Goal: Task Accomplishment & Management: Manage account settings

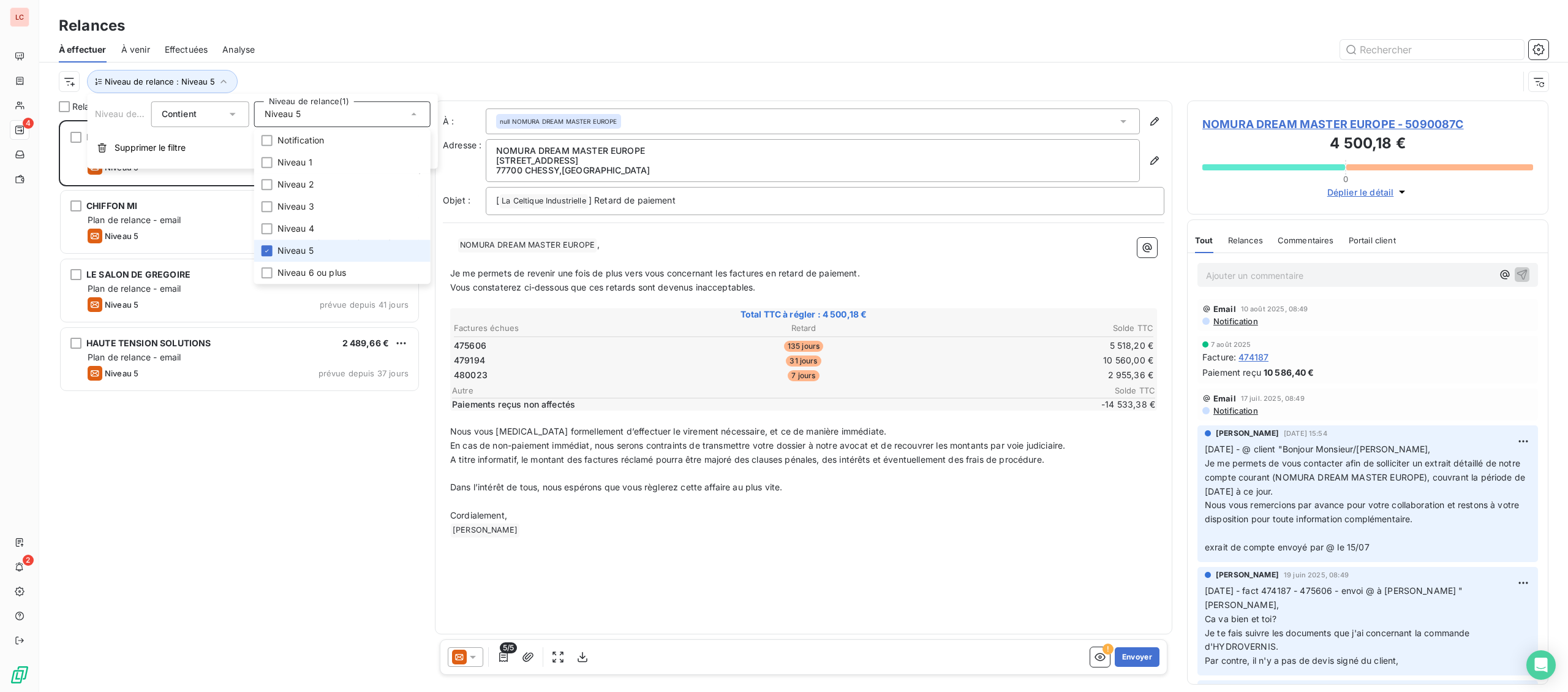
scroll to position [572, 361]
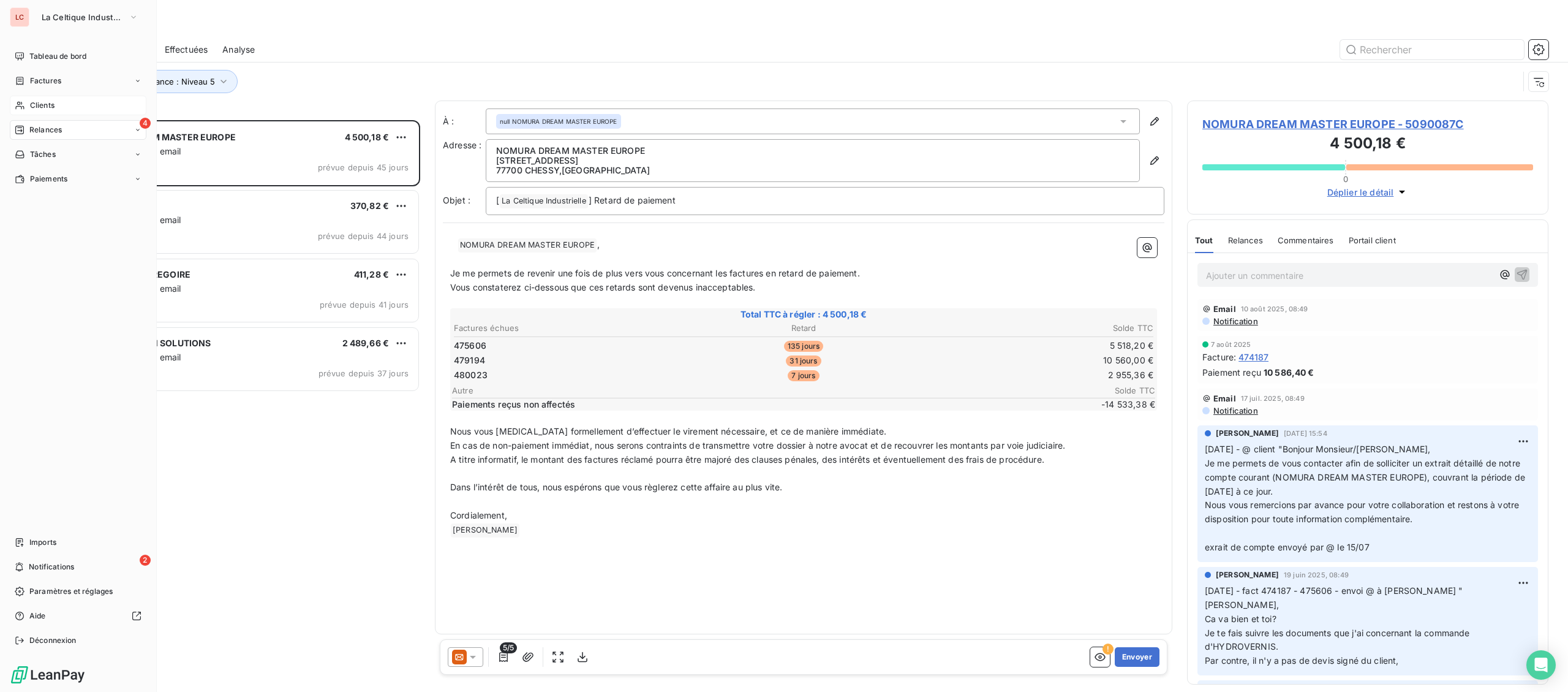
click at [31, 96] on div "Clients" at bounding box center [78, 105] width 137 height 19
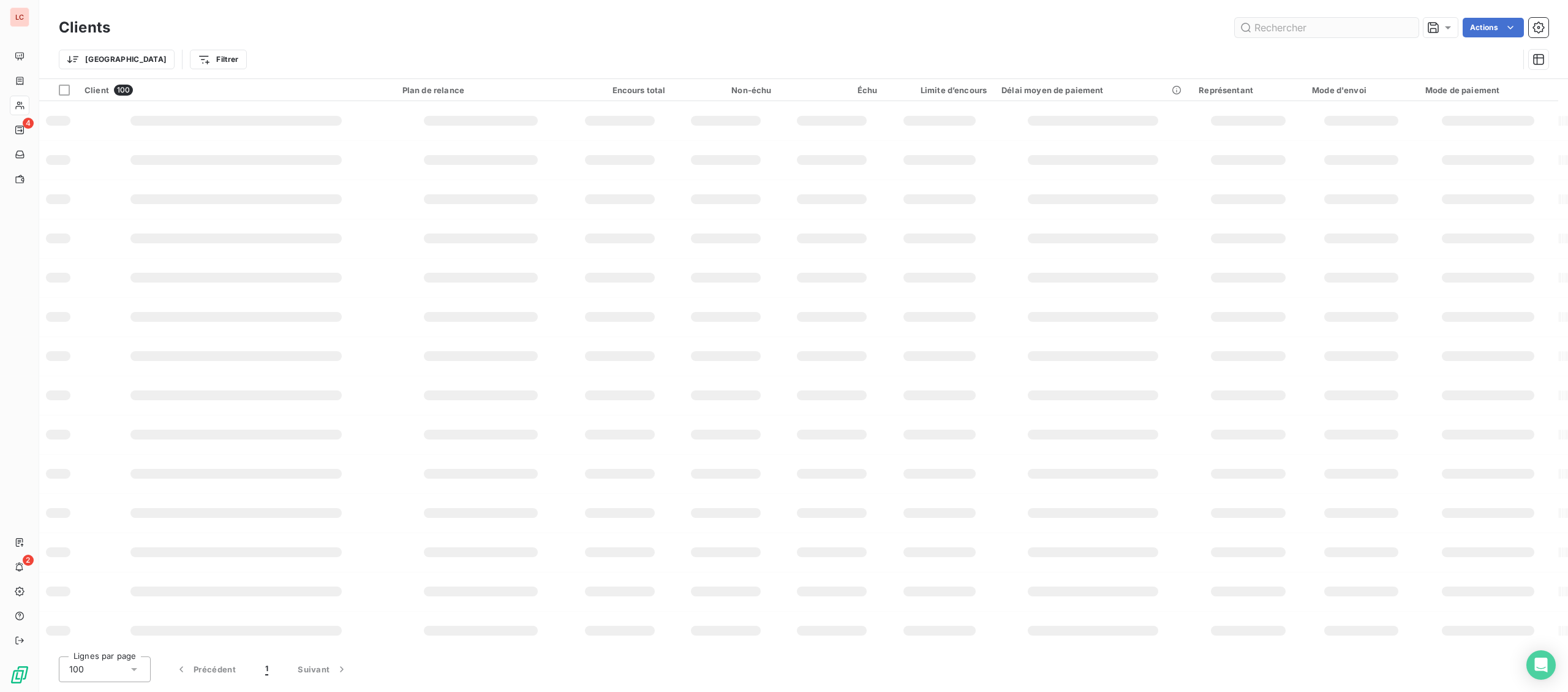
click at [1269, 30] on input "text" at bounding box center [1326, 28] width 184 height 19
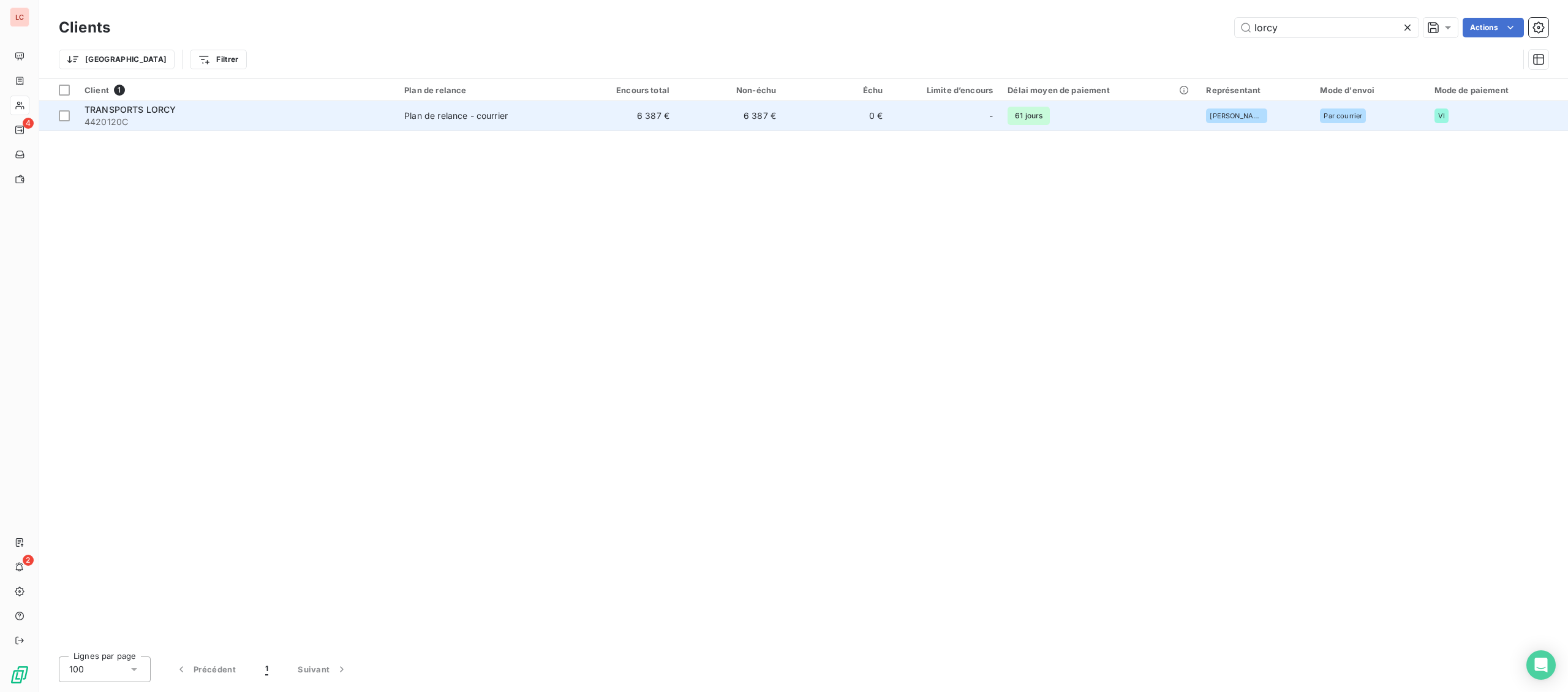
type input "lorcy"
click at [463, 124] on td "Plan de relance - courrier" at bounding box center [483, 116] width 173 height 30
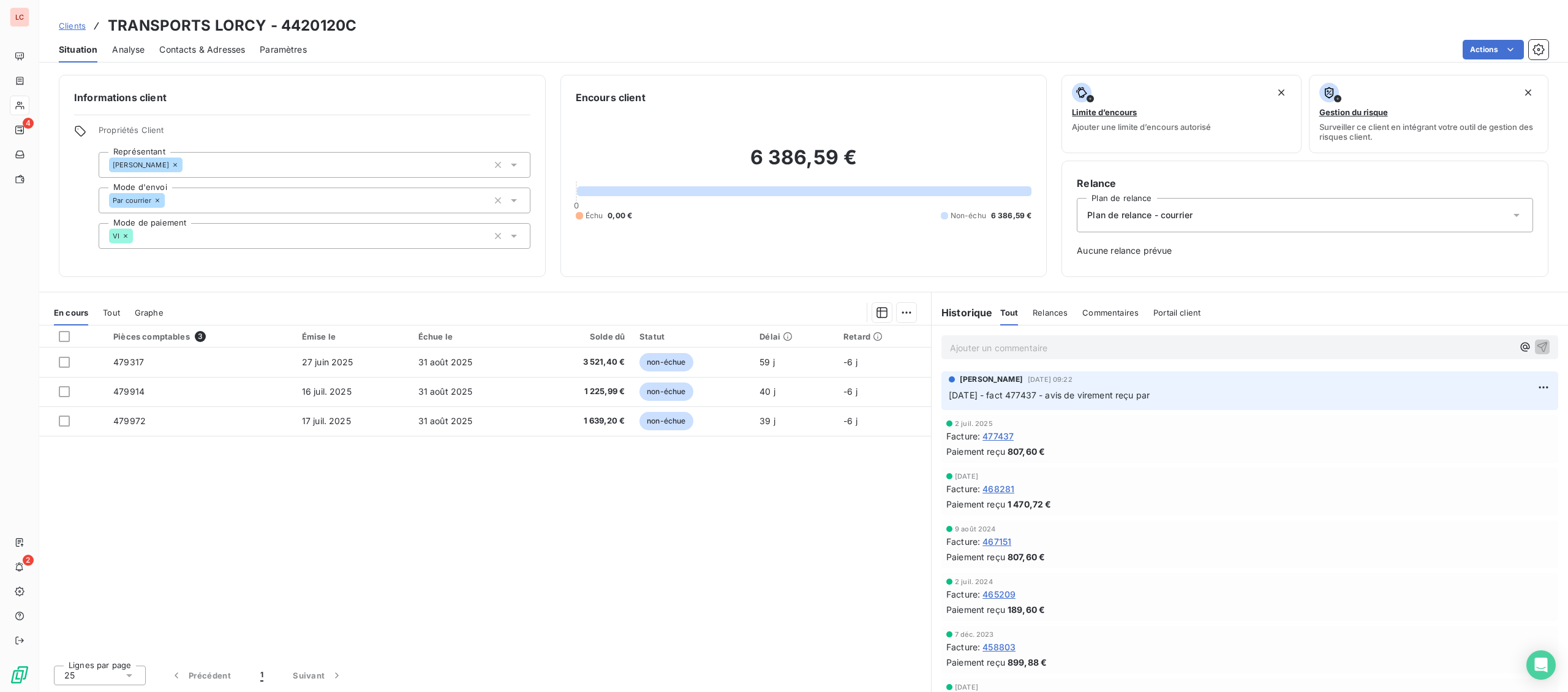
click at [1005, 352] on p "Ajouter un commentaire ﻿" at bounding box center [1231, 348] width 563 height 15
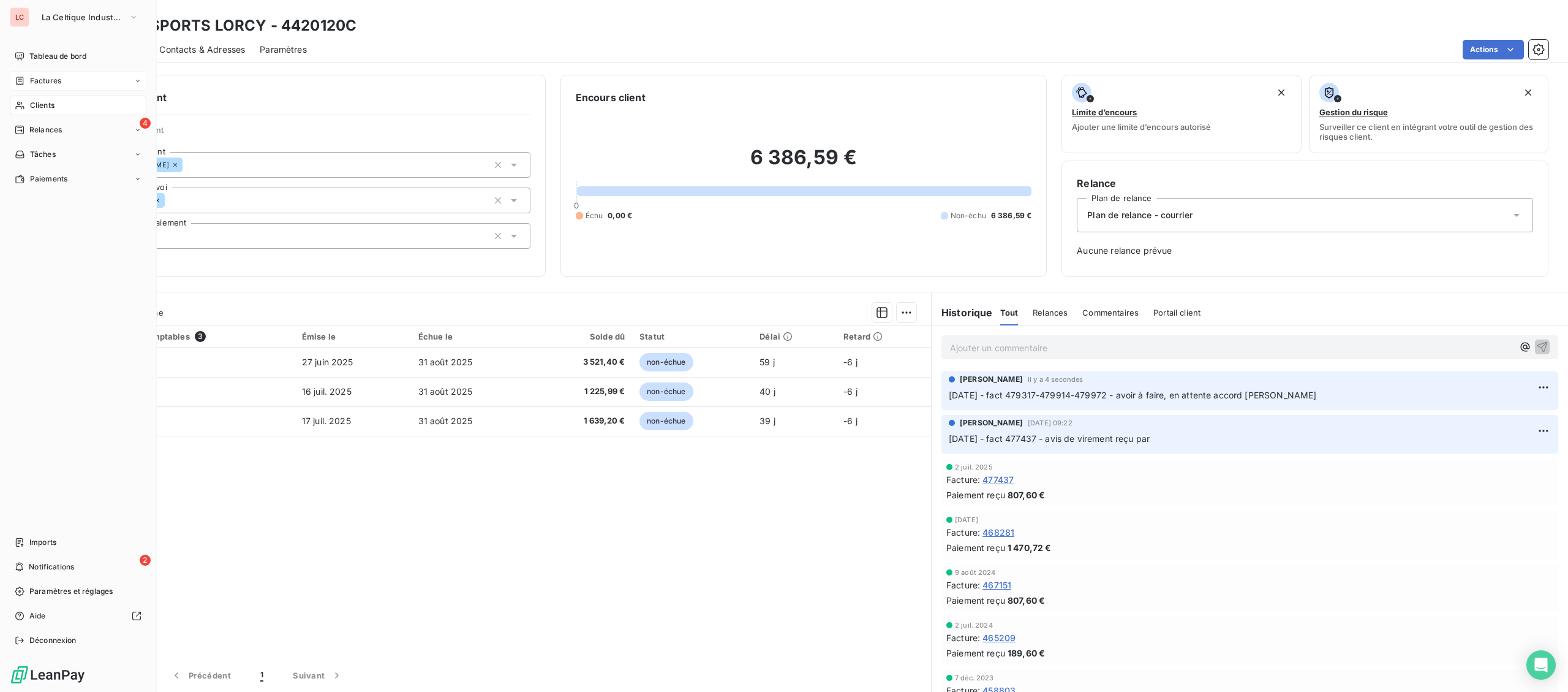
click at [41, 76] on span "Factures" at bounding box center [46, 81] width 31 height 11
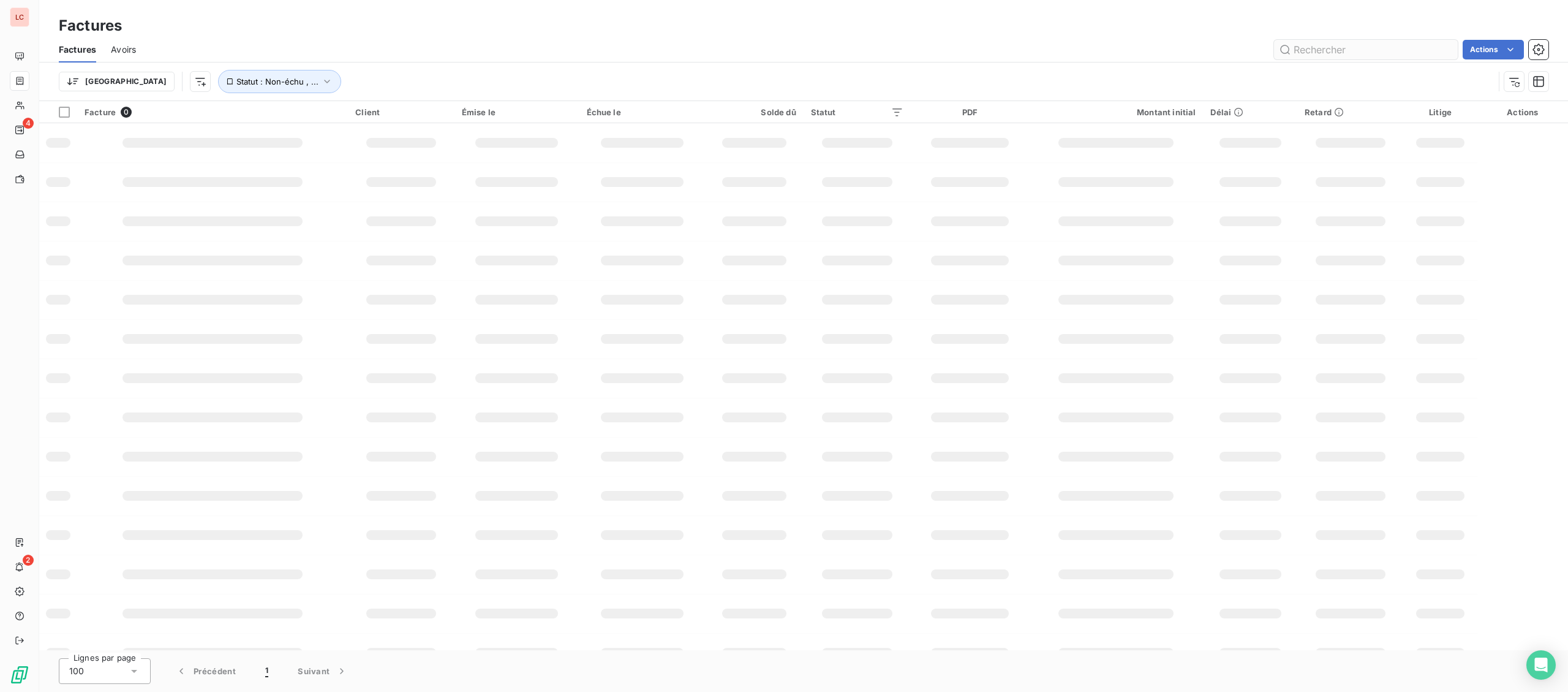
click at [1328, 47] on input "text" at bounding box center [1366, 50] width 184 height 19
type input "480397"
click at [1335, 46] on input "480397" at bounding box center [1366, 50] width 184 height 19
click at [1358, 61] on div "Factures Avoirs 480397 Actions" at bounding box center [804, 50] width 1529 height 26
click at [1359, 55] on input "480397" at bounding box center [1366, 50] width 184 height 19
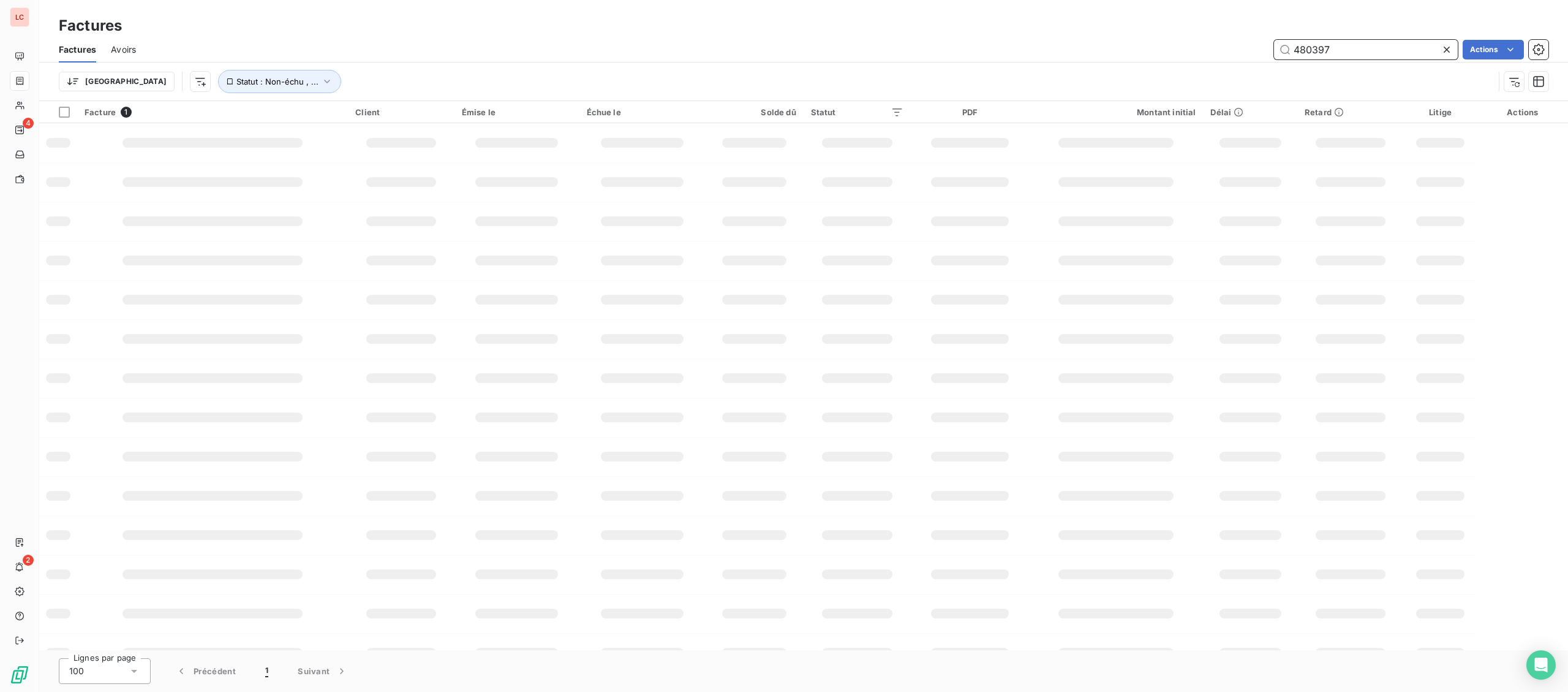
click at [1337, 44] on input "480397" at bounding box center [1366, 50] width 184 height 19
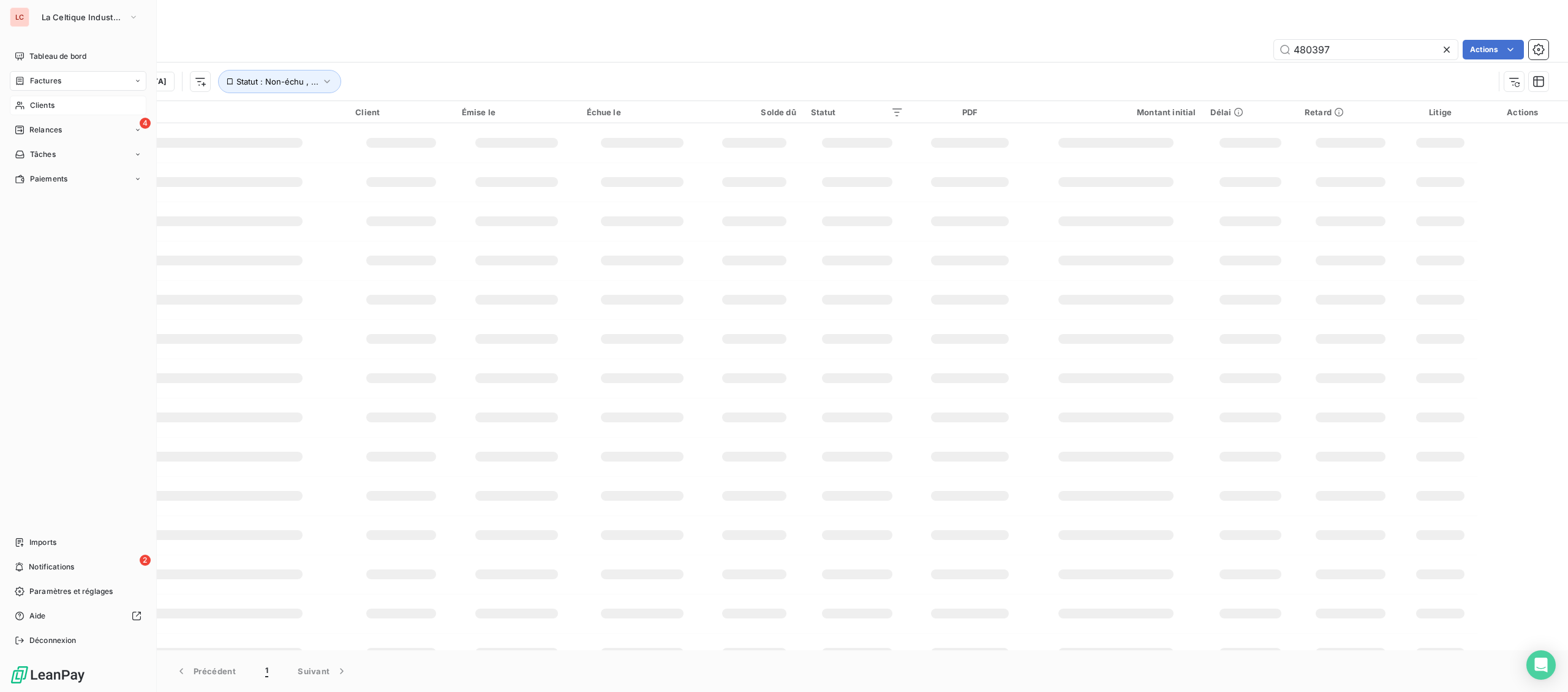
click at [20, 106] on icon at bounding box center [20, 105] width 10 height 10
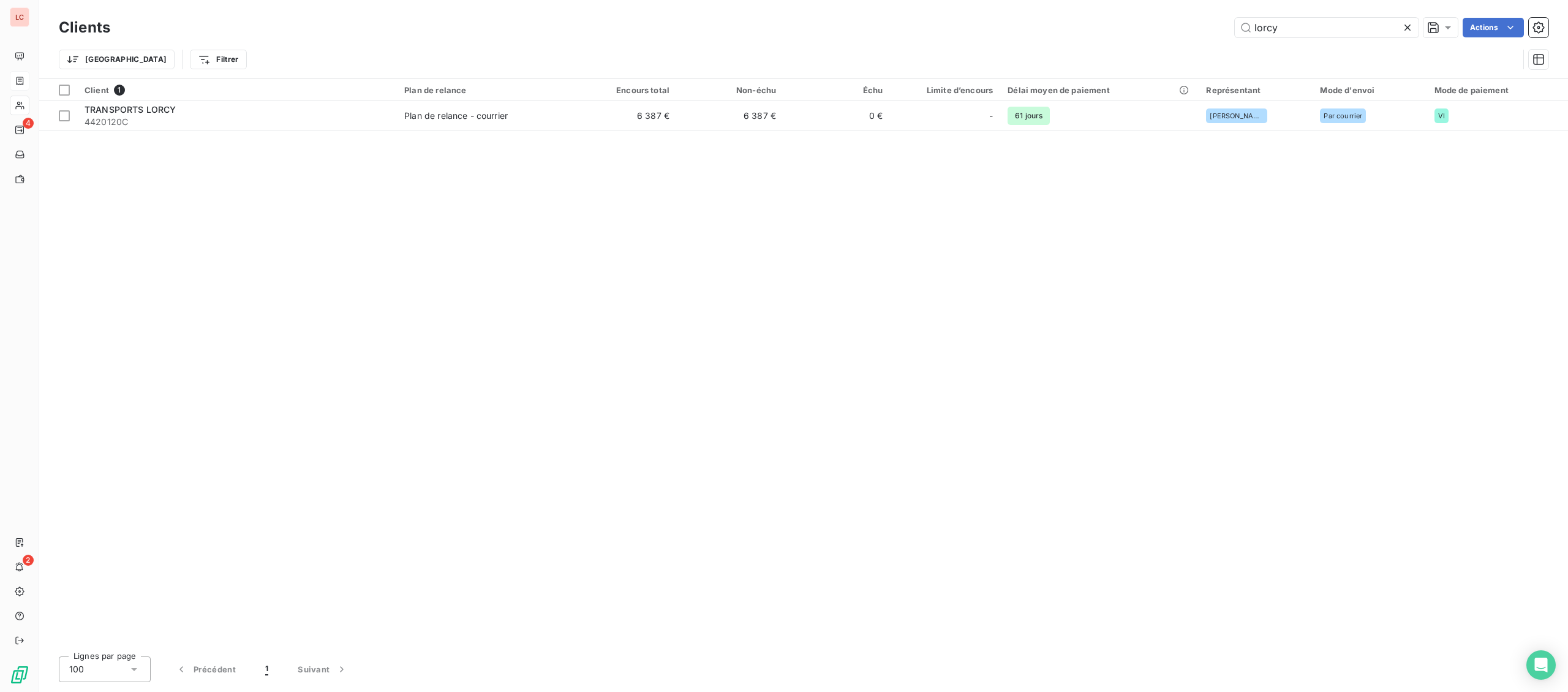
click at [1308, 43] on div "Trier Filtrer" at bounding box center [803, 59] width 1489 height 38
drag, startPoint x: 1310, startPoint y: 37, endPoint x: 1235, endPoint y: 30, distance: 75.3
click at [1235, 30] on div "Clients lorcy Actions" at bounding box center [803, 28] width 1489 height 26
drag, startPoint x: 1319, startPoint y: 30, endPoint x: 1208, endPoint y: 19, distance: 111.5
click at [1235, 19] on input "lorcy" at bounding box center [1326, 28] width 184 height 19
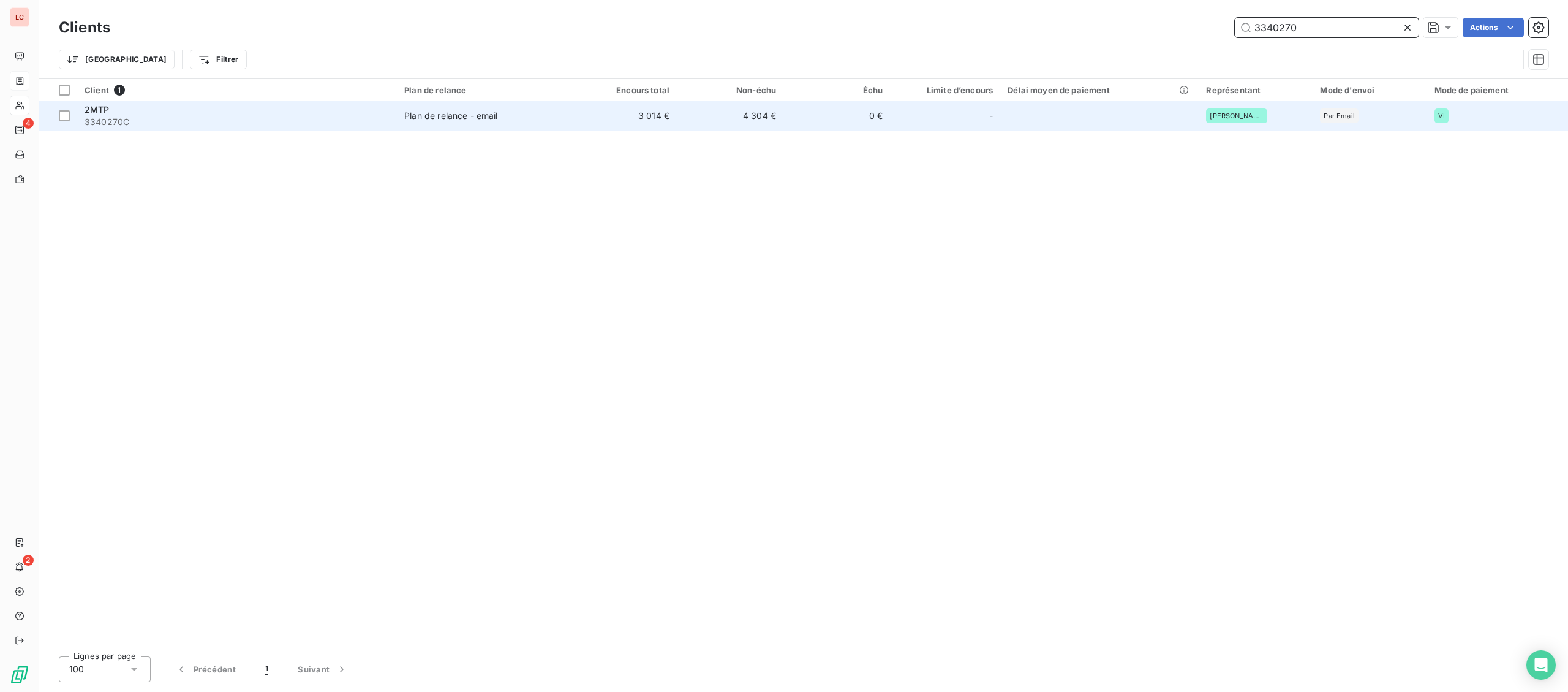
type input "3340270"
click at [289, 121] on span "3340270C" at bounding box center [237, 122] width 305 height 12
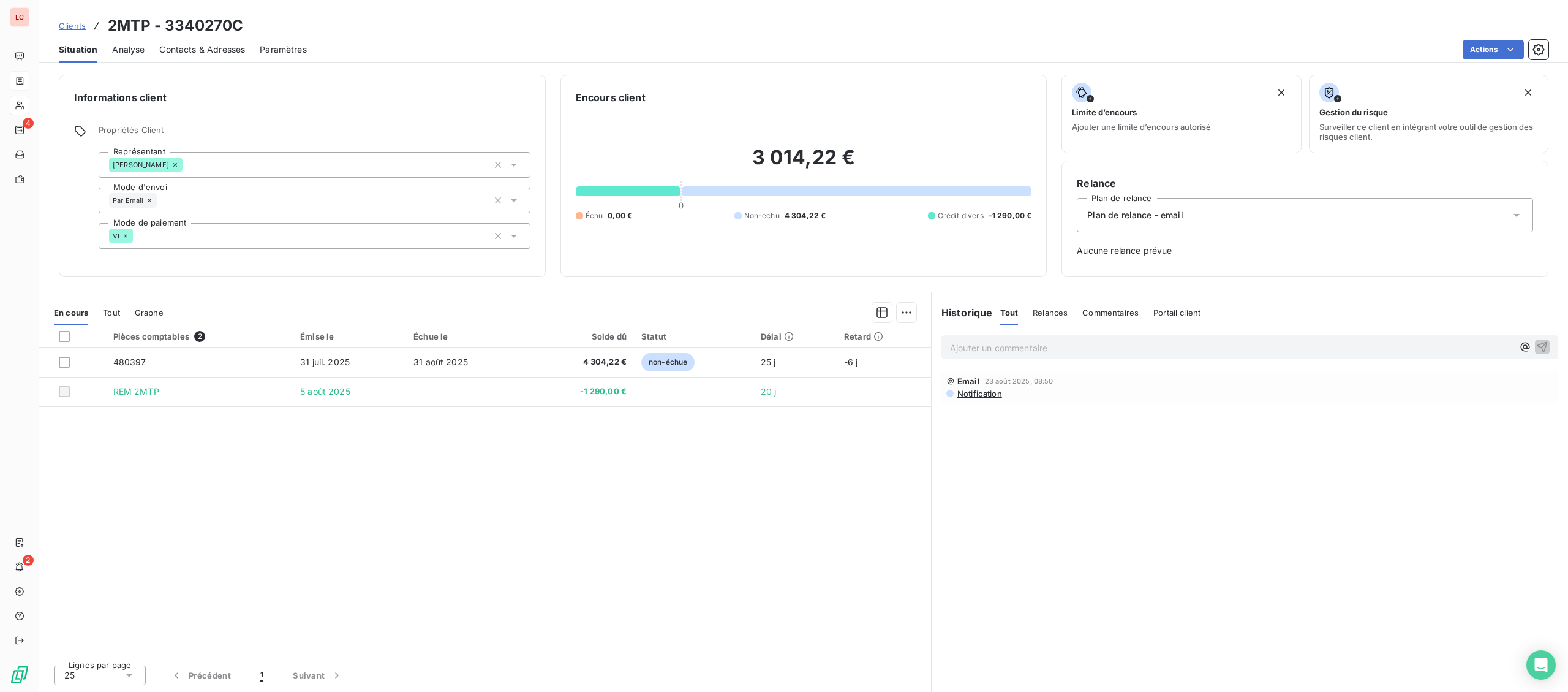
click at [1023, 351] on p "Ajouter un commentaire ﻿" at bounding box center [1231, 348] width 563 height 15
click at [1149, 351] on p "[DATE] - fact 480397 - @ client "" at bounding box center [1231, 347] width 563 height 14
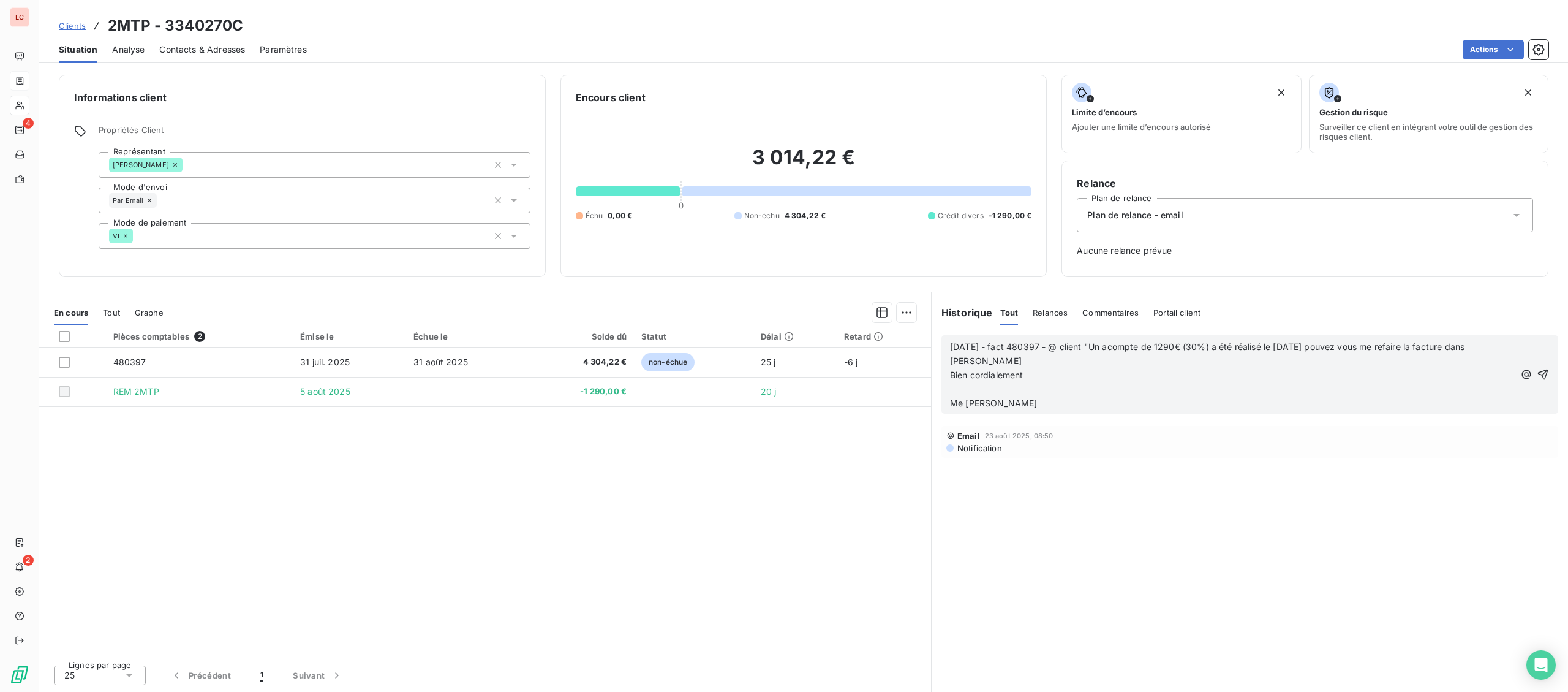
click at [1085, 385] on p "﻿" at bounding box center [1232, 390] width 564 height 14
click at [1078, 390] on p "Me [PERSON_NAME]" at bounding box center [1232, 390] width 564 height 14
click at [1060, 410] on p "Me [PERSON_NAME] envoi @ au client "" at bounding box center [1232, 404] width 564 height 43
click at [1064, 416] on p "Me [PERSON_NAME] envoi @ au client "" at bounding box center [1232, 404] width 564 height 43
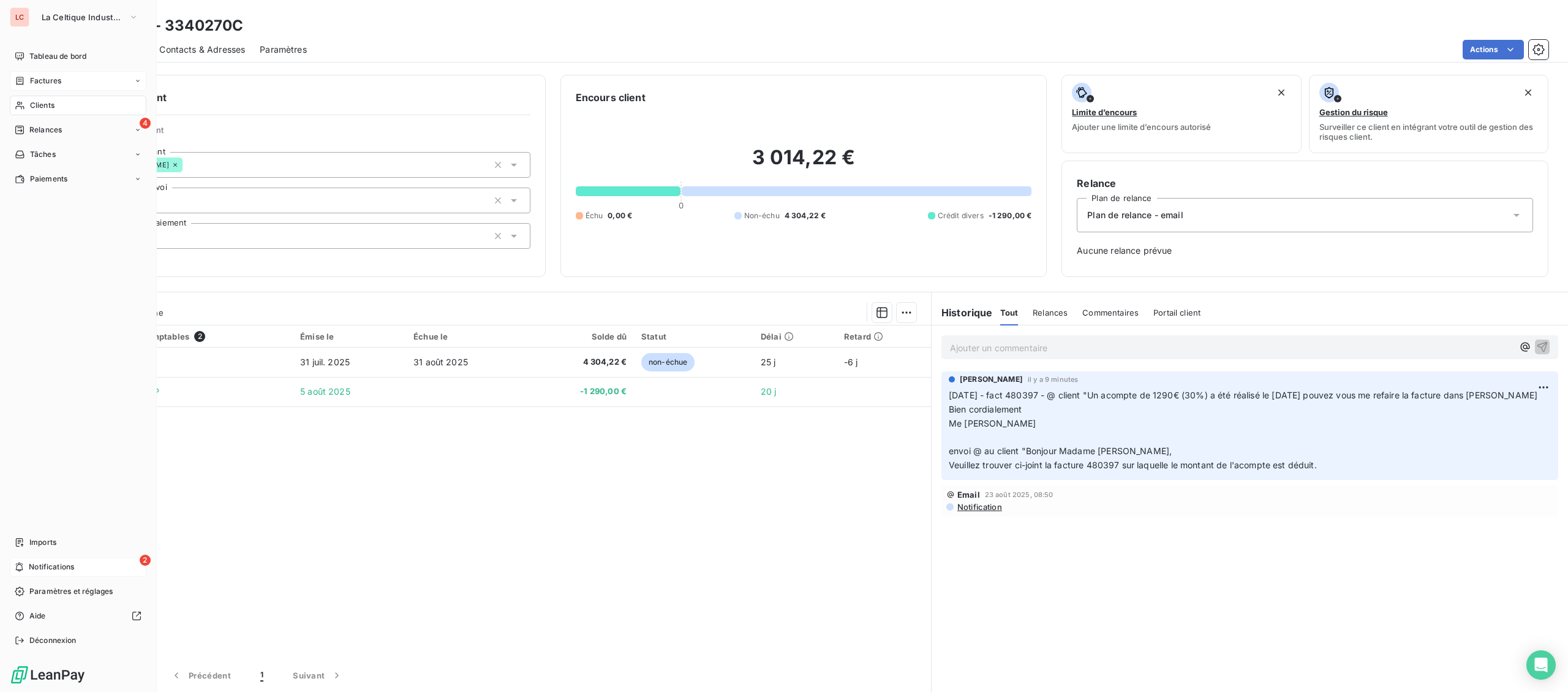
click at [29, 571] on div "2 Notifications" at bounding box center [78, 567] width 137 height 19
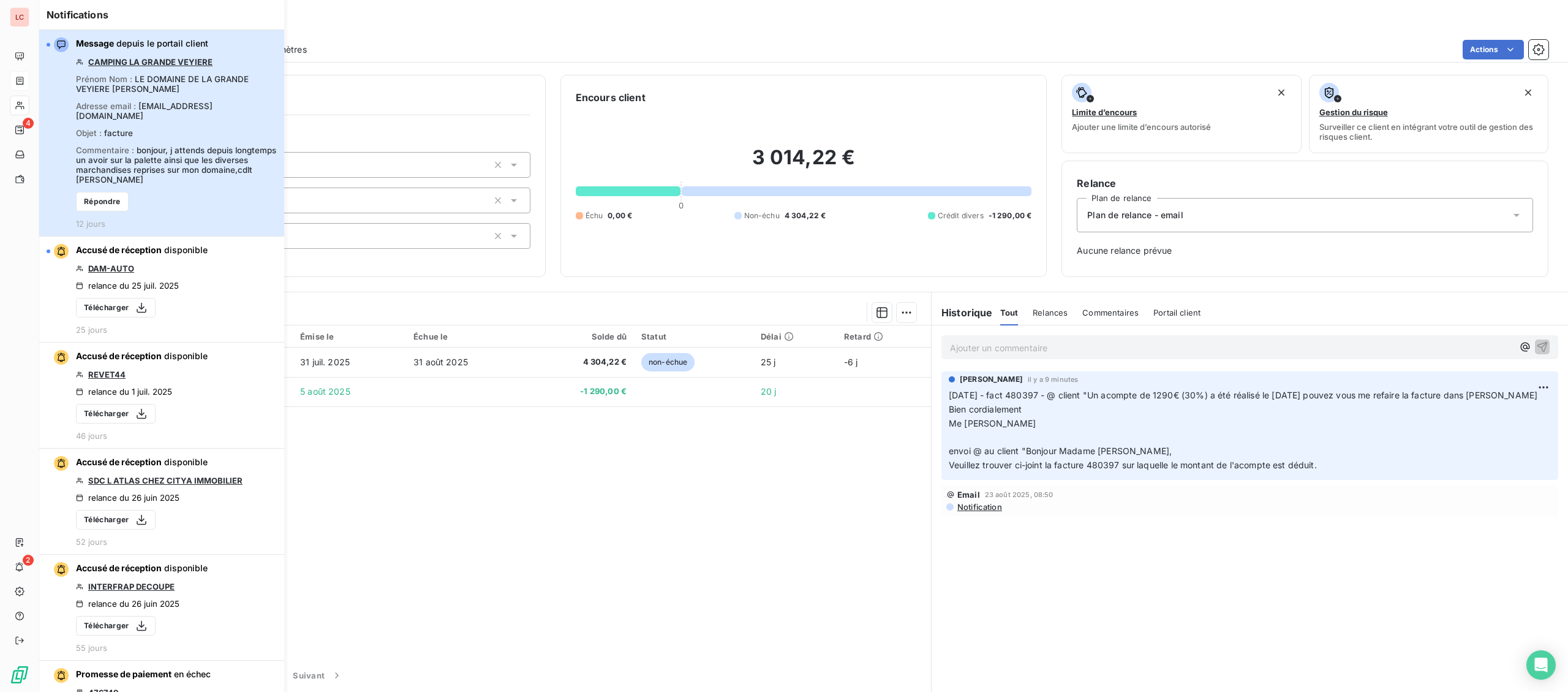
click at [200, 159] on span "bonjour, j attends depuis longtemps un avoir sur la palette ainsi que les diver…" at bounding box center [176, 164] width 200 height 39
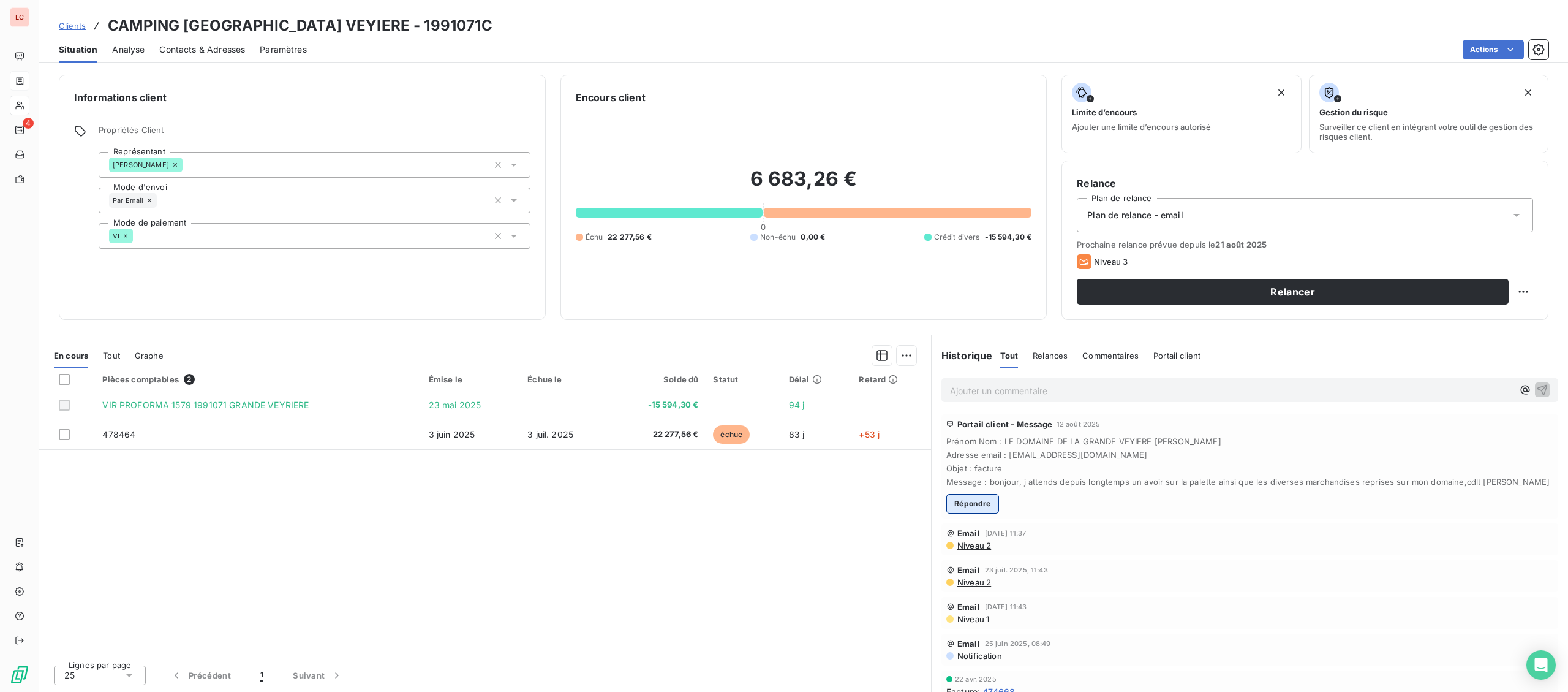
click at [967, 505] on button "Répondre" at bounding box center [973, 504] width 53 height 19
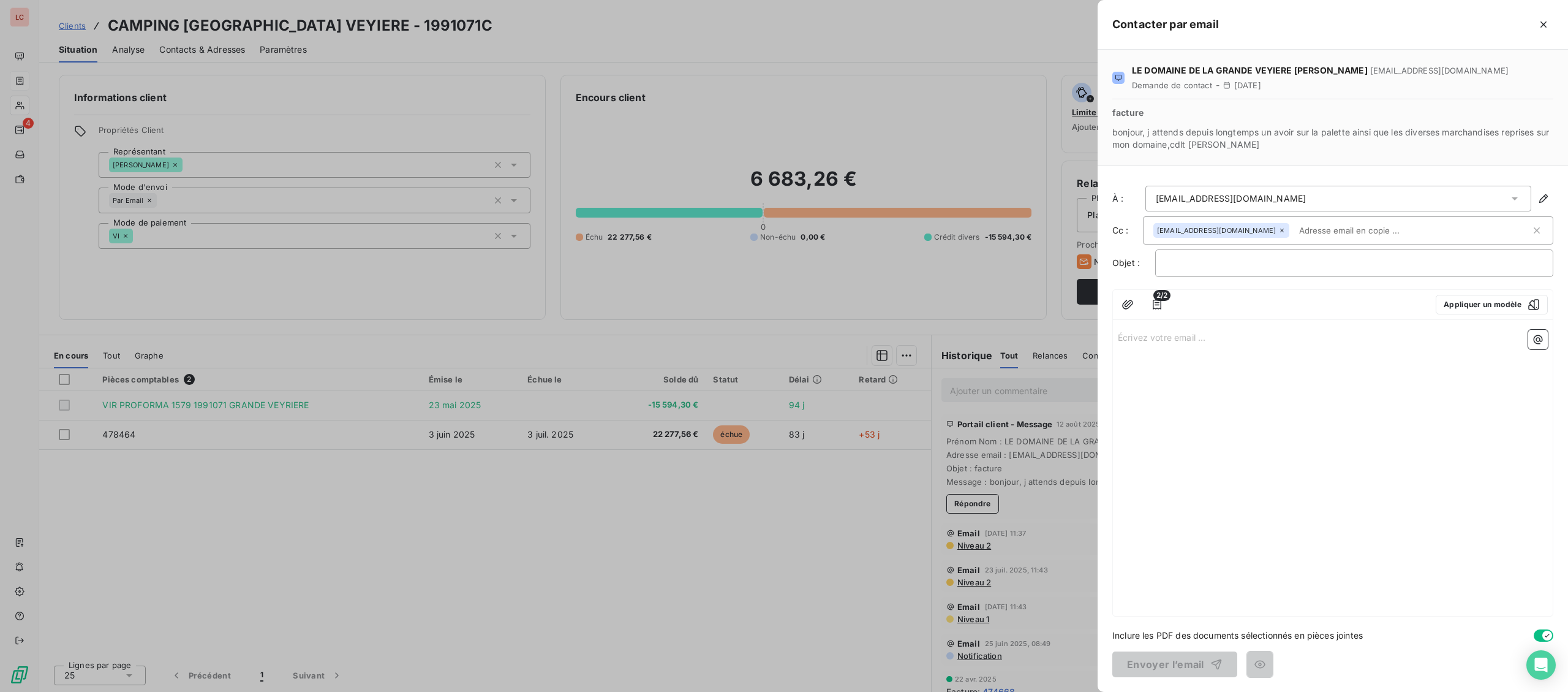
click at [1179, 145] on span "bonjour, j attends depuis longtemps un avoir sur la palette ainsi que les diver…" at bounding box center [1333, 139] width 441 height 25
drag, startPoint x: 769, startPoint y: 687, endPoint x: 774, endPoint y: 675, distance: 13.0
click at [769, 686] on div at bounding box center [784, 346] width 1568 height 692
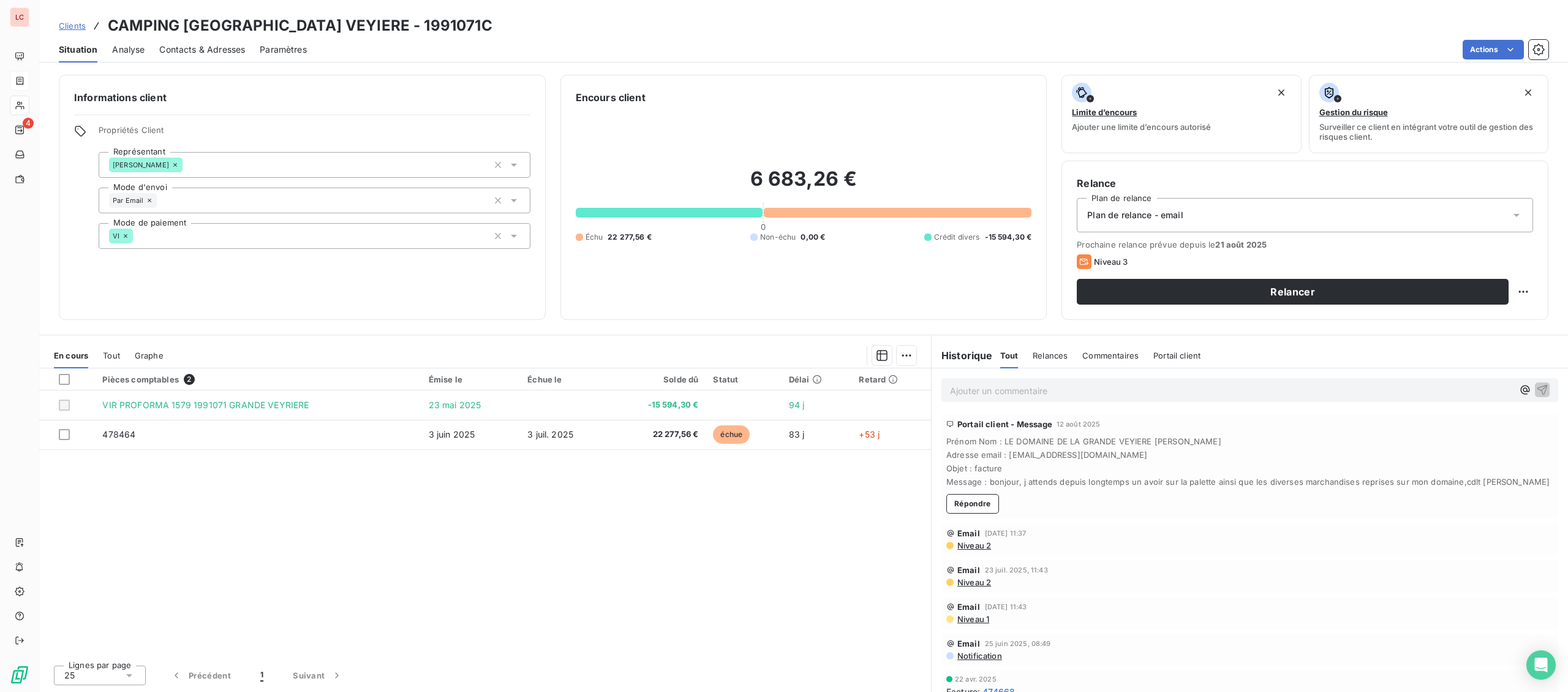
drag, startPoint x: 940, startPoint y: 413, endPoint x: 982, endPoint y: 459, distance: 62.3
click at [982, 459] on div "Portail client - Message [DATE] Prénom Nom : LE DOMAINE DE LA GRANDE VEYIERE [P…" at bounding box center [1249, 466] width 636 height 109
click at [1010, 394] on p "Ajouter un commentaire ﻿" at bounding box center [1231, 391] width 563 height 15
click at [1233, 404] on div "[DATE] - fact 478464 - envoi @ à [PERSON_NAME] "" at bounding box center [1249, 390] width 636 height 43
click at [1233, 402] on div "[DATE] - fact 478464 - envoi @ à [PERSON_NAME] "" at bounding box center [1249, 390] width 636 height 43
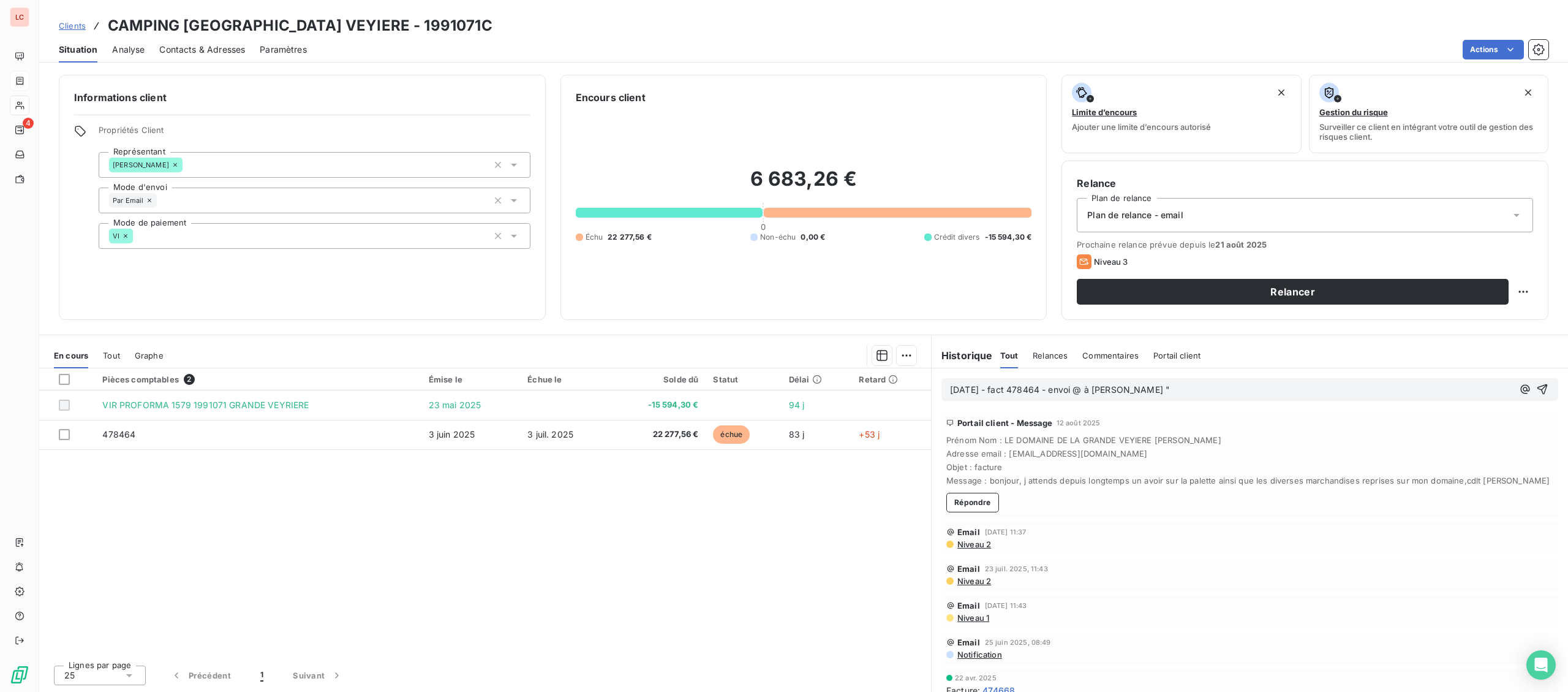
click at [1238, 394] on p "[DATE] - fact 478464 - envoi @ à [PERSON_NAME] "" at bounding box center [1231, 390] width 563 height 14
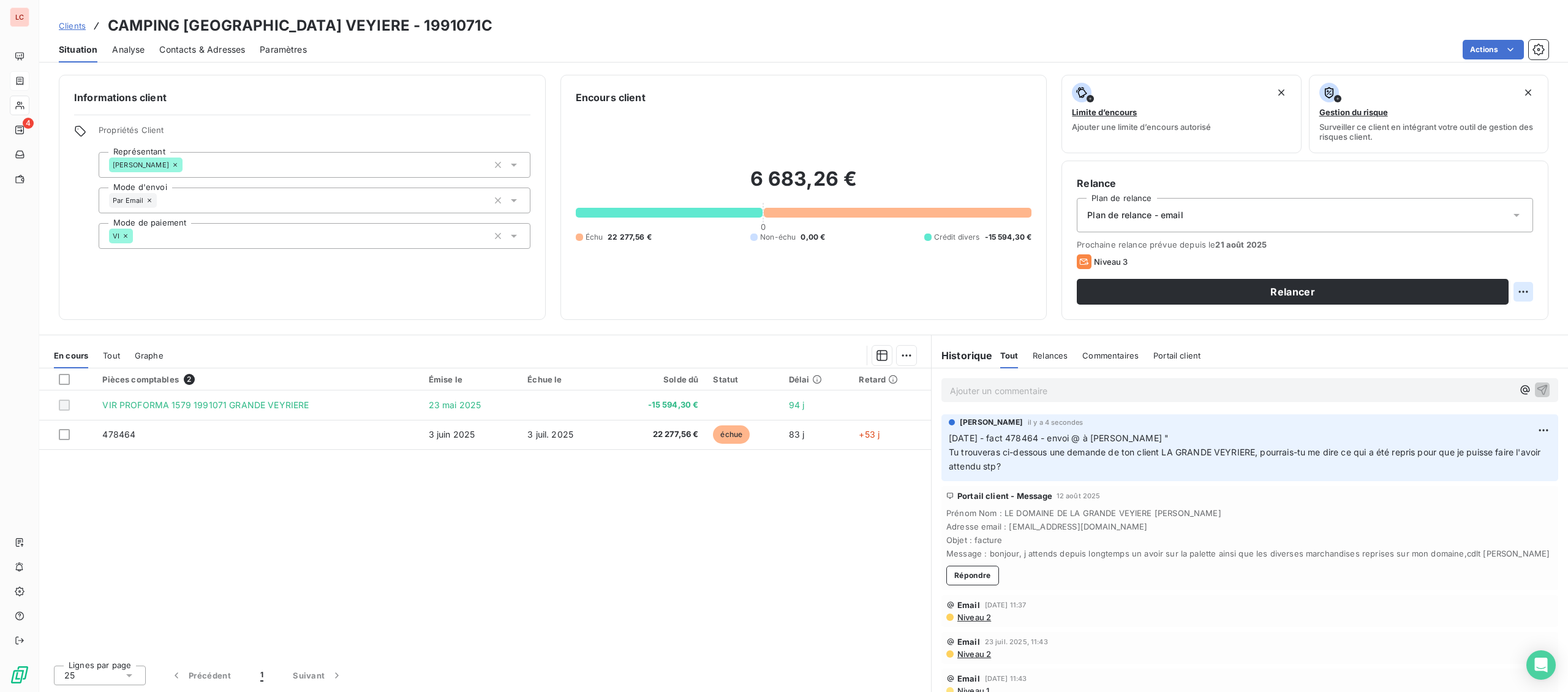
click at [1527, 288] on html "LC 4 Clients CAMPING LA GRANDE VEYIERE - 1991071C Situation Analyse Contacts & …" at bounding box center [784, 346] width 1568 height 692
click at [1487, 321] on div "Replanifier cette action" at bounding box center [1473, 319] width 110 height 19
select select "7"
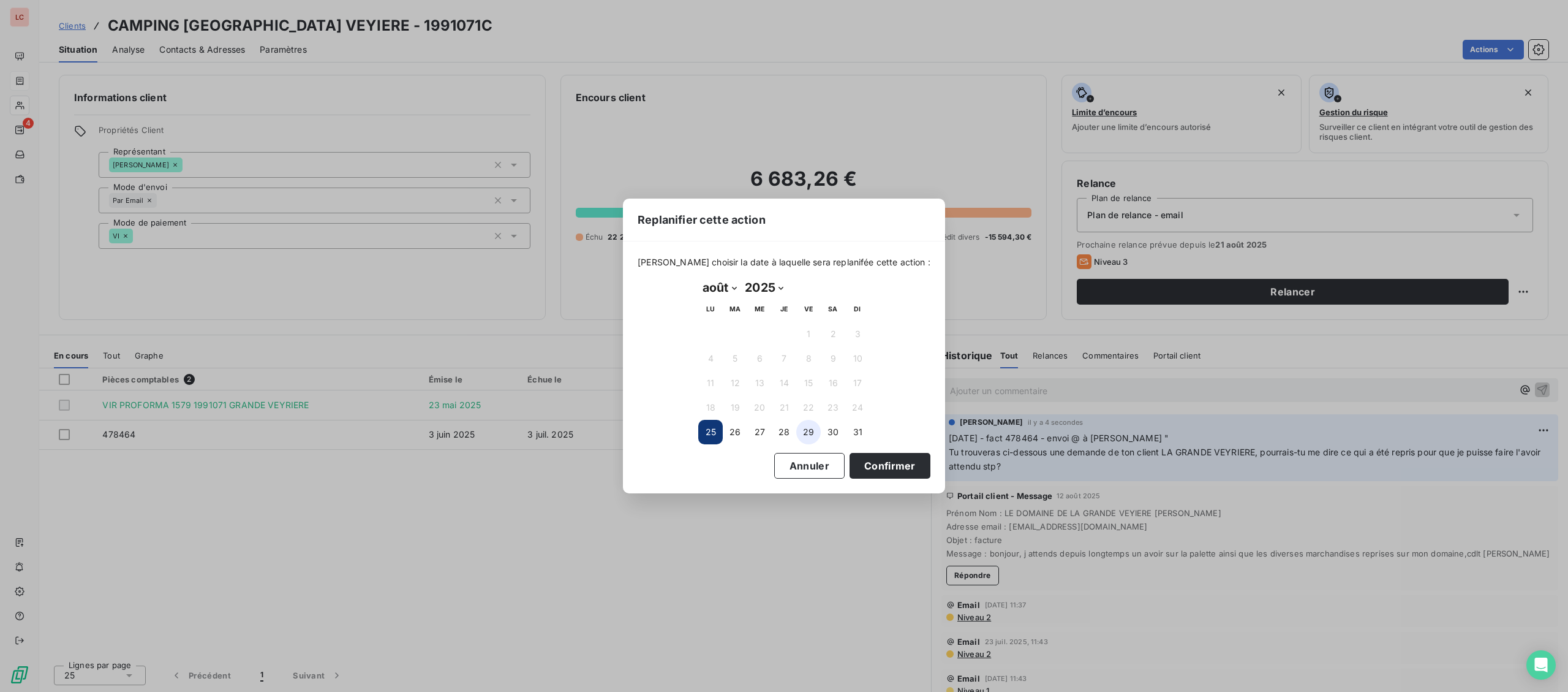
click at [818, 430] on button "29" at bounding box center [808, 432] width 24 height 25
click at [849, 468] on button "Confirmer" at bounding box center [889, 466] width 81 height 26
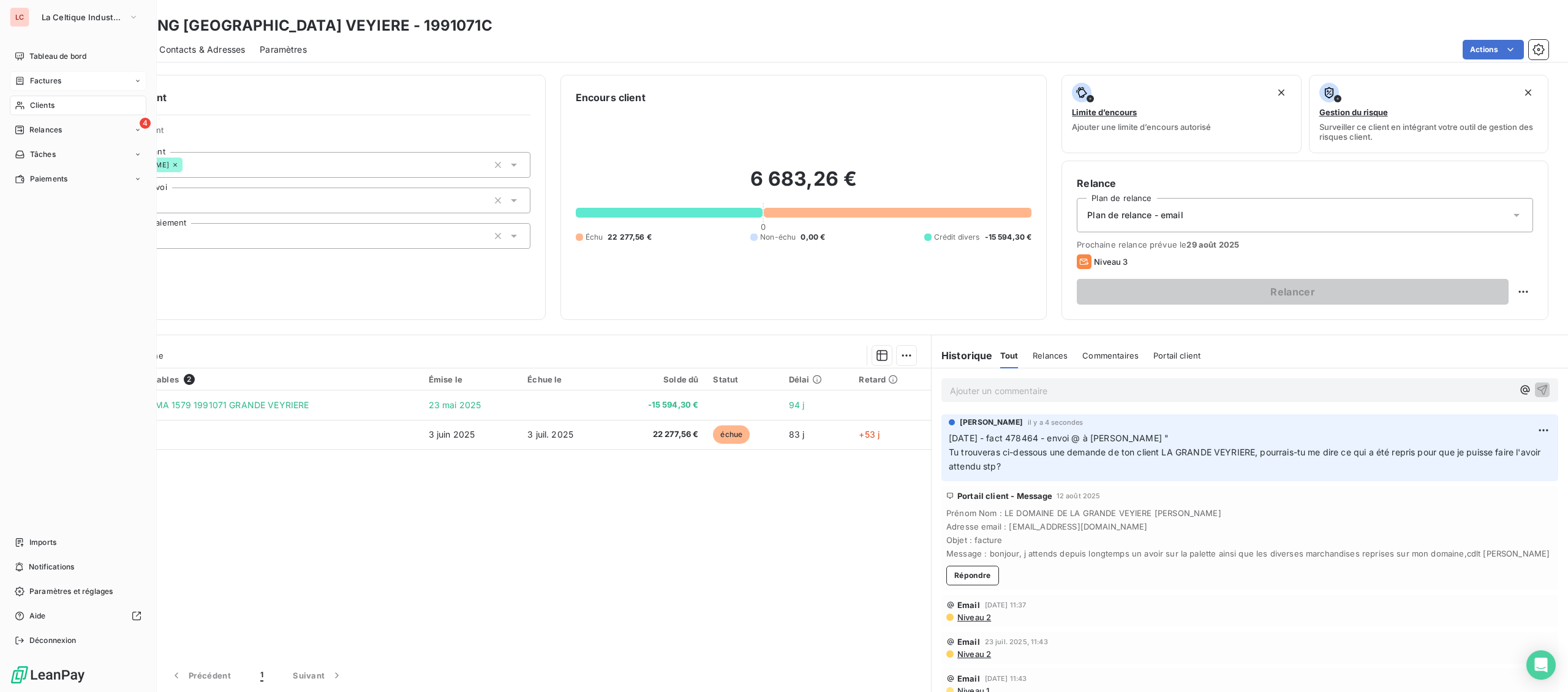
click at [29, 95] on div "Clients" at bounding box center [78, 105] width 137 height 19
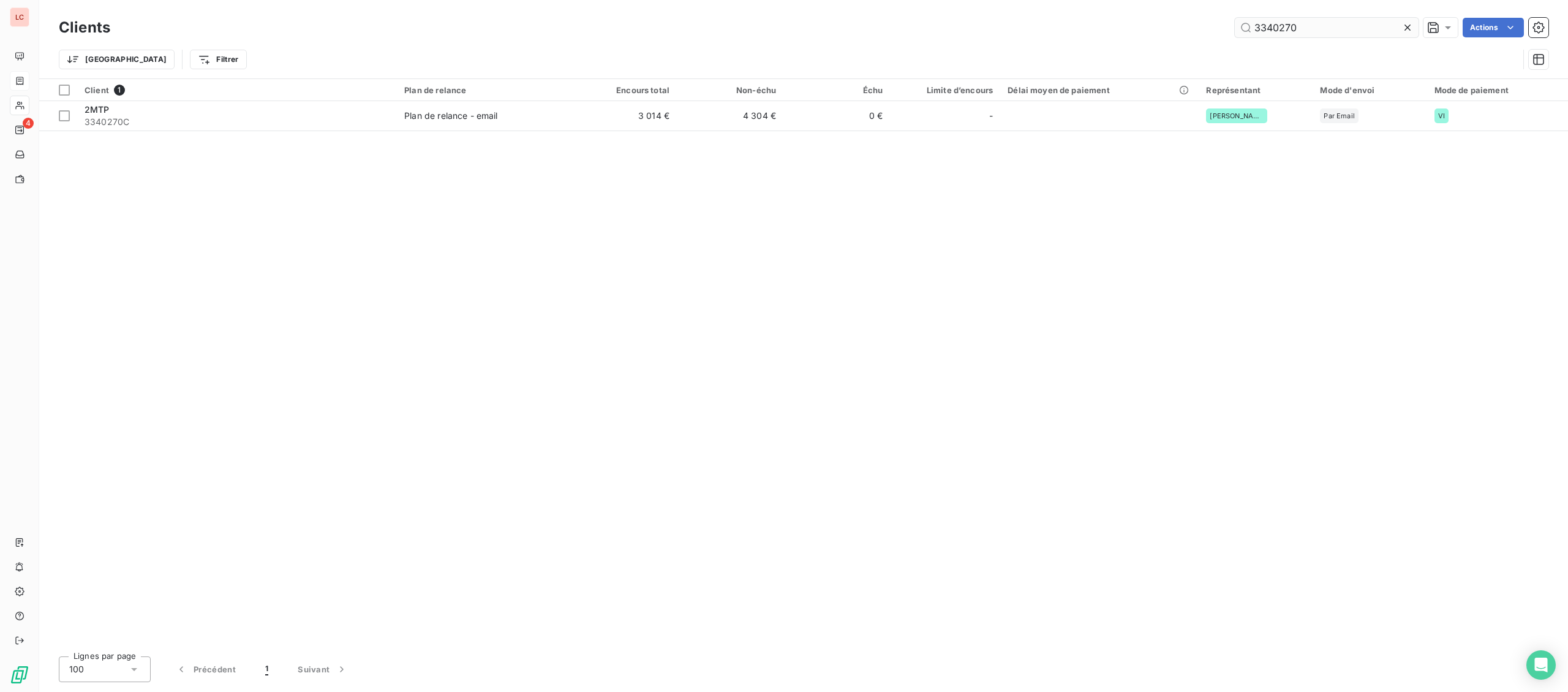
drag, startPoint x: 1324, startPoint y: 34, endPoint x: 1220, endPoint y: 18, distance: 105.2
click at [1235, 18] on input "3340270" at bounding box center [1326, 28] width 184 height 19
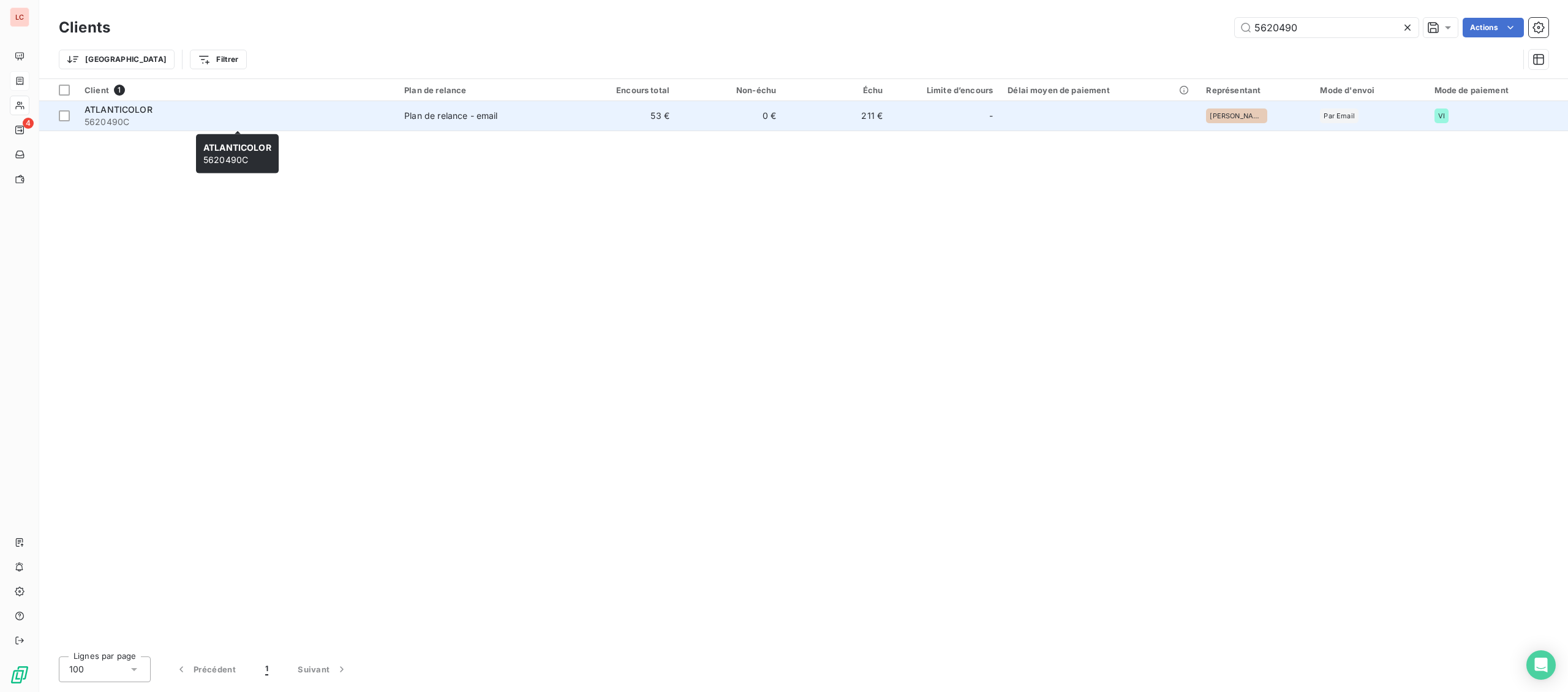
type input "5620490"
click at [378, 115] on div "ATLANTICOLOR" at bounding box center [237, 110] width 305 height 12
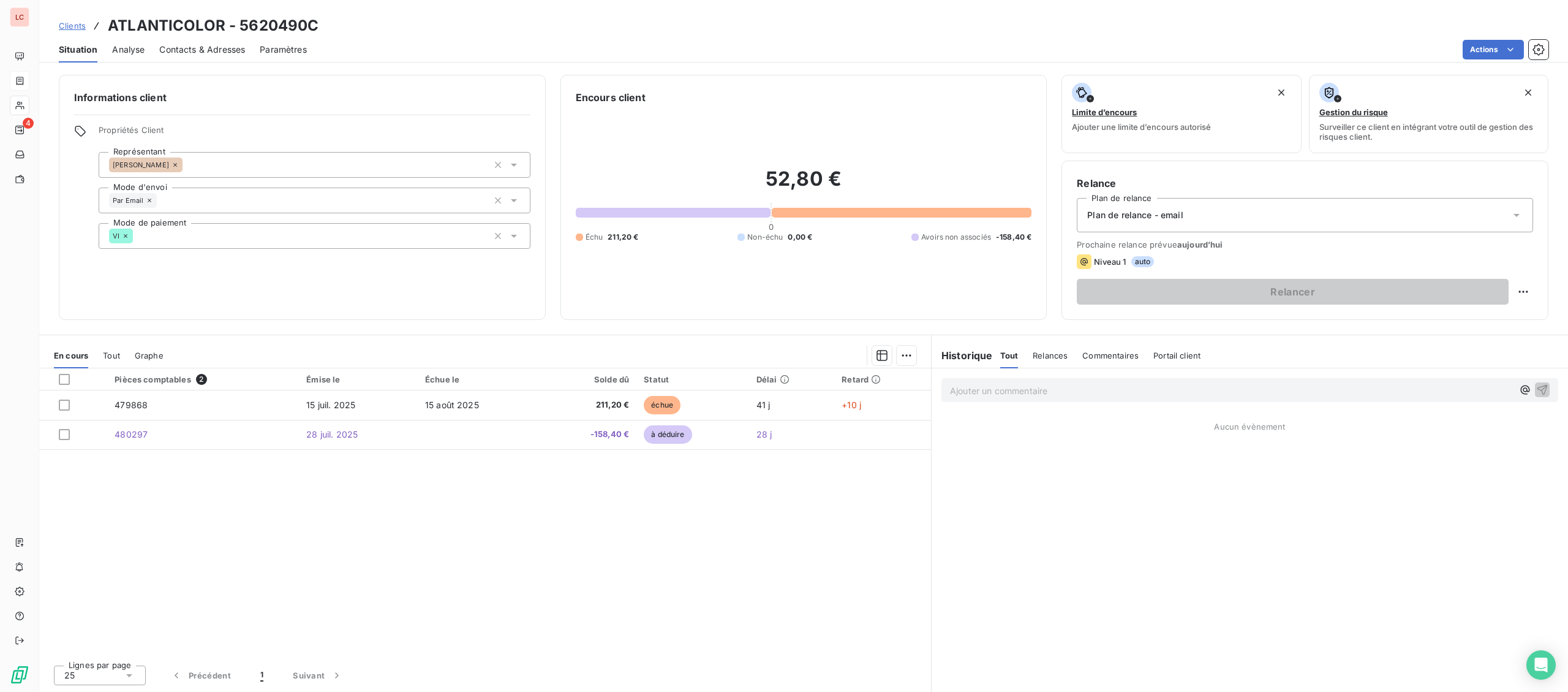
click at [1015, 390] on p "Ajouter un commentaire ﻿" at bounding box center [1231, 391] width 563 height 15
click at [1164, 376] on div "[DATE] - fact 479868 - @ [PERSON_NAME] "" at bounding box center [1249, 390] width 636 height 43
click at [1161, 399] on div "[DATE] - fact 479868 - @ [PERSON_NAME] "" at bounding box center [1250, 389] width 617 height 23
click at [1165, 388] on p "[DATE] - fact 479868 - @ [PERSON_NAME] "" at bounding box center [1231, 390] width 563 height 14
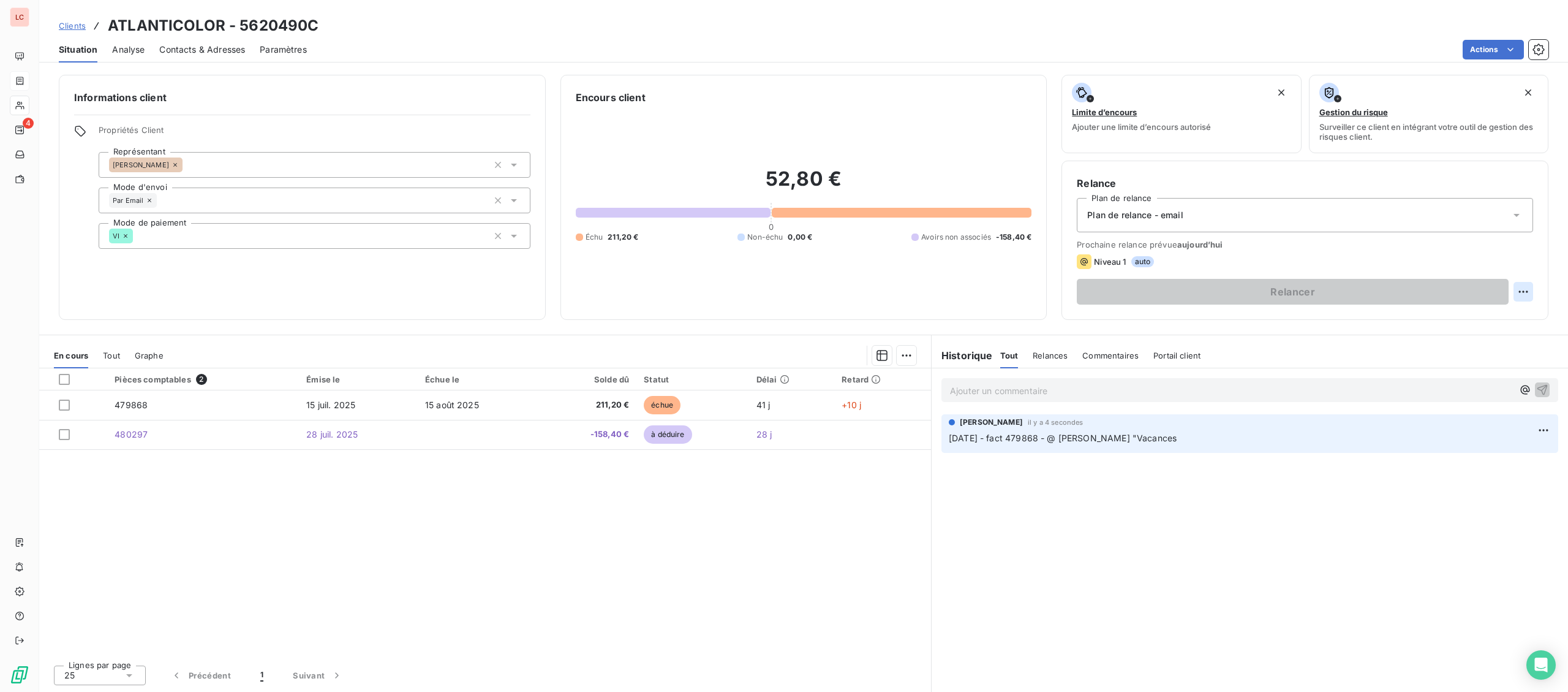
click at [1525, 290] on html "LC 4 Clients ATLANTICOLOR - 5620490C Situation Analyse Contacts & Adresses Para…" at bounding box center [784, 346] width 1568 height 692
click at [1473, 319] on div "Replanifier cette action" at bounding box center [1473, 319] width 110 height 19
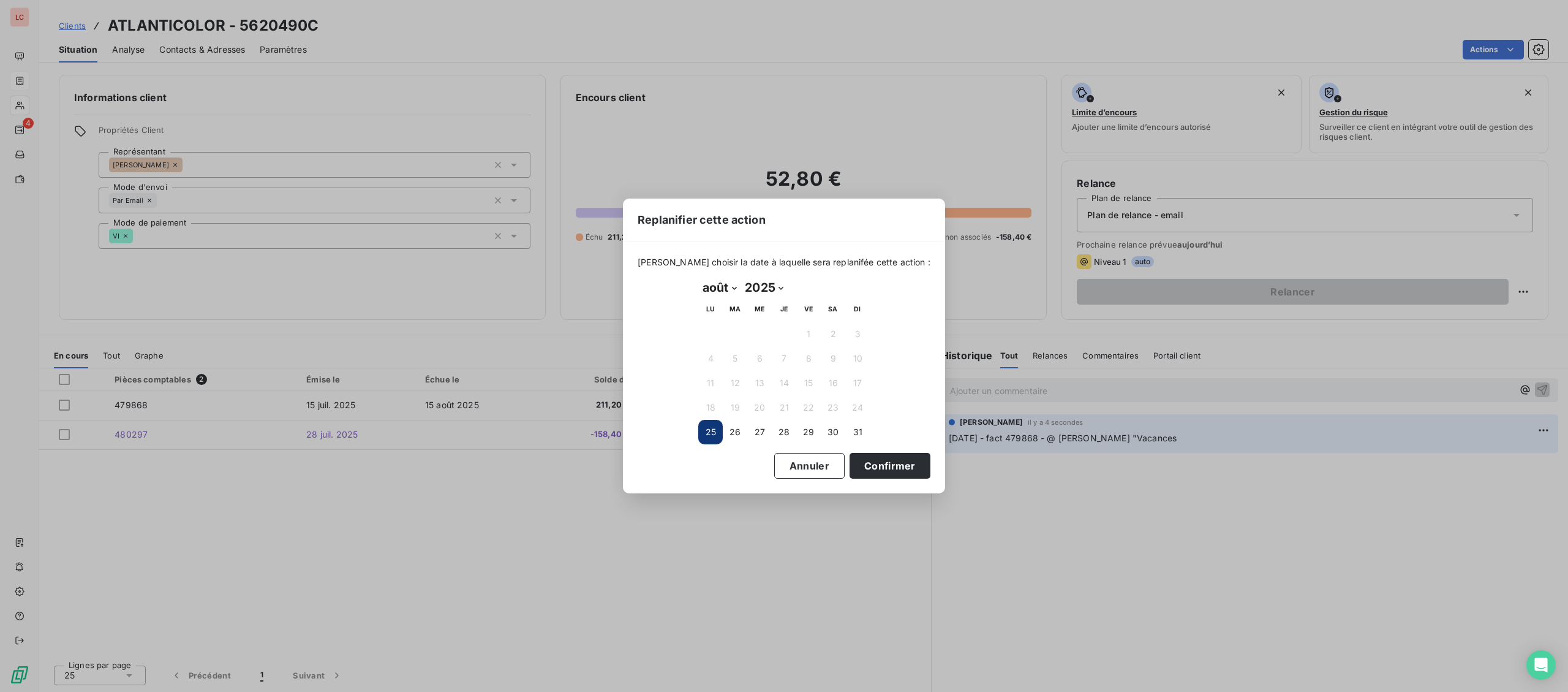
click at [711, 290] on select "janvier février mars avril mai juin juillet août septembre octobre novembre déc…" at bounding box center [719, 287] width 43 height 19
click at [698, 277] on select "janvier février mars avril mai juin juillet août septembre octobre novembre déc…" at bounding box center [719, 287] width 43 height 19
select select "8"
click option "septembre" at bounding box center [0, 0] width 0 height 0
click at [712, 338] on button "1" at bounding box center [710, 334] width 24 height 25
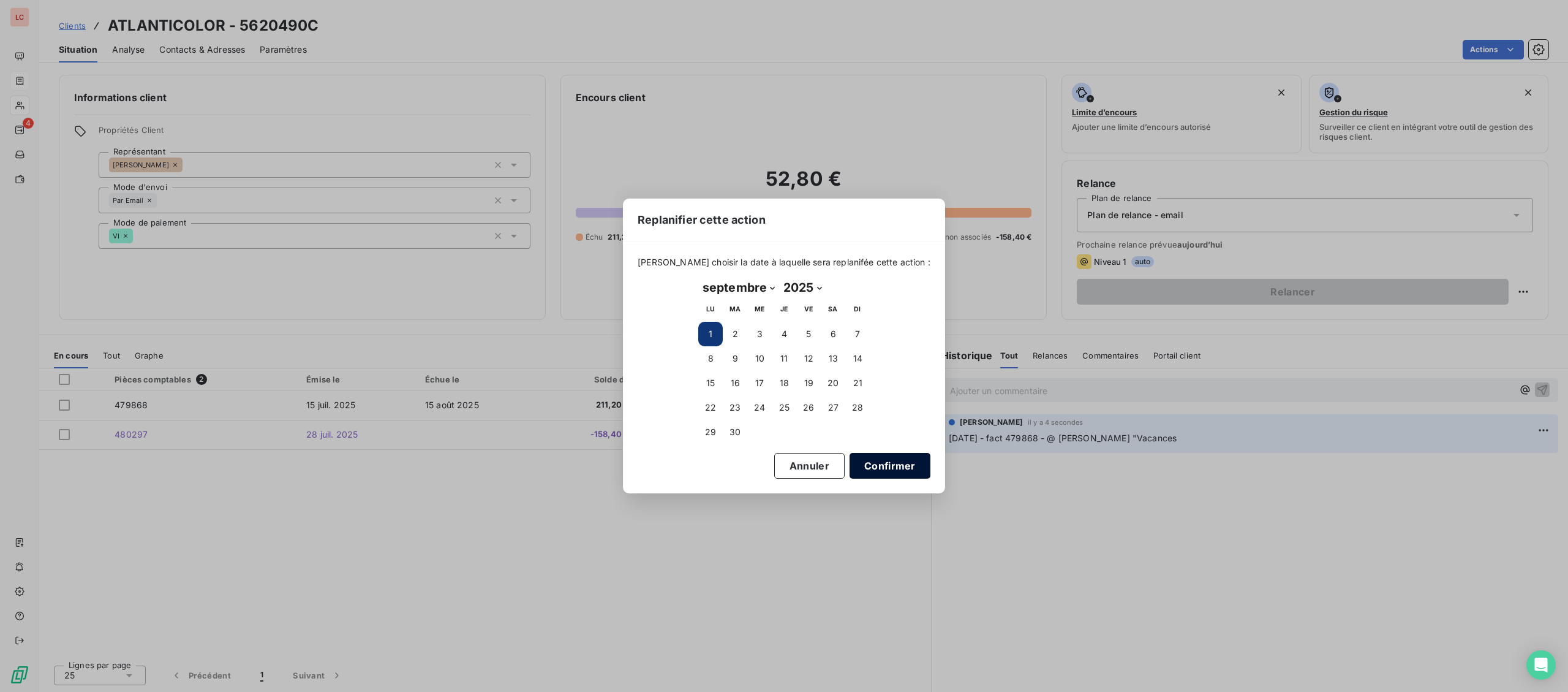
click at [867, 463] on button "Confirmer" at bounding box center [889, 466] width 81 height 26
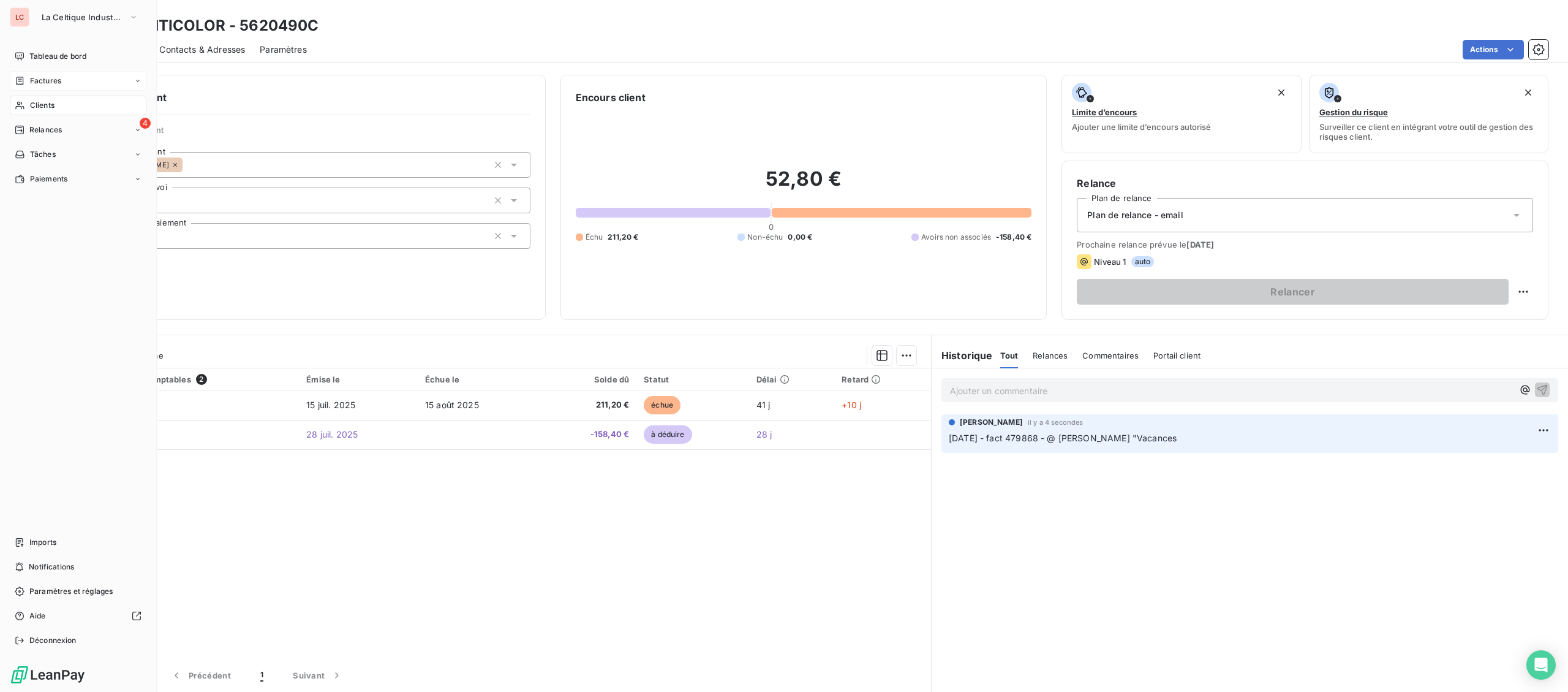
click at [54, 106] on span "Clients" at bounding box center [43, 105] width 24 height 11
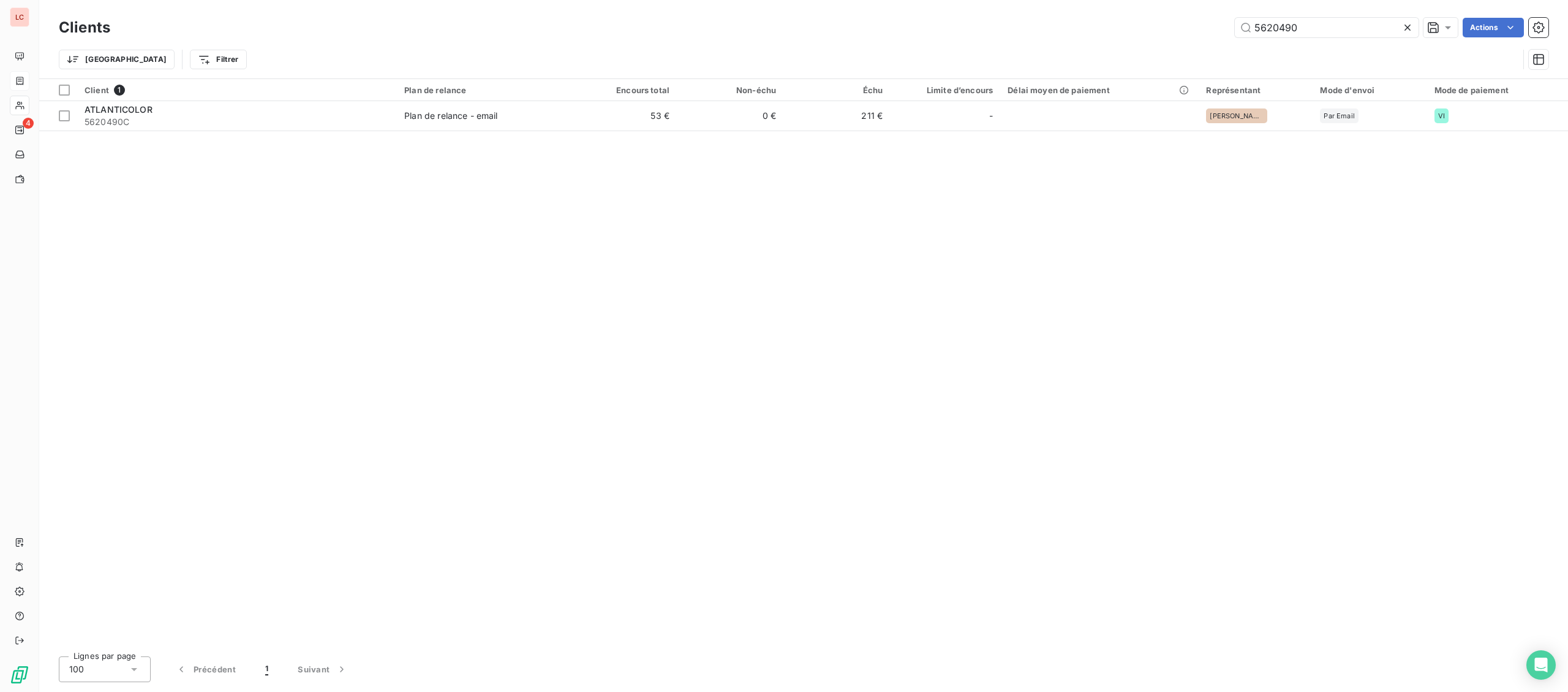
drag, startPoint x: 1324, startPoint y: 28, endPoint x: 1044, endPoint y: 31, distance: 280.0
click at [1235, 31] on input "5620490" at bounding box center [1326, 28] width 184 height 19
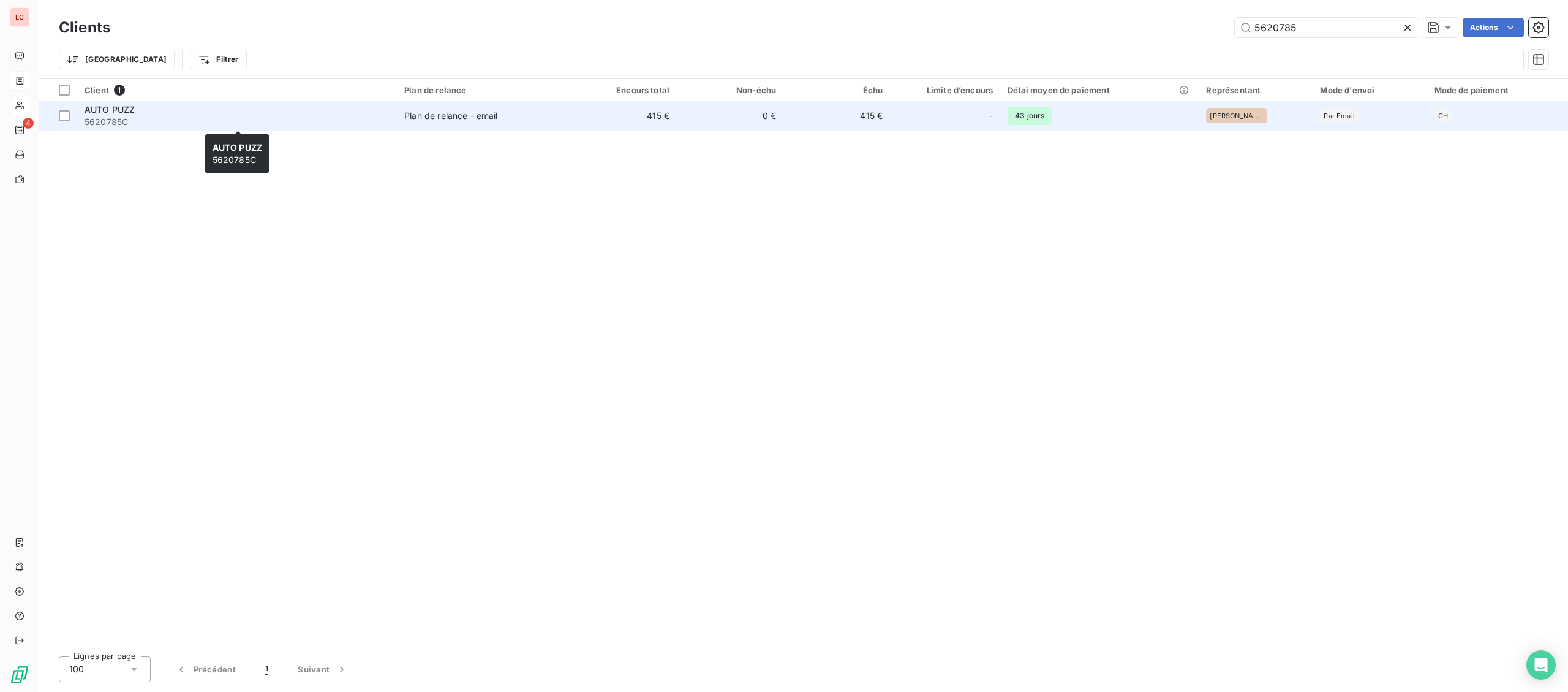
type input "5620785"
click at [309, 111] on div "AUTO PUZZ" at bounding box center [237, 110] width 305 height 12
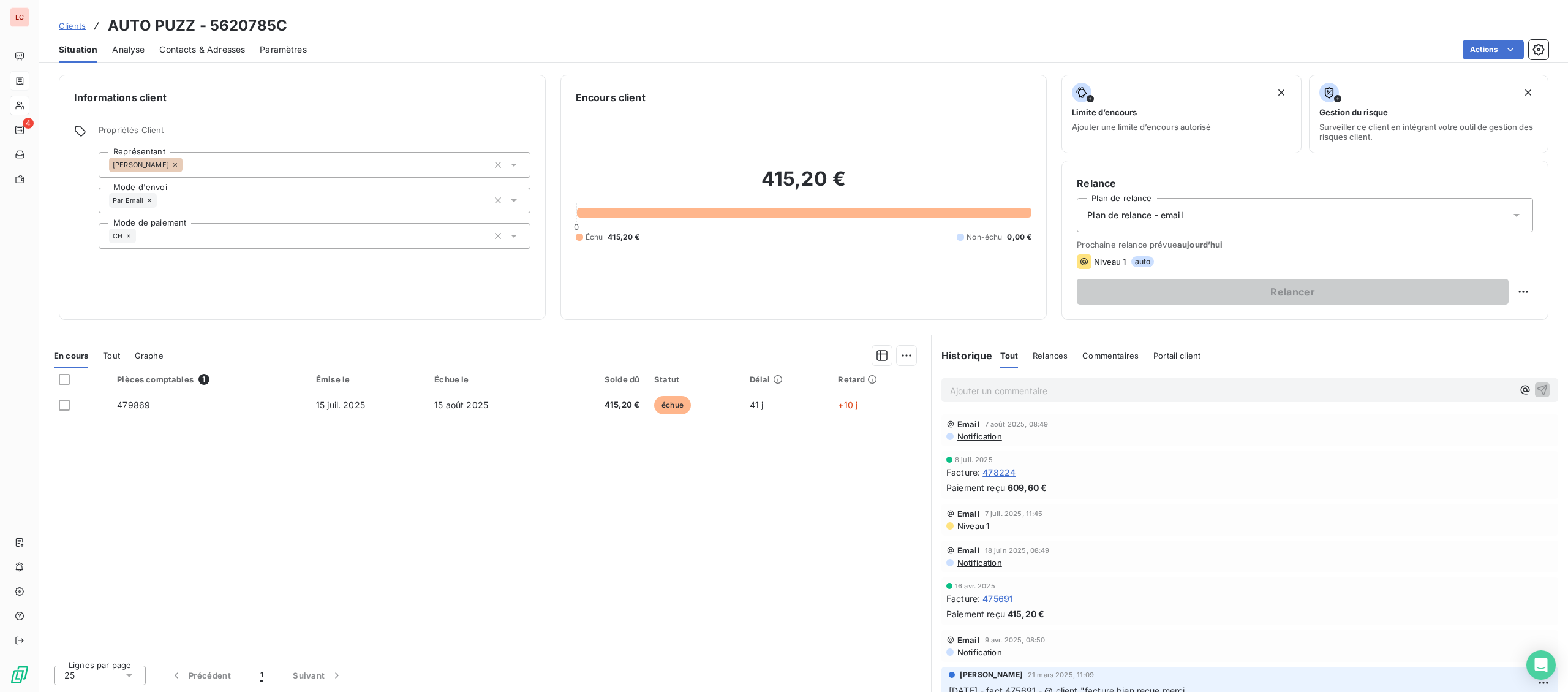
click at [1058, 397] on p "Ajouter un commentaire ﻿" at bounding box center [1231, 391] width 563 height 15
click at [1199, 392] on p "[DATE] - fact 479869 - @" at bounding box center [1231, 390] width 563 height 14
click at [1137, 385] on p "[DATE] - fact 479869 - @ [PERSON_NAME] "" at bounding box center [1231, 390] width 563 height 14
click at [1384, 389] on p "[DATE] - fact 479869 - @ [PERSON_NAME] "sera reglé le 31/8 merci de le basculer…" at bounding box center [1231, 390] width 563 height 14
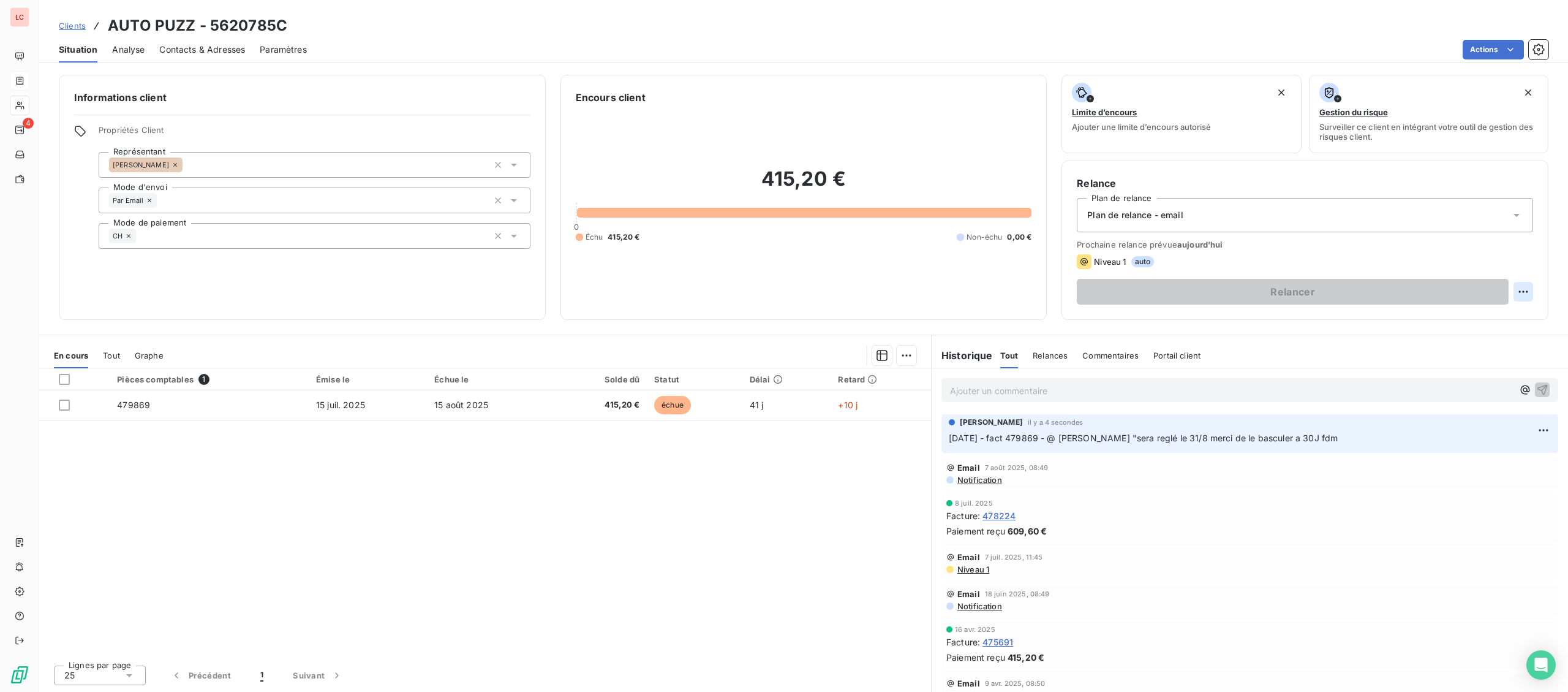
click at [1529, 297] on html "LC 4 Clients AUTO PUZZ - 5620785C Situation Analyse Contacts & Adresses Paramèt…" at bounding box center [784, 346] width 1568 height 692
click at [1489, 319] on div "Replanifier cette action" at bounding box center [1473, 319] width 110 height 19
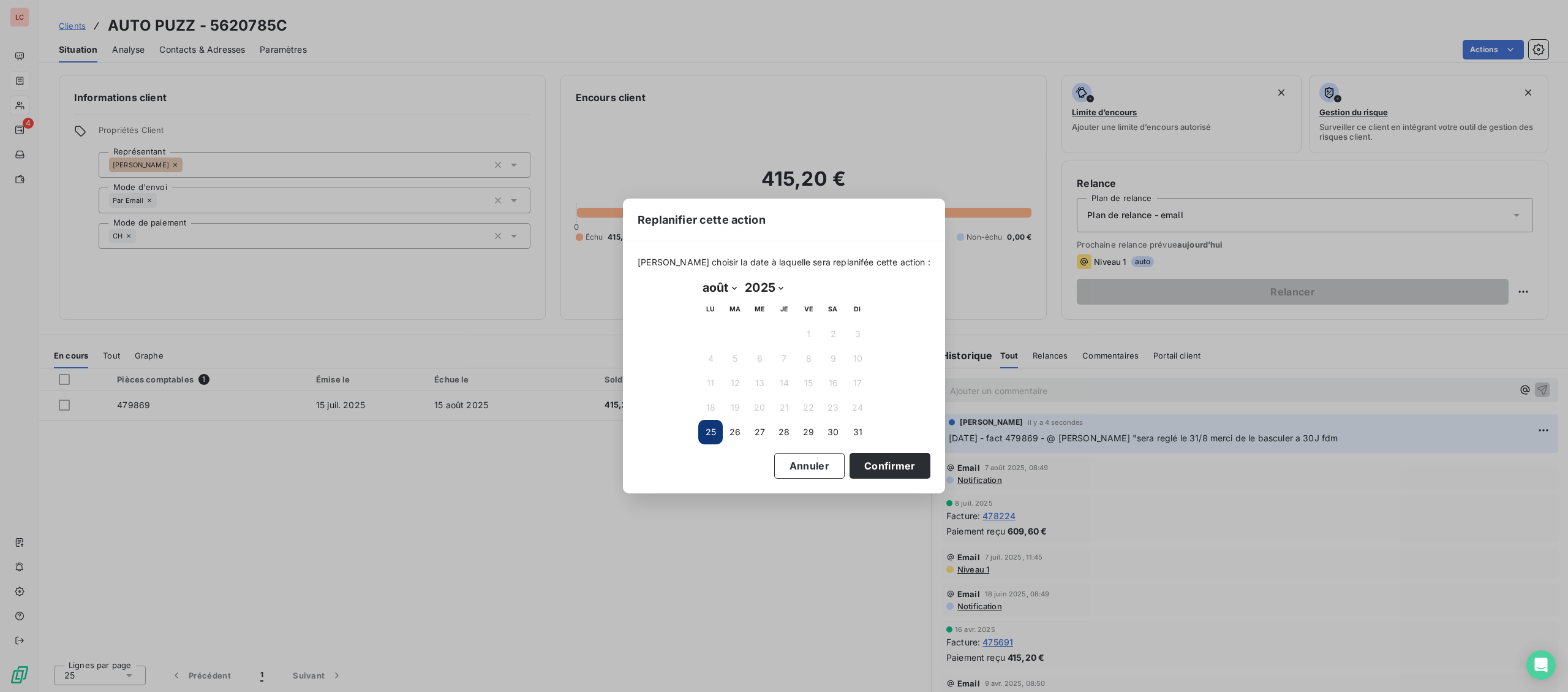
click at [698, 277] on select "janvier février mars avril mai juin juillet août septembre octobre novembre déc…" at bounding box center [719, 287] width 43 height 19
select select "8"
click option "septembre" at bounding box center [0, 0] width 0 height 0
click at [815, 333] on button "5" at bounding box center [808, 334] width 24 height 25
click at [867, 473] on button "Confirmer" at bounding box center [889, 466] width 81 height 26
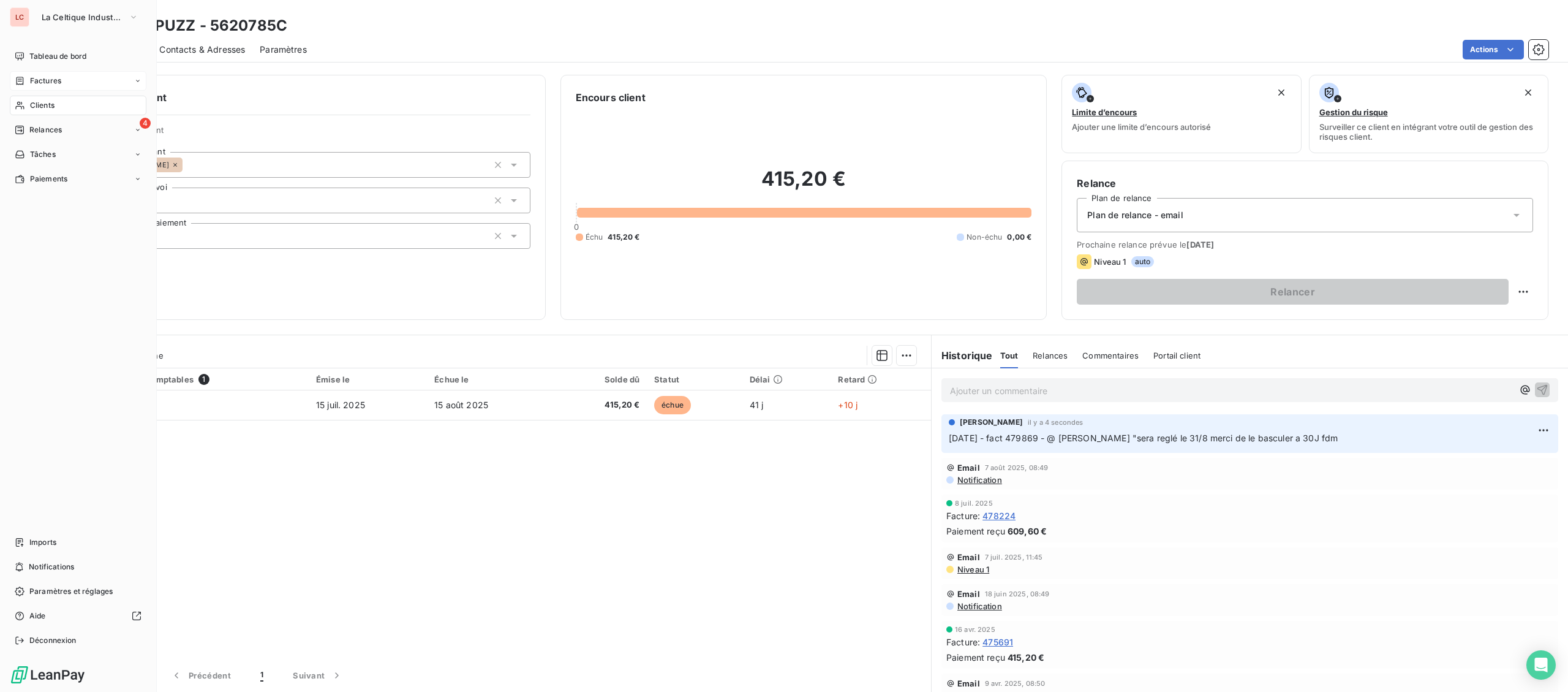
click at [31, 104] on span "Clients" at bounding box center [43, 105] width 24 height 11
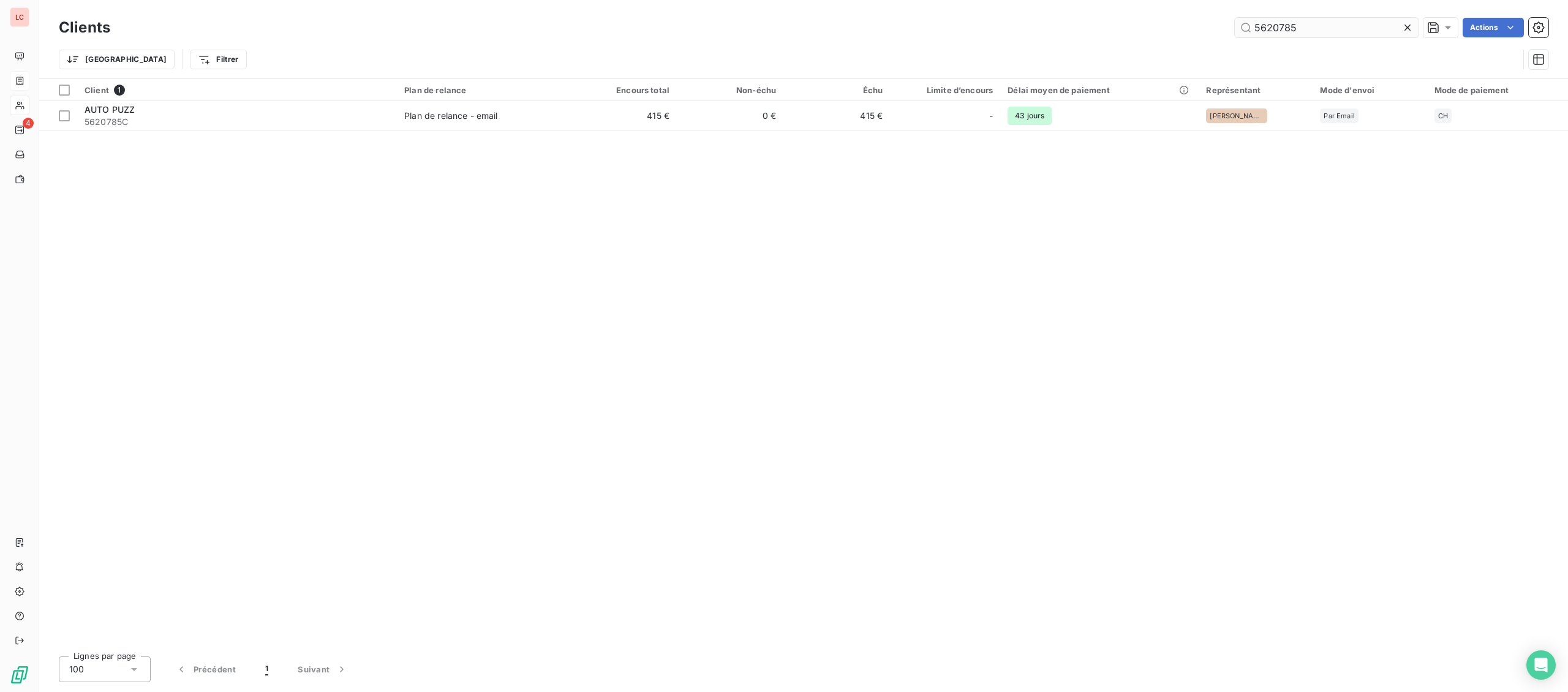
click at [1373, 23] on input "5620785" at bounding box center [1326, 28] width 184 height 19
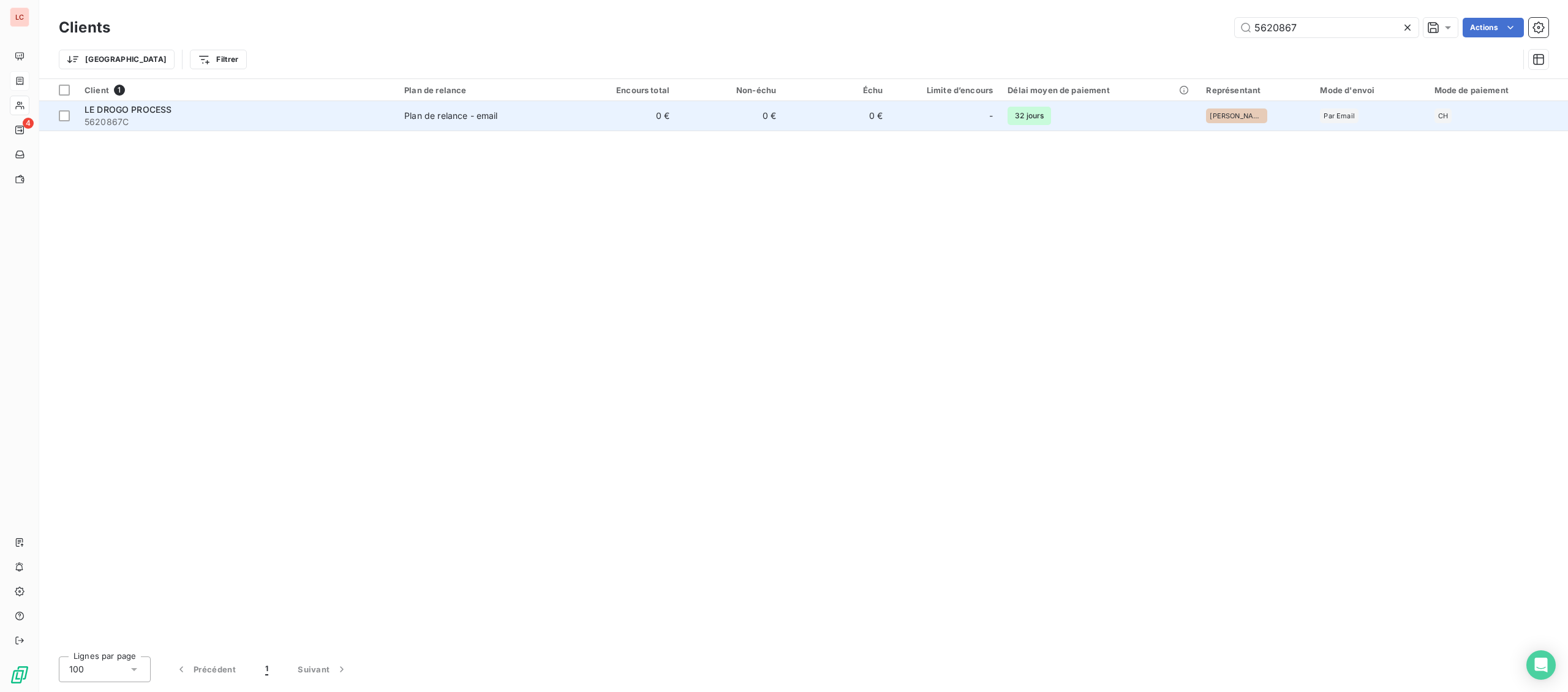
type input "5620867"
click at [490, 119] on div "Plan de relance - email" at bounding box center [450, 115] width 93 height 12
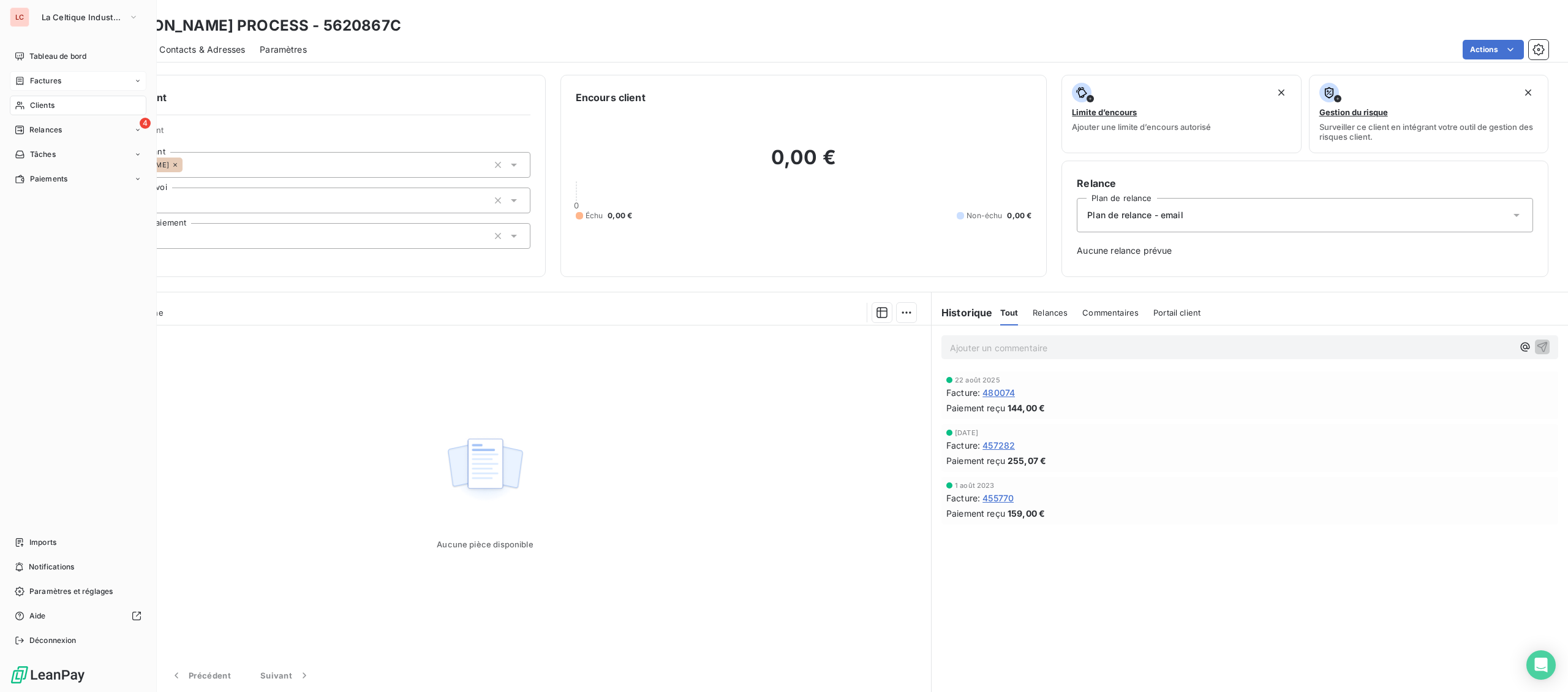
click at [36, 108] on span "Clients" at bounding box center [43, 105] width 24 height 11
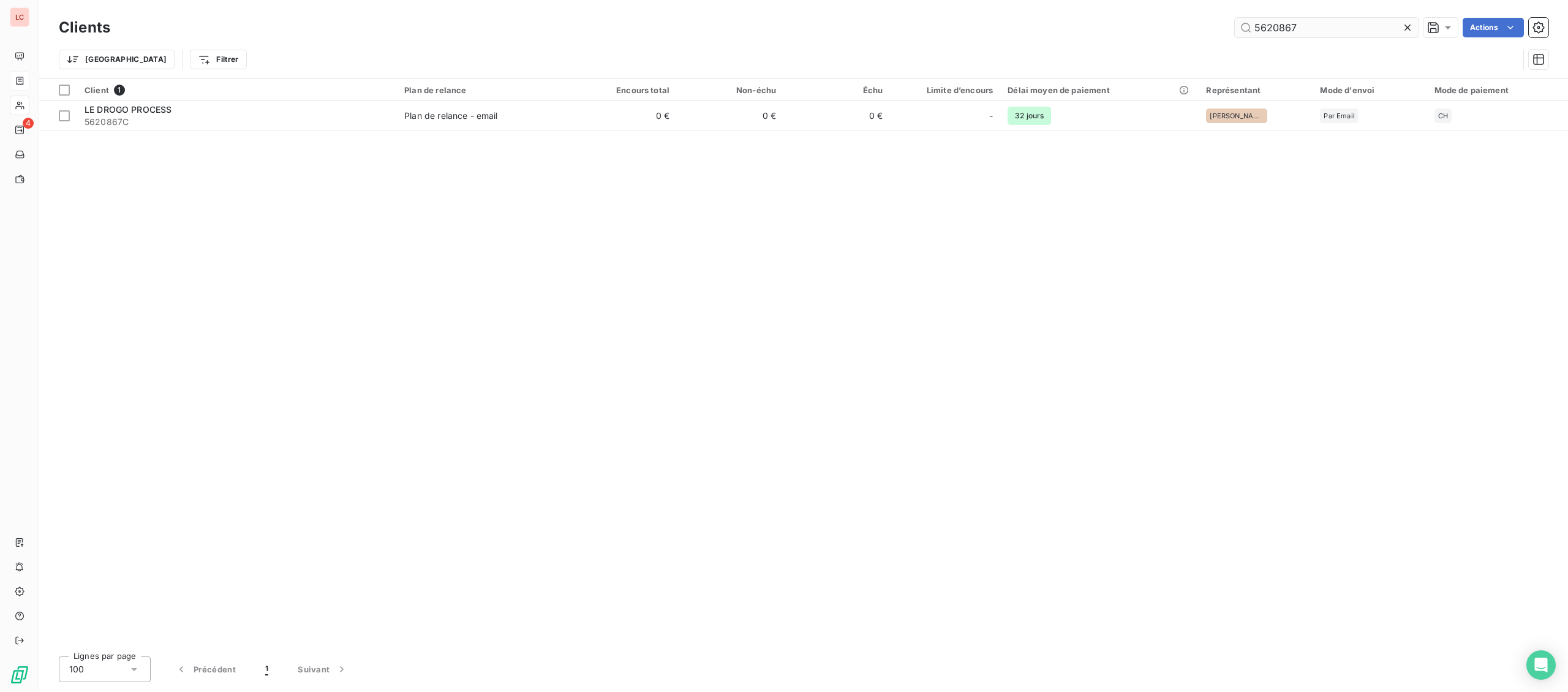
click at [1367, 25] on input "5620867" at bounding box center [1326, 28] width 184 height 19
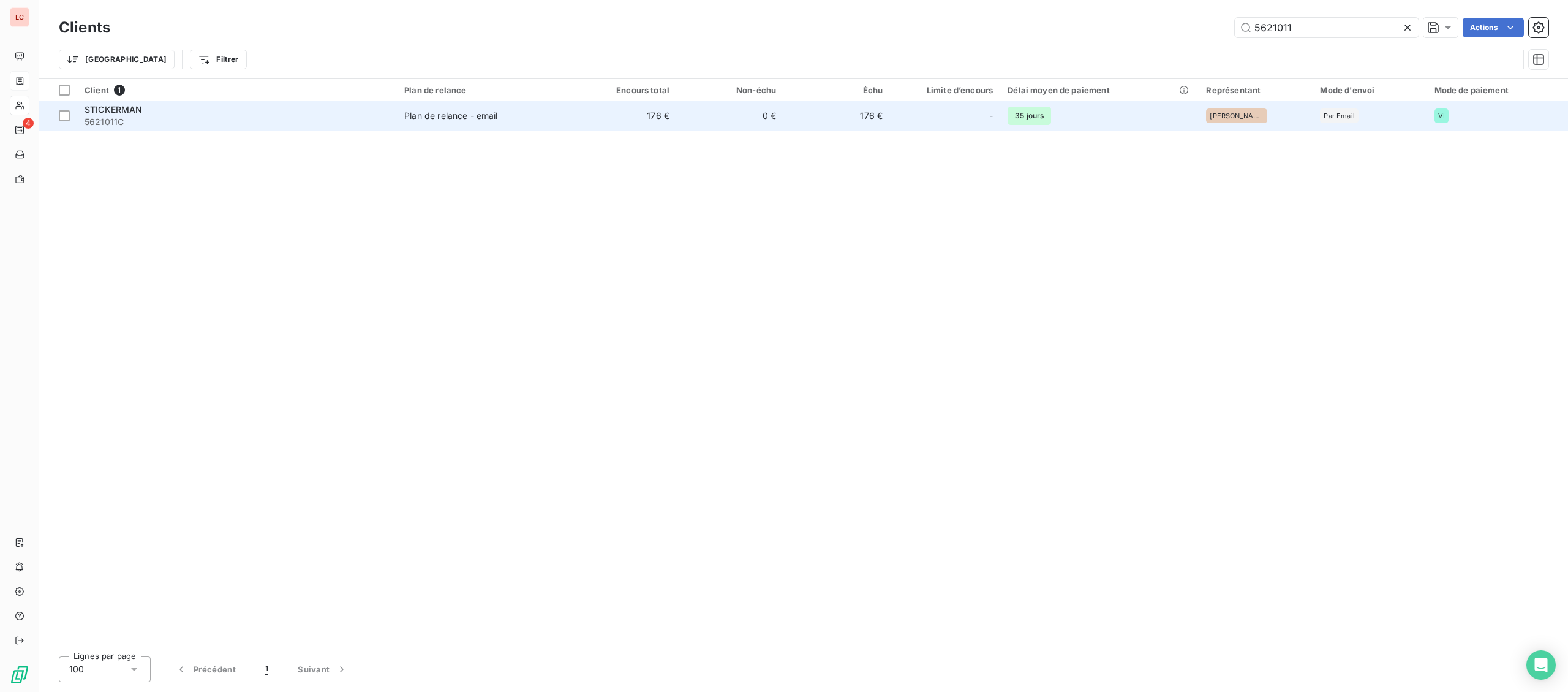
type input "5621011"
click at [382, 114] on div "STICKERMAN" at bounding box center [237, 110] width 305 height 12
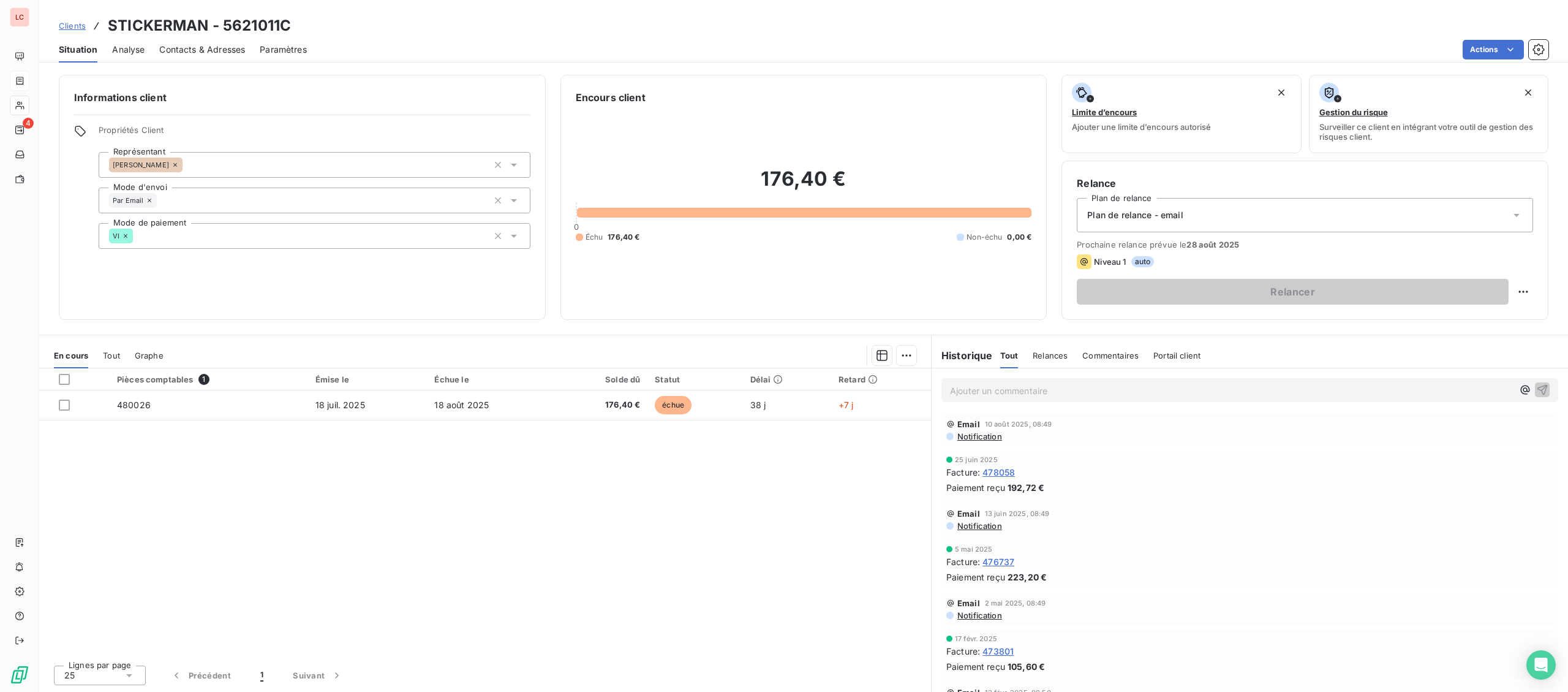
click at [1116, 395] on p "Ajouter un commentaire ﻿" at bounding box center [1231, 391] width 563 height 15
click at [1165, 398] on div "[DATE] -fact 480026 - @ [PERSON_NAME] "" at bounding box center [1250, 389] width 617 height 23
click at [1170, 395] on p "[DATE] -fact 480026 - @ [PERSON_NAME] "" at bounding box center [1231, 390] width 563 height 14
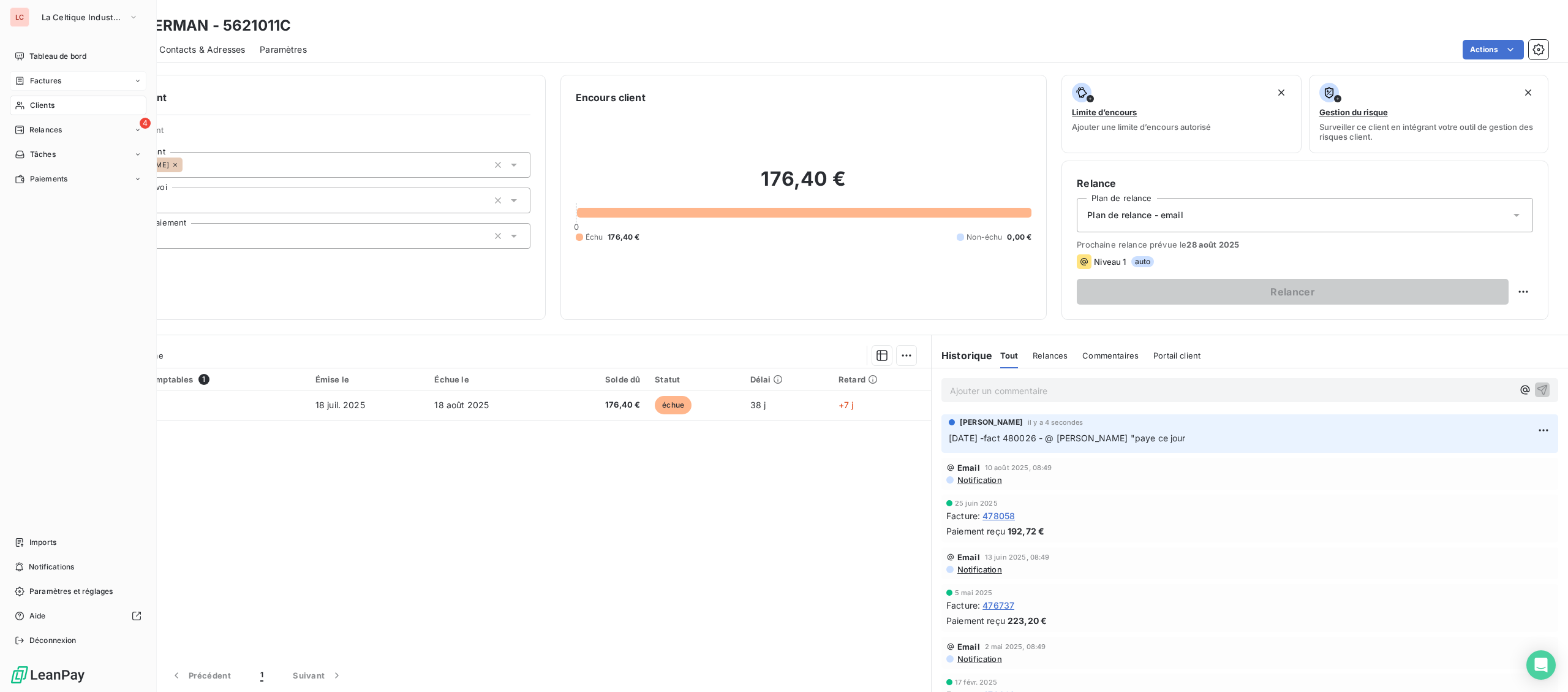
drag, startPoint x: 40, startPoint y: 103, endPoint x: 133, endPoint y: 100, distance: 93.0
click at [44, 103] on span "Clients" at bounding box center [43, 105] width 24 height 11
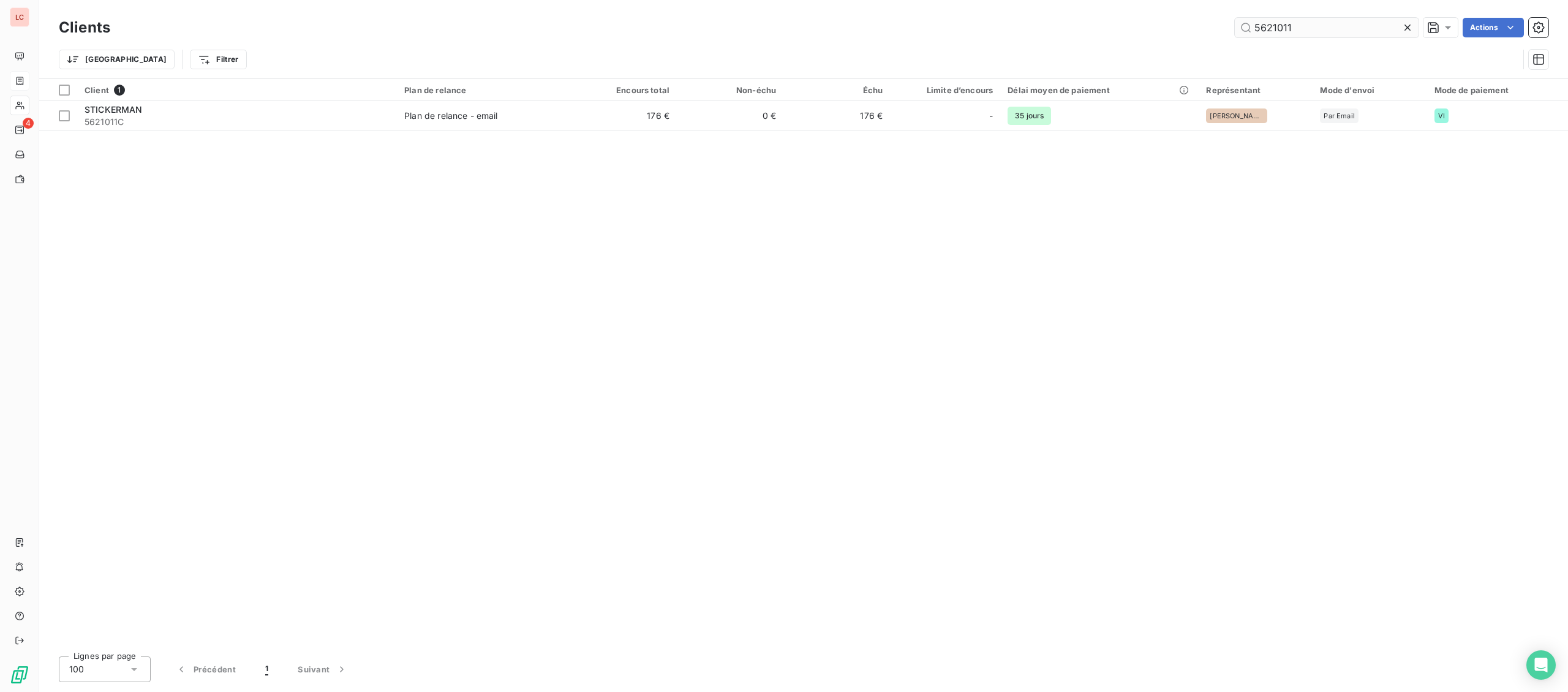
click at [1324, 32] on input "5621011" at bounding box center [1326, 28] width 184 height 19
type input "5621133"
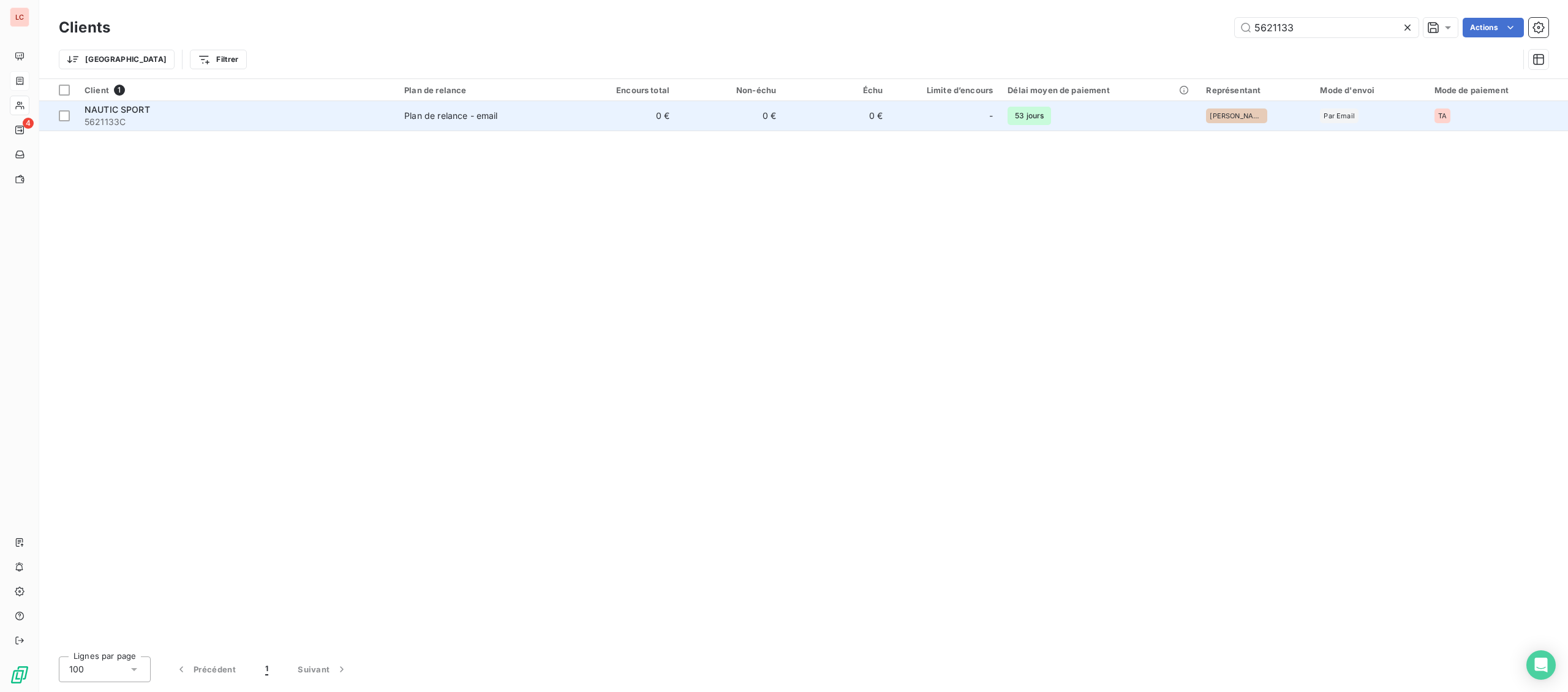
click at [598, 113] on td "0 €" at bounding box center [623, 116] width 106 height 30
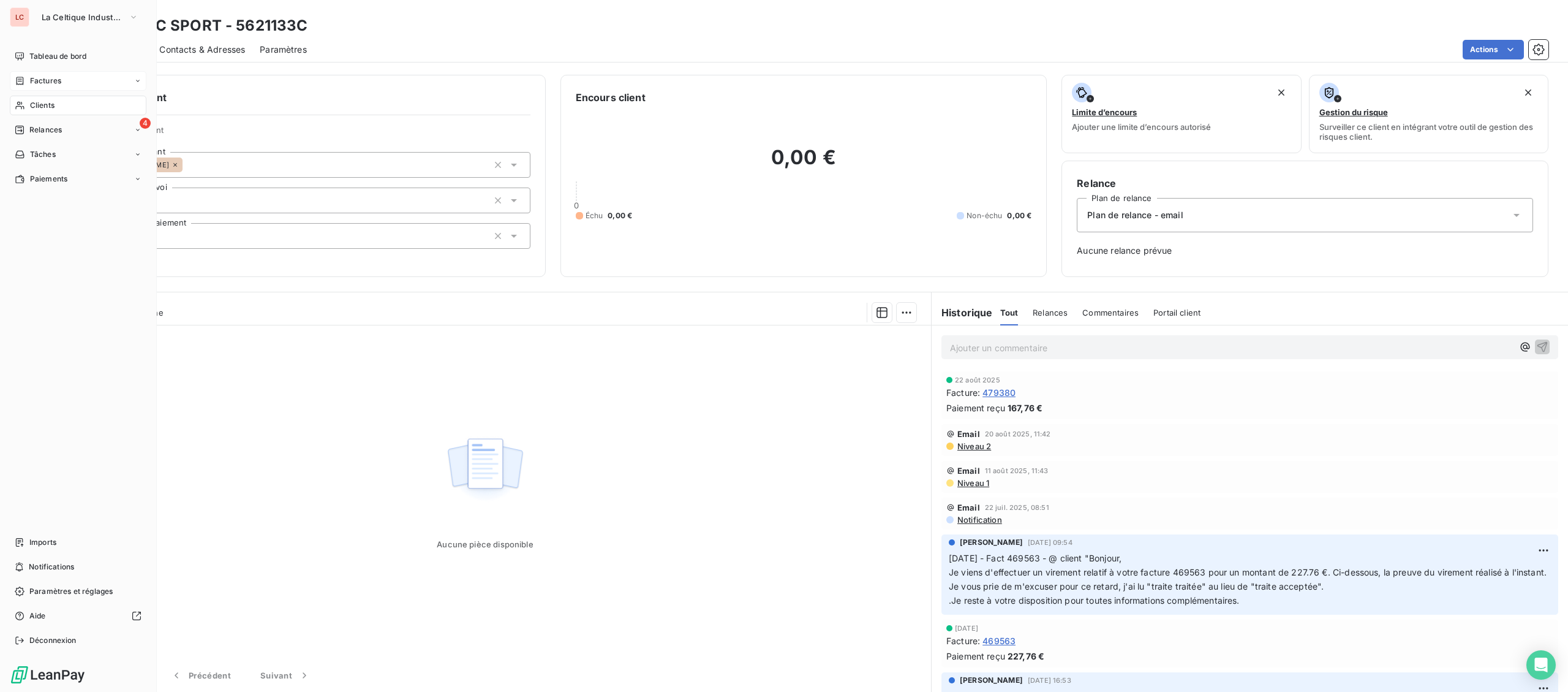
click at [22, 105] on div "Clients" at bounding box center [78, 105] width 137 height 19
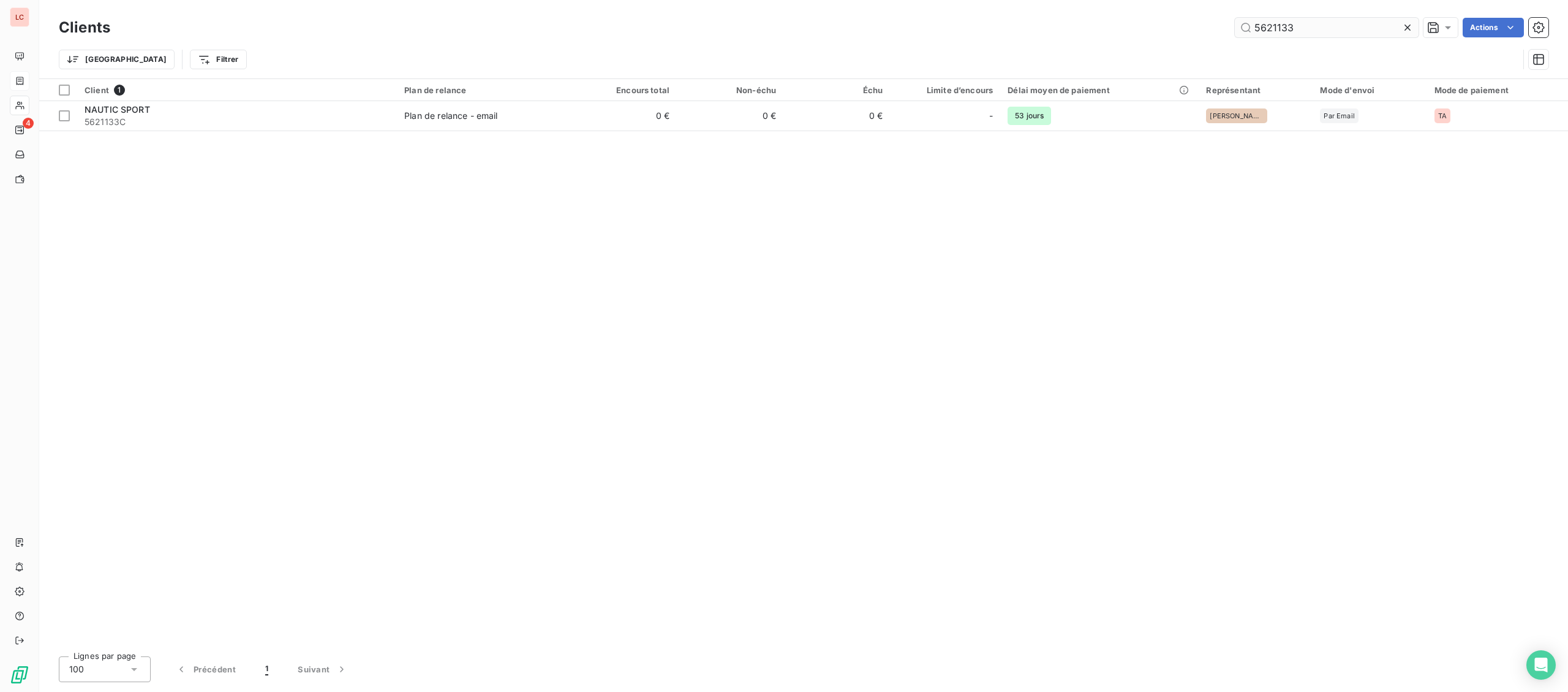
drag, startPoint x: 1312, startPoint y: 28, endPoint x: 1277, endPoint y: 28, distance: 35.0
click at [1277, 28] on input "5621133" at bounding box center [1326, 28] width 184 height 19
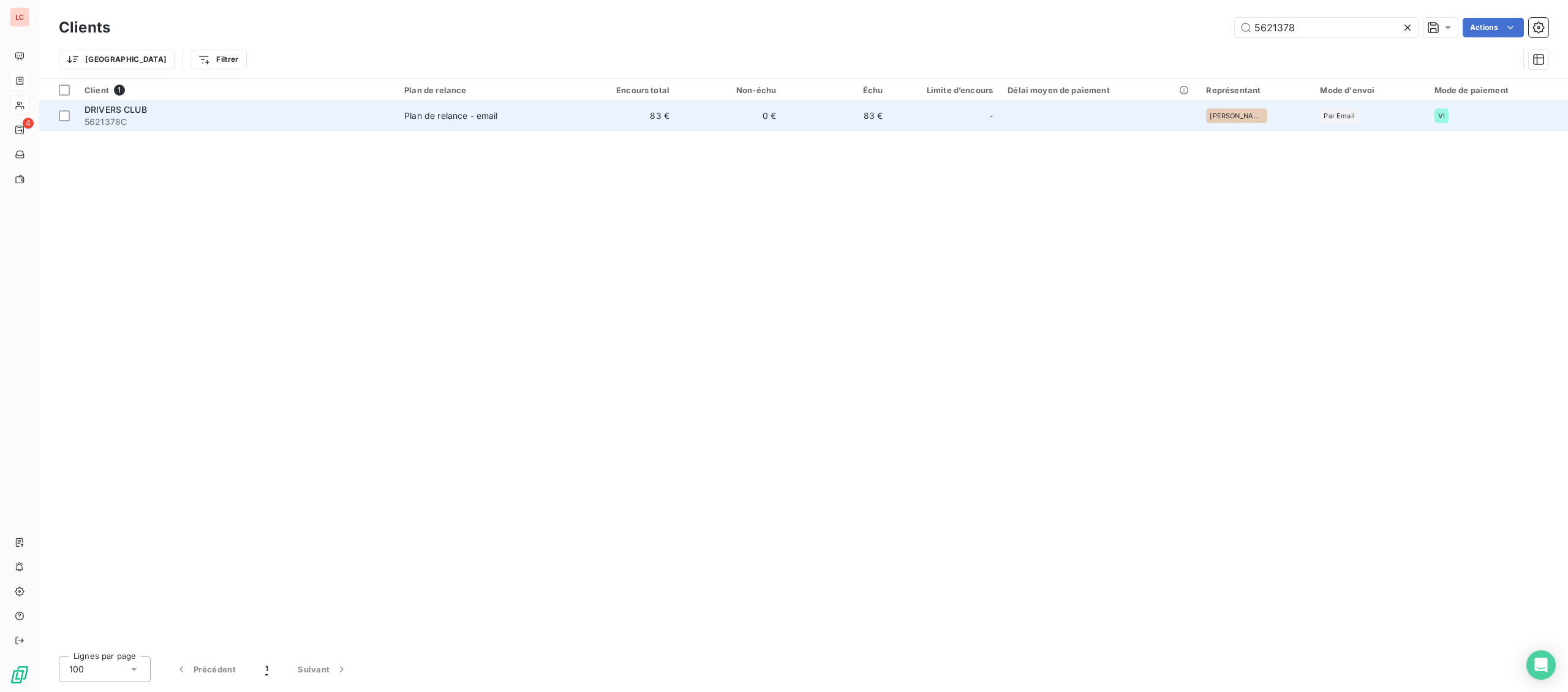
type input "5621378"
click at [745, 108] on td "0 €" at bounding box center [730, 116] width 106 height 30
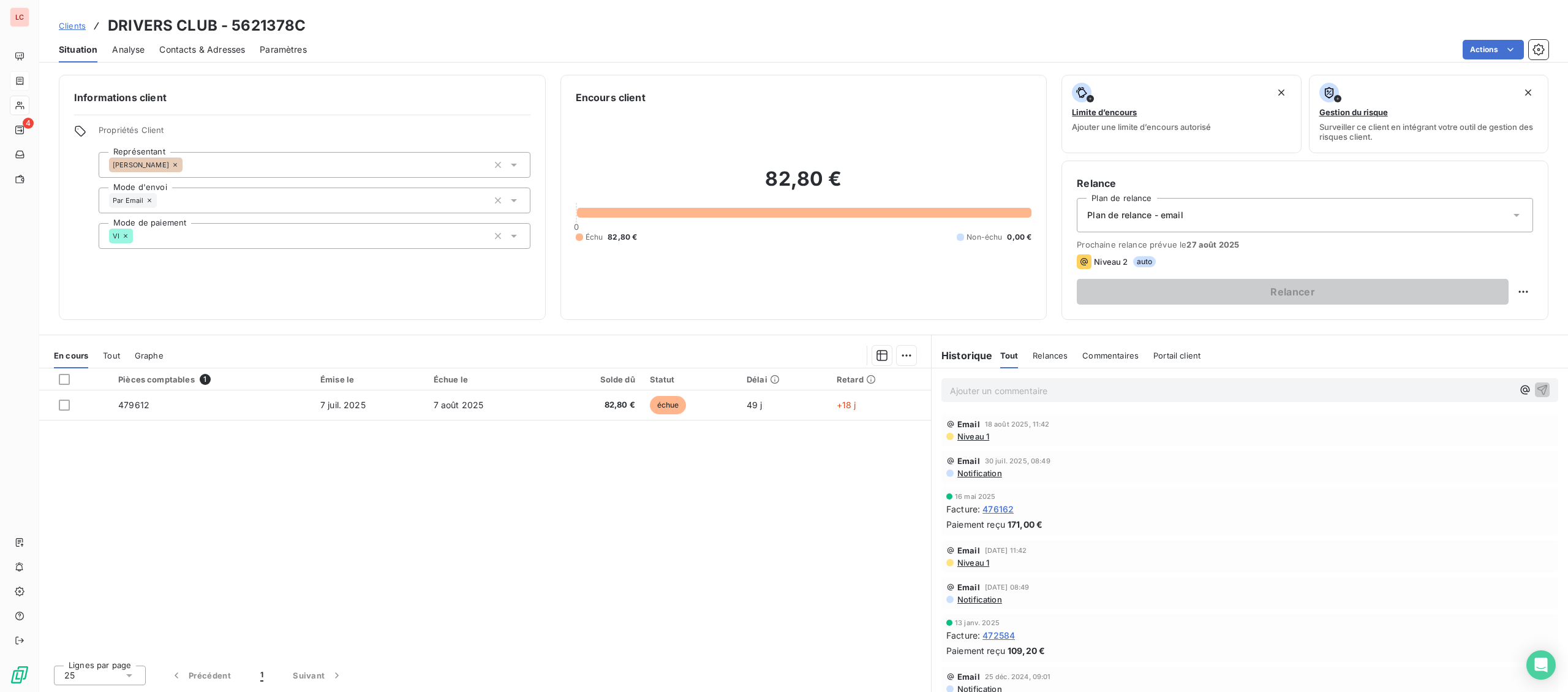
click at [1014, 394] on p "Ajouter un commentaire ﻿" at bounding box center [1231, 391] width 563 height 15
click at [1134, 395] on p "[DATE] - FACT 479612 - @ [PERSON_NAME]" at bounding box center [1231, 390] width 563 height 14
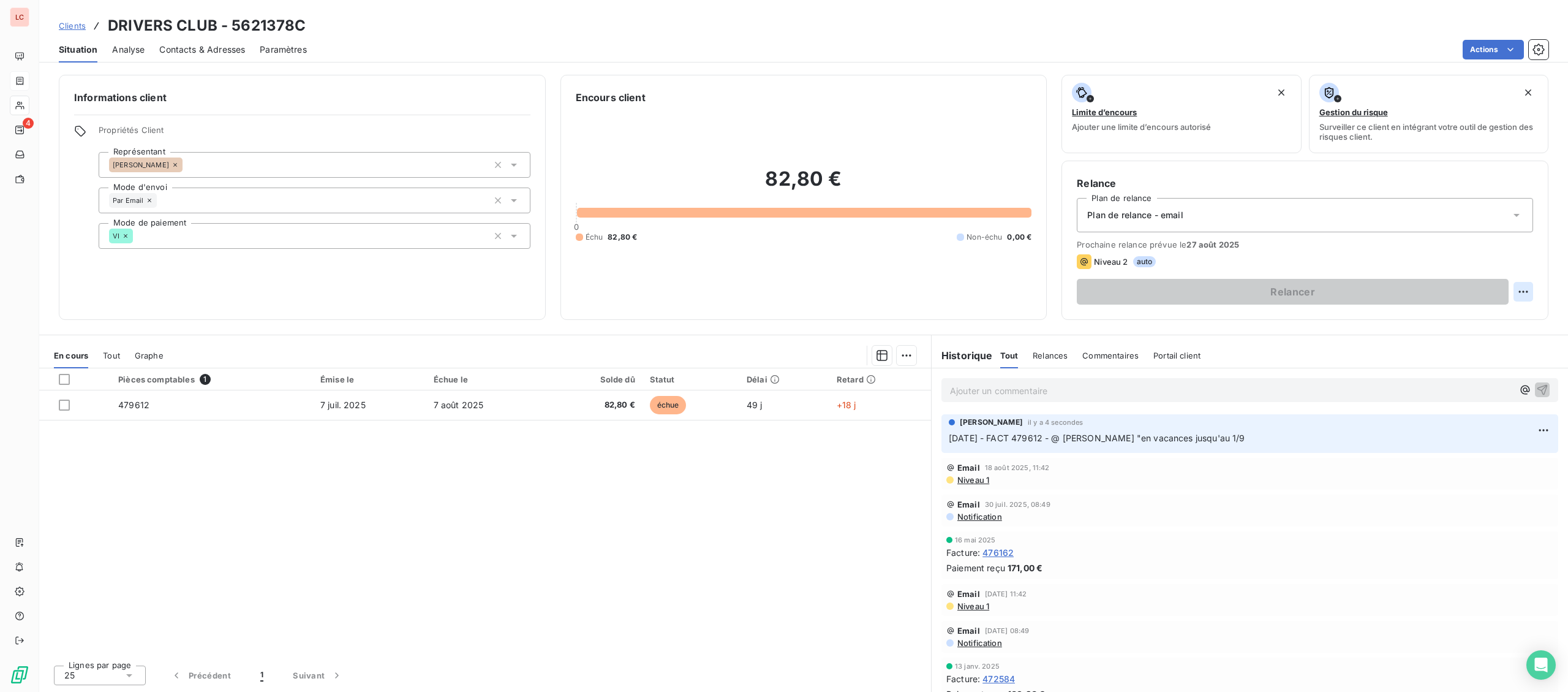
click at [1521, 292] on html "[MEDICAL_DATA] Clients DRIVERS CLUB - 5621378C Situation Analyse Contacts & Adr…" at bounding box center [784, 346] width 1568 height 692
click at [1484, 316] on div "Replanifier cette action" at bounding box center [1473, 319] width 110 height 19
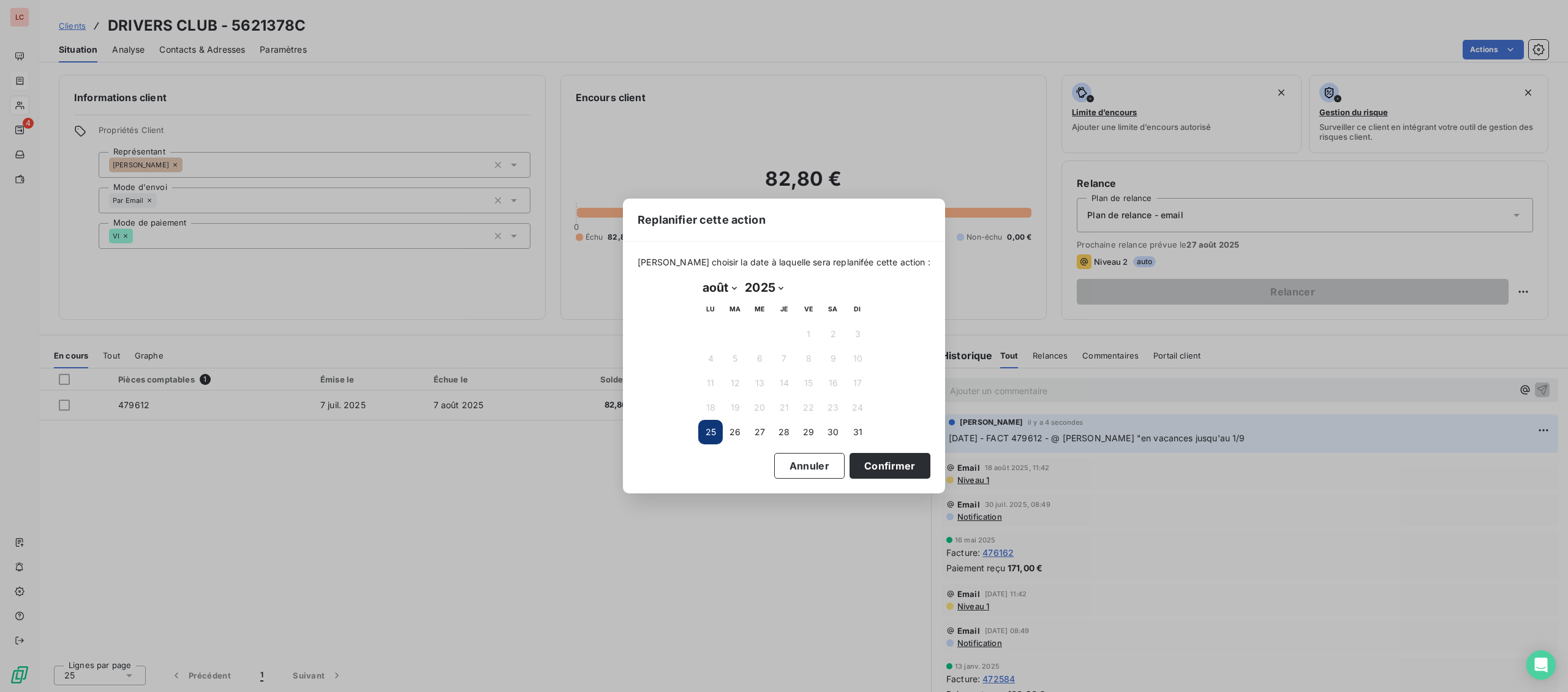
click at [698, 277] on select "janvier février mars avril mai juin juillet août septembre octobre novembre déc…" at bounding box center [719, 287] width 43 height 19
select select "8"
click option "septembre" at bounding box center [0, 0] width 0 height 0
click at [737, 324] on button "2" at bounding box center [735, 334] width 24 height 25
click at [863, 469] on button "Confirmer" at bounding box center [889, 466] width 81 height 26
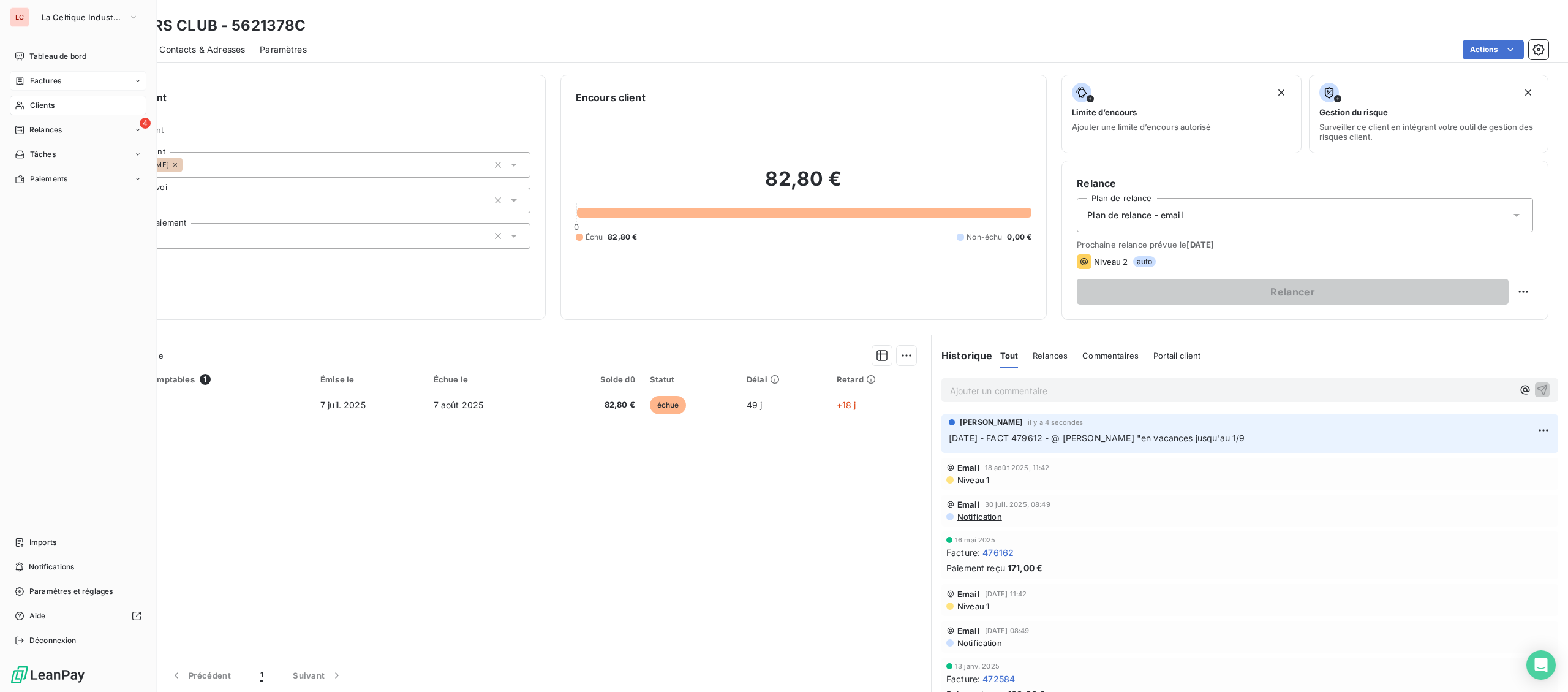
click at [44, 107] on span "Clients" at bounding box center [43, 105] width 24 height 11
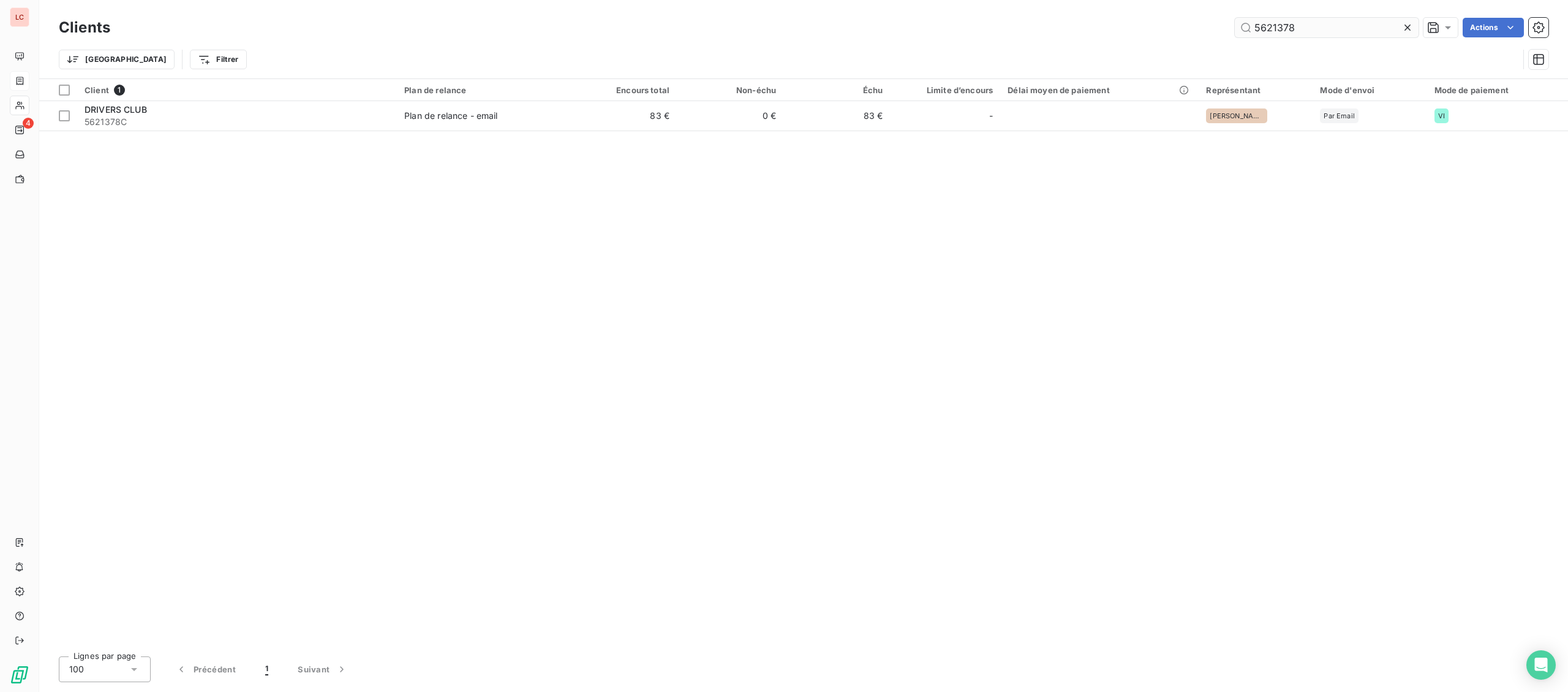
drag, startPoint x: 1272, startPoint y: 25, endPoint x: 1235, endPoint y: 27, distance: 37.1
click at [1239, 27] on input "5621378" at bounding box center [1326, 28] width 184 height 19
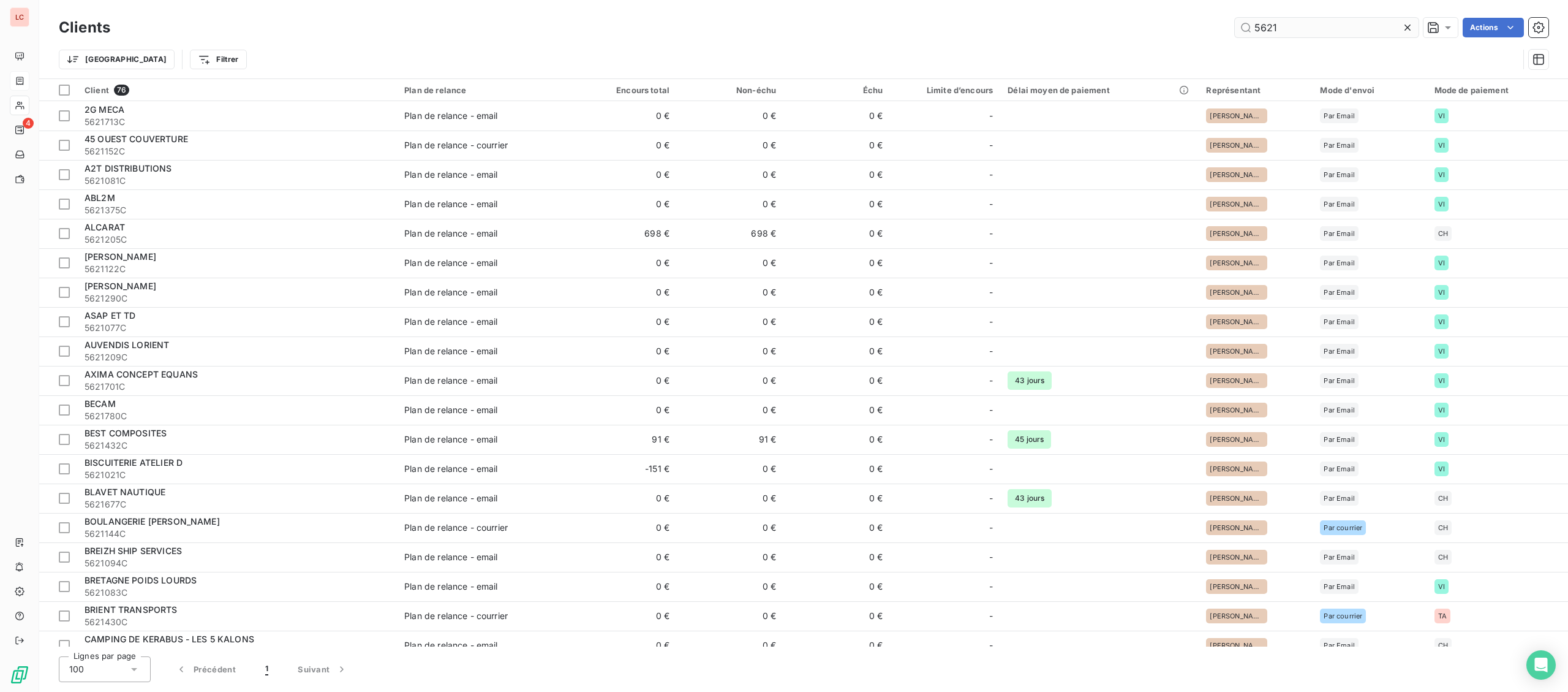
click at [1303, 34] on input "5621" at bounding box center [1326, 28] width 184 height 19
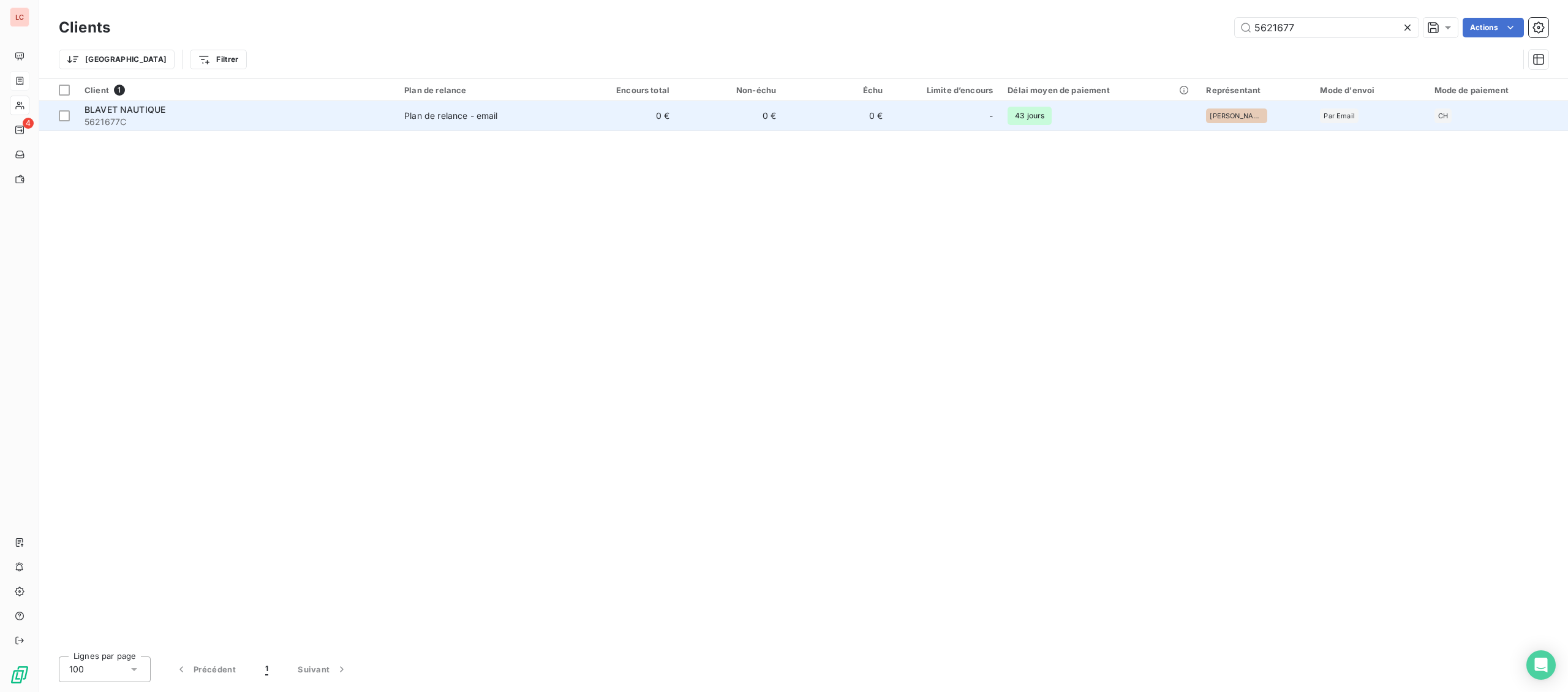
type input "5621677"
click at [570, 112] on td "Plan de relance - email" at bounding box center [483, 116] width 173 height 30
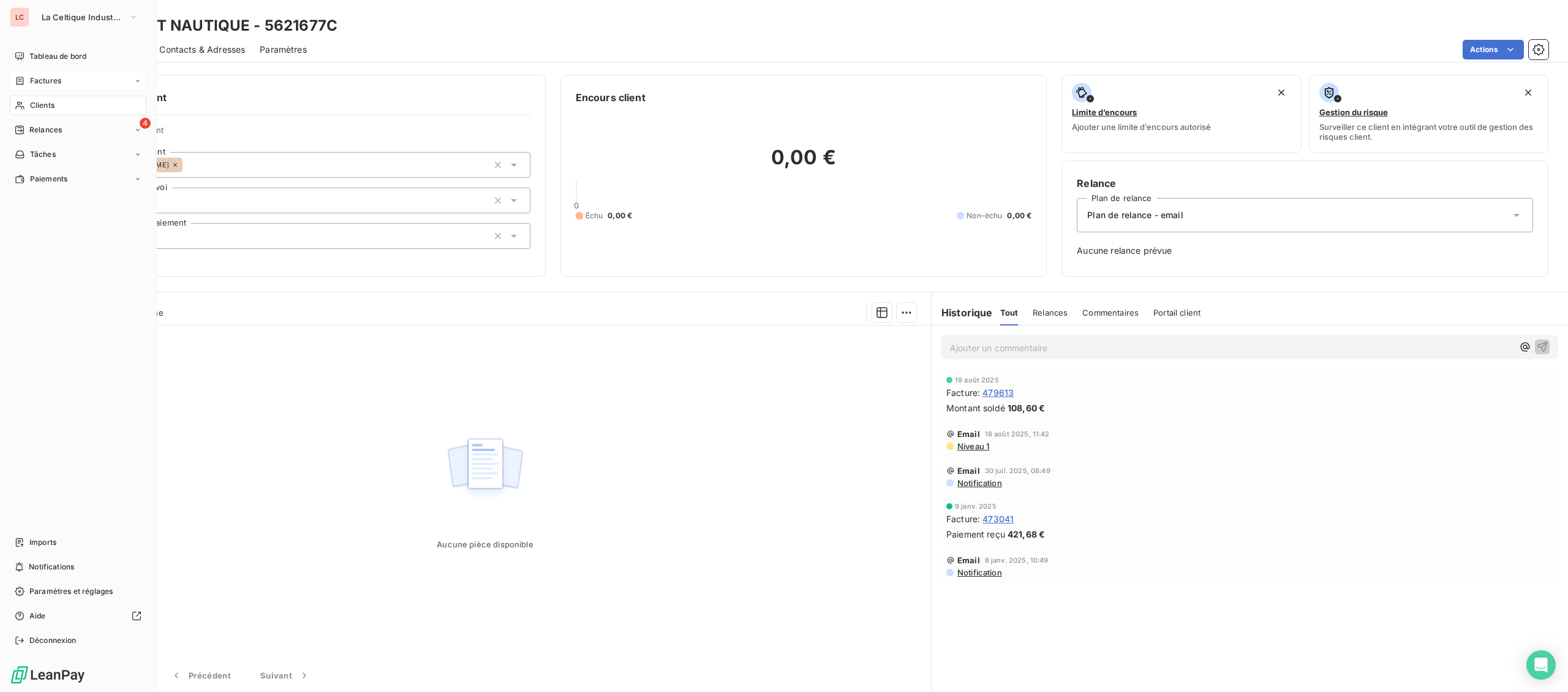
click at [25, 101] on div "Clients" at bounding box center [78, 105] width 137 height 19
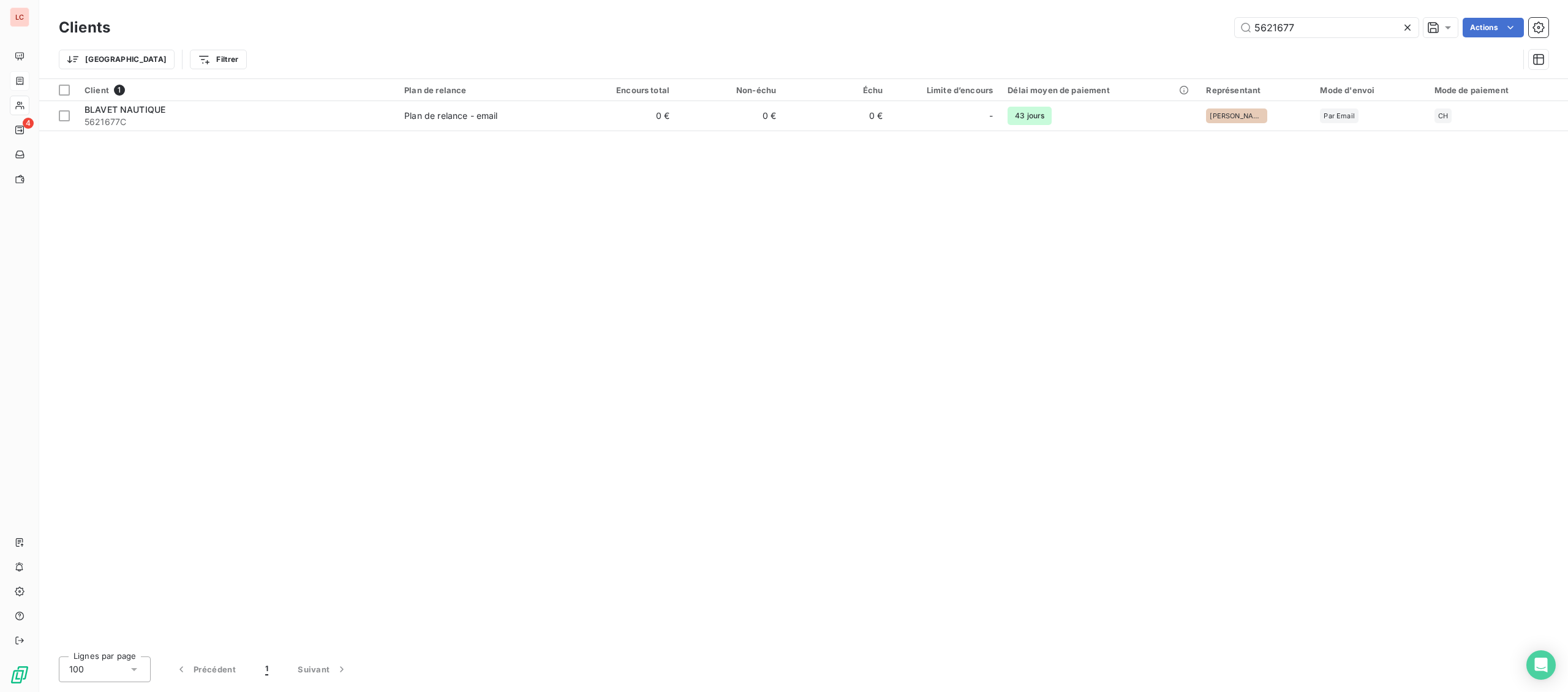
drag, startPoint x: 1340, startPoint y: 22, endPoint x: 1119, endPoint y: 30, distance: 221.1
click at [1235, 30] on input "5621677" at bounding box center [1326, 28] width 184 height 19
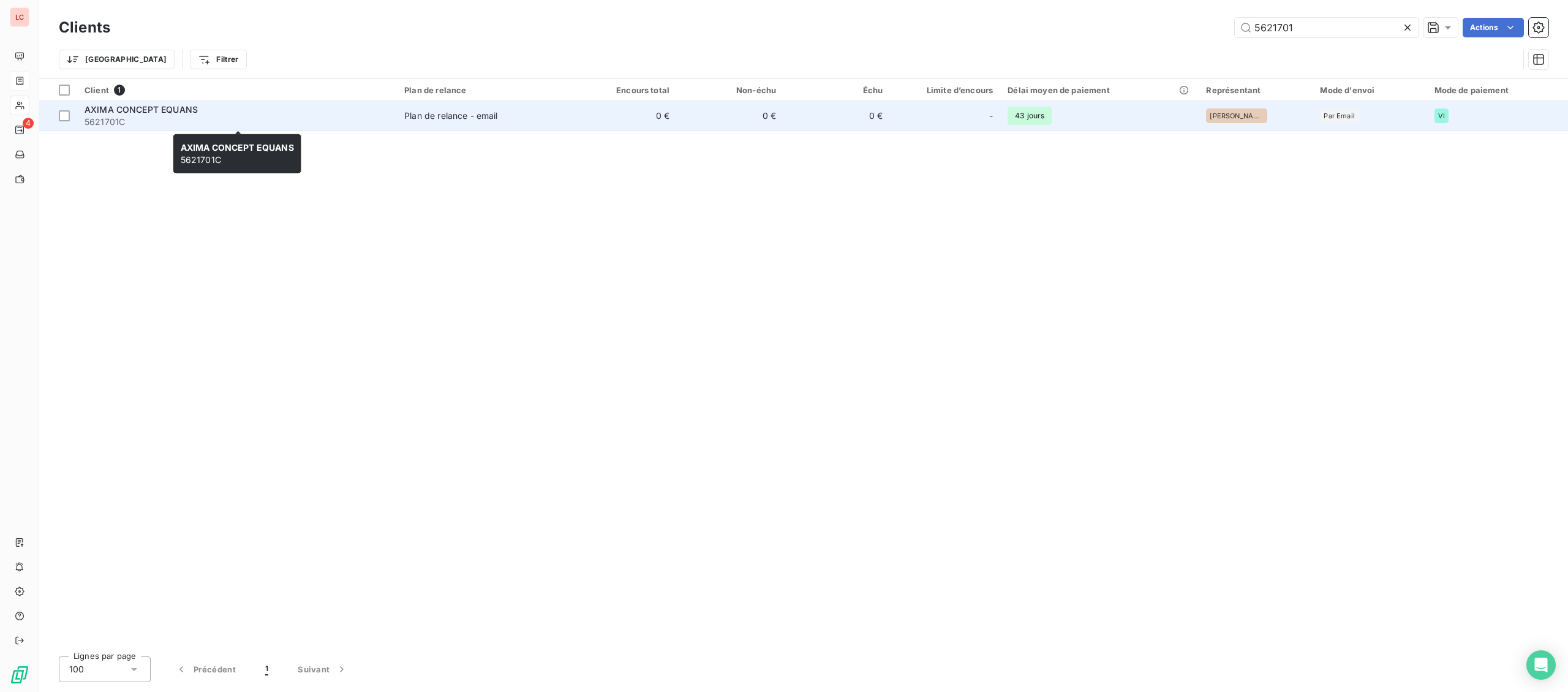
type input "5621701"
click at [351, 115] on div "AXIMA CONCEPT EQUANS" at bounding box center [237, 110] width 305 height 12
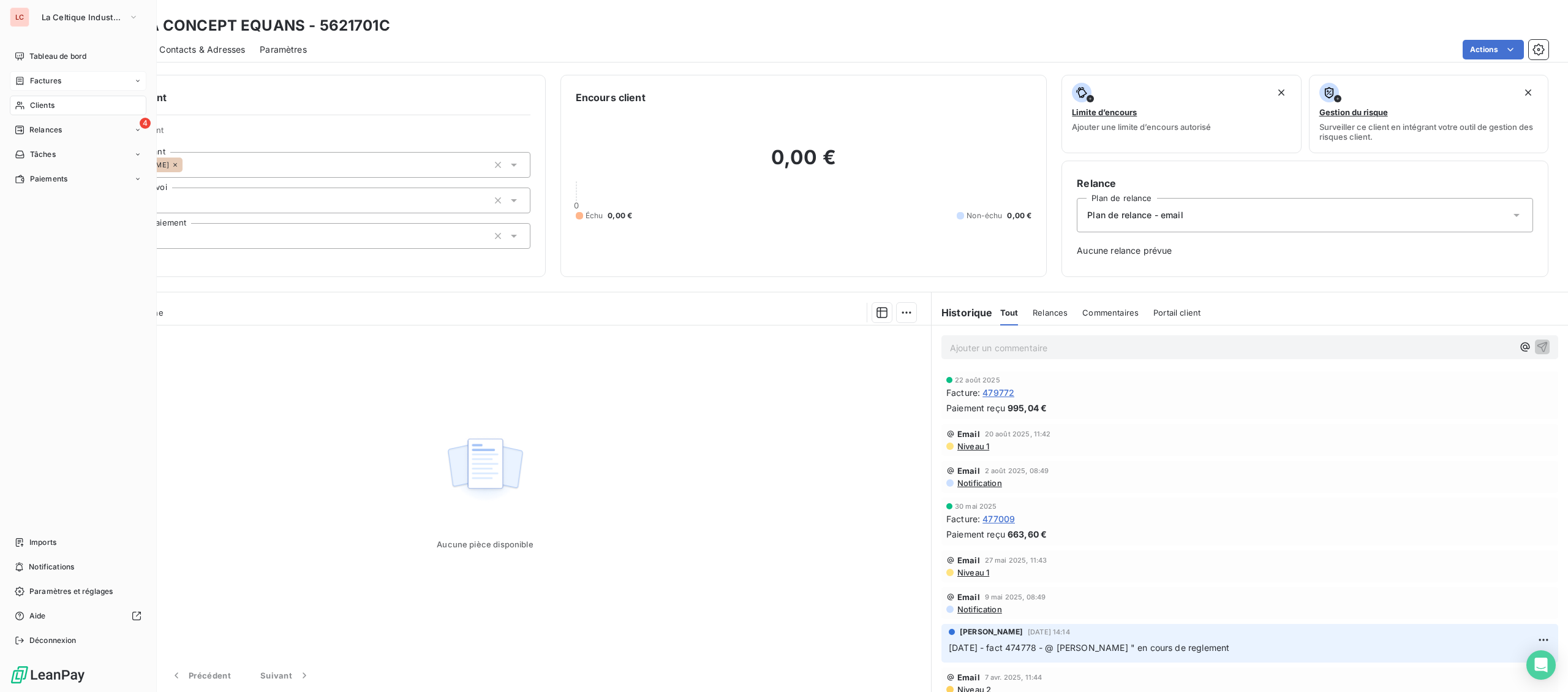
click at [43, 103] on span "Clients" at bounding box center [43, 105] width 24 height 11
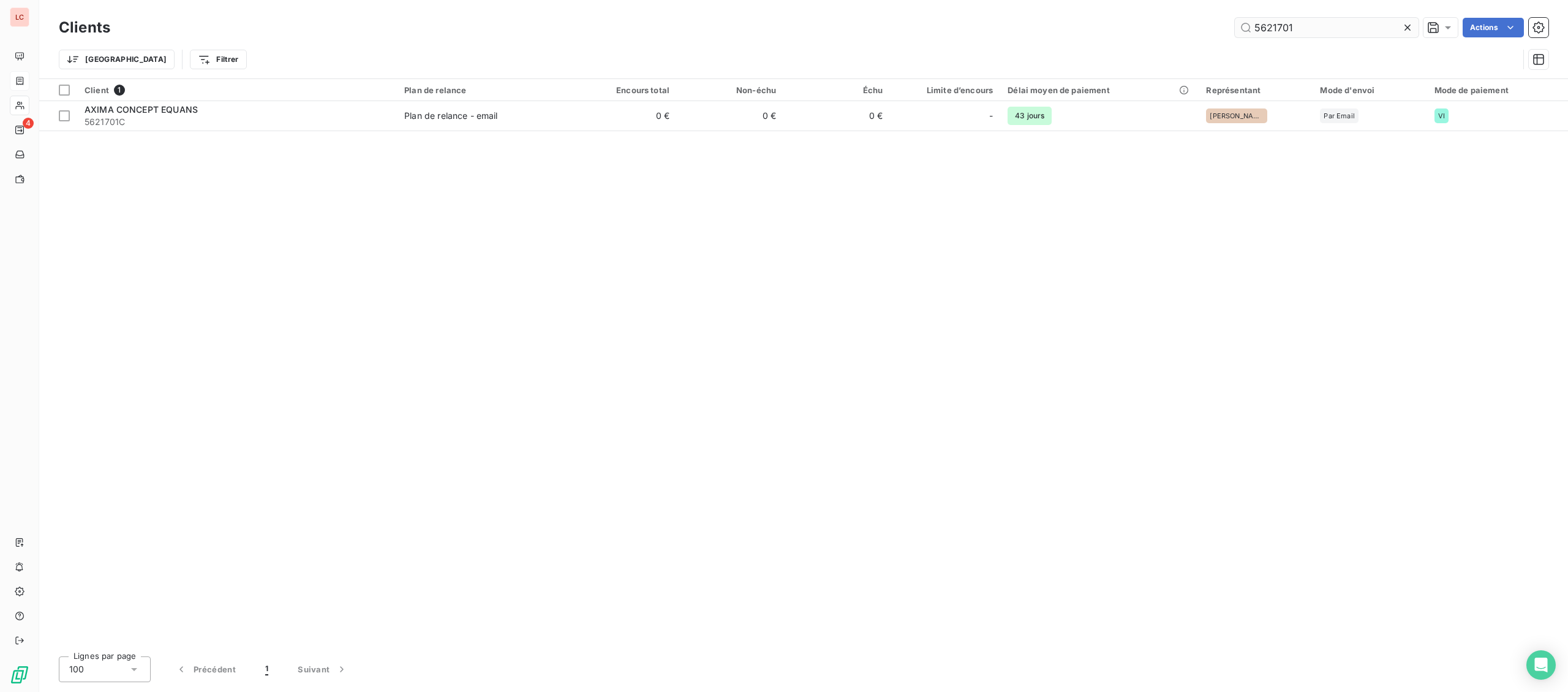
drag, startPoint x: 1293, startPoint y: 28, endPoint x: 1270, endPoint y: 26, distance: 23.1
click at [1270, 26] on input "5621701" at bounding box center [1326, 28] width 184 height 19
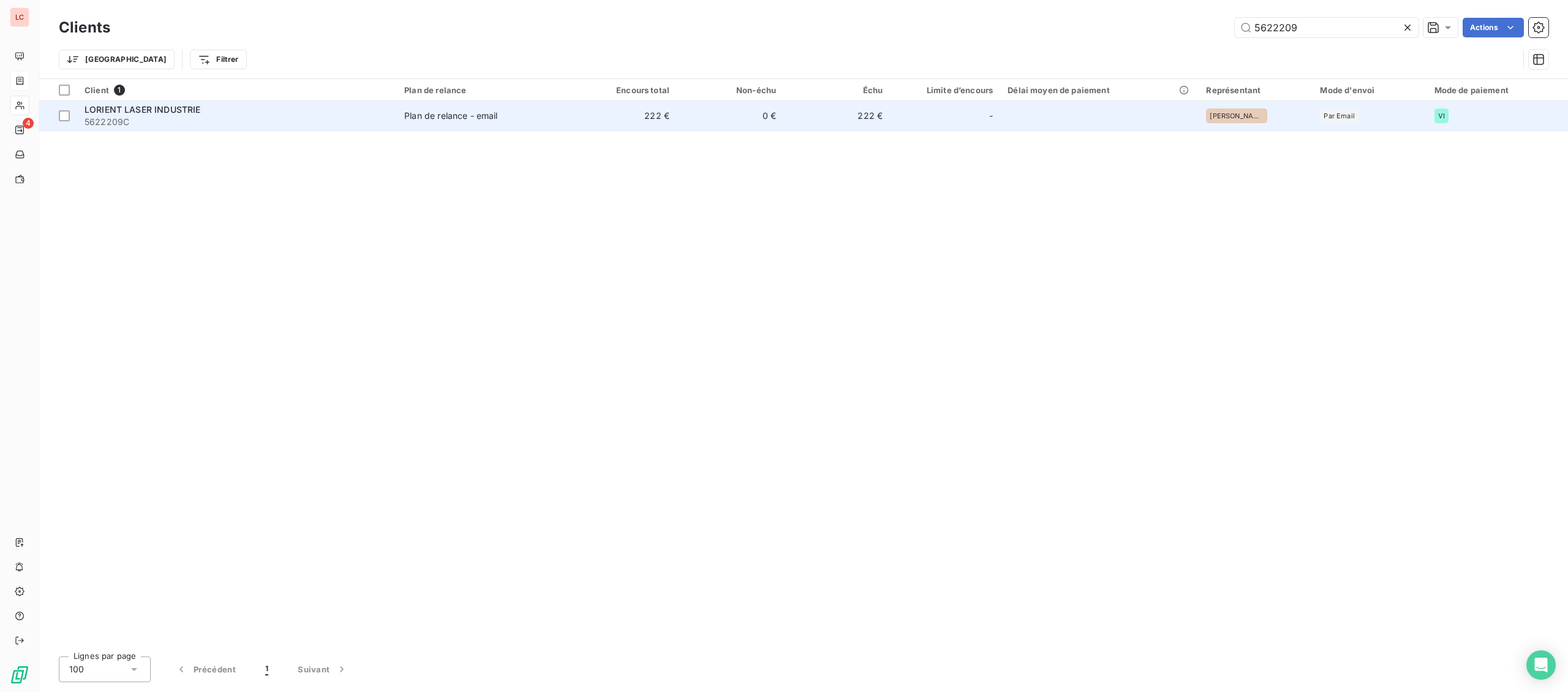
type input "5622209"
click at [520, 123] on td "Plan de relance - email" at bounding box center [483, 116] width 173 height 30
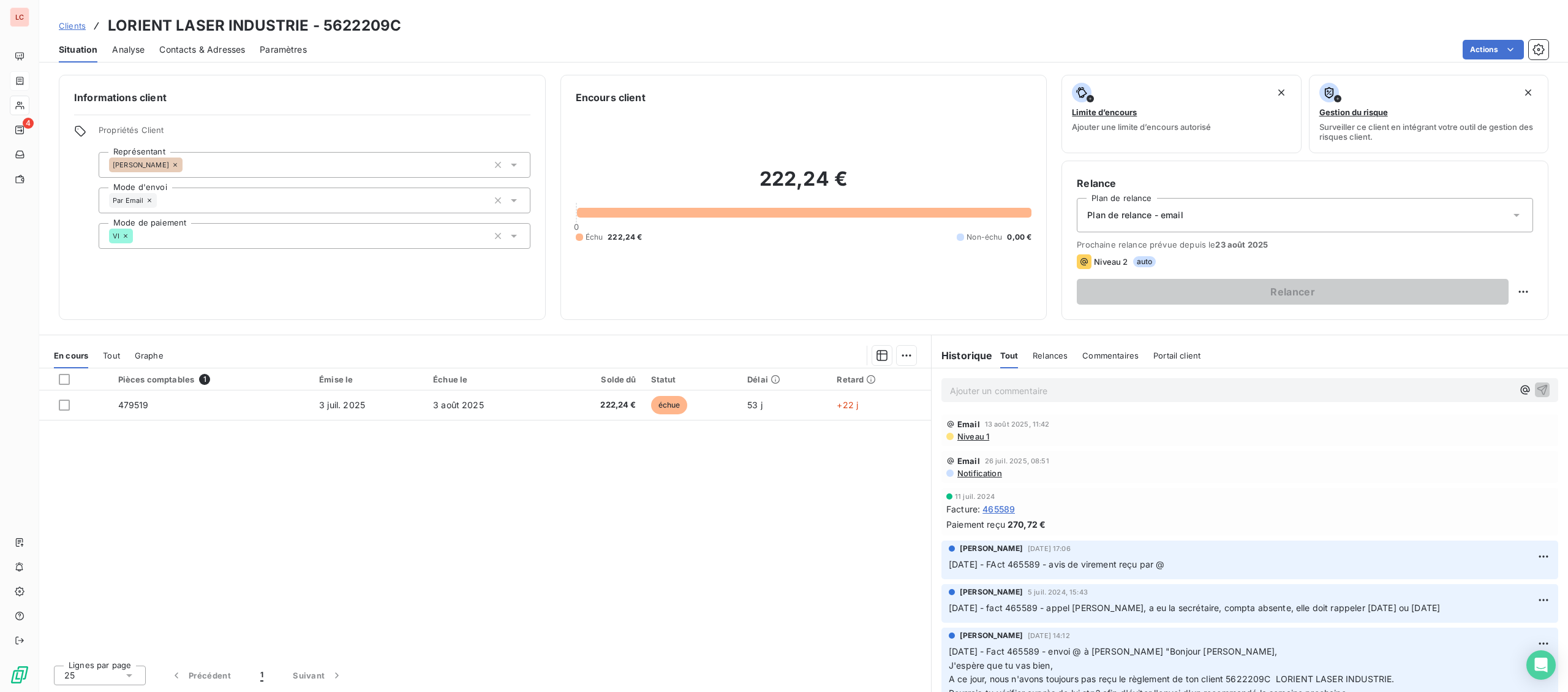
click at [1037, 390] on p "Ajouter un commentaire ﻿" at bounding box center [1231, 391] width 563 height 15
click at [1205, 382] on div "[DATE] - fact 479519 - @ [PERSON_NAME] "" at bounding box center [1250, 389] width 617 height 23
click at [1202, 385] on p "[DATE] - fact 479519 - @ [PERSON_NAME] "" at bounding box center [1231, 390] width 563 height 14
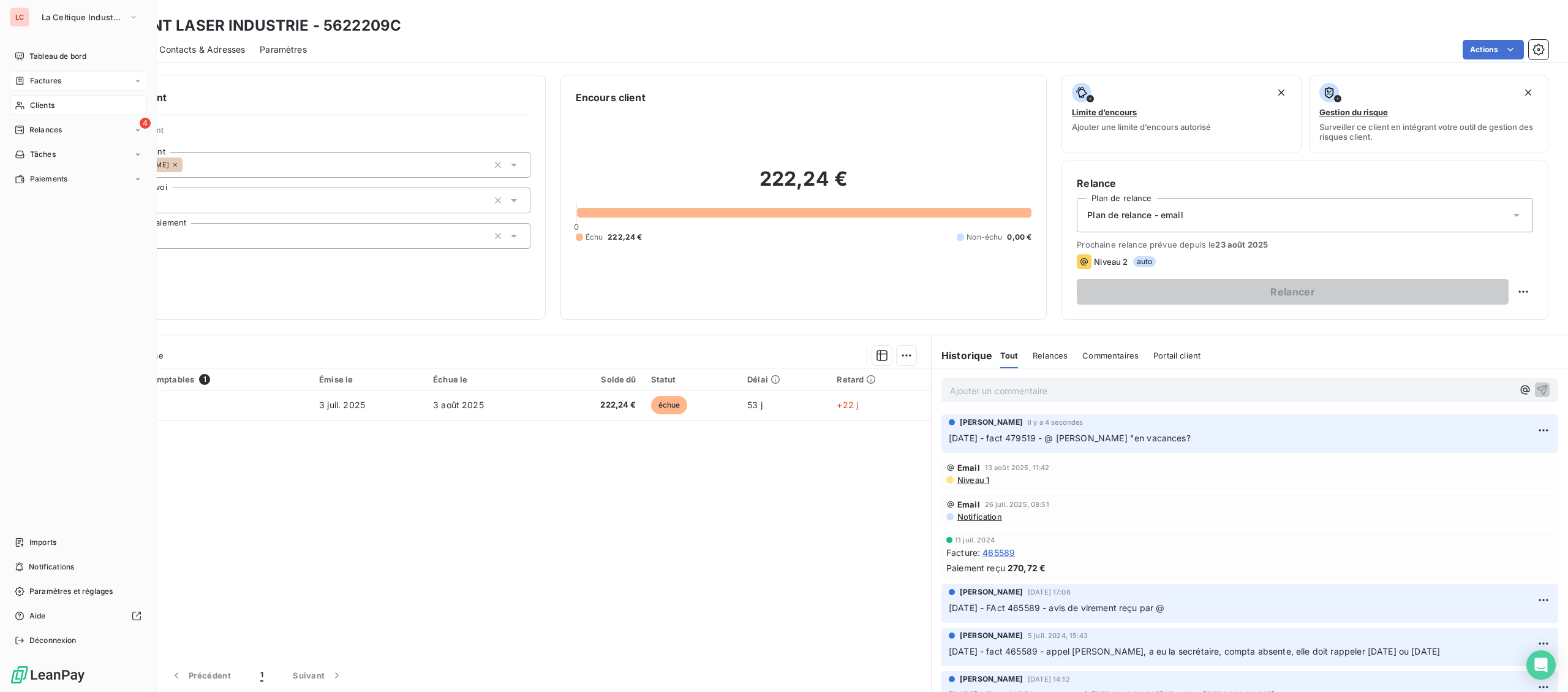
click at [28, 101] on div "Clients" at bounding box center [78, 105] width 137 height 19
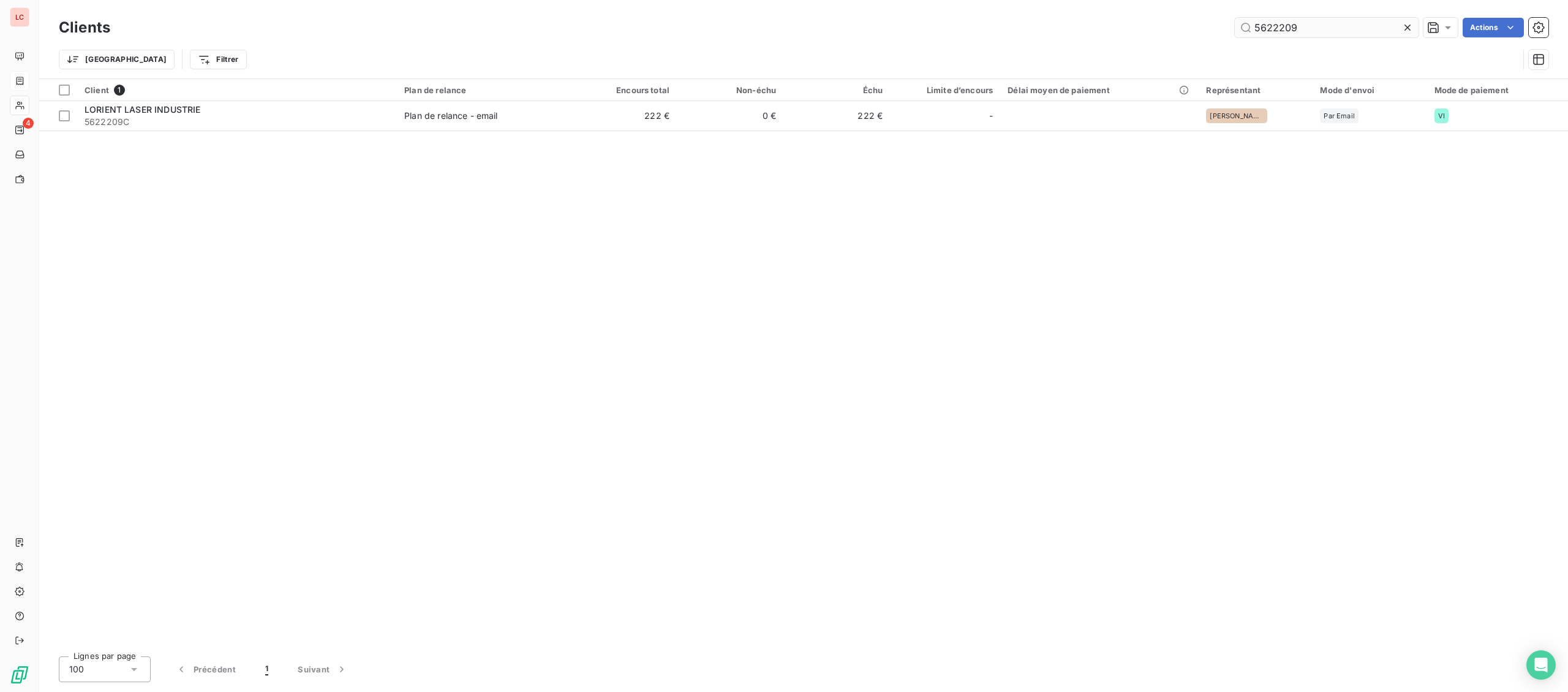
click at [1340, 27] on input "5622209" at bounding box center [1326, 28] width 184 height 19
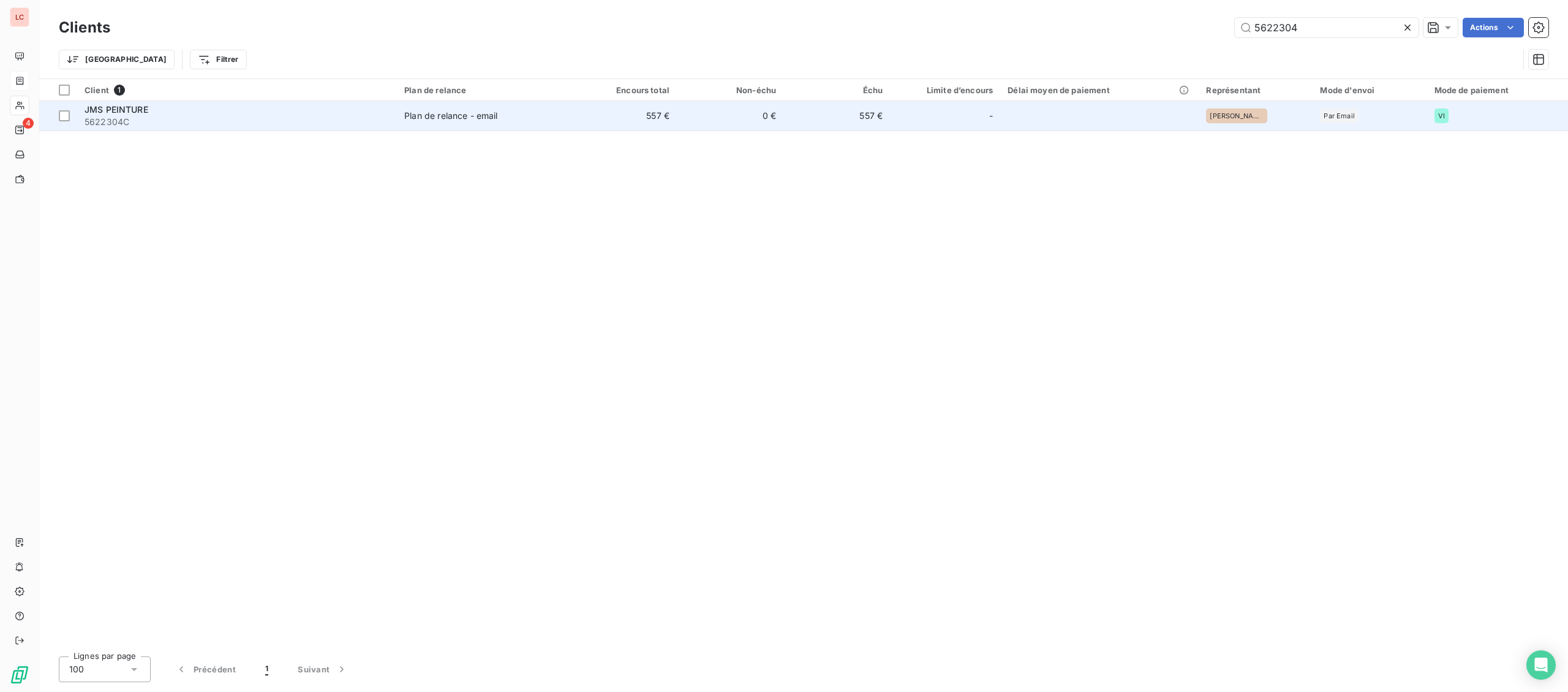
type input "5622304"
click at [518, 123] on td "Plan de relance - email" at bounding box center [483, 116] width 173 height 30
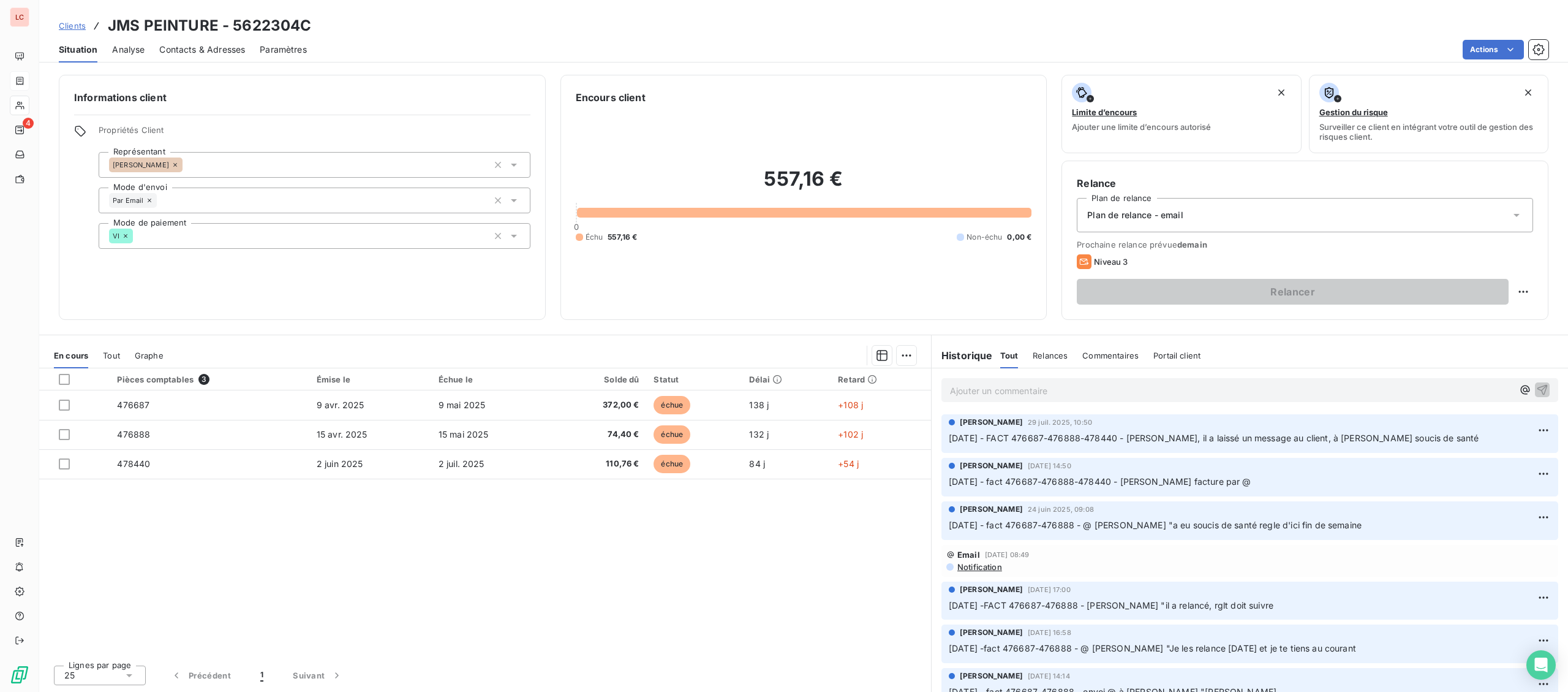
click at [1031, 385] on p "Ajouter un commentaire ﻿" at bounding box center [1231, 391] width 563 height 15
click at [1218, 394] on p "[DATE] - fact 476687-476888-478440 - @ [PERSON_NAME] "" at bounding box center [1231, 390] width 563 height 14
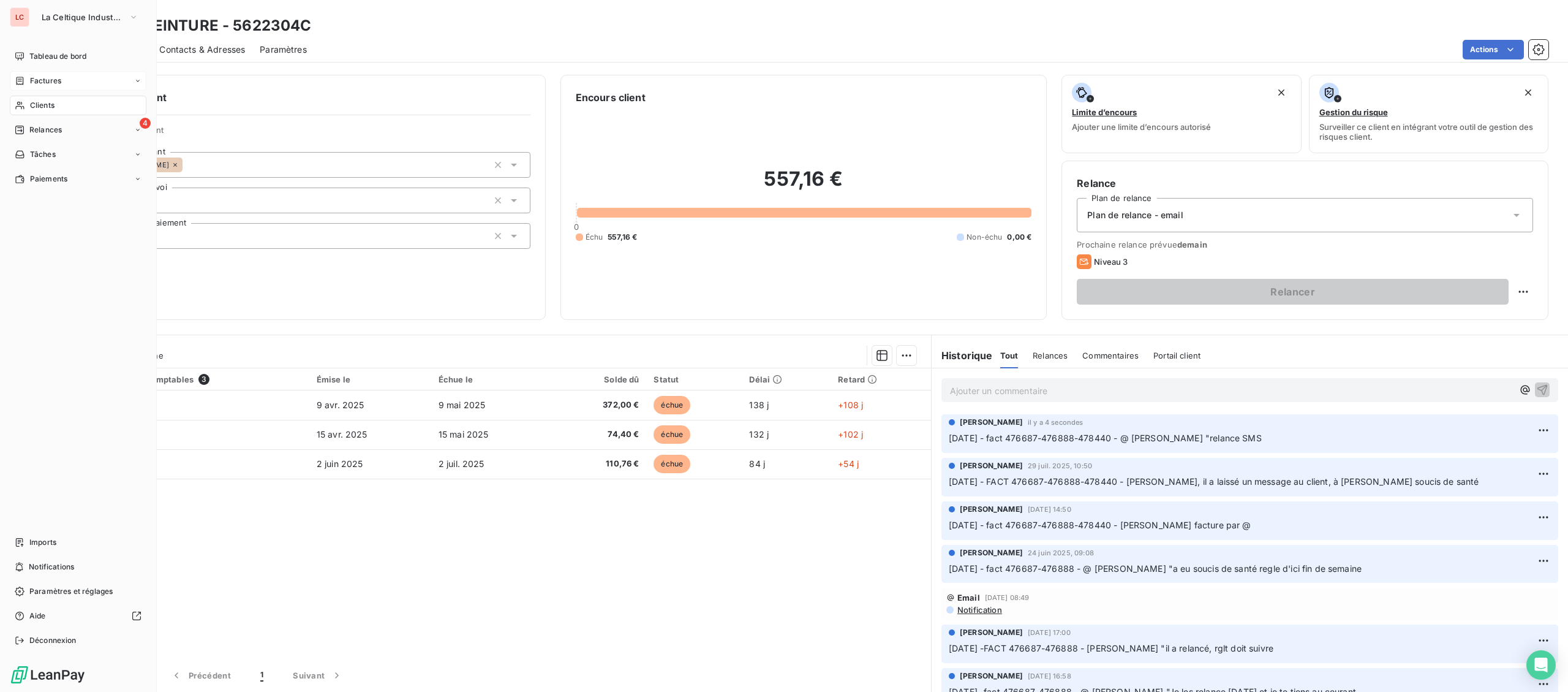
click at [34, 108] on span "Clients" at bounding box center [43, 105] width 24 height 11
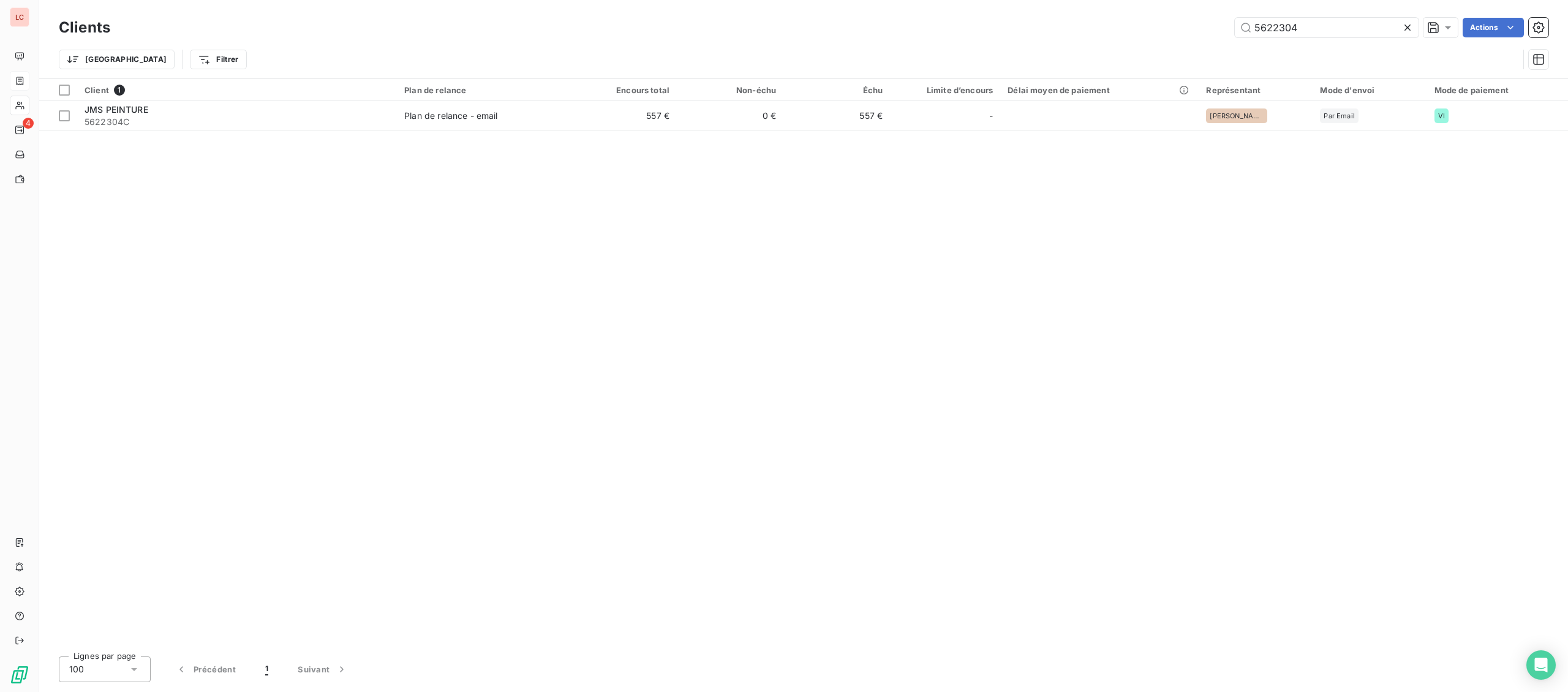
drag, startPoint x: 1315, startPoint y: 26, endPoint x: 1210, endPoint y: 29, distance: 105.0
click at [1235, 29] on input "5622304" at bounding box center [1326, 28] width 184 height 19
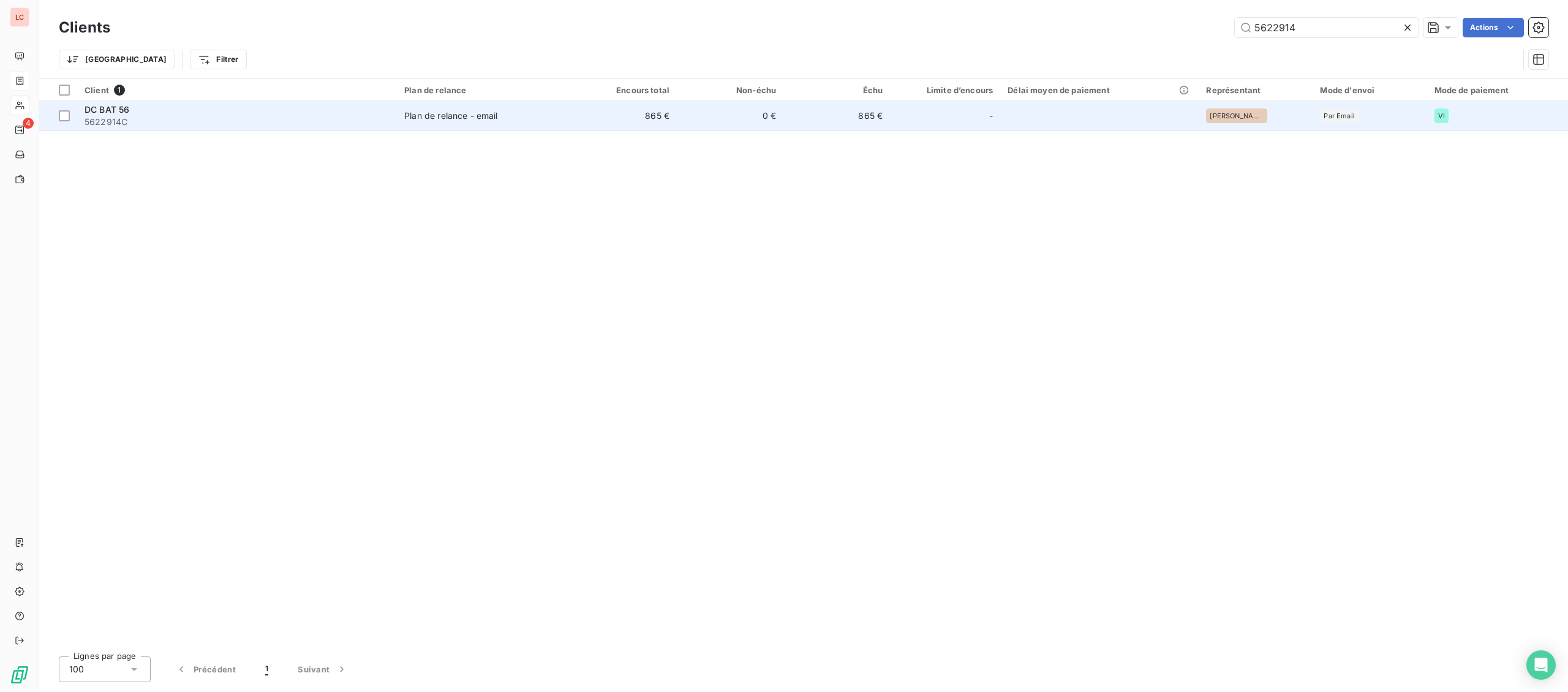
type input "5622914"
click at [583, 115] on td "865 €" at bounding box center [623, 116] width 106 height 30
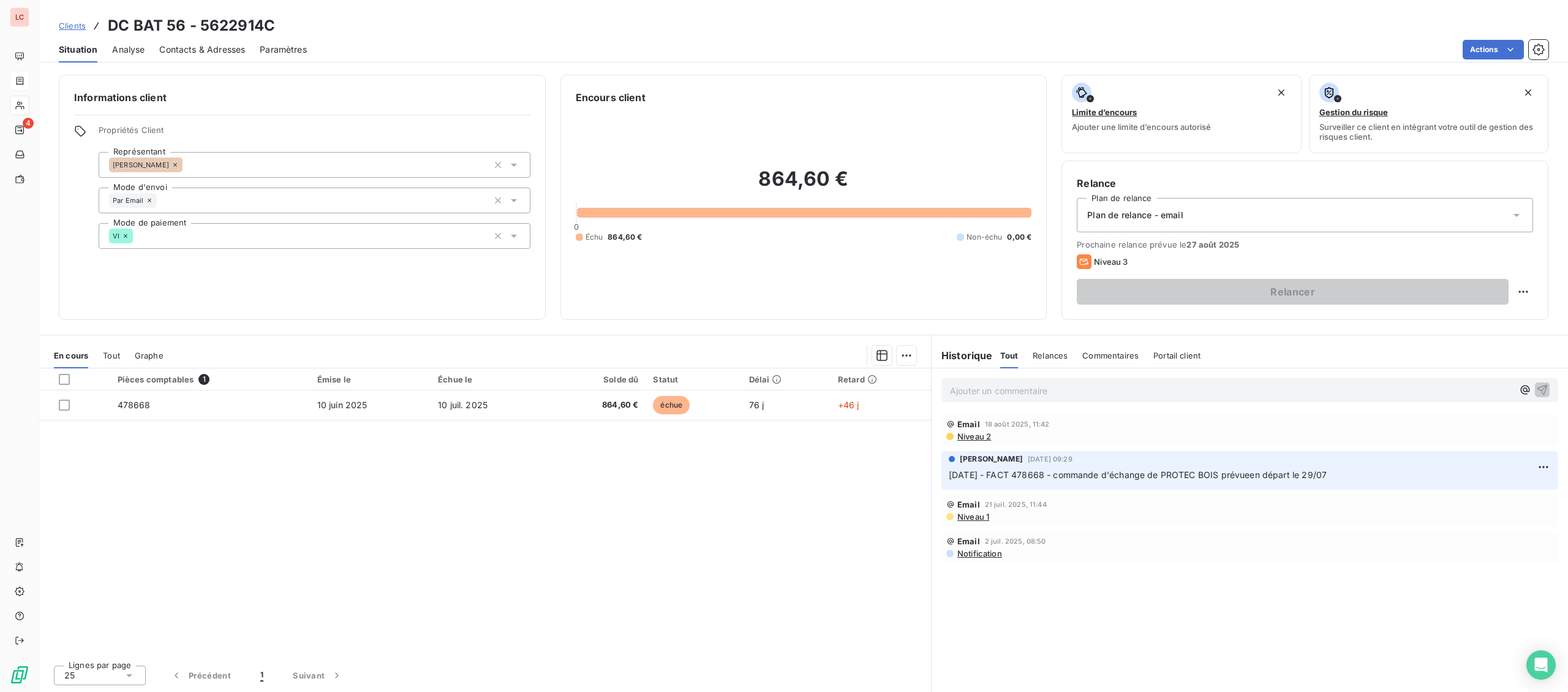
click at [1000, 388] on p "Ajouter un commentaire ﻿" at bounding box center [1231, 391] width 563 height 15
click at [1142, 388] on p "[DATE]- fact 478668 - @ [PERSON_NAME] "" at bounding box center [1231, 390] width 563 height 14
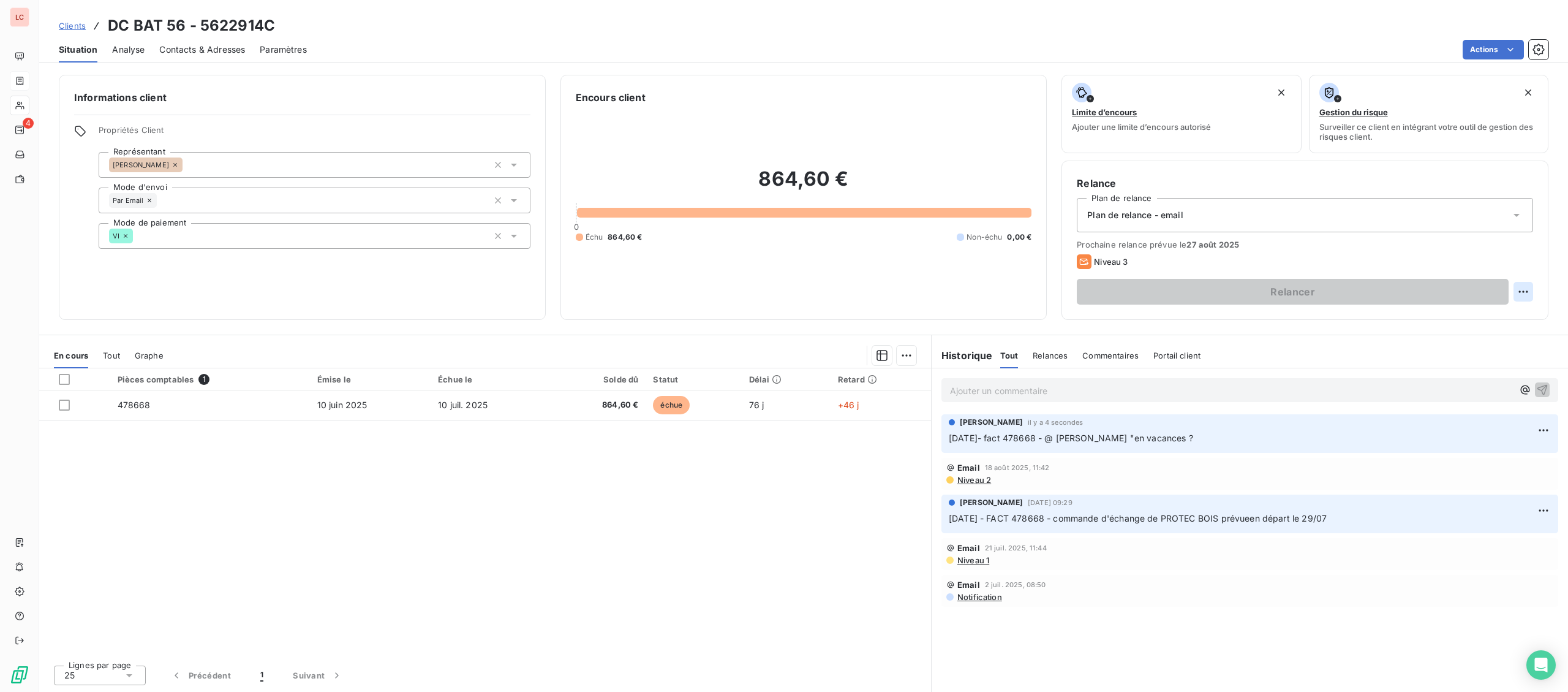
click at [1523, 294] on html "LC 4 Clients DC BAT 56 - 5622914C Situation Analyse Contacts & Adresses Paramèt…" at bounding box center [784, 346] width 1568 height 692
click at [1482, 319] on div "Replanifier cette action" at bounding box center [1473, 319] width 110 height 19
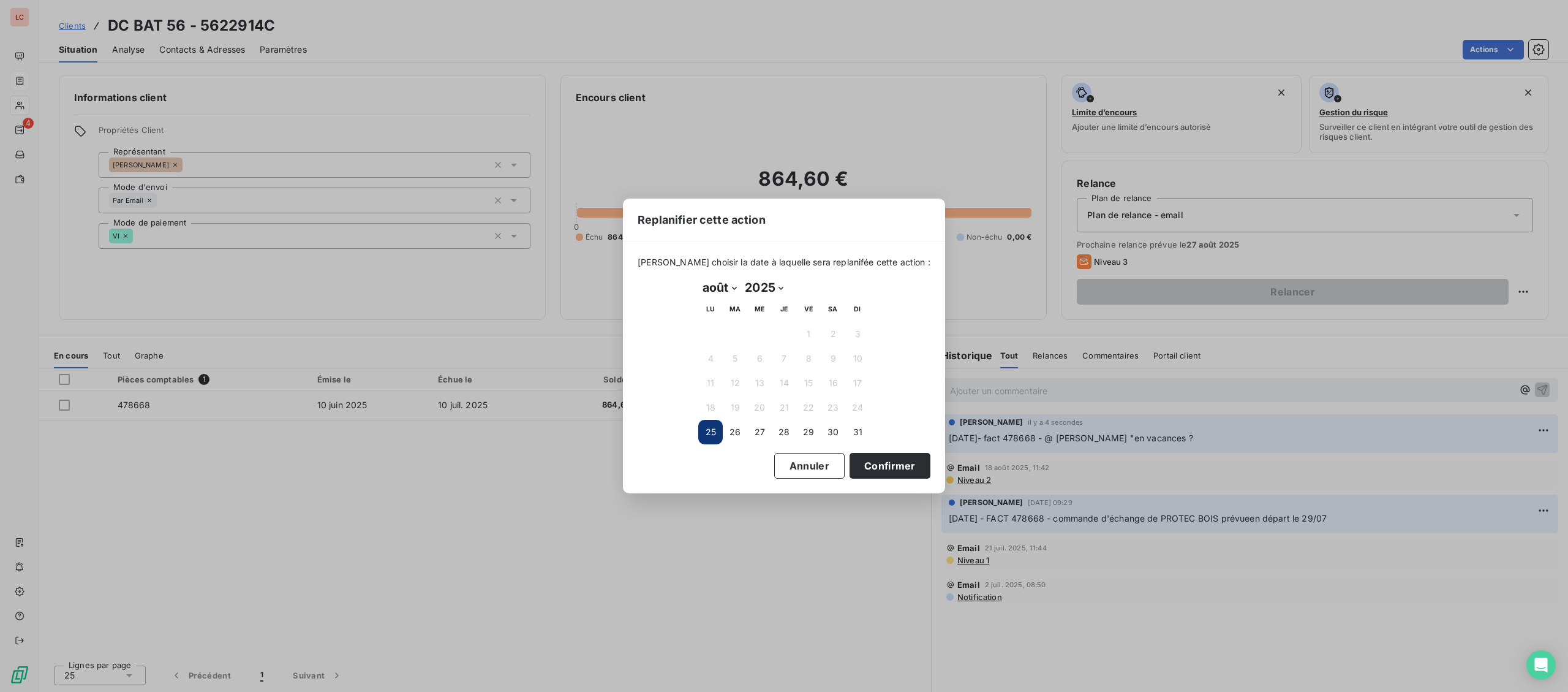
click at [698, 277] on select "janvier février mars avril mai juin juillet août septembre octobre novembre déc…" at bounding box center [719, 287] width 43 height 19
select select "8"
click option "septembre" at bounding box center [0, 0] width 0 height 0
click at [803, 333] on button "5" at bounding box center [808, 334] width 24 height 25
click at [871, 466] on button "Confirmer" at bounding box center [889, 466] width 81 height 26
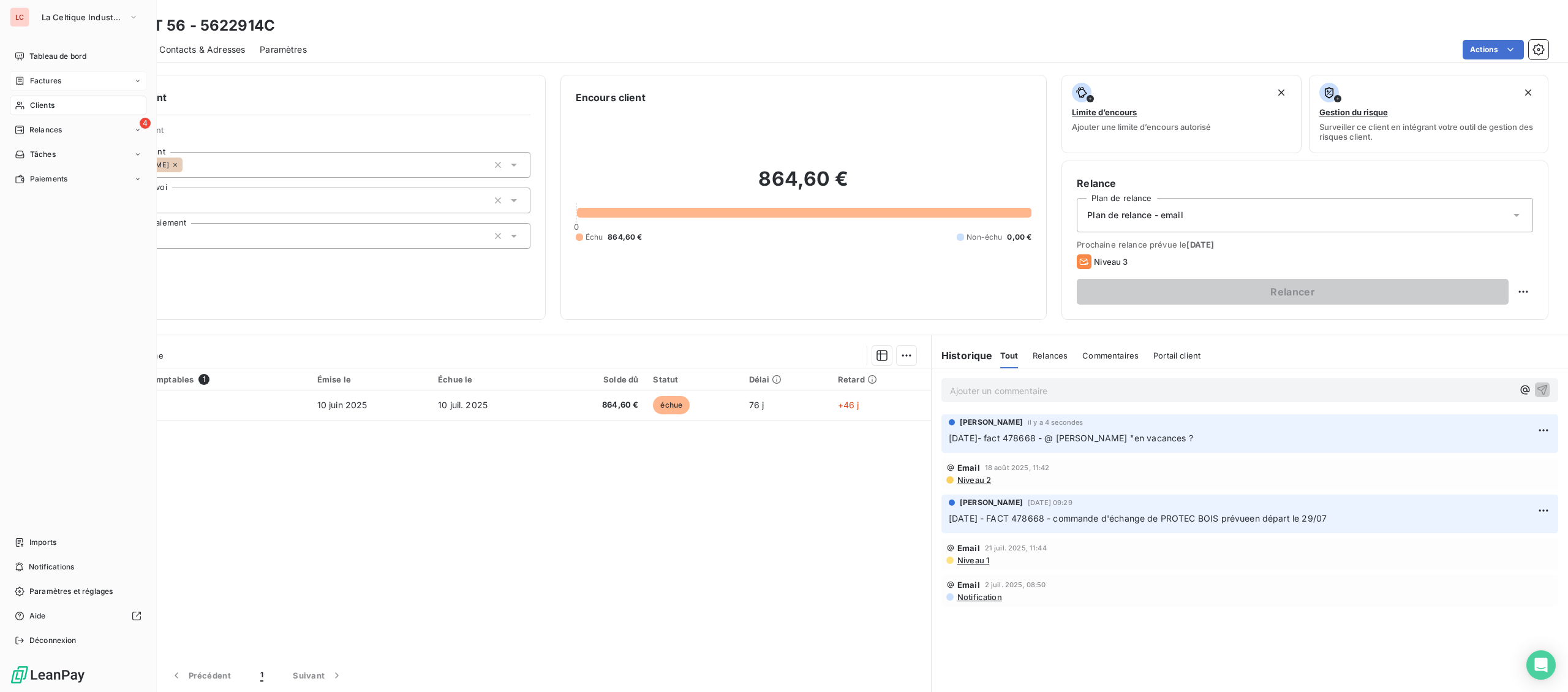
click at [32, 104] on span "Clients" at bounding box center [43, 105] width 24 height 11
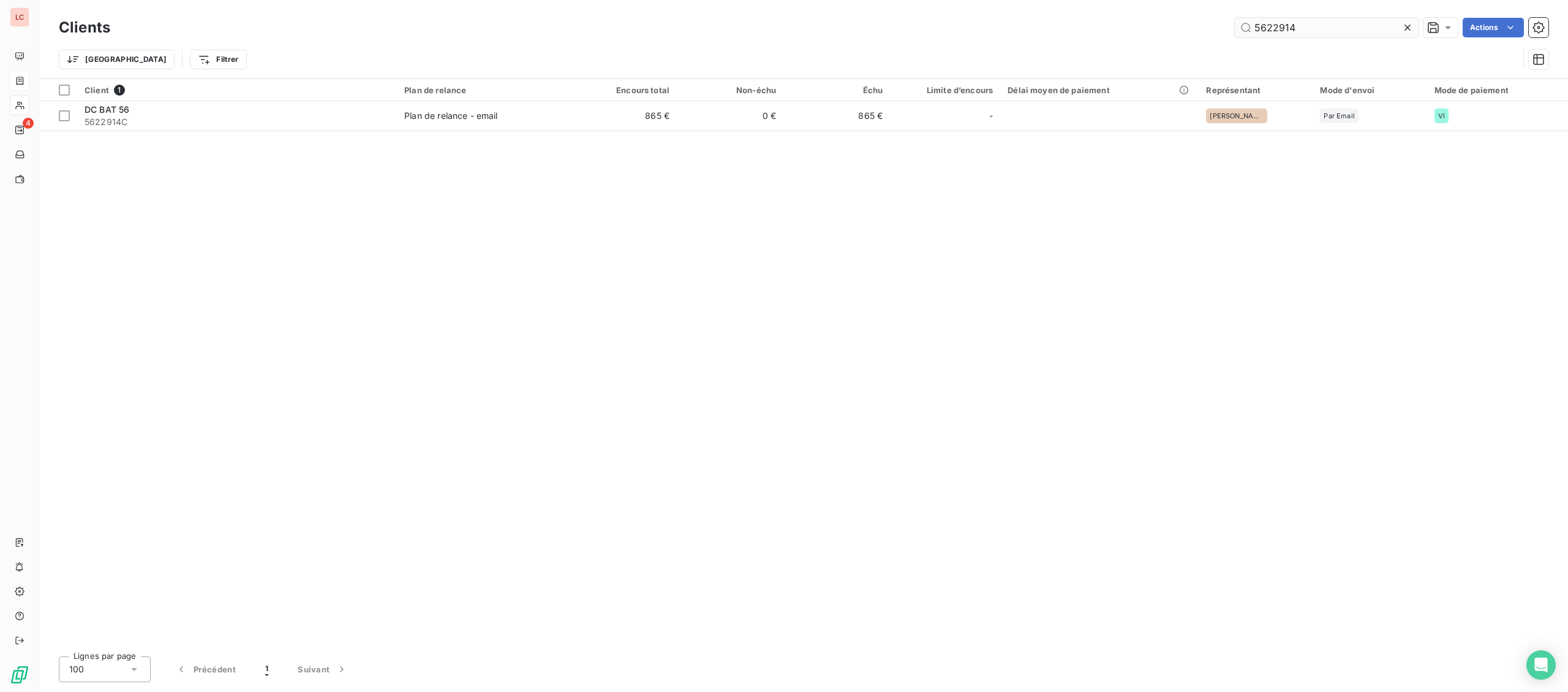
drag, startPoint x: 1293, startPoint y: 30, endPoint x: 1269, endPoint y: 31, distance: 24.0
click at [1269, 31] on input "5622914" at bounding box center [1326, 28] width 184 height 19
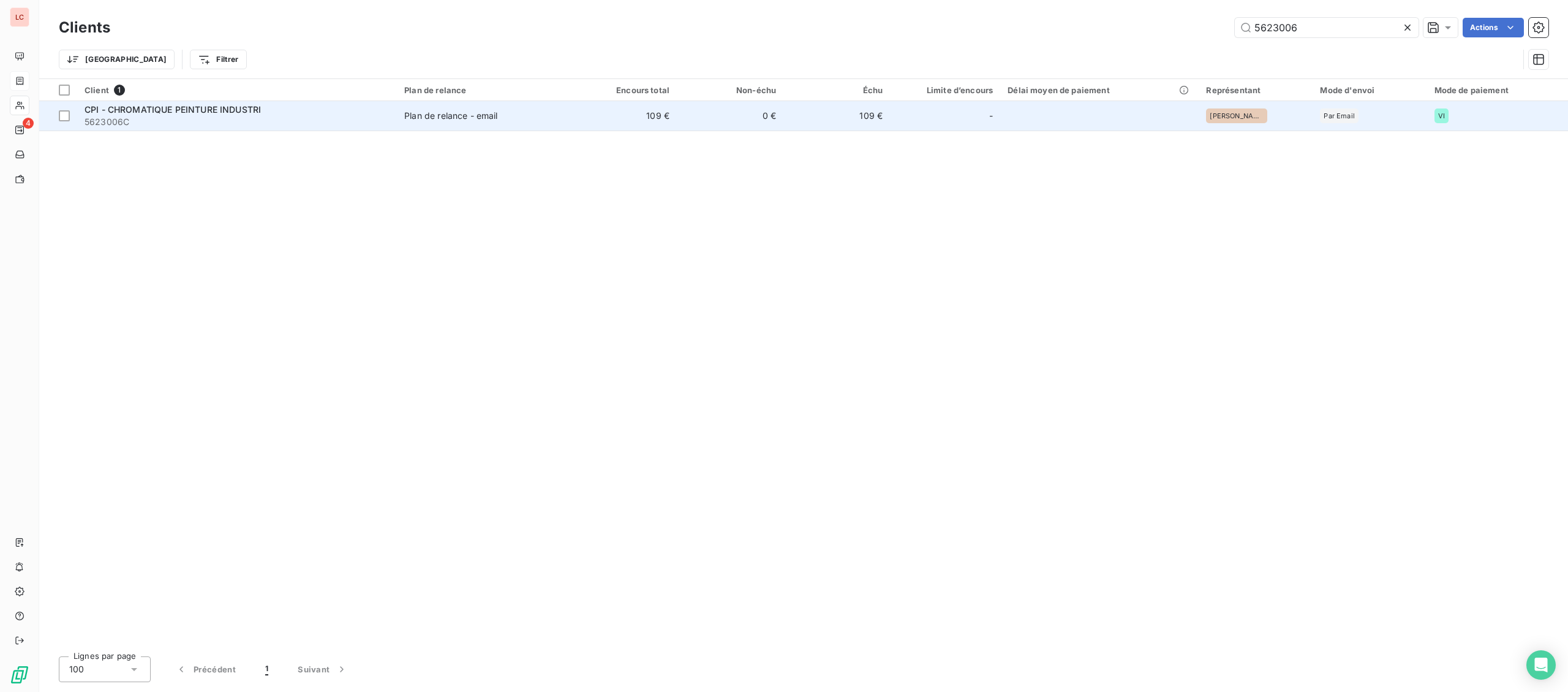
type input "5623006"
click at [574, 106] on td "109 €" at bounding box center [623, 116] width 106 height 30
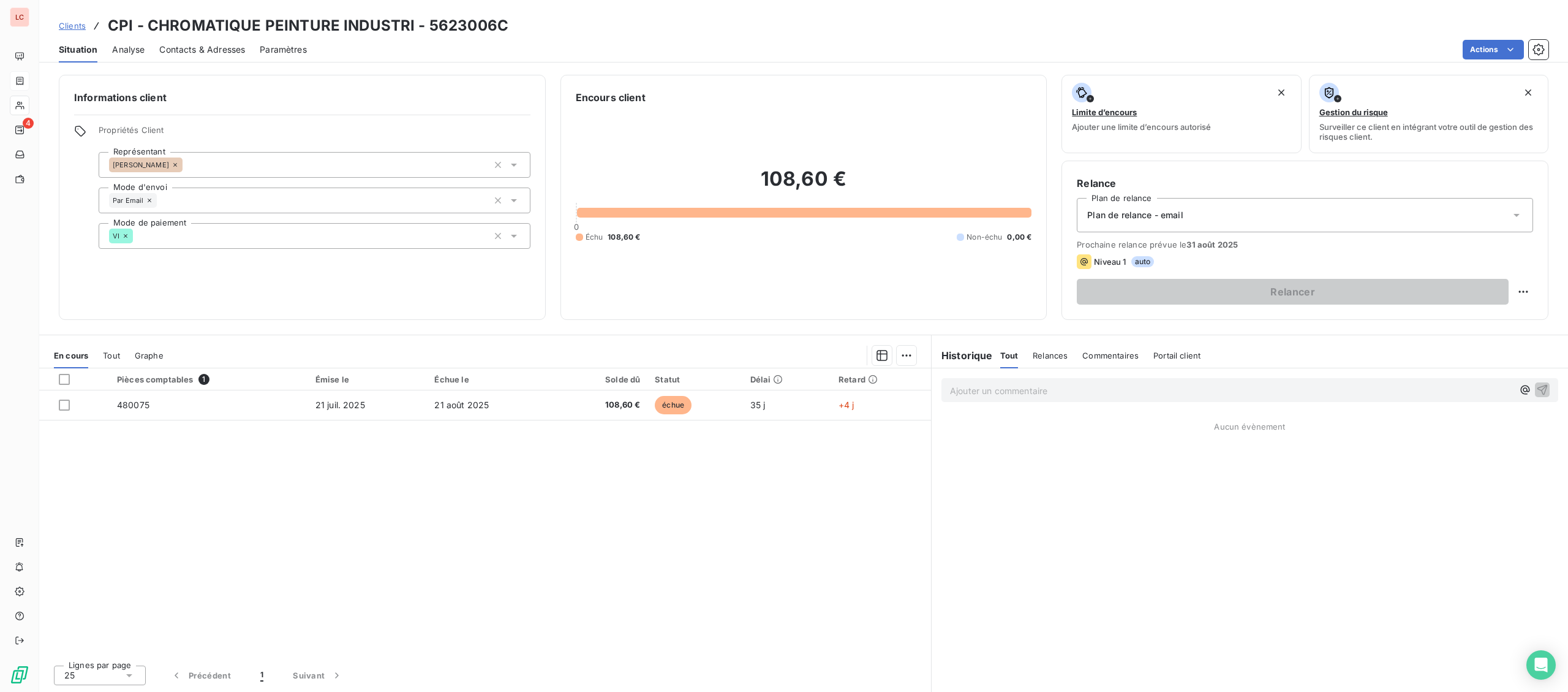
click at [1021, 393] on p "Ajouter un commentaire ﻿" at bounding box center [1231, 391] width 563 height 15
click at [1248, 386] on p "[DATE] - fact 480075 @ [PERSON_NAME] "" at bounding box center [1231, 390] width 563 height 14
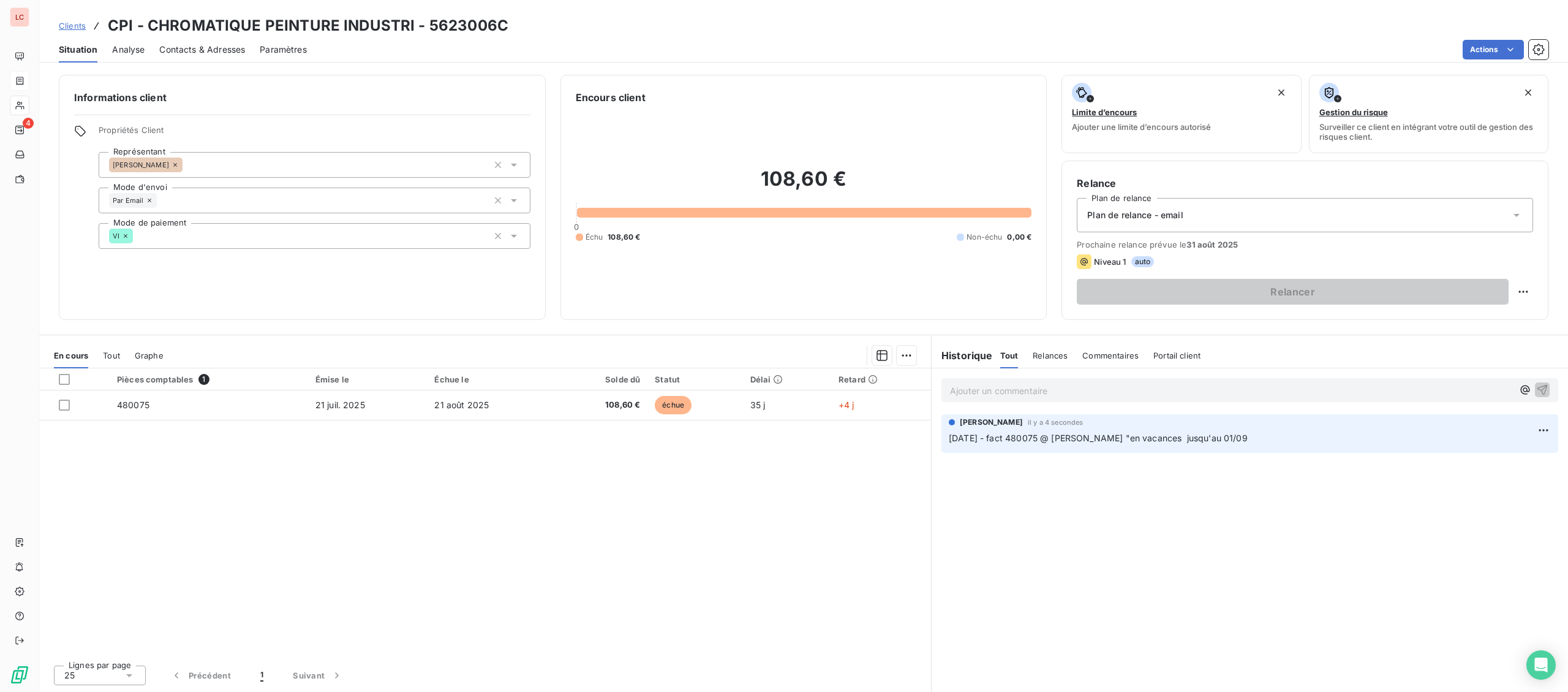
click at [1527, 289] on html "LC 4 Clients CPI - CHROMATIQUE PEINTURE INDUSTRI - 5623006C Situation Analyse C…" at bounding box center [784, 346] width 1568 height 692
click at [1484, 319] on div "Replanifier cette action" at bounding box center [1473, 319] width 110 height 19
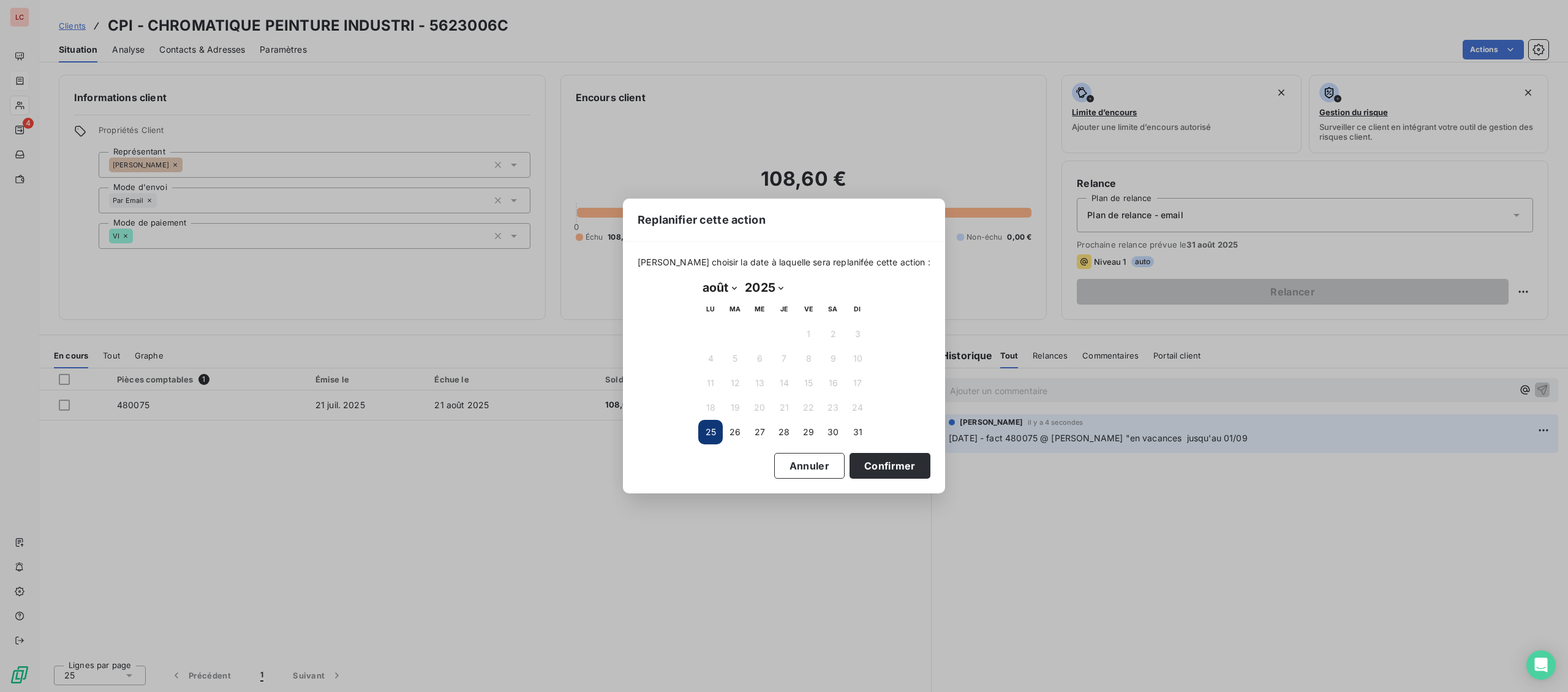
click at [698, 277] on select "janvier février mars avril mai juin juillet août septembre octobre novembre déc…" at bounding box center [719, 287] width 43 height 19
select select "8"
click option "septembre" at bounding box center [0, 0] width 0 height 0
click at [731, 339] on button "2" at bounding box center [735, 334] width 24 height 25
click at [897, 466] on button "Confirmer" at bounding box center [889, 466] width 81 height 26
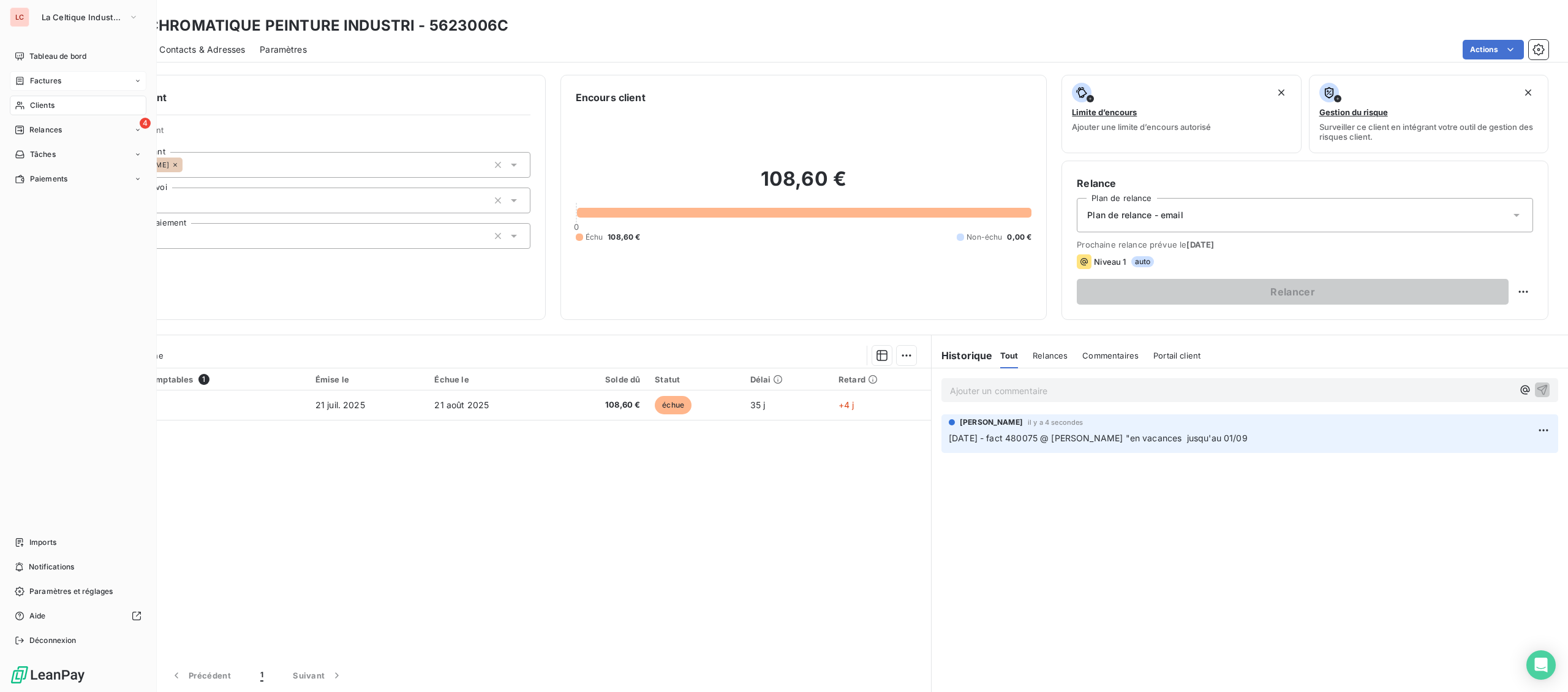
click at [25, 104] on div "Clients" at bounding box center [78, 105] width 137 height 19
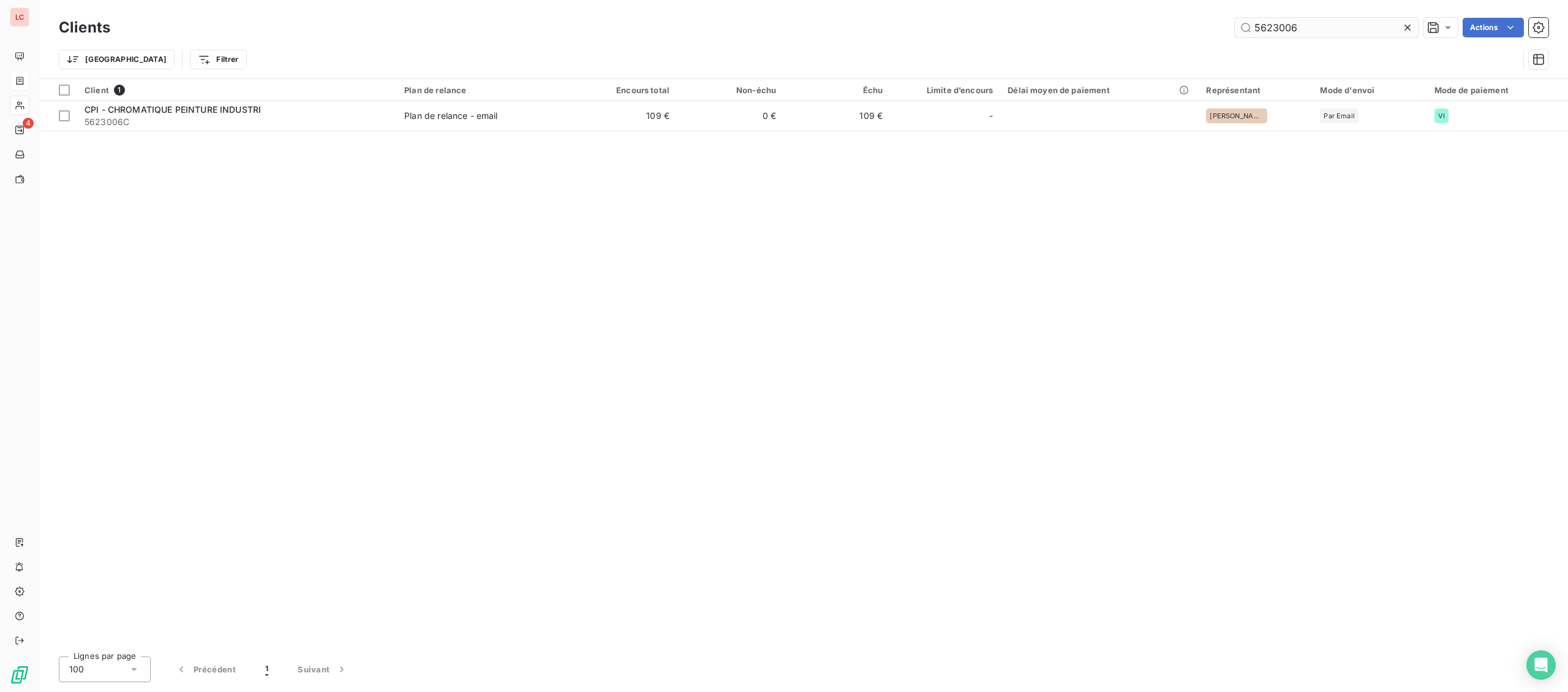
drag, startPoint x: 1275, startPoint y: 29, endPoint x: 1291, endPoint y: 24, distance: 16.8
click at [1277, 26] on div "Clients 5623006 Actions" at bounding box center [803, 28] width 1489 height 26
drag, startPoint x: 1293, startPoint y: 24, endPoint x: 1124, endPoint y: 22, distance: 169.0
click at [1235, 22] on input "5623006" at bounding box center [1326, 28] width 184 height 19
type input "6"
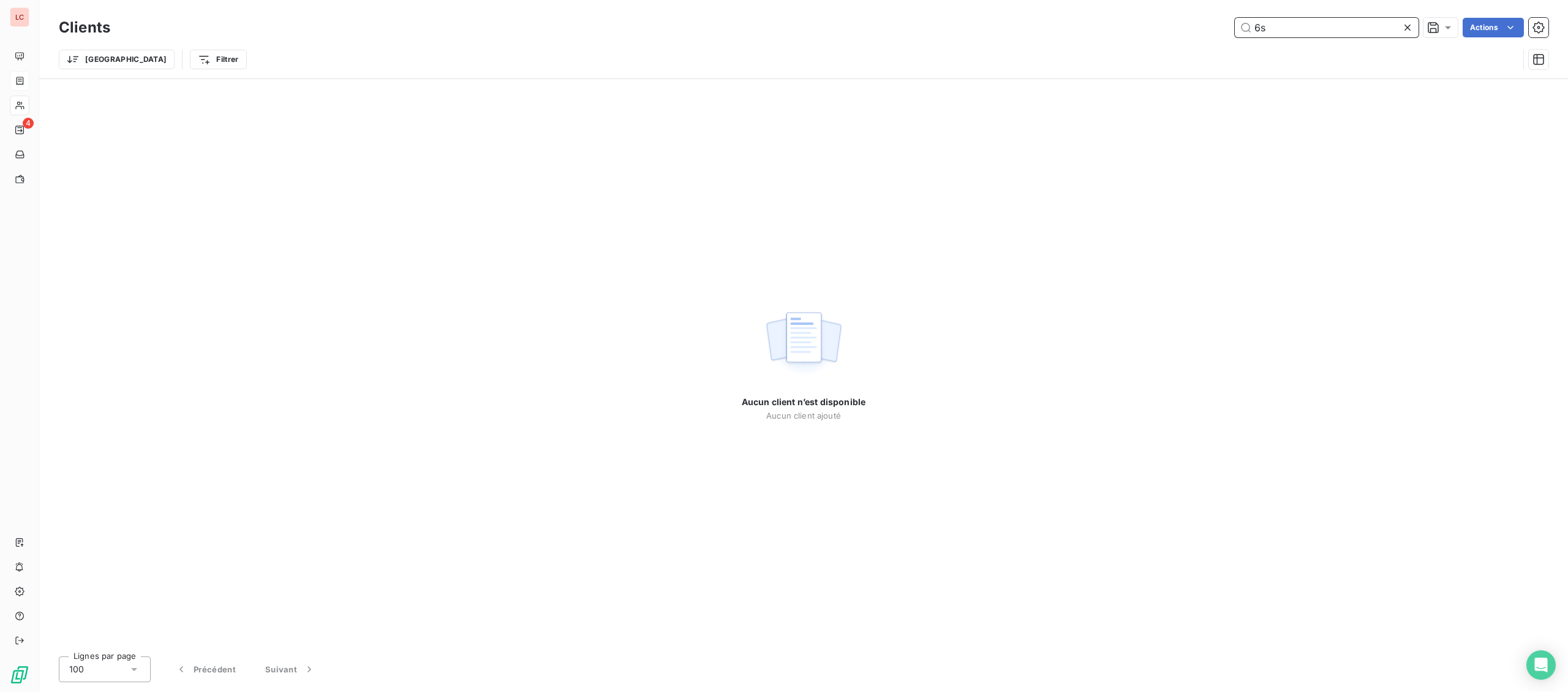
type input "6"
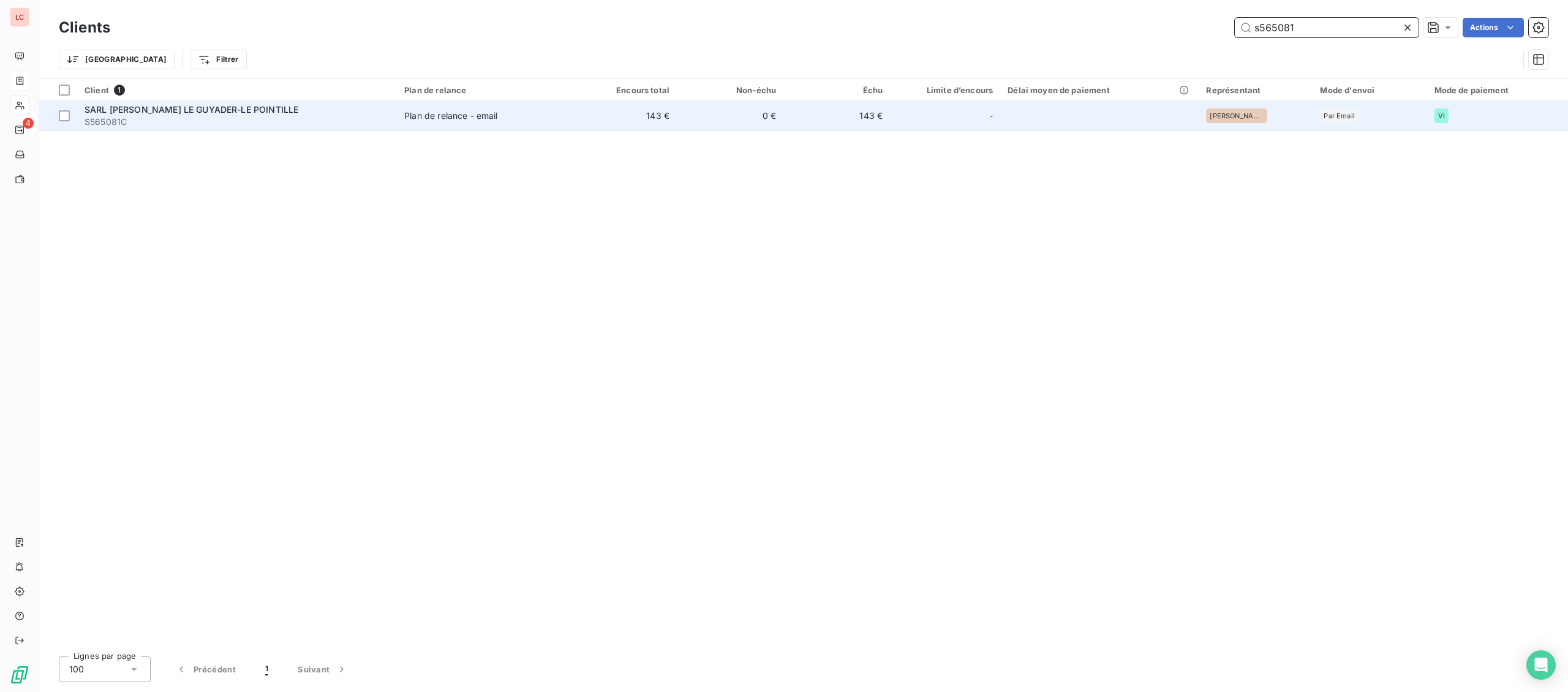
type input "s565081"
click at [987, 126] on td "-" at bounding box center [945, 116] width 110 height 30
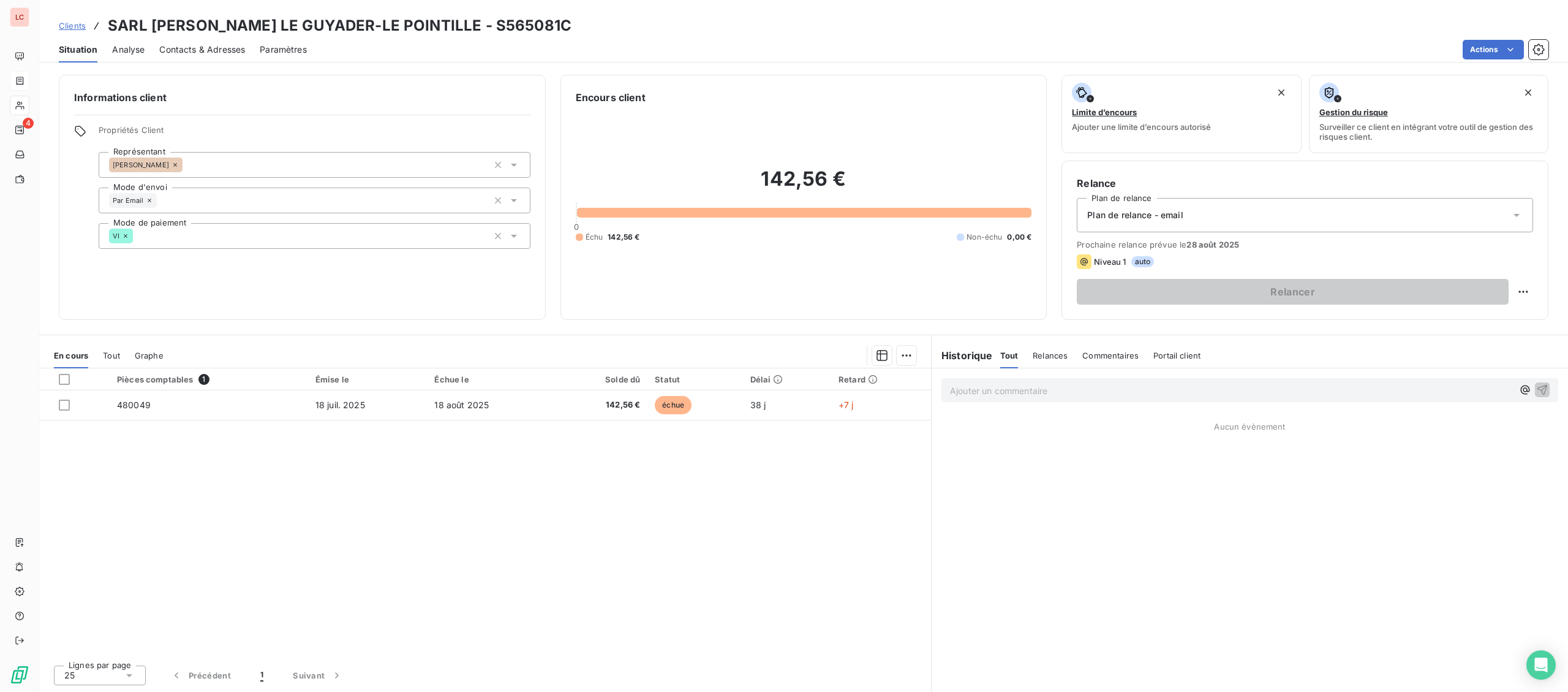
click at [1039, 394] on p "Ajouter un commentaire ﻿" at bounding box center [1231, 391] width 563 height 15
click at [1308, 400] on div "[DATE] fact 480049 - @ [PERSON_NAME] "" at bounding box center [1250, 389] width 617 height 23
click at [1308, 393] on p "[DATE] fact 480049 - @ [PERSON_NAME] "" at bounding box center [1231, 390] width 563 height 14
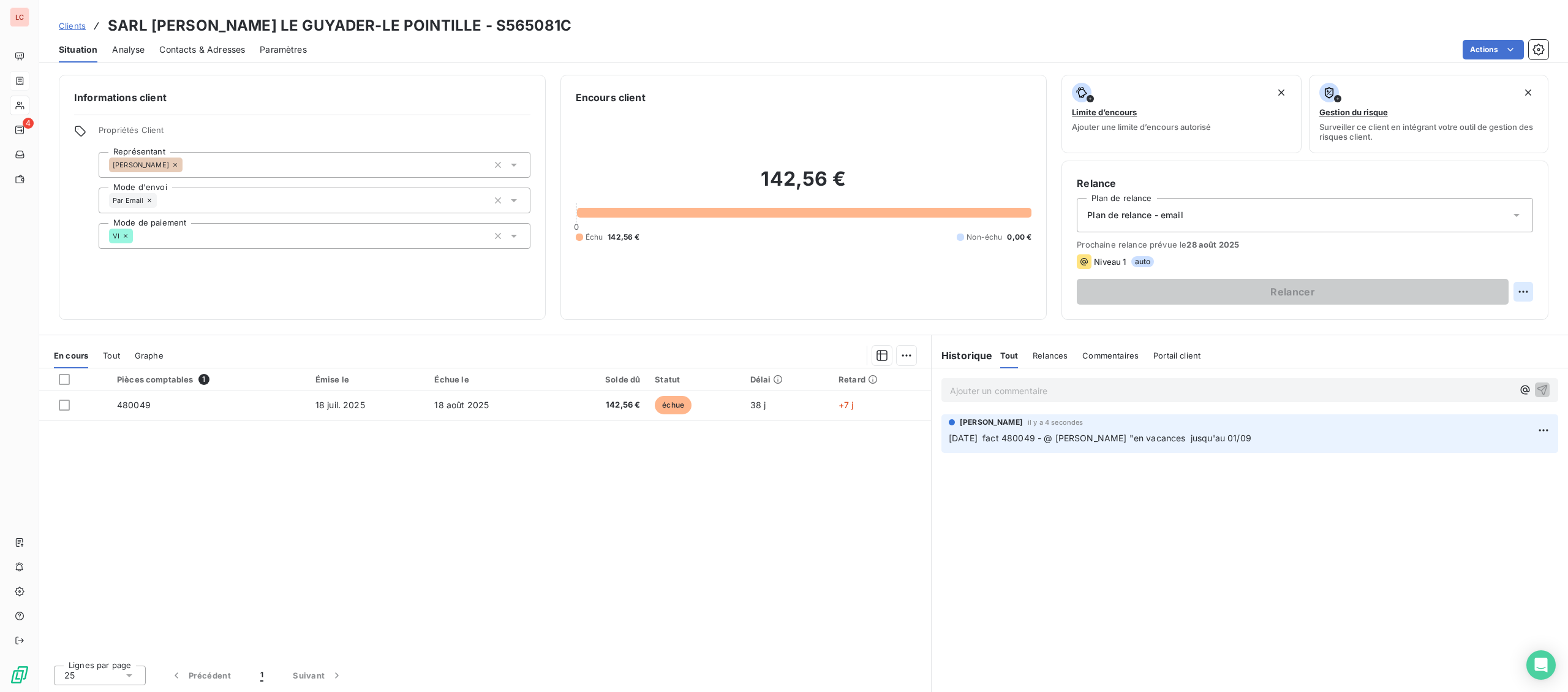
click at [1512, 297] on html "LC 4 Clients SARL [PERSON_NAME]-LE POINTILLE - S565081C Situation Analyse Conta…" at bounding box center [784, 346] width 1568 height 692
click at [1482, 315] on div "Replanifier cette action" at bounding box center [1473, 319] width 110 height 19
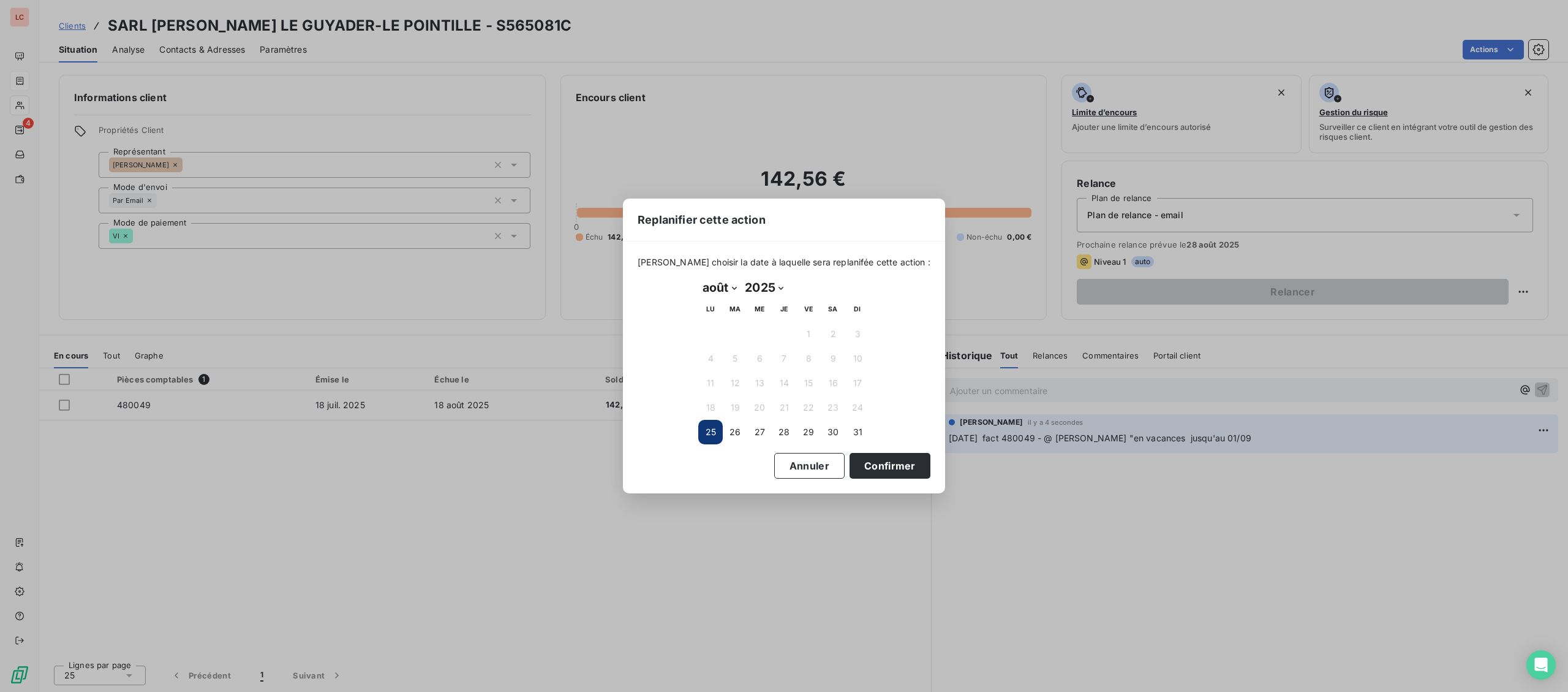
click at [698, 277] on select "janvier février mars avril mai juin juillet août septembre octobre novembre déc…" at bounding box center [719, 287] width 43 height 19
select select "8"
click option "septembre" at bounding box center [0, 0] width 0 height 0
click at [733, 339] on button "2" at bounding box center [735, 334] width 24 height 25
click at [853, 463] on button "Confirmer" at bounding box center [889, 466] width 81 height 26
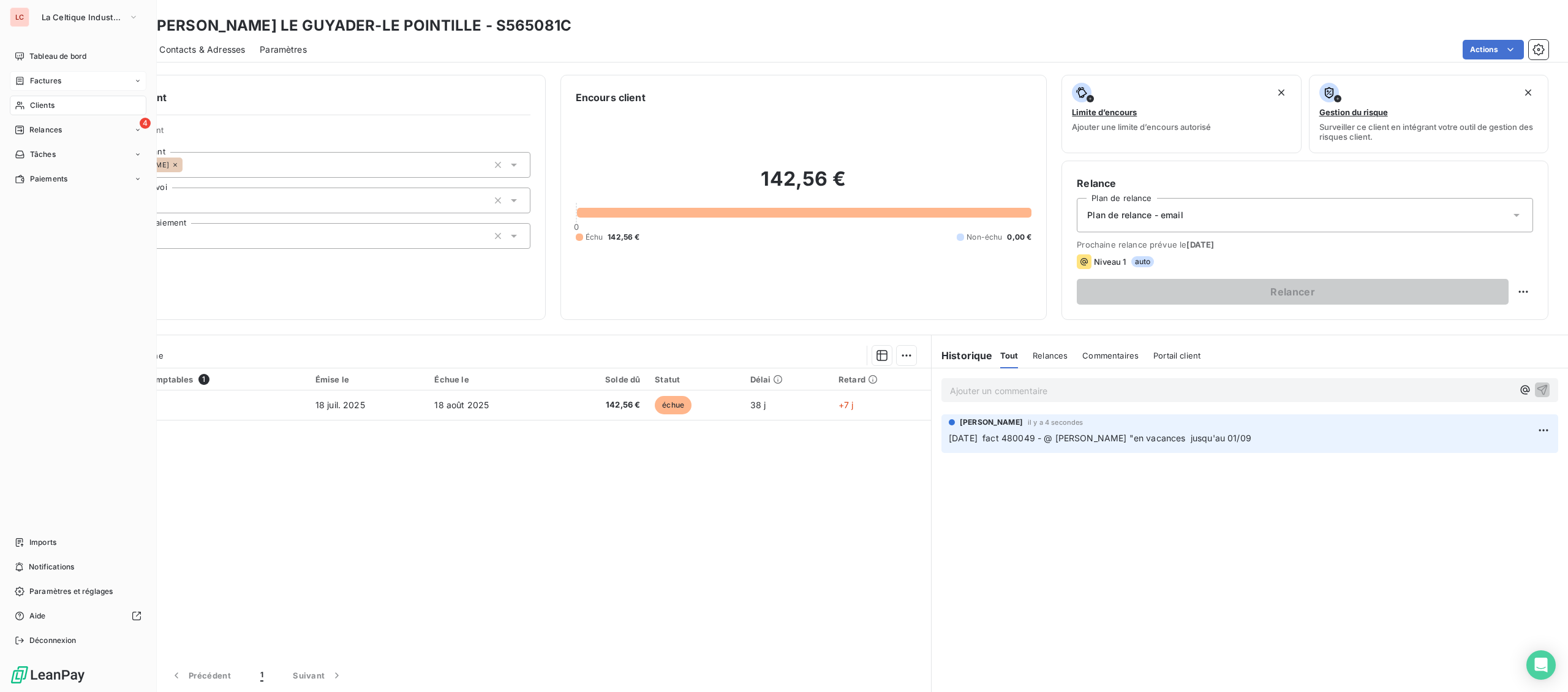
drag, startPoint x: 5, startPoint y: 105, endPoint x: 15, endPoint y: 105, distance: 10.0
click at [6, 105] on div "LC La Celtique Industrielle Tableau de bord Factures Clients 4 Relances Tâches …" at bounding box center [78, 346] width 157 height 692
click at [19, 105] on icon at bounding box center [20, 105] width 10 height 10
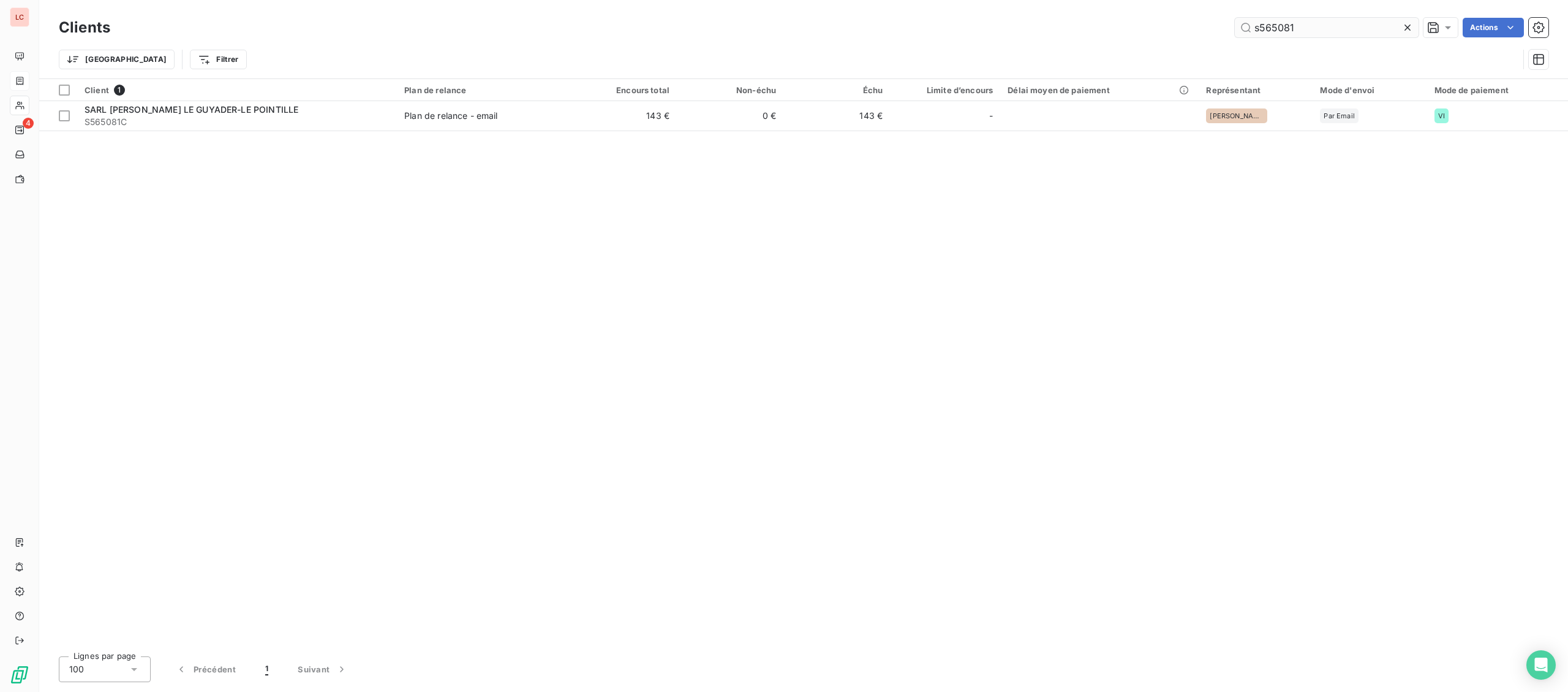
drag, startPoint x: 1293, startPoint y: 19, endPoint x: 1270, endPoint y: 23, distance: 23.3
click at [1270, 23] on input "s565081" at bounding box center [1326, 28] width 184 height 19
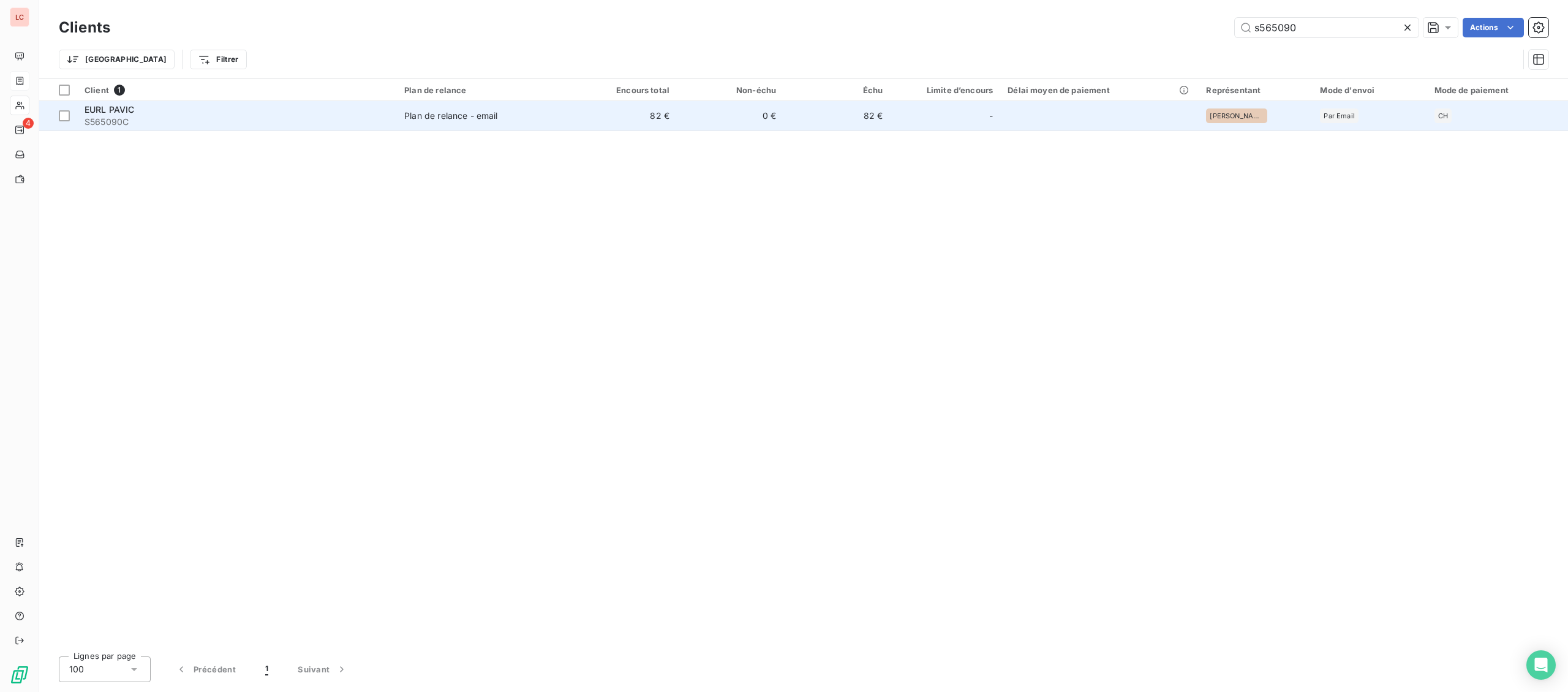
type input "s565090"
click at [417, 103] on td "Plan de relance - email" at bounding box center [483, 116] width 173 height 30
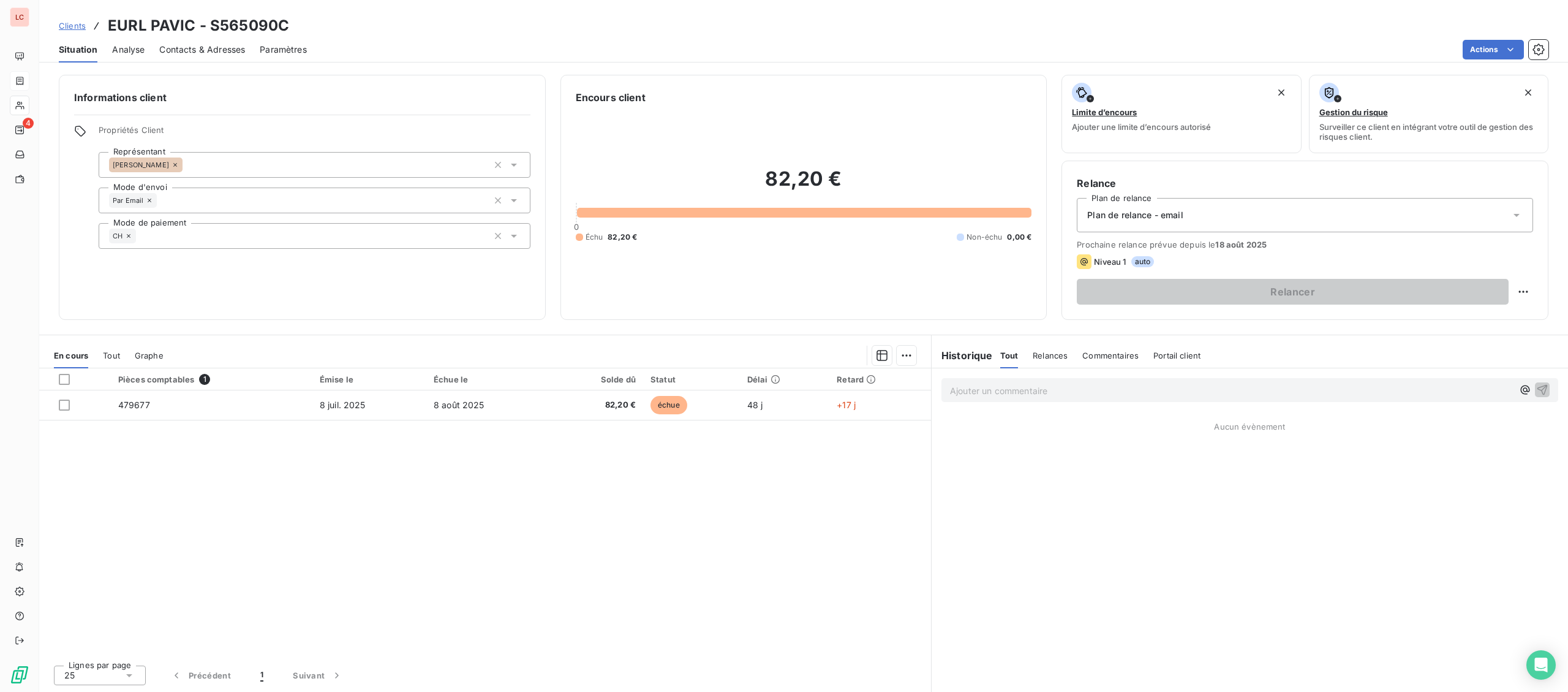
click at [1183, 391] on p "Ajouter un commentaire ﻿" at bounding box center [1231, 391] width 563 height 15
click at [1129, 391] on p "[DATE] - fact 479677 - @ [PERSON_NAME] "" at bounding box center [1231, 390] width 563 height 14
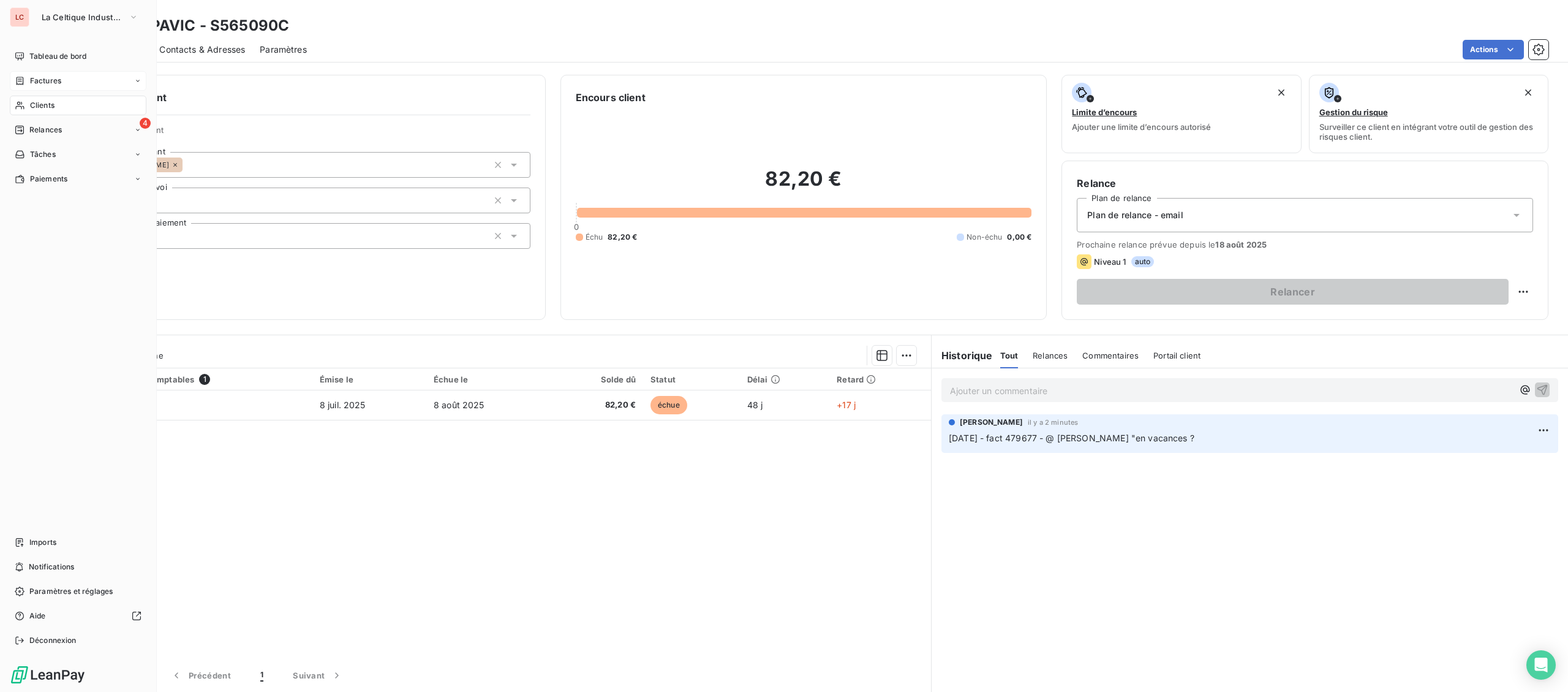
click at [48, 76] on span "Factures" at bounding box center [46, 81] width 31 height 11
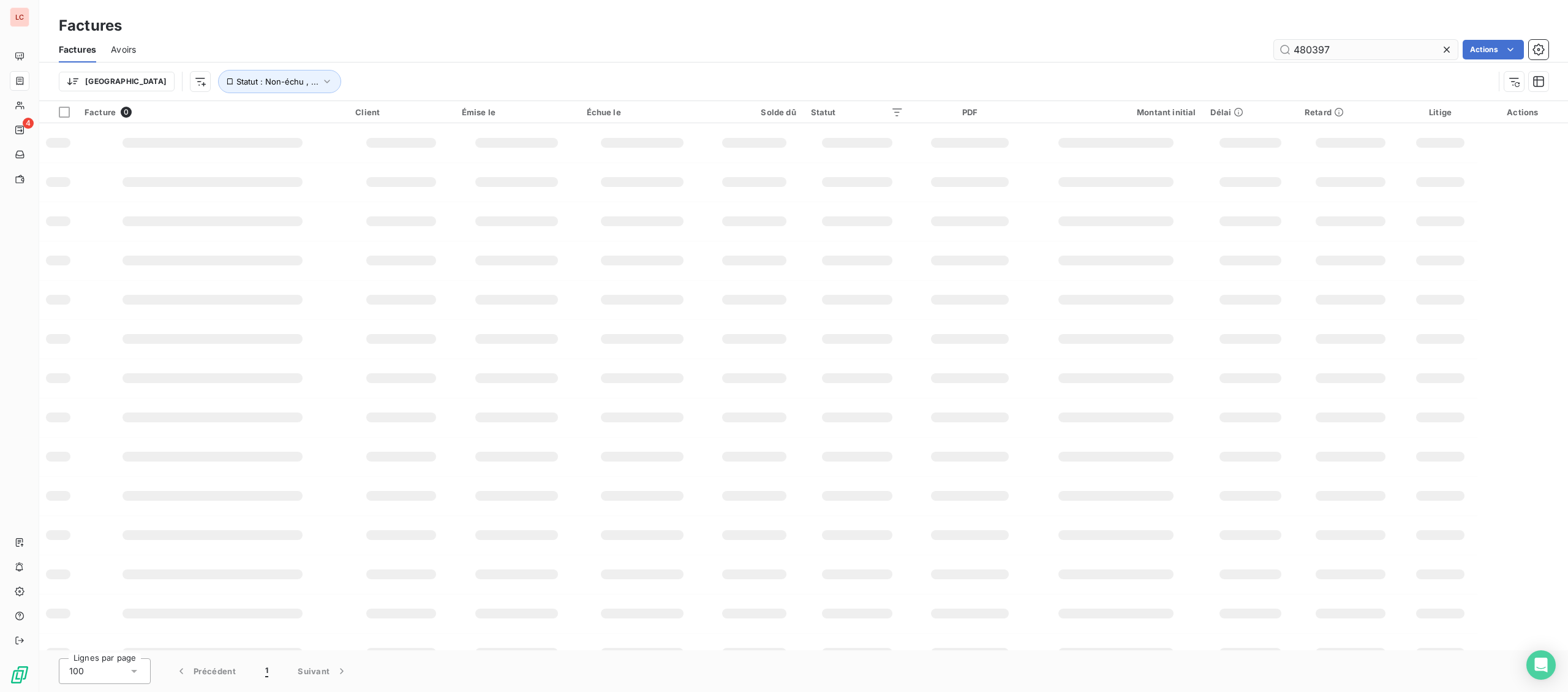
drag, startPoint x: 1347, startPoint y: 51, endPoint x: 1227, endPoint y: 46, distance: 120.1
click at [1274, 46] on input "480397" at bounding box center [1366, 50] width 184 height 19
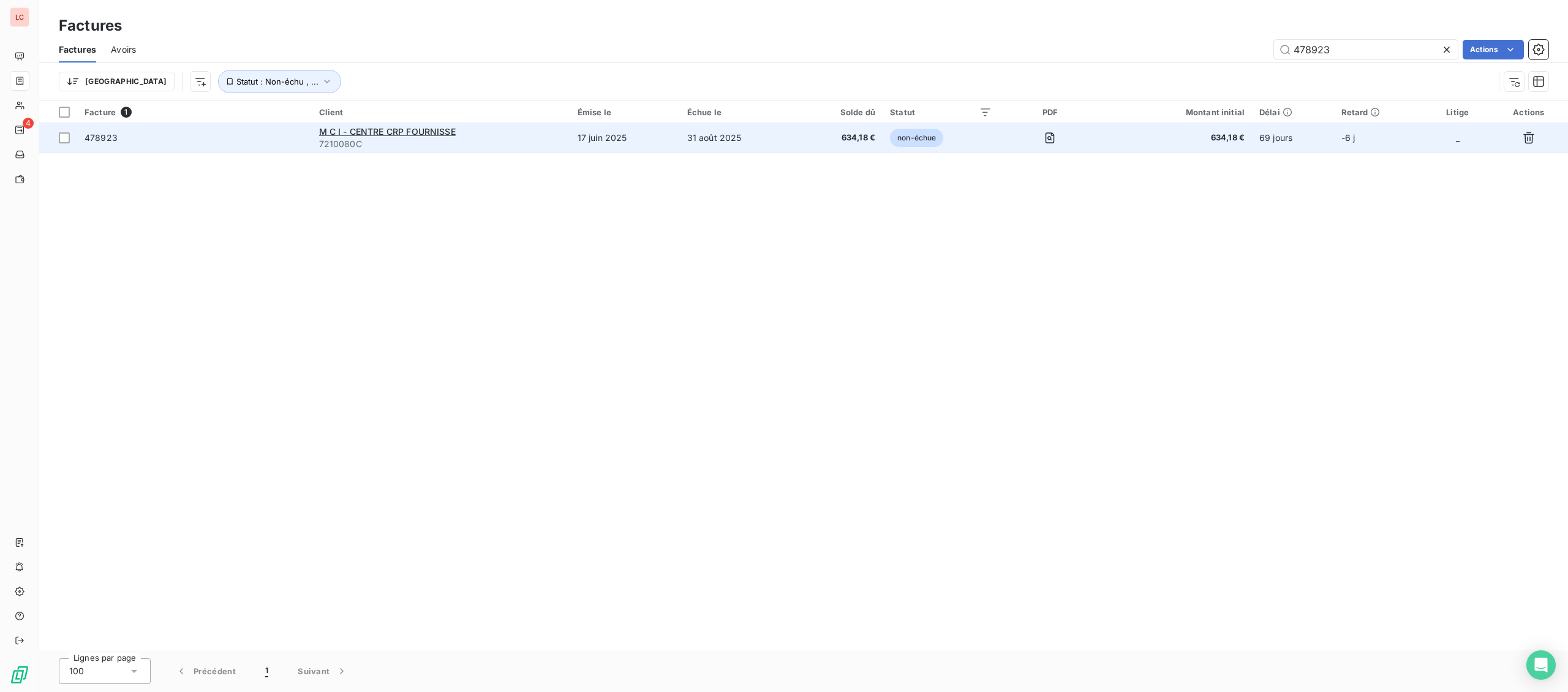
type input "478923"
click at [542, 137] on div "M C I - CENTRE CRP FOURNISSE" at bounding box center [441, 132] width 244 height 12
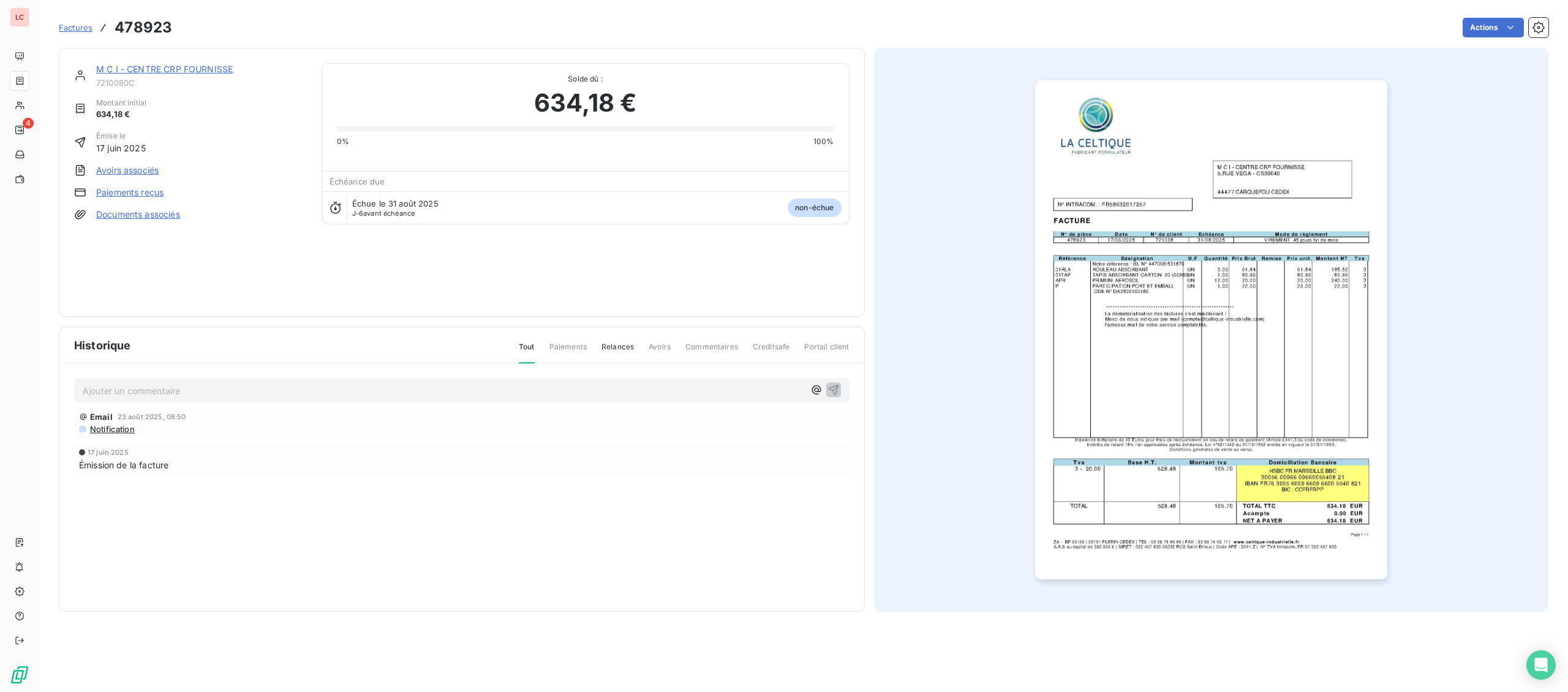
click at [177, 68] on link "M C I - CENTRE CRP FOURNISSE" at bounding box center [164, 69] width 137 height 10
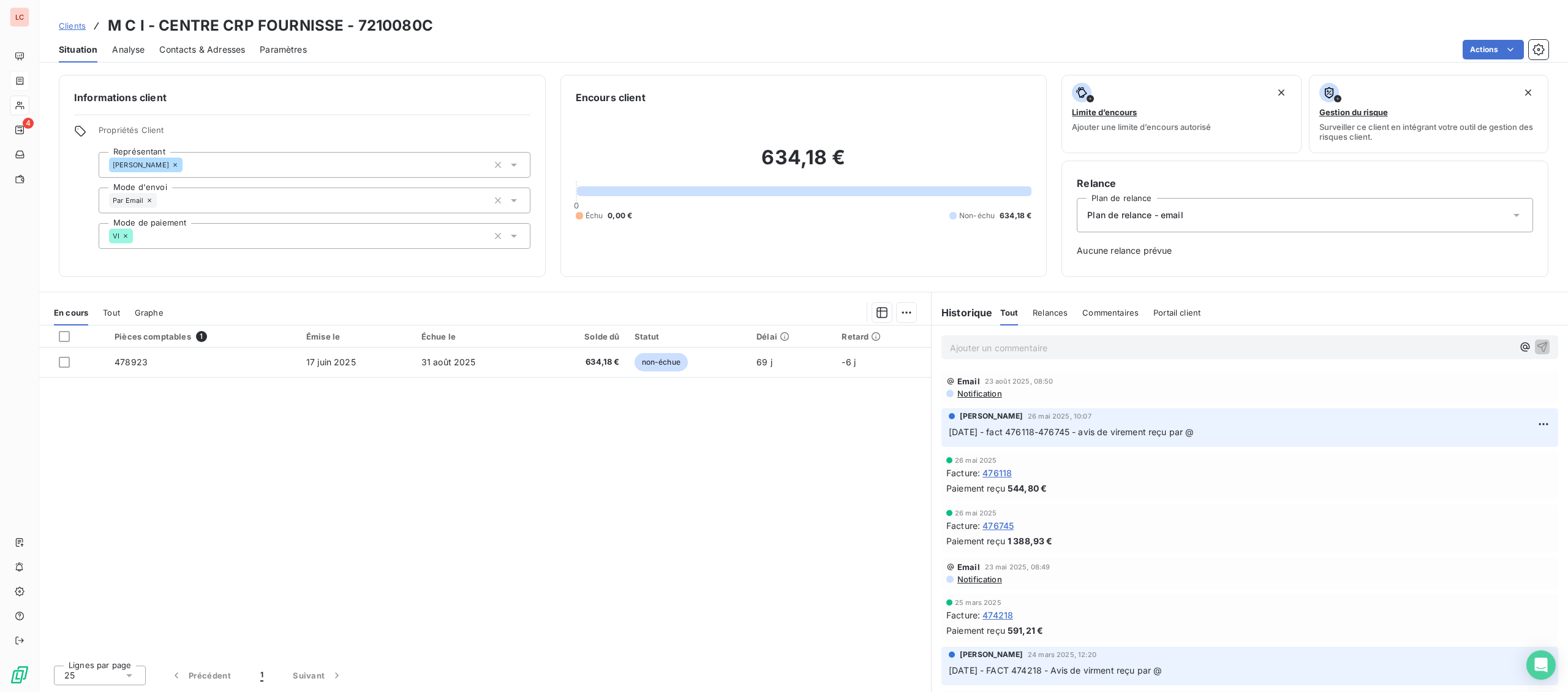
click at [1148, 358] on div "Ajouter un commentaire ﻿" at bounding box center [1250, 347] width 617 height 24
click at [1148, 353] on p "Ajouter un commentaire ﻿" at bounding box center [1231, 348] width 563 height 15
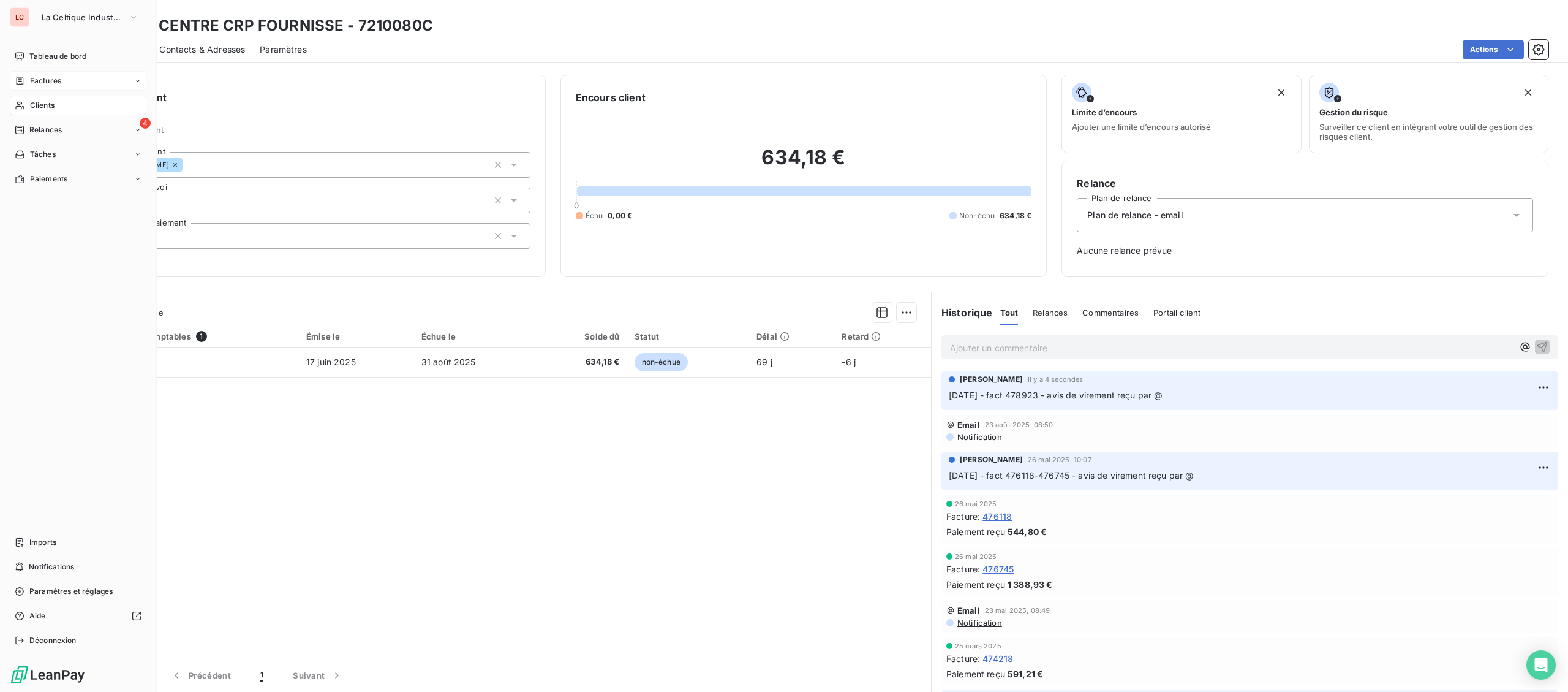
click at [35, 108] on span "Clients" at bounding box center [43, 105] width 24 height 11
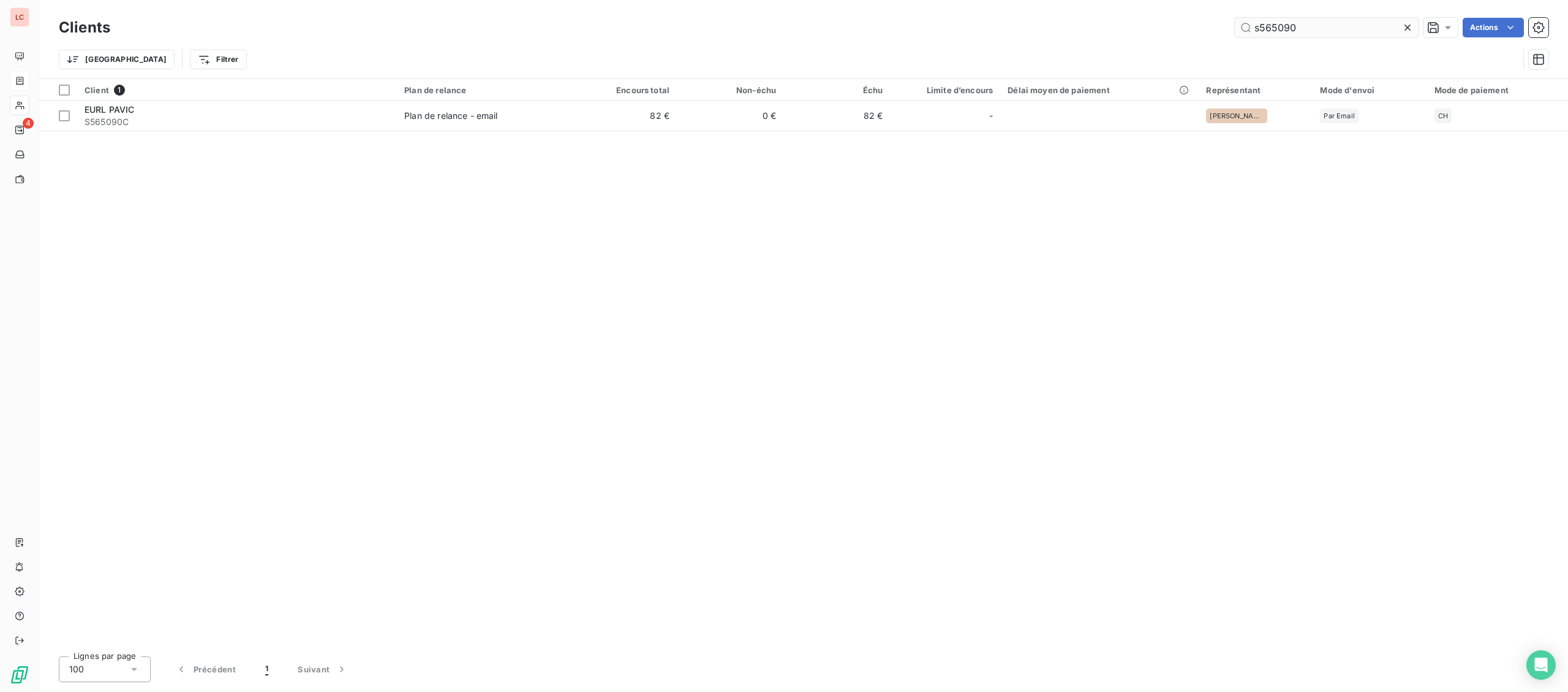
drag, startPoint x: 1368, startPoint y: 18, endPoint x: 1157, endPoint y: 22, distance: 211.0
click at [1235, 22] on input "s565090" at bounding box center [1326, 28] width 184 height 19
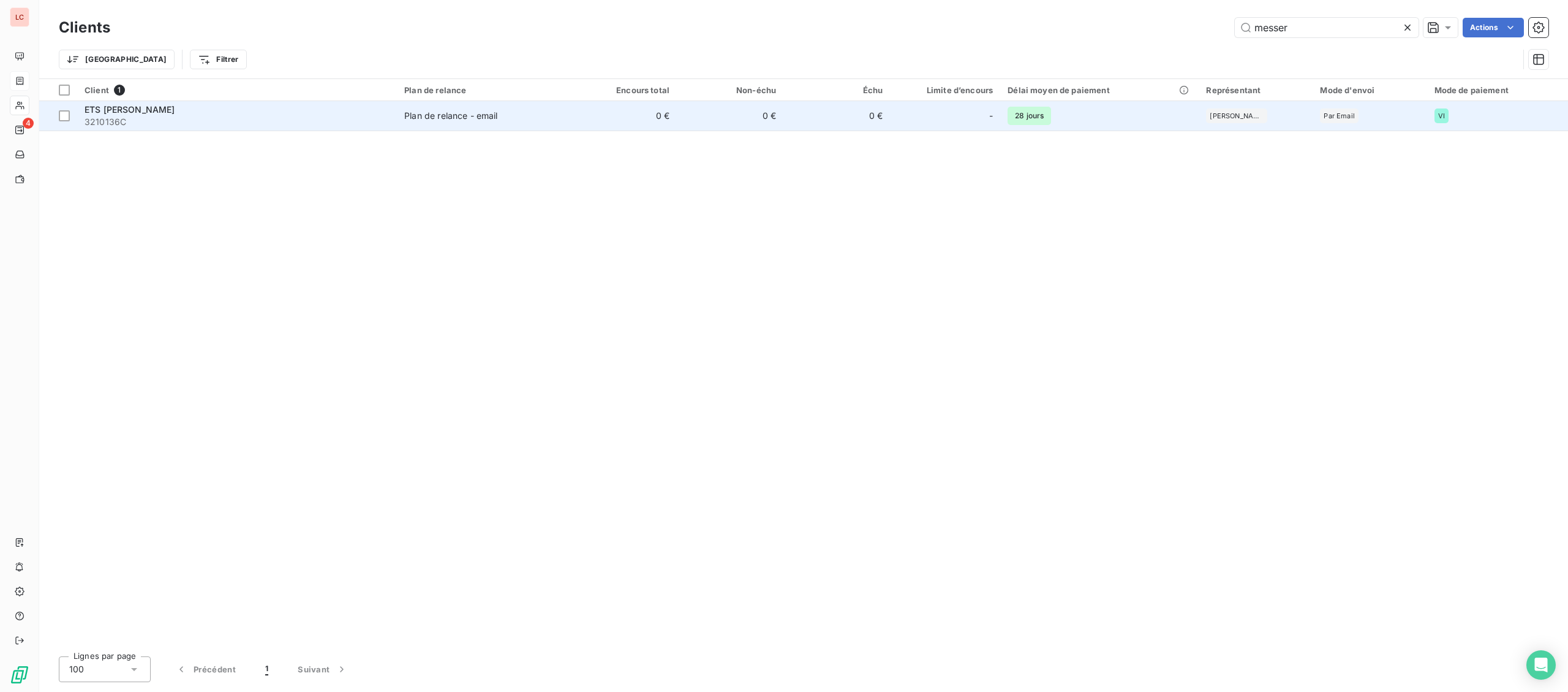
type input "messer"
click at [157, 108] on span "ETS [PERSON_NAME]" at bounding box center [130, 110] width 91 height 10
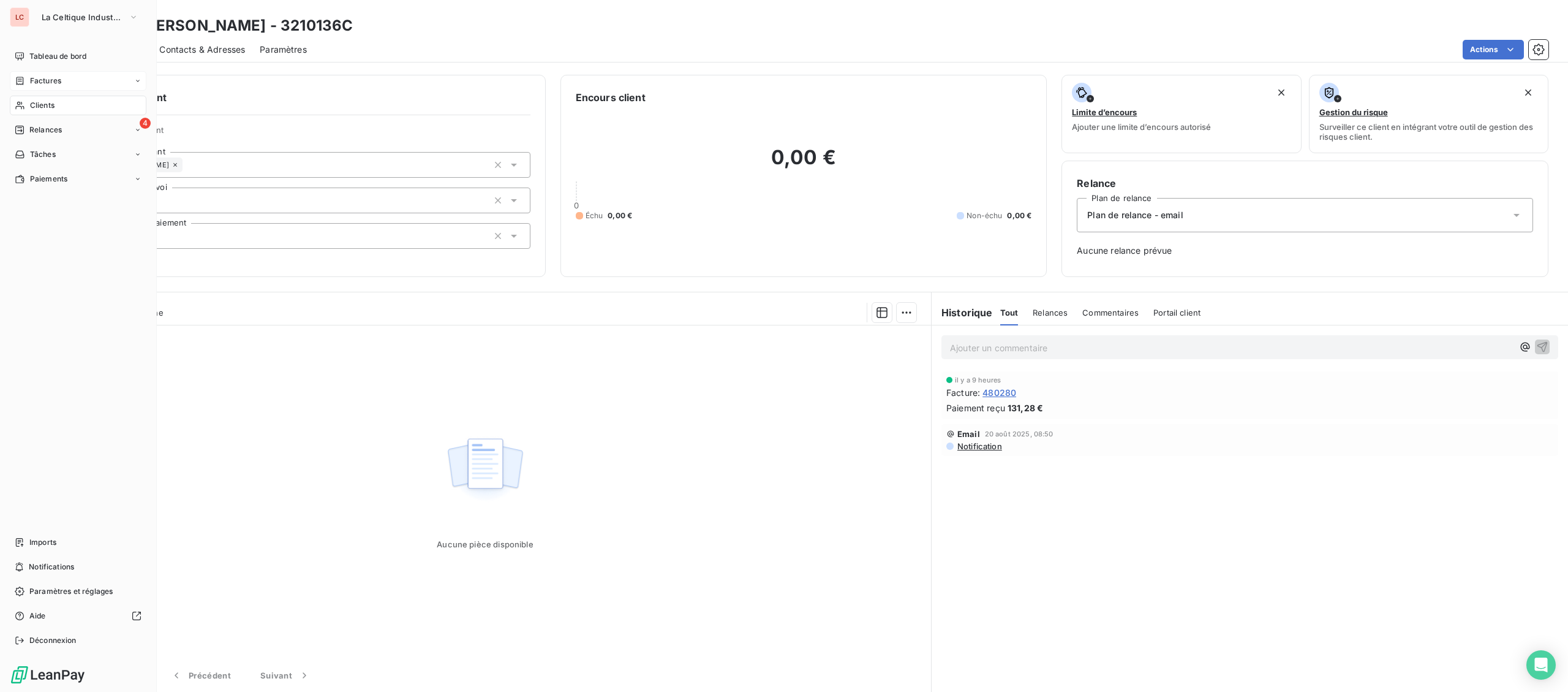
click at [34, 57] on span "Tableau de bord" at bounding box center [58, 56] width 57 height 11
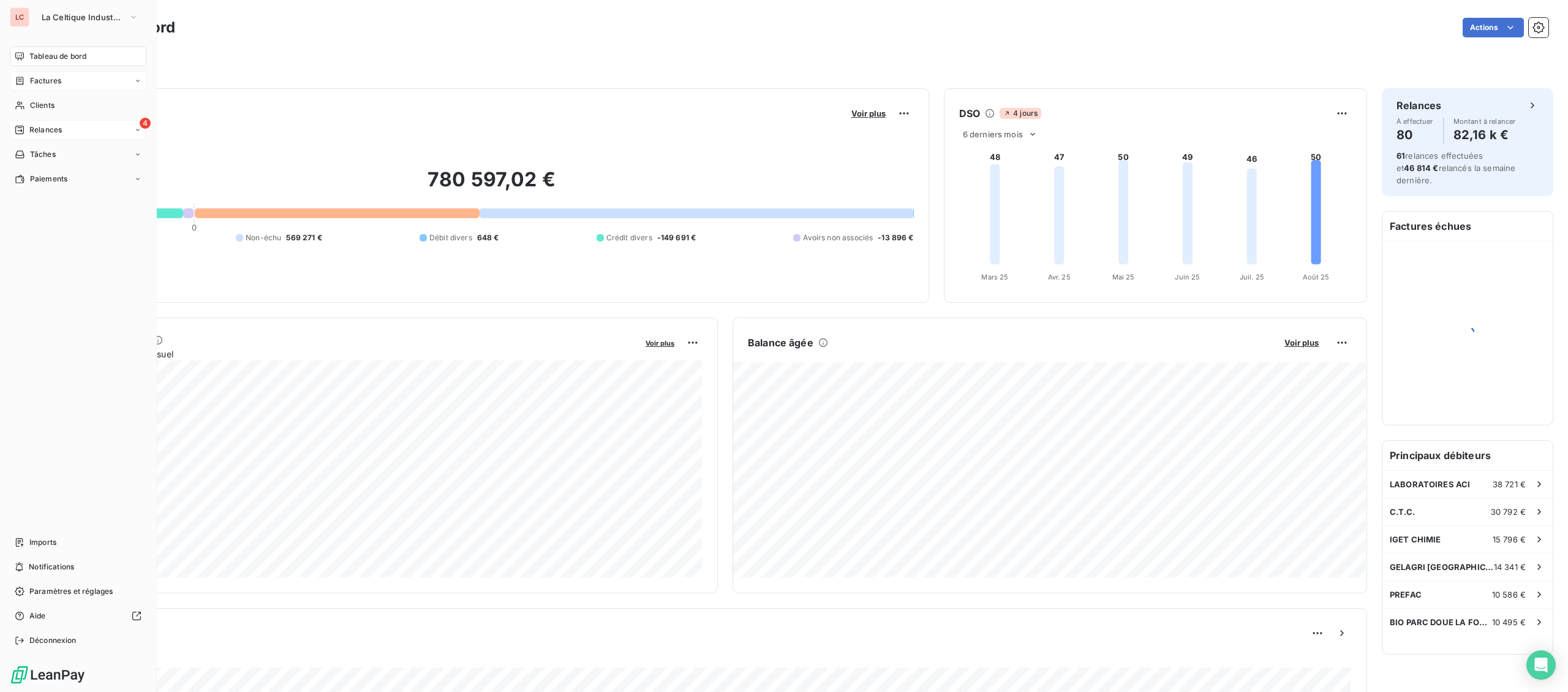
click at [35, 124] on div "4 Relances" at bounding box center [78, 130] width 137 height 19
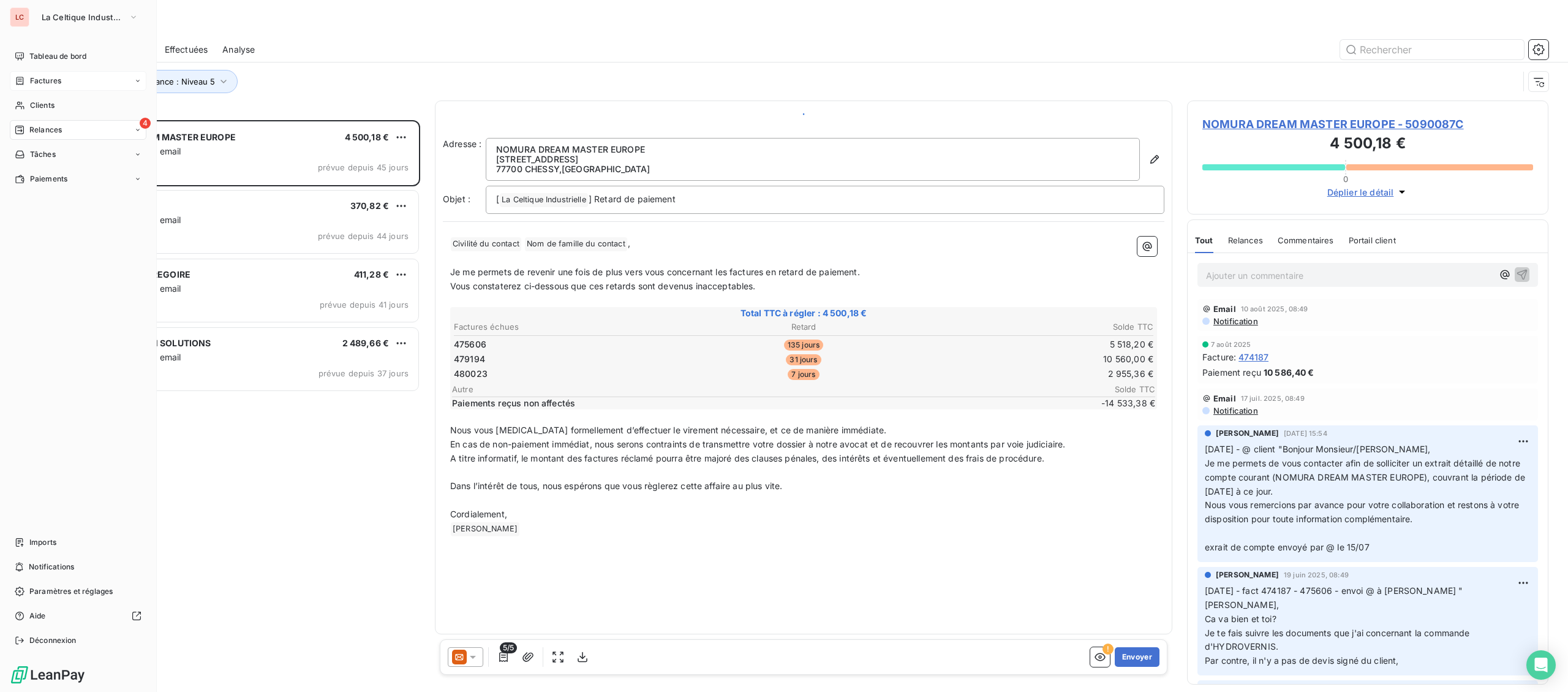
scroll to position [572, 361]
click at [171, 77] on span "Niveau de relance : Niveau 5" at bounding box center [159, 81] width 110 height 10
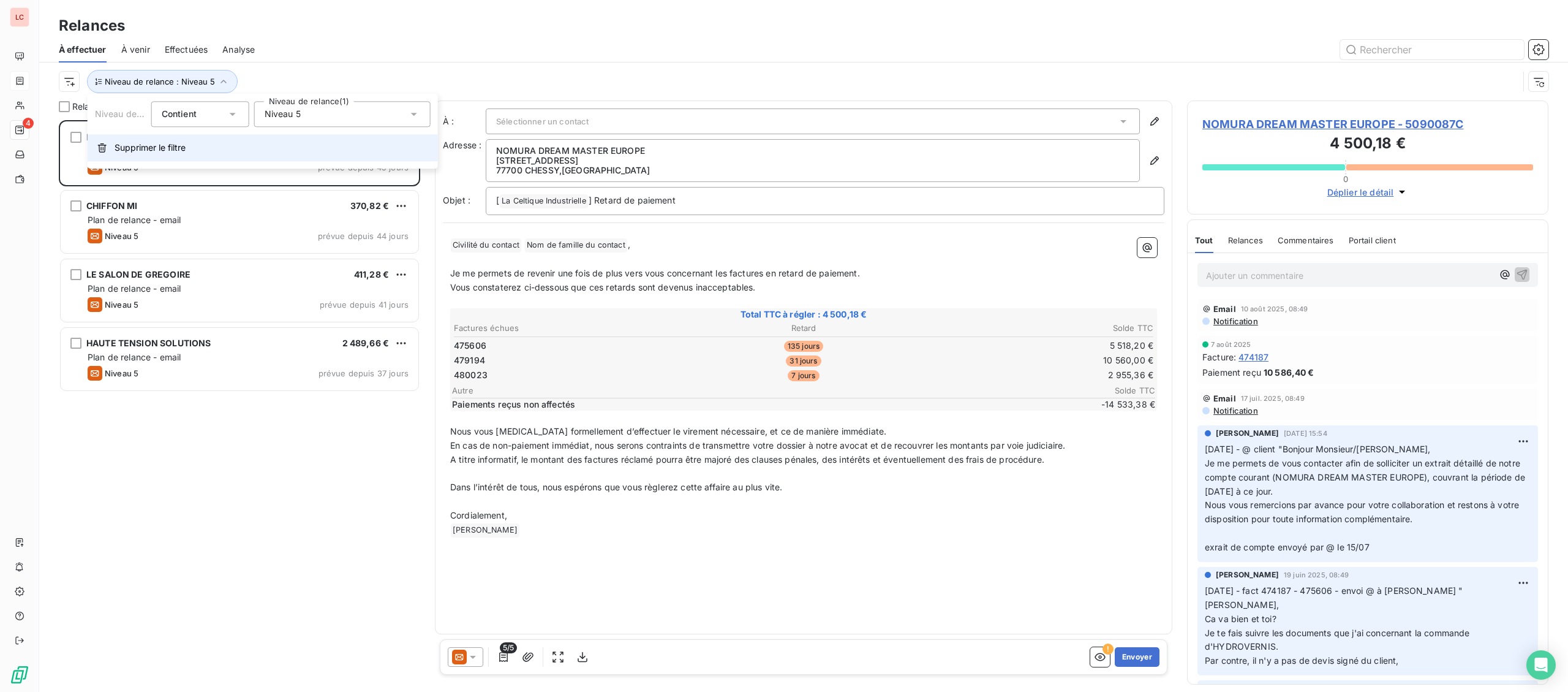
click at [131, 144] on span "Supprimer le filtre" at bounding box center [150, 148] width 71 height 12
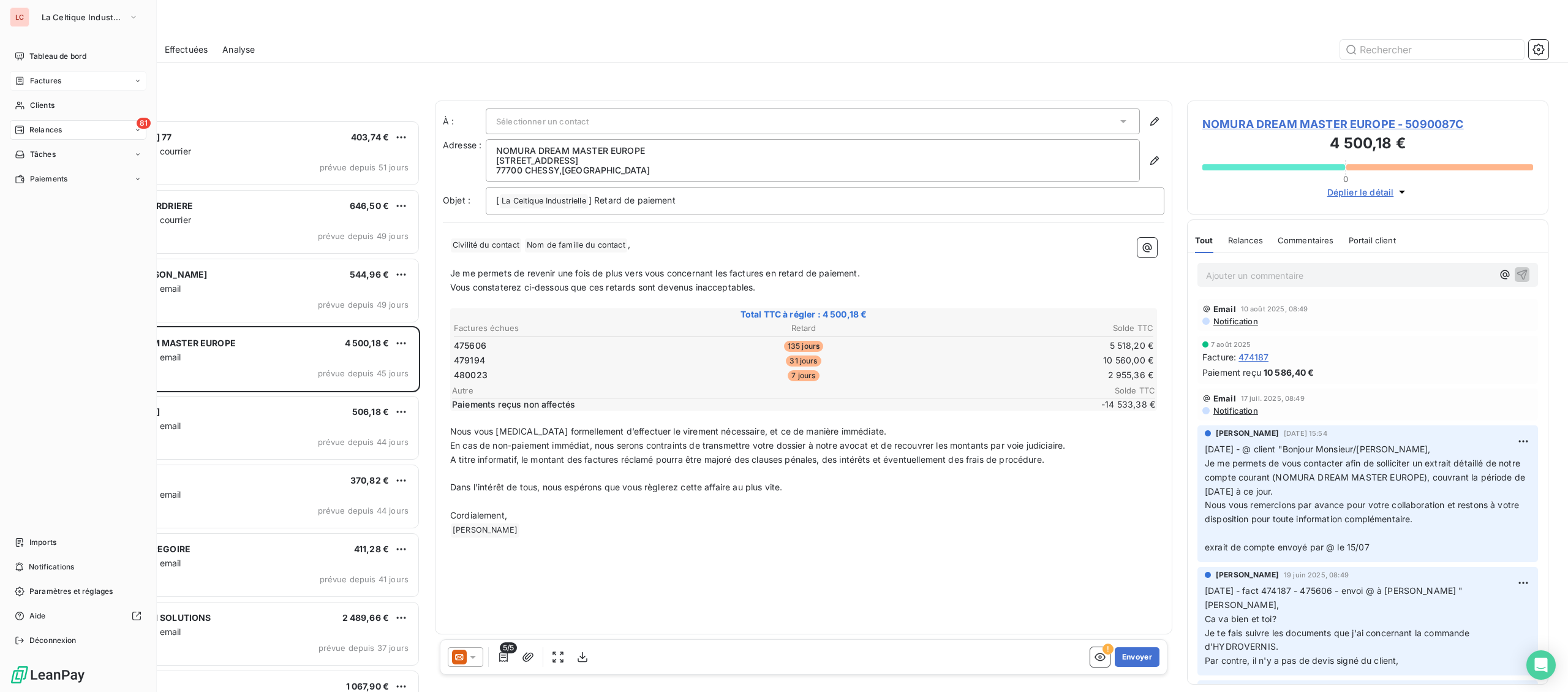
click at [36, 51] on div "Tableau de bord" at bounding box center [78, 56] width 137 height 19
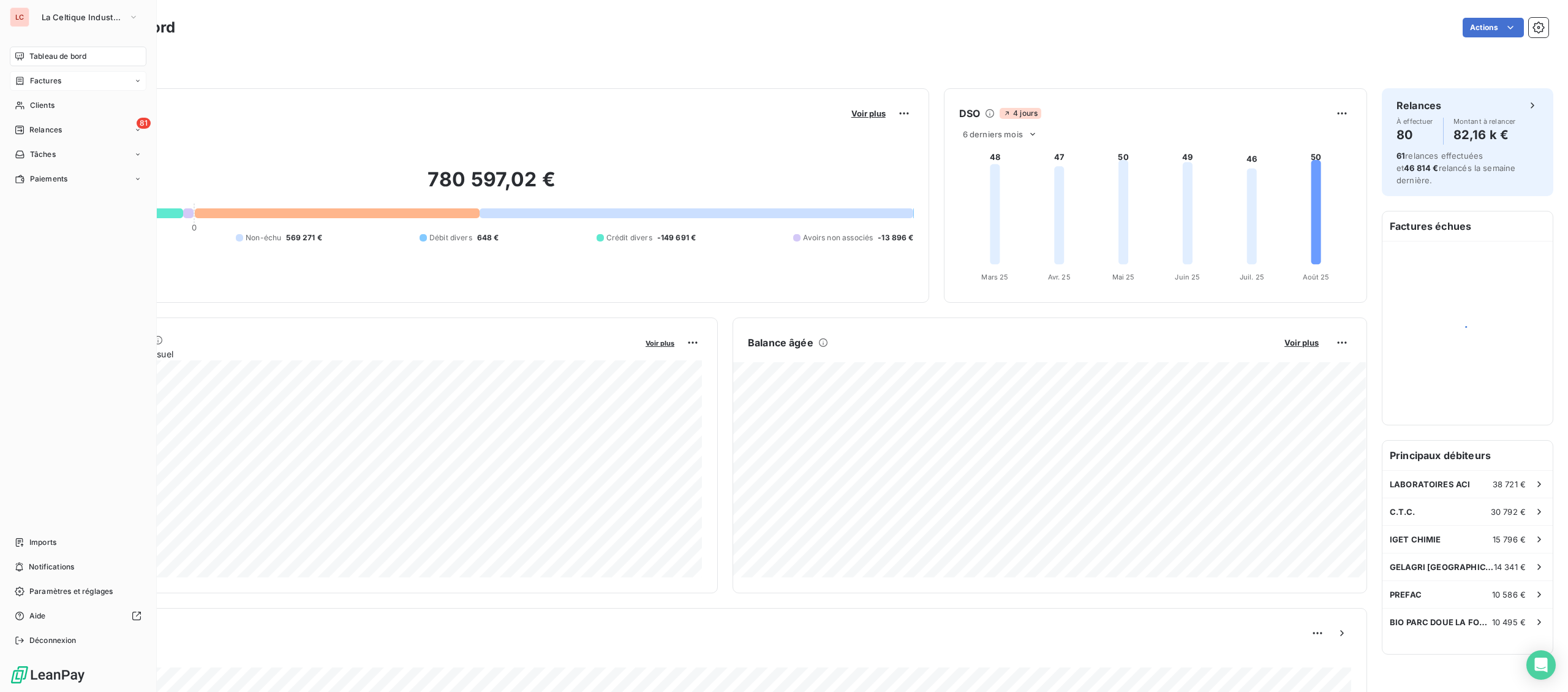
click at [21, 83] on icon at bounding box center [20, 81] width 10 height 10
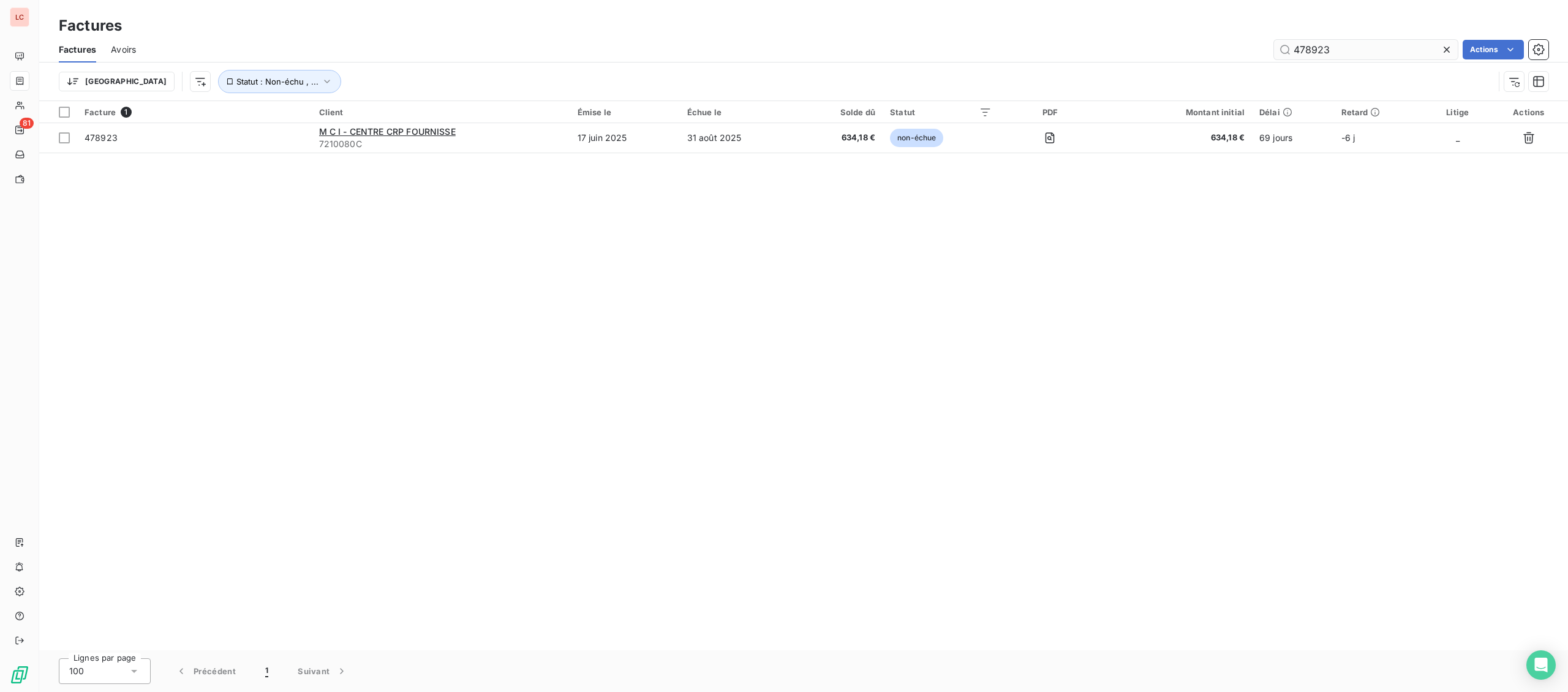
drag, startPoint x: 1335, startPoint y: 54, endPoint x: 1199, endPoint y: 46, distance: 136.2
click at [1274, 46] on input "478923" at bounding box center [1366, 50] width 184 height 19
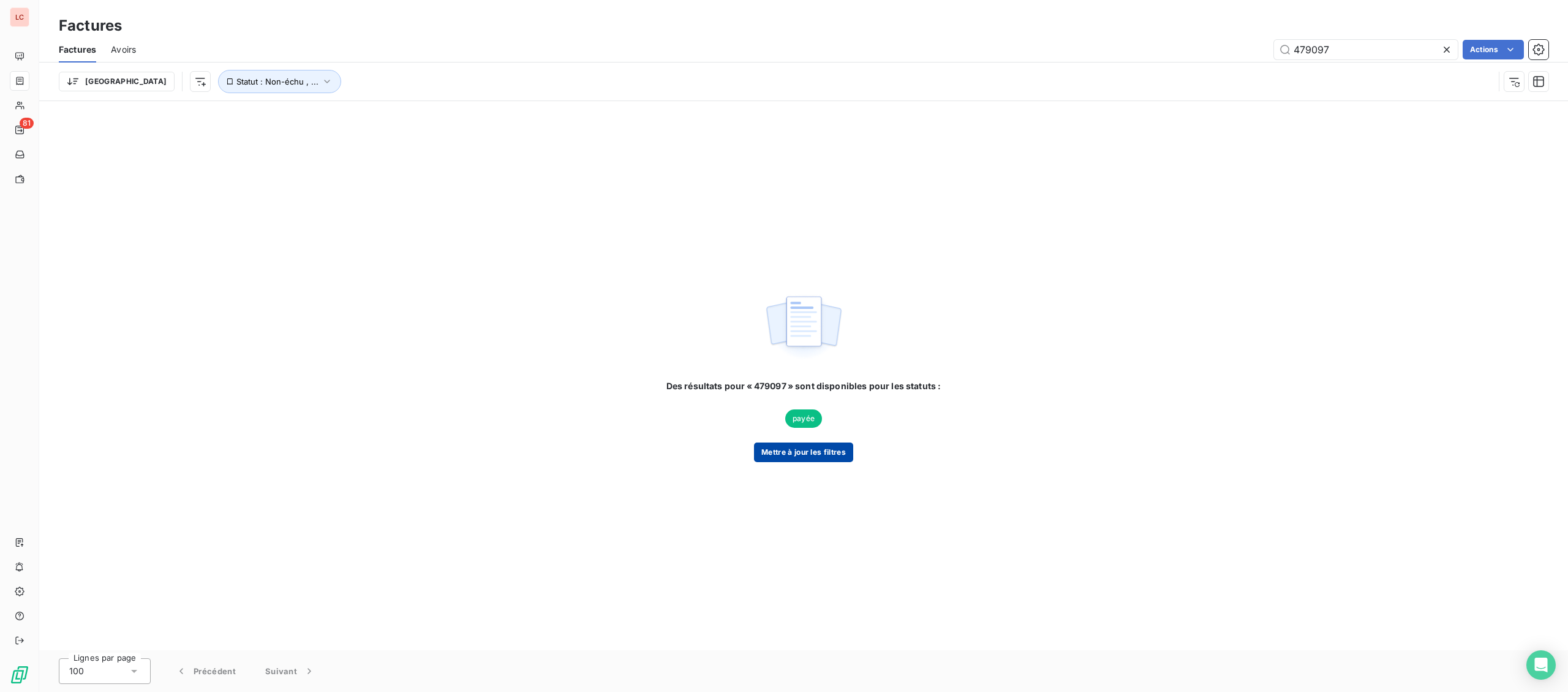
type input "479097"
click at [783, 459] on button "Mettre à jour les filtres" at bounding box center [804, 452] width 99 height 19
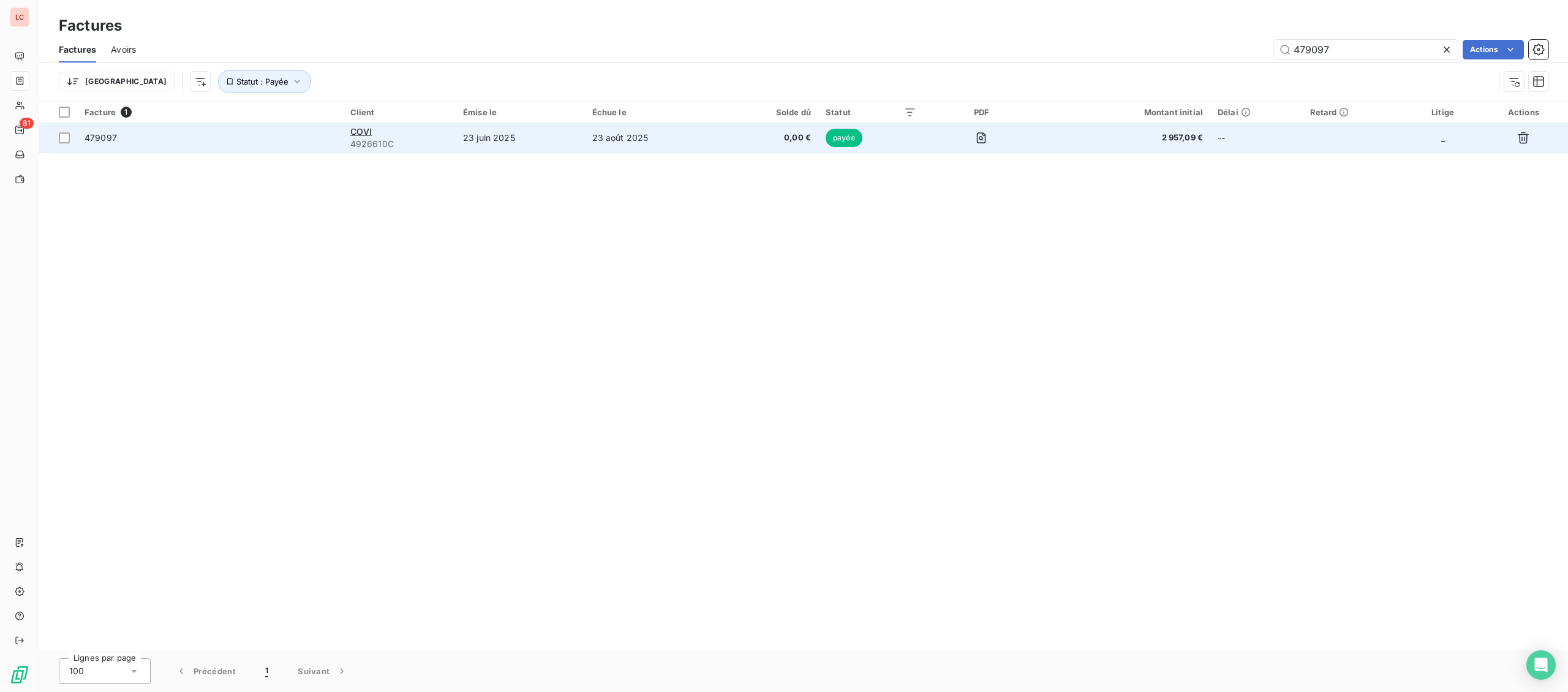
click at [247, 143] on span "479097" at bounding box center [210, 137] width 251 height 12
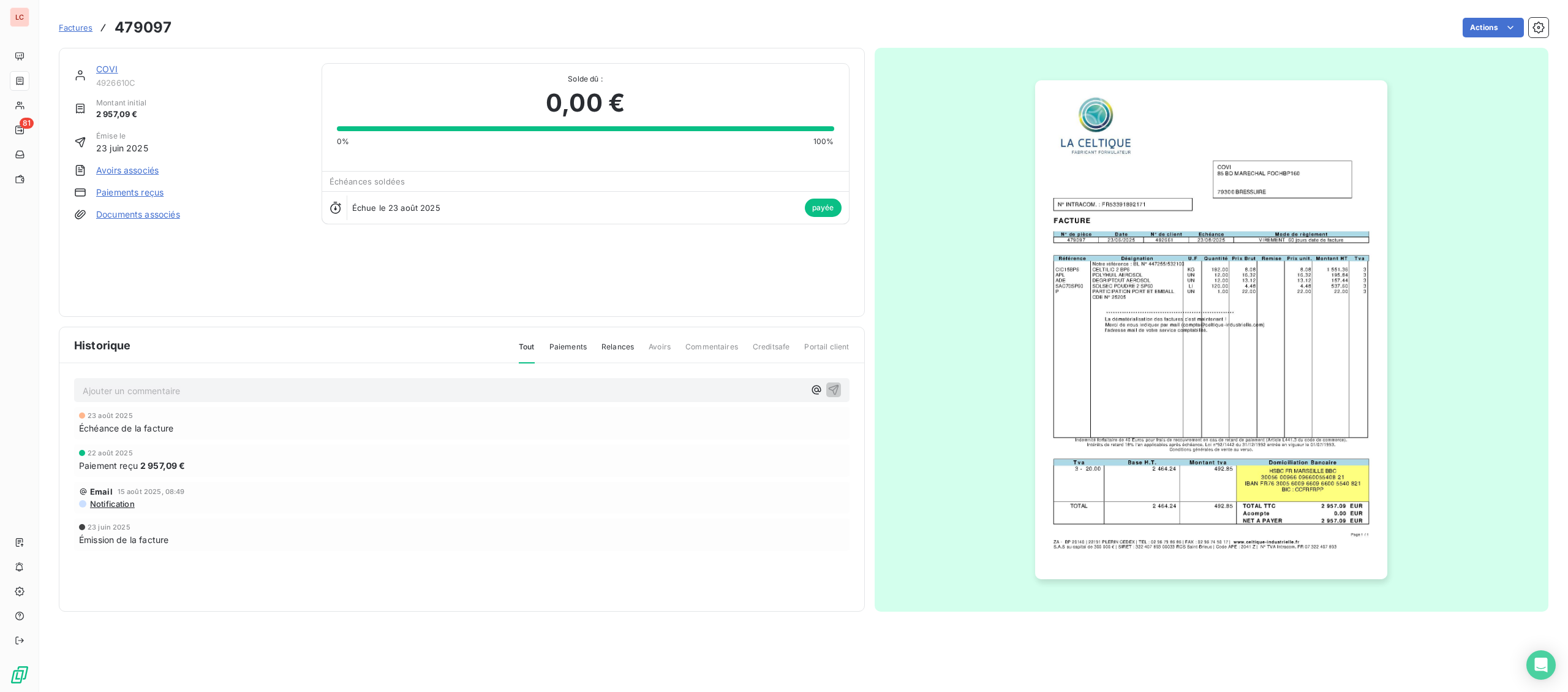
click at [99, 71] on link "COVI" at bounding box center [107, 69] width 22 height 10
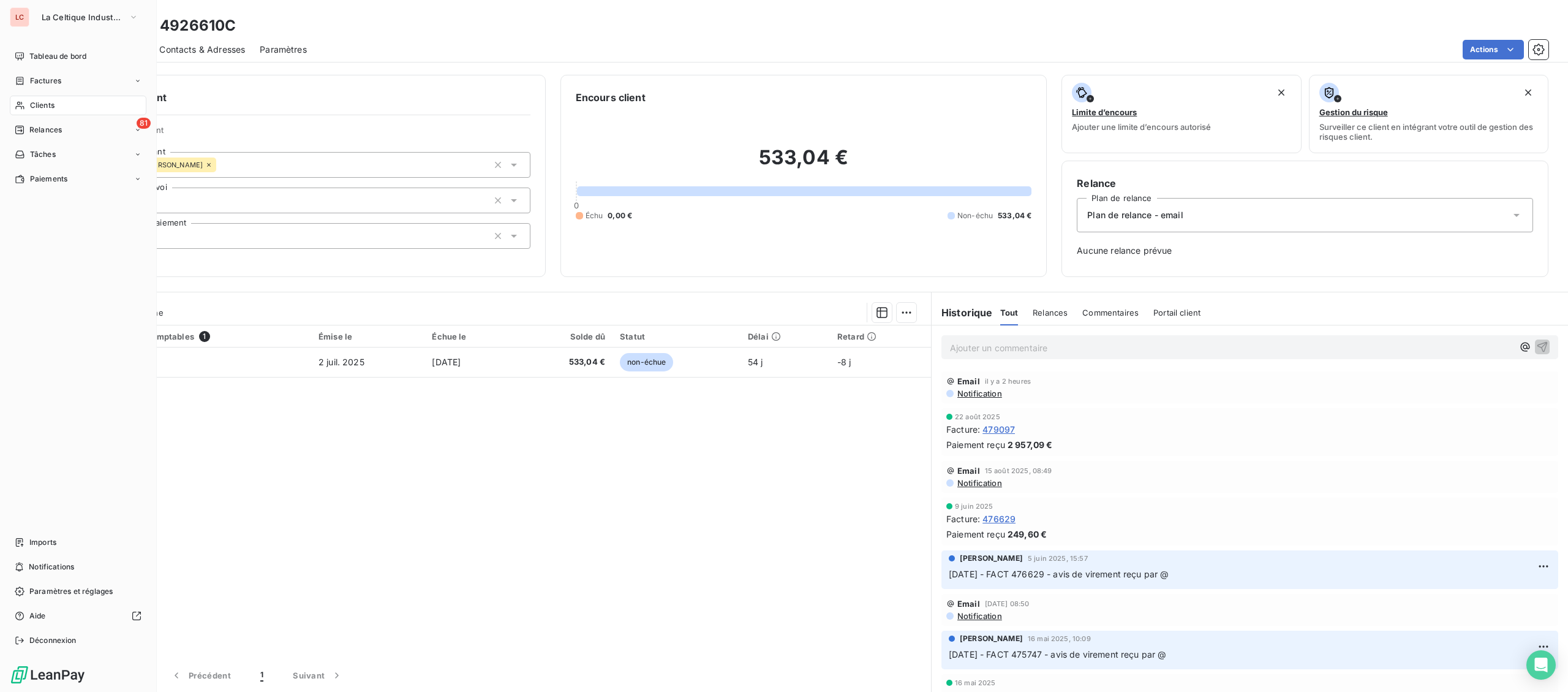
click at [37, 97] on div "Clients" at bounding box center [78, 105] width 137 height 19
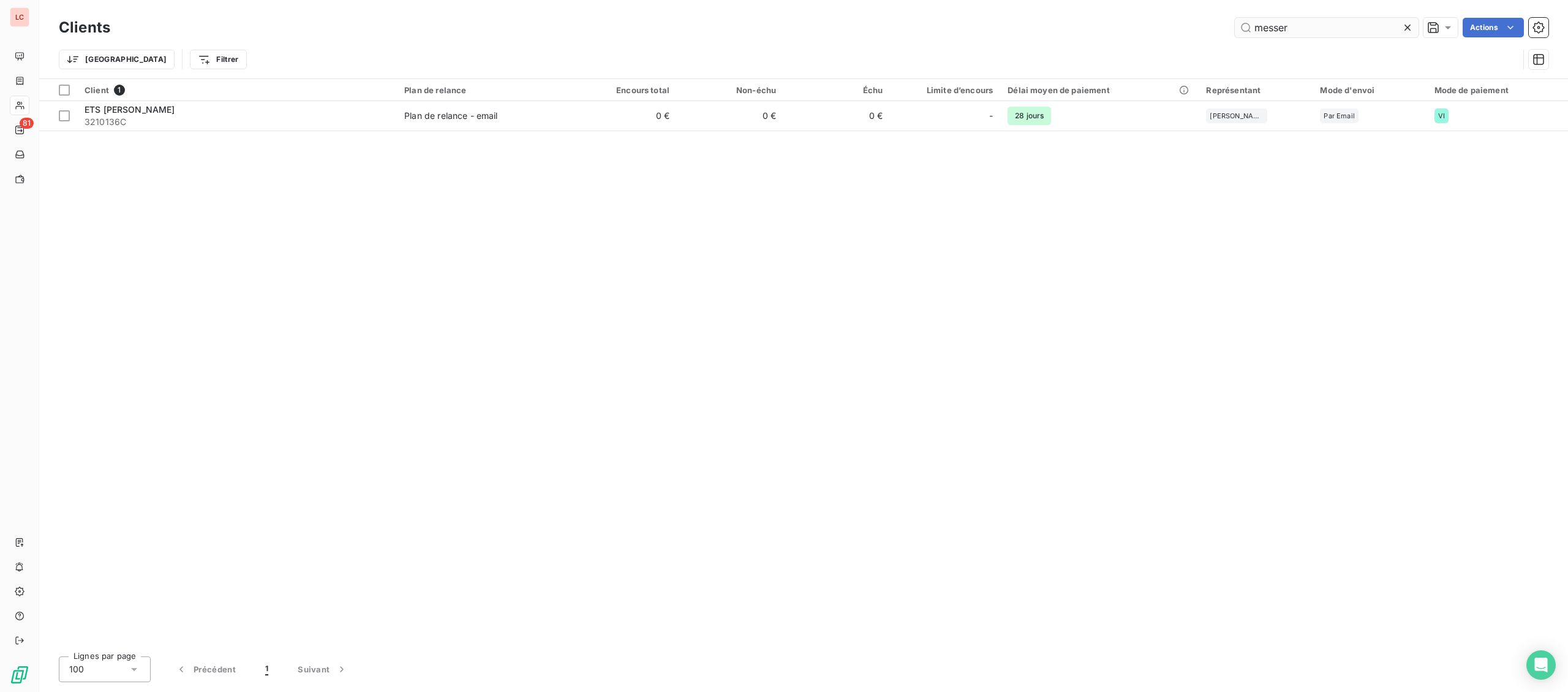
click at [1235, 26] on input "messer" at bounding box center [1326, 28] width 184 height 19
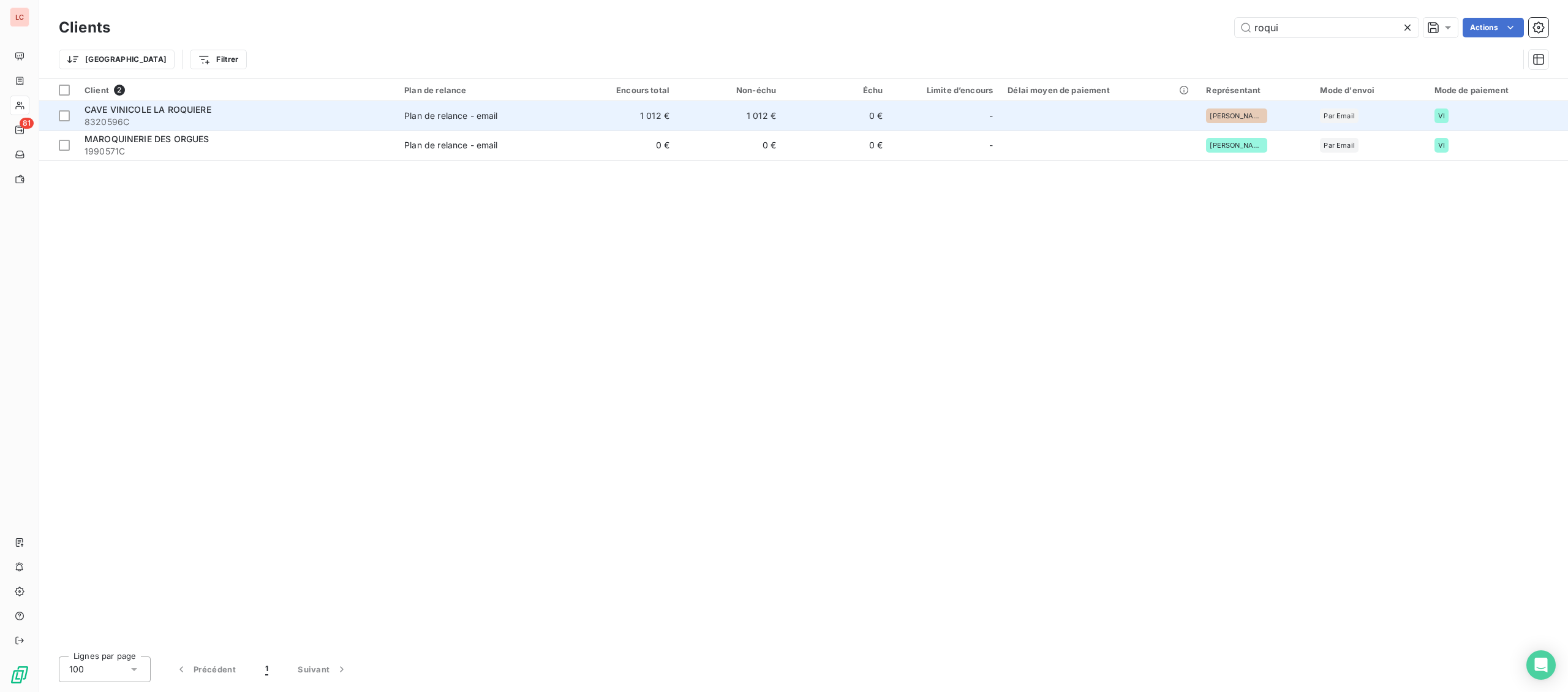
type input "roqui"
click at [240, 113] on div "CAVE VINICOLE LA ROQUIERE" at bounding box center [237, 110] width 305 height 12
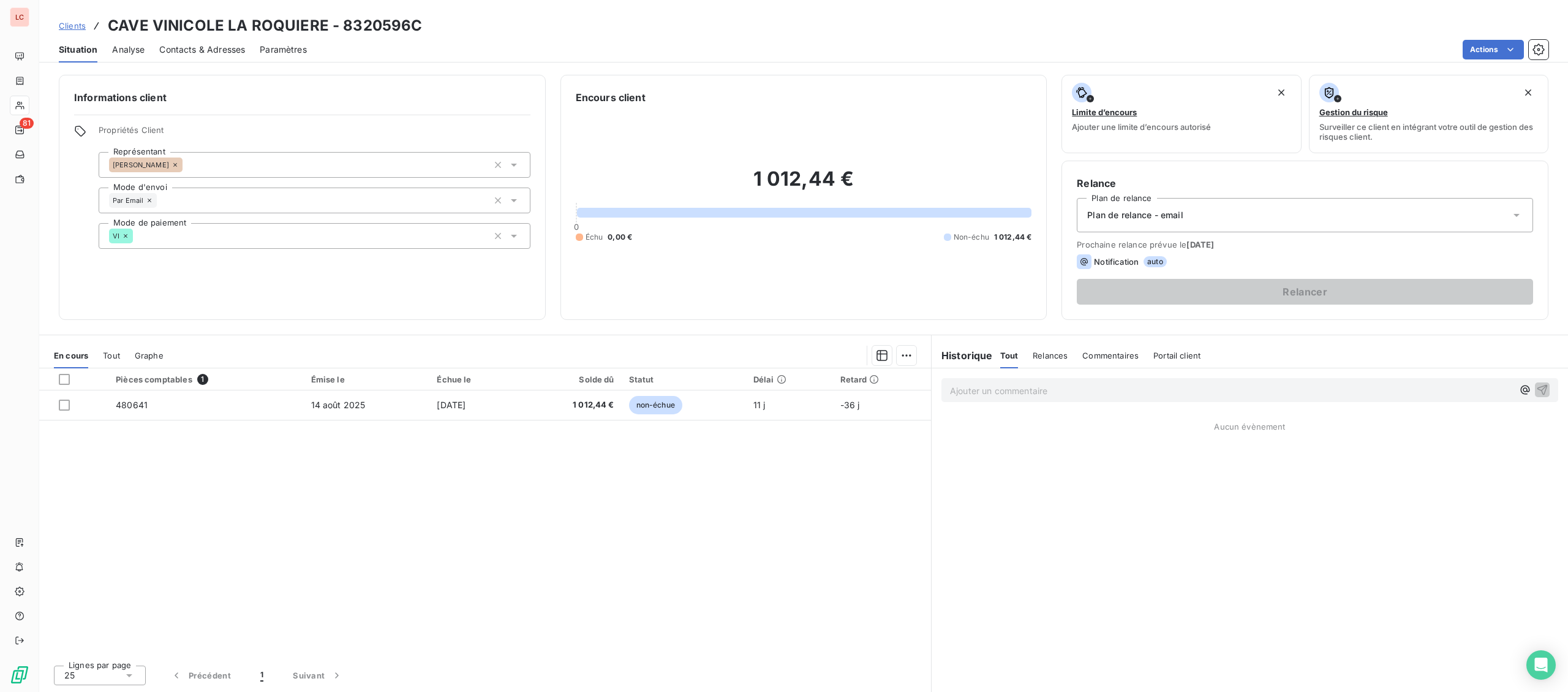
click at [1031, 393] on p "Ajouter un commentaire ﻿" at bounding box center [1231, 391] width 563 height 15
click at [1217, 390] on p "[DATE] - fact 480641 - @ client "" at bounding box center [1231, 390] width 563 height 14
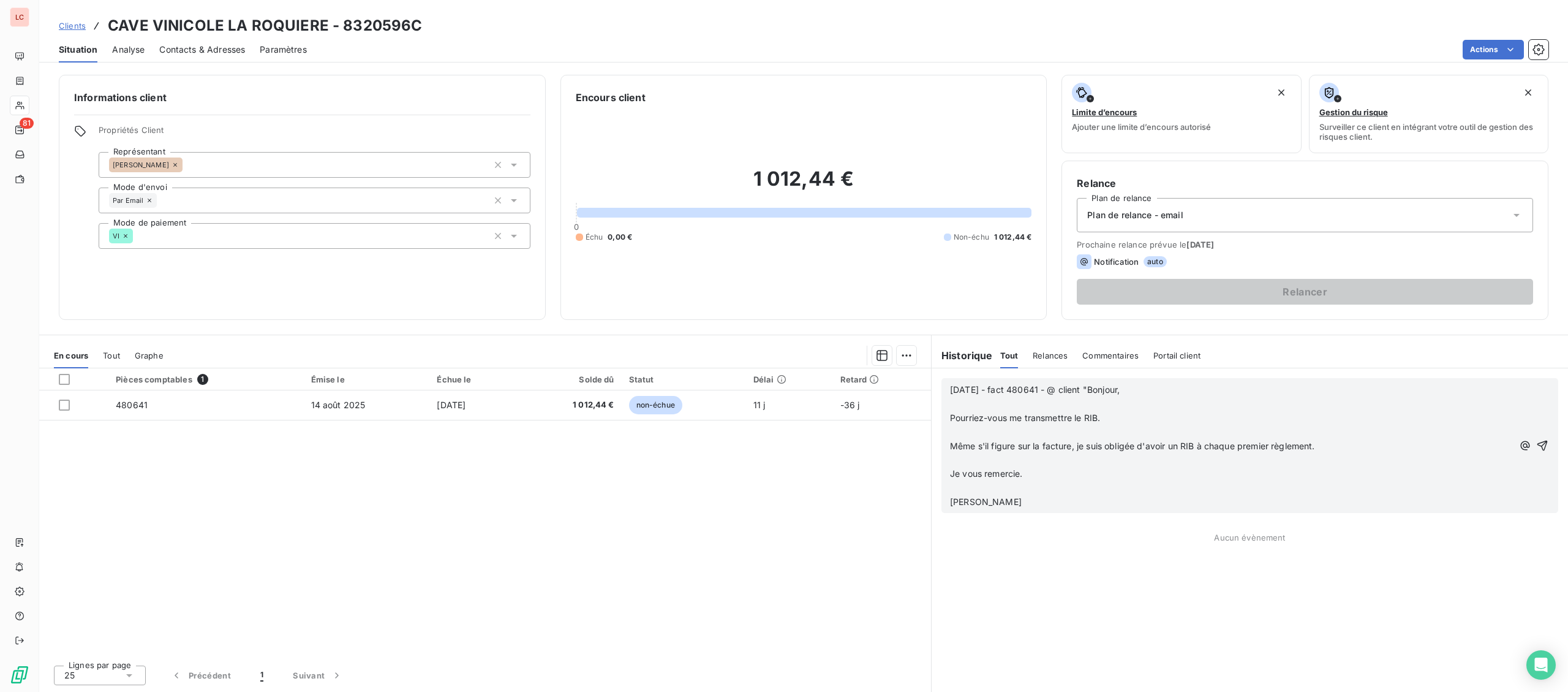
click at [1159, 400] on p "﻿" at bounding box center [1231, 404] width 563 height 14
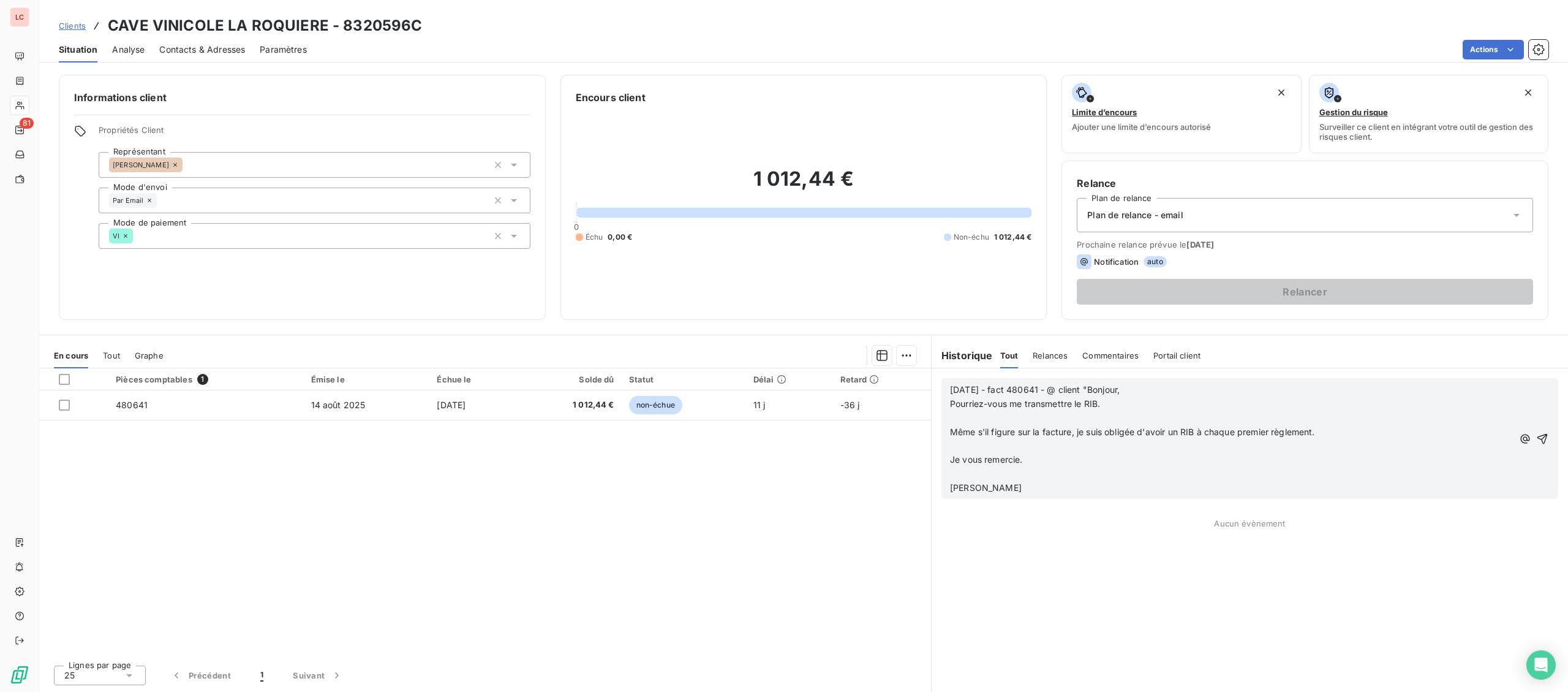
click at [1152, 407] on p "Pourriez-vous me transmettre le RIB." at bounding box center [1231, 404] width 563 height 14
click at [1154, 438] on p "﻿" at bounding box center [1231, 432] width 563 height 14
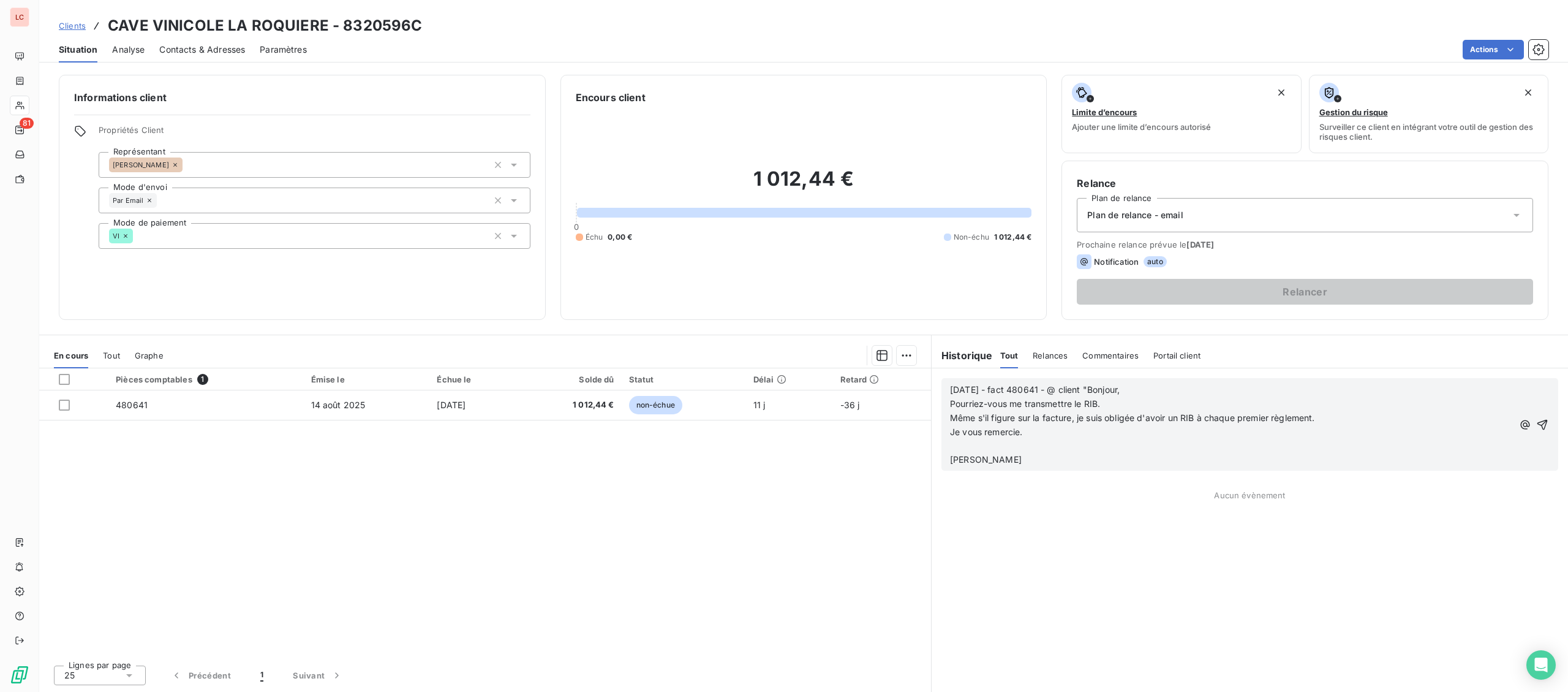
click at [1154, 438] on p "Je vous remercie." at bounding box center [1231, 432] width 563 height 14
click at [1152, 443] on p "[PERSON_NAME]" at bounding box center [1231, 446] width 563 height 14
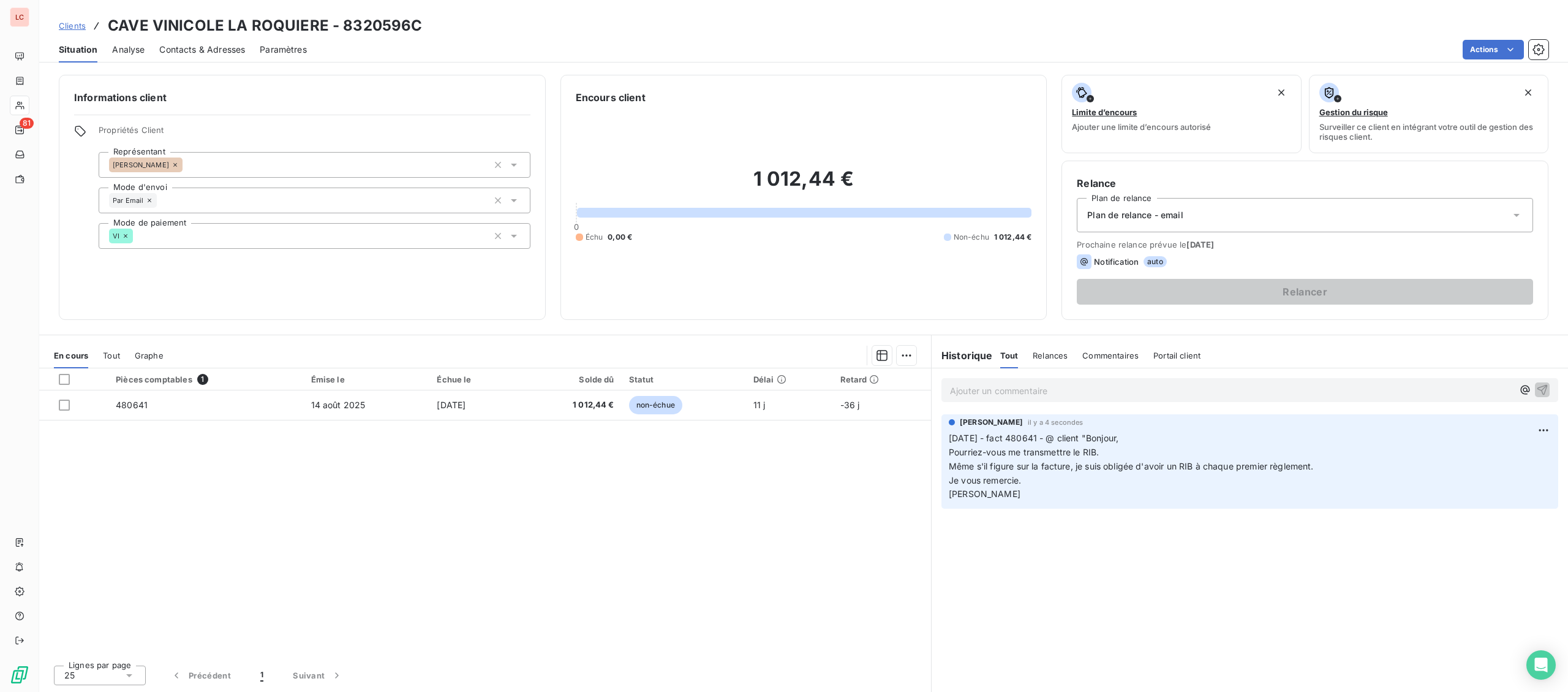
click at [1070, 391] on p "Ajouter un commentaire ﻿" at bounding box center [1231, 391] width 563 height 15
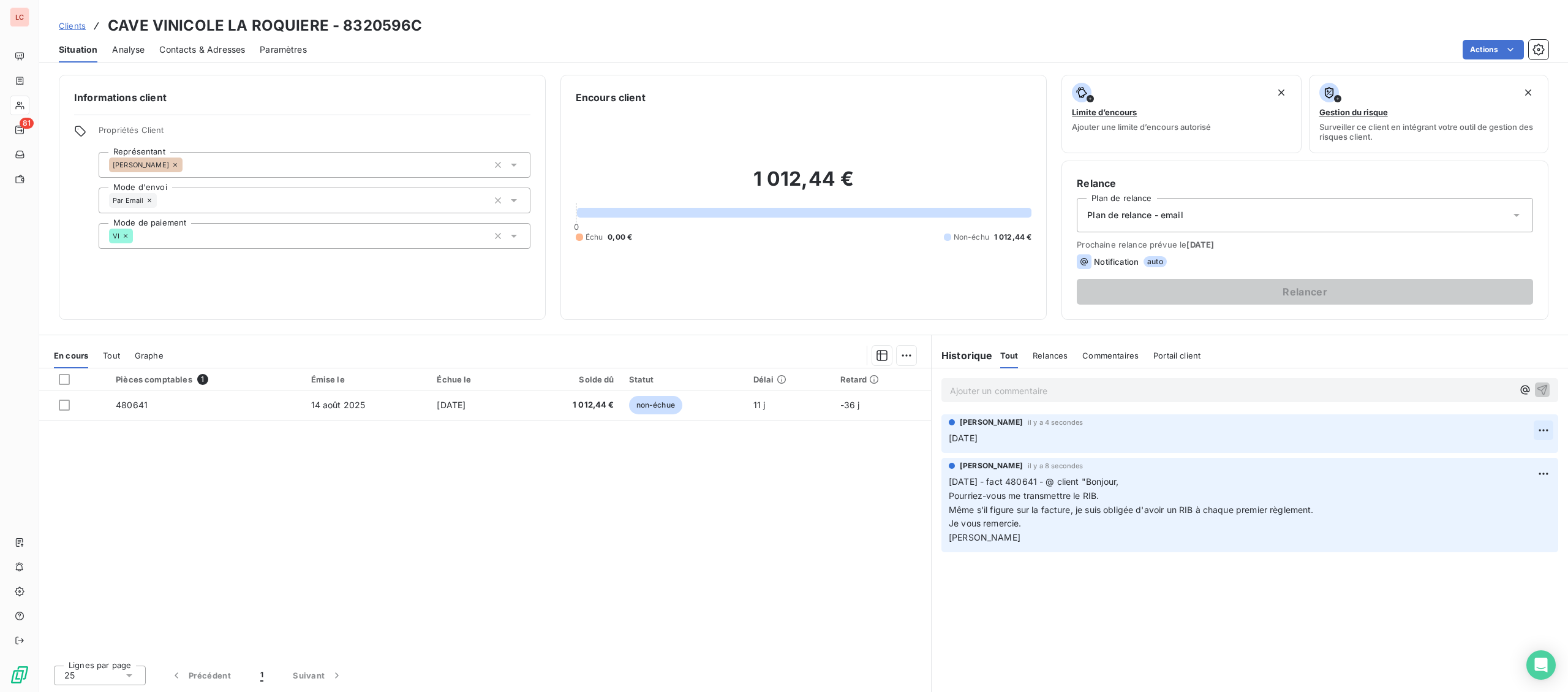
click at [1540, 426] on html "LC 81 Clients CAVE VINICOLE LA ROQUIERE - 8320596C Situation Analyse Contacts &…" at bounding box center [784, 346] width 1568 height 692
click at [1499, 451] on div "Editer" at bounding box center [1514, 459] width 68 height 19
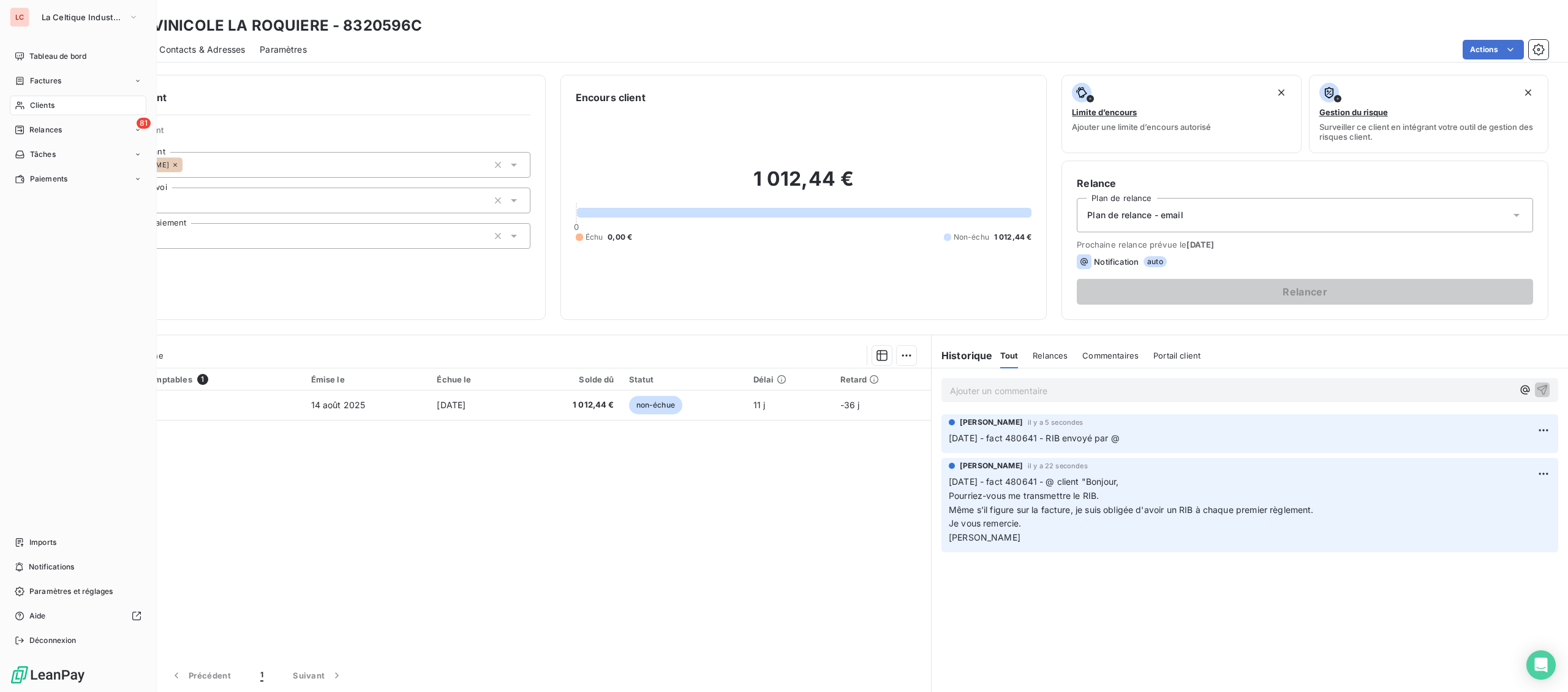
click at [37, 97] on div "Clients" at bounding box center [78, 105] width 137 height 19
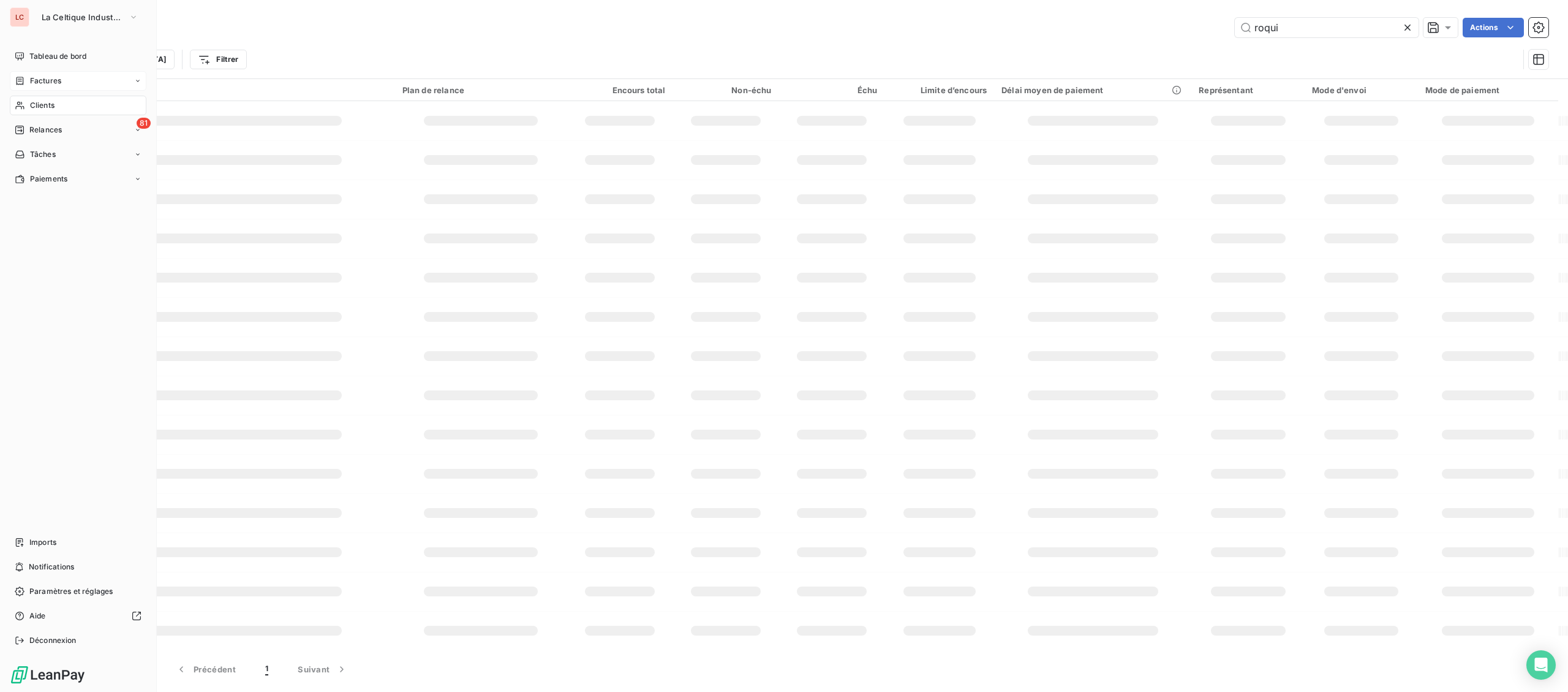
click at [42, 86] on span "Factures" at bounding box center [46, 81] width 31 height 11
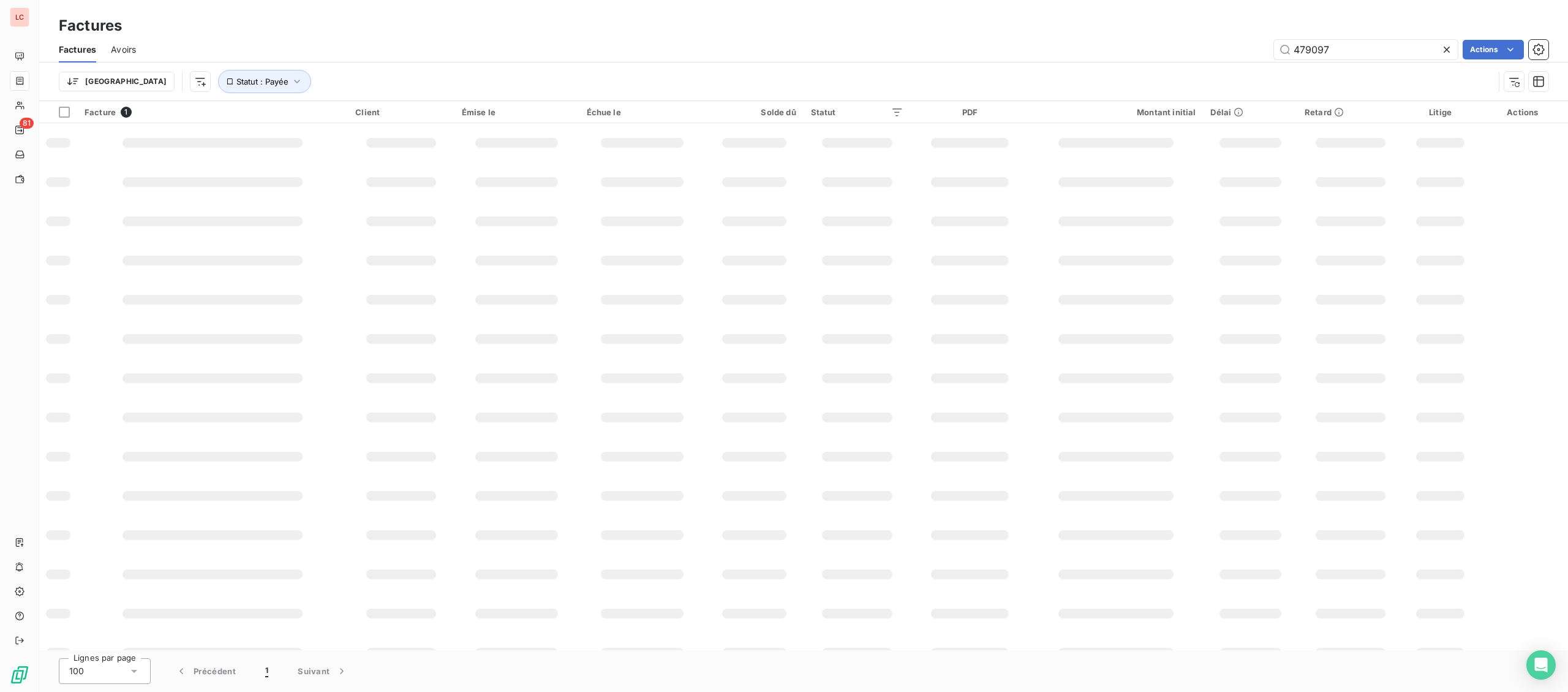
drag, startPoint x: 1360, startPoint y: 46, endPoint x: 1192, endPoint y: 43, distance: 168.0
click at [1274, 43] on input "479097" at bounding box center [1366, 50] width 184 height 19
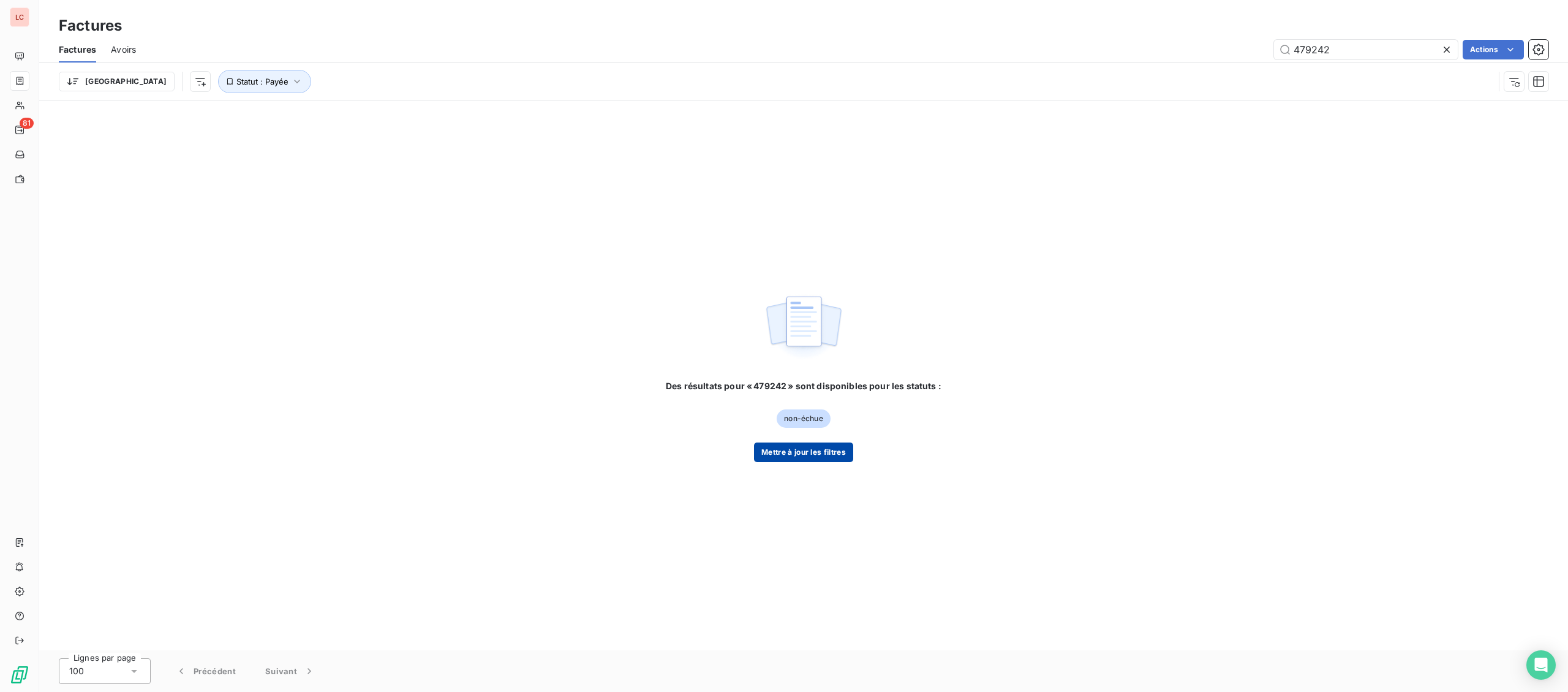
type input "479242"
click at [838, 451] on button "Mettre à jour les filtres" at bounding box center [804, 452] width 99 height 19
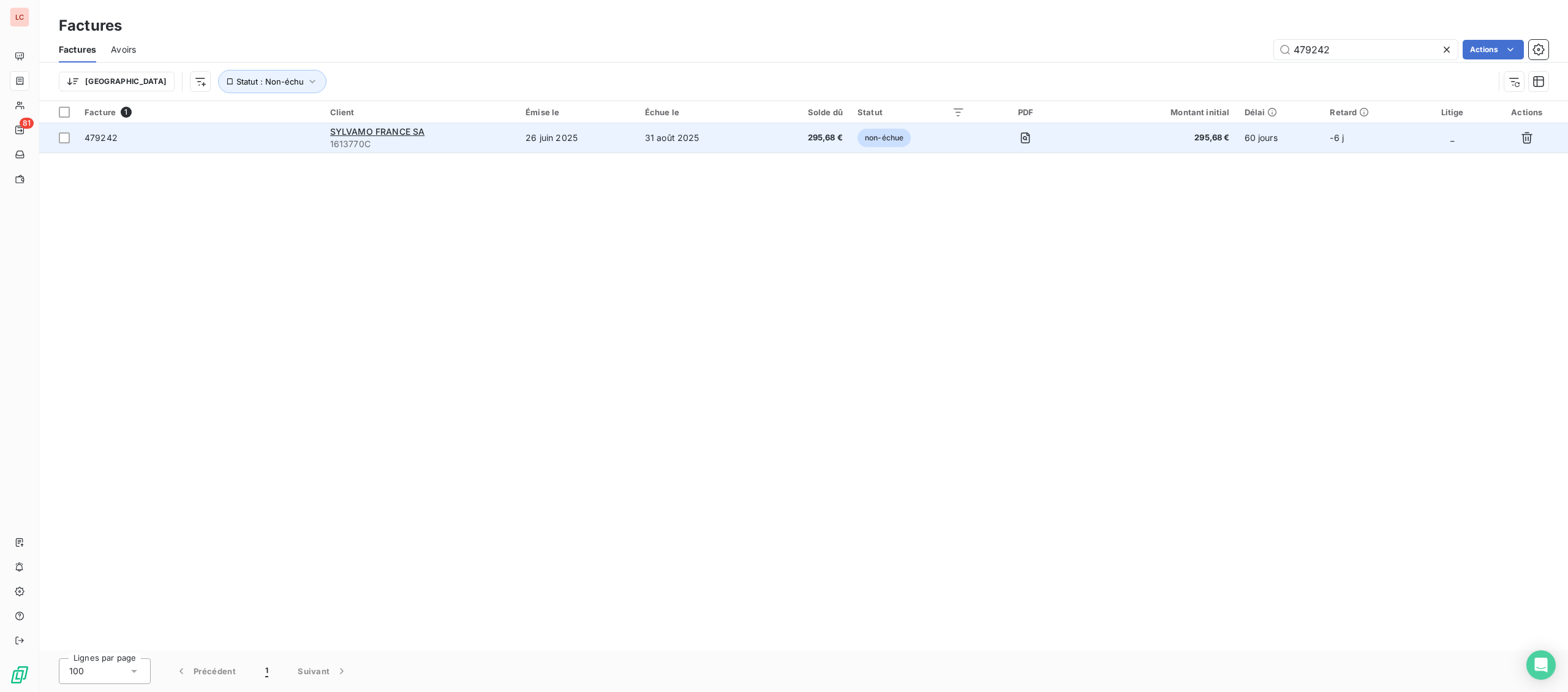
click at [443, 134] on div "SYLVAMO FRANCE SA" at bounding box center [420, 132] width 180 height 12
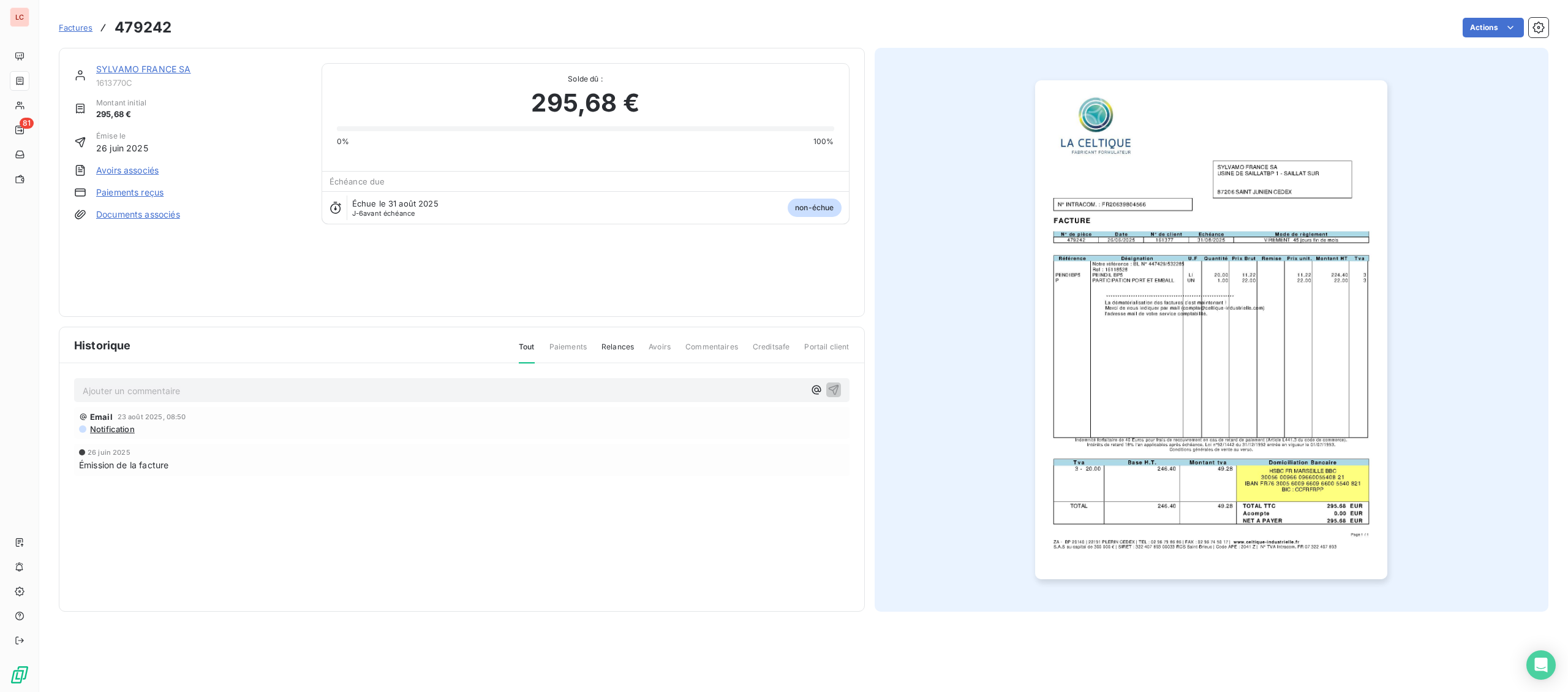
click at [152, 64] on div "SYLVAMO FRANCE SA" at bounding box center [201, 69] width 211 height 12
click at [145, 67] on link "SYLVAMO FRANCE SA" at bounding box center [143, 69] width 95 height 10
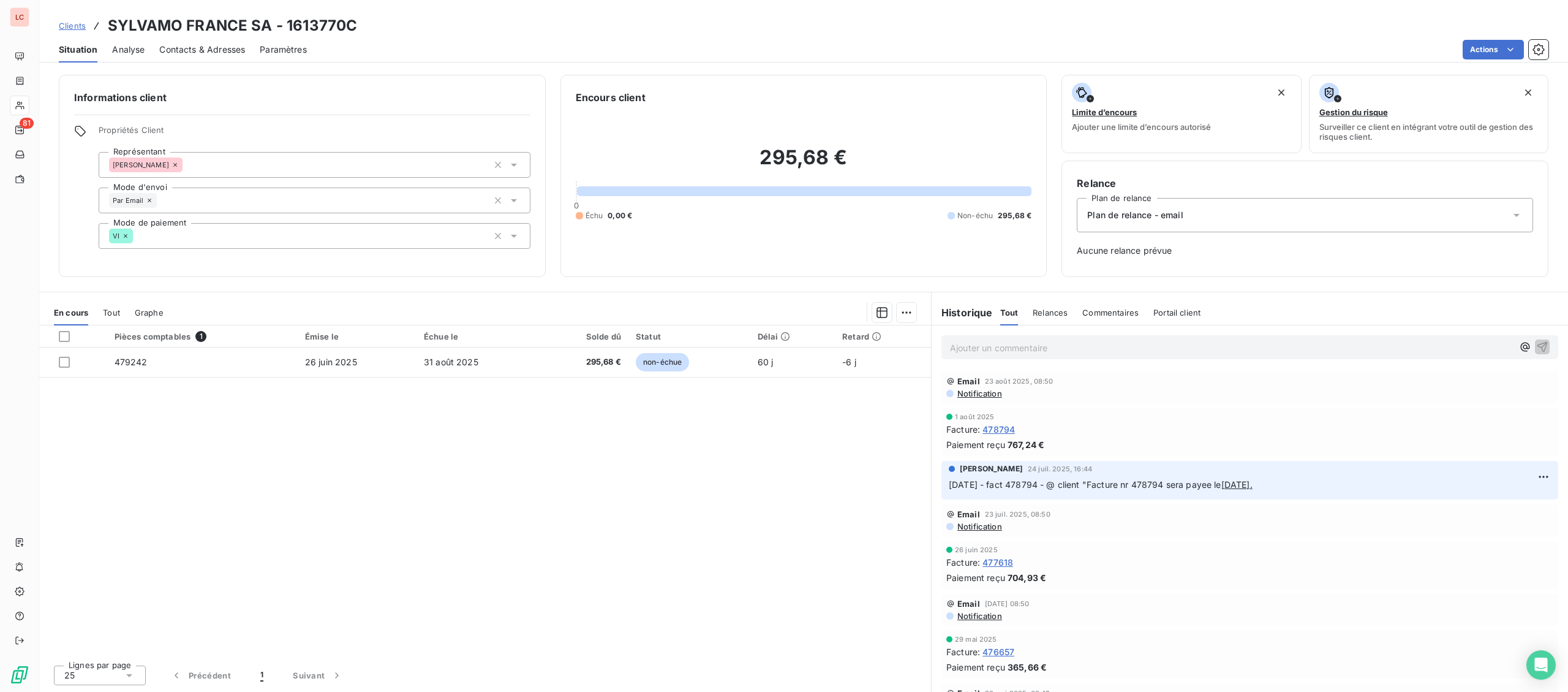
click at [1083, 345] on p "Ajouter un commentaire ﻿" at bounding box center [1231, 348] width 563 height 15
click at [1152, 339] on div "[DATE] - fact 479242 - @ client "" at bounding box center [1250, 346] width 617 height 23
click at [1153, 349] on p "[DATE] - fact 479242 - @ client "" at bounding box center [1231, 347] width 563 height 14
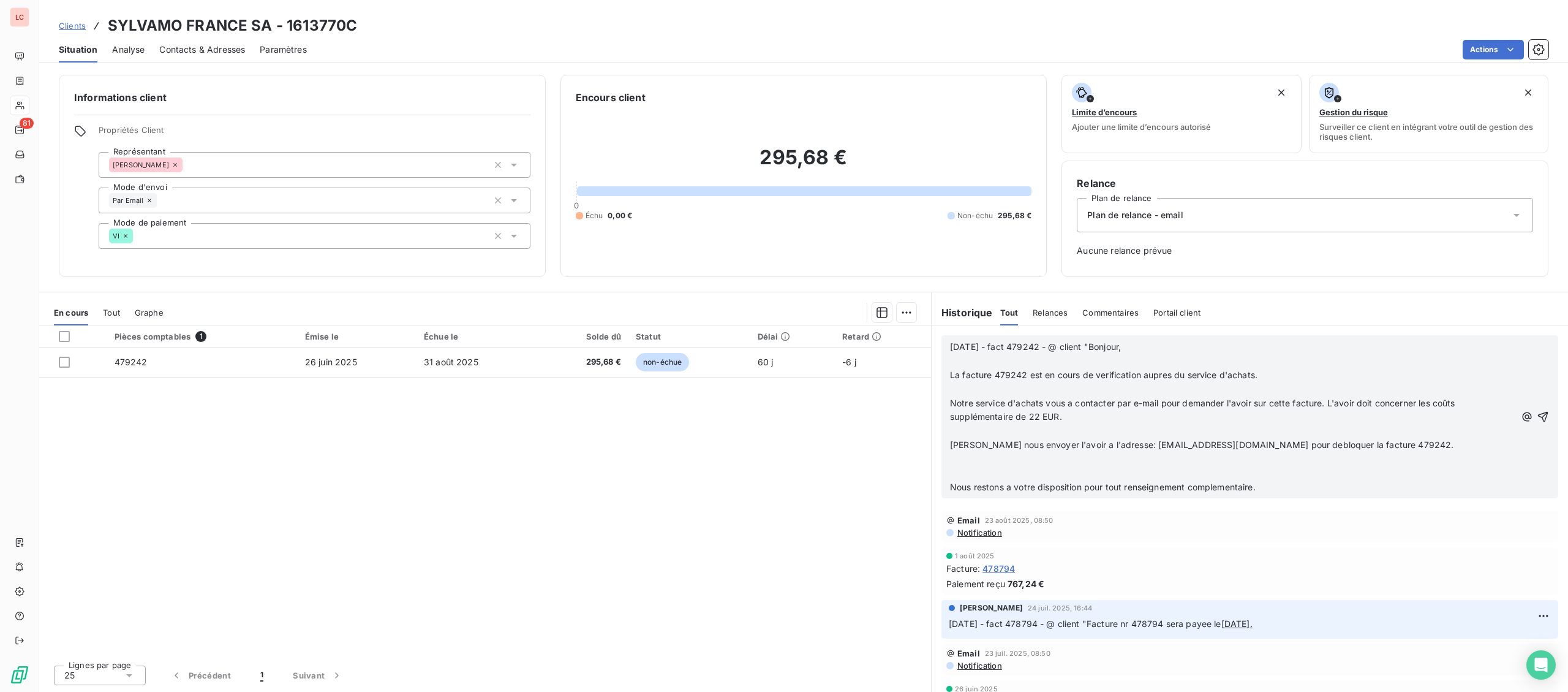
click at [1173, 353] on p "[DATE] - fact 479242 - @ client "Bonjour," at bounding box center [1232, 347] width 565 height 14
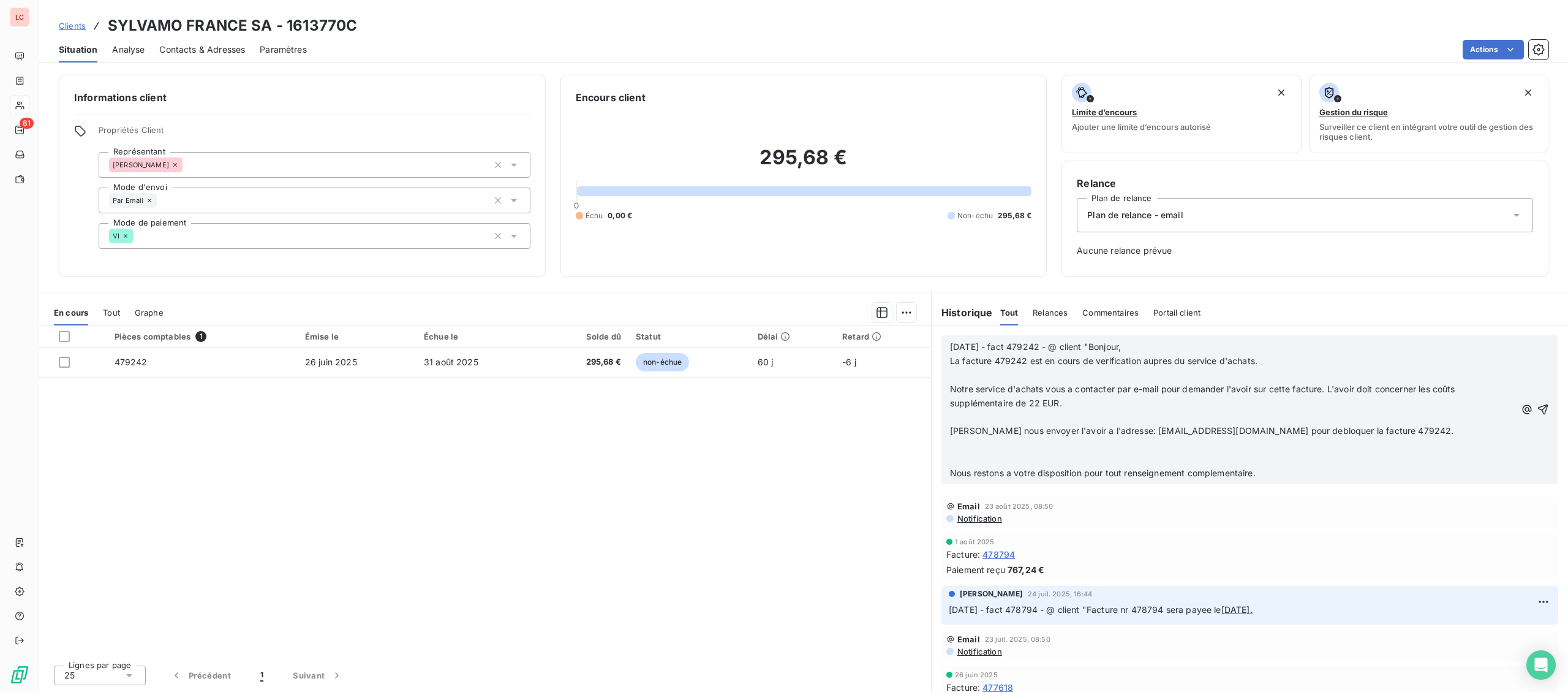
click at [1275, 361] on p "La facture 479242 est en cours de verification aupres du service d'achats." at bounding box center [1232, 361] width 565 height 14
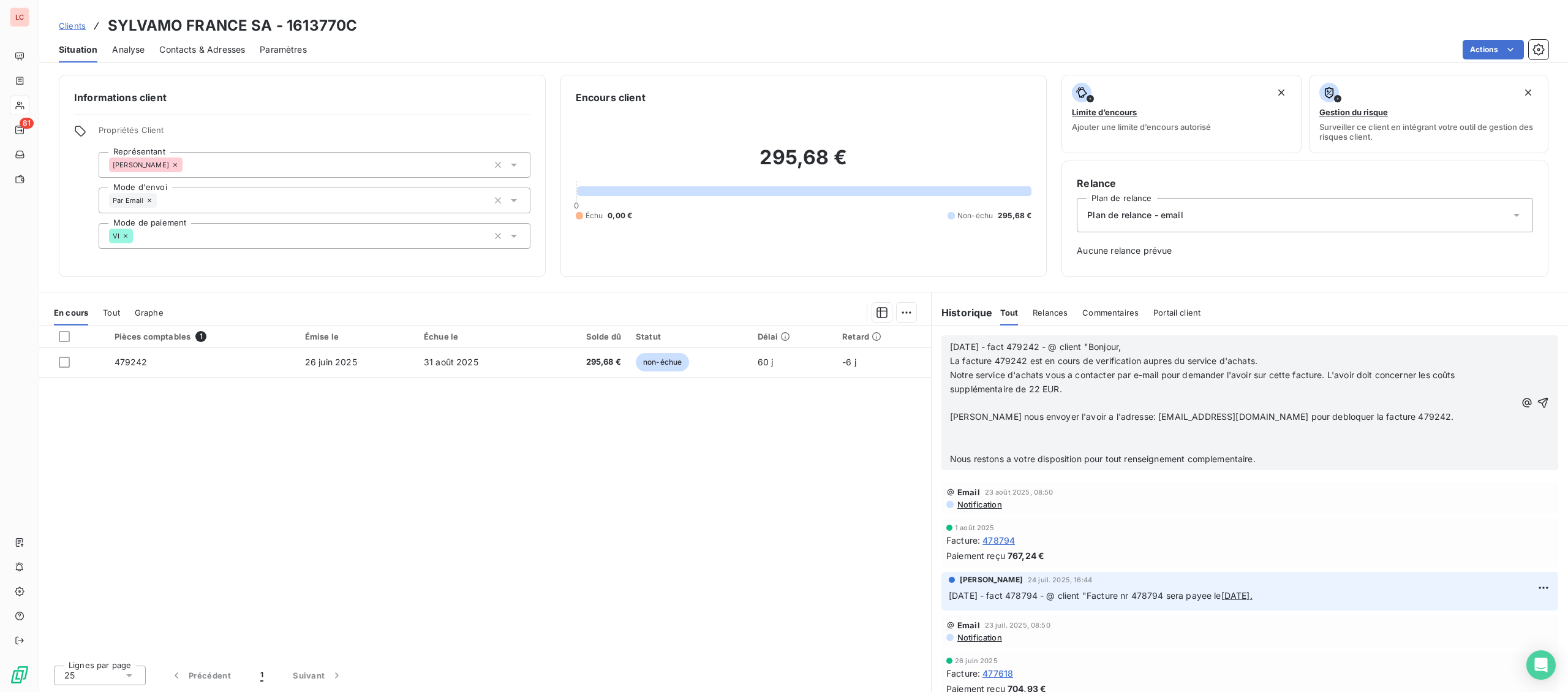
click at [1276, 395] on p "Notre service d'achats vous a contacter par e-mail pour demander l'avoir sur ce…" at bounding box center [1232, 382] width 565 height 28
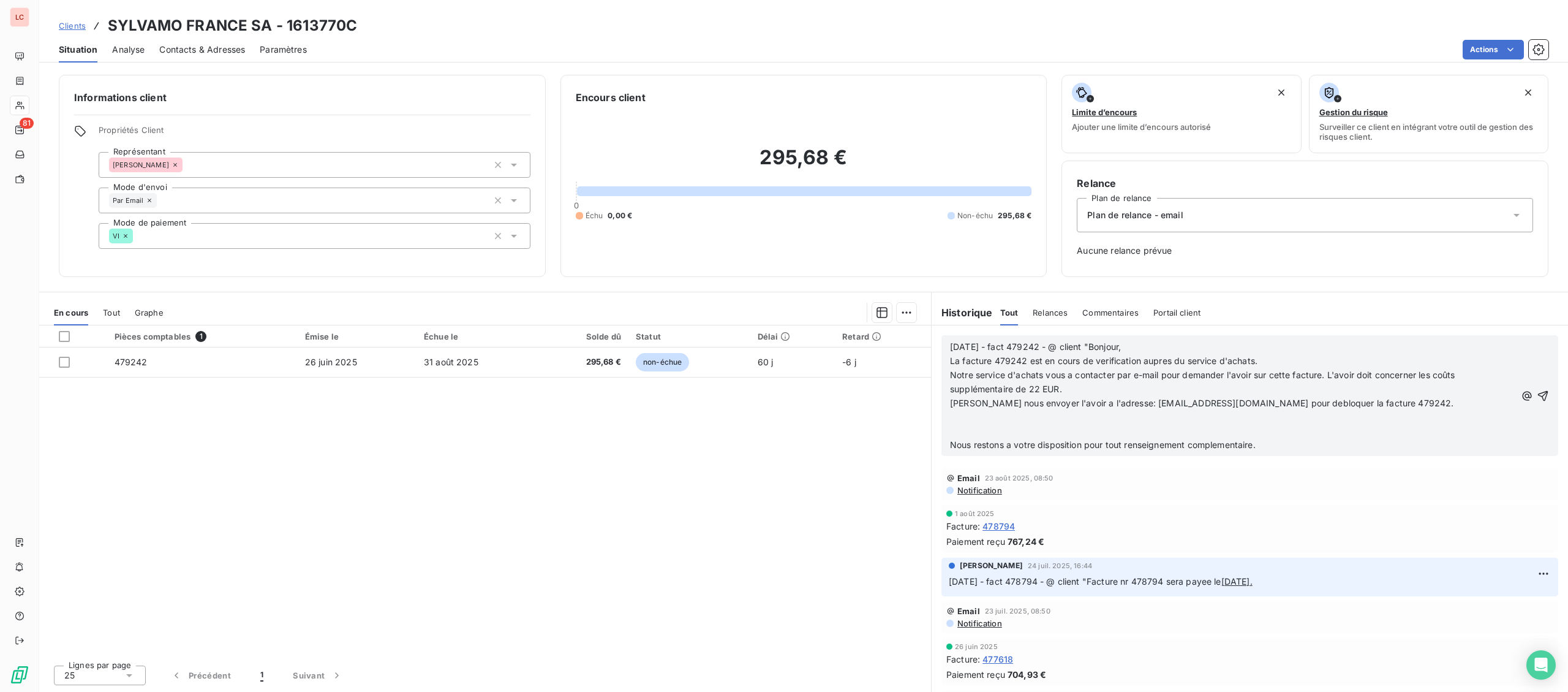
click at [1418, 400] on p "[PERSON_NAME] nous envoyer l'avoir a l'adresse: [EMAIL_ADDRESS][DOMAIN_NAME] po…" at bounding box center [1232, 404] width 565 height 14
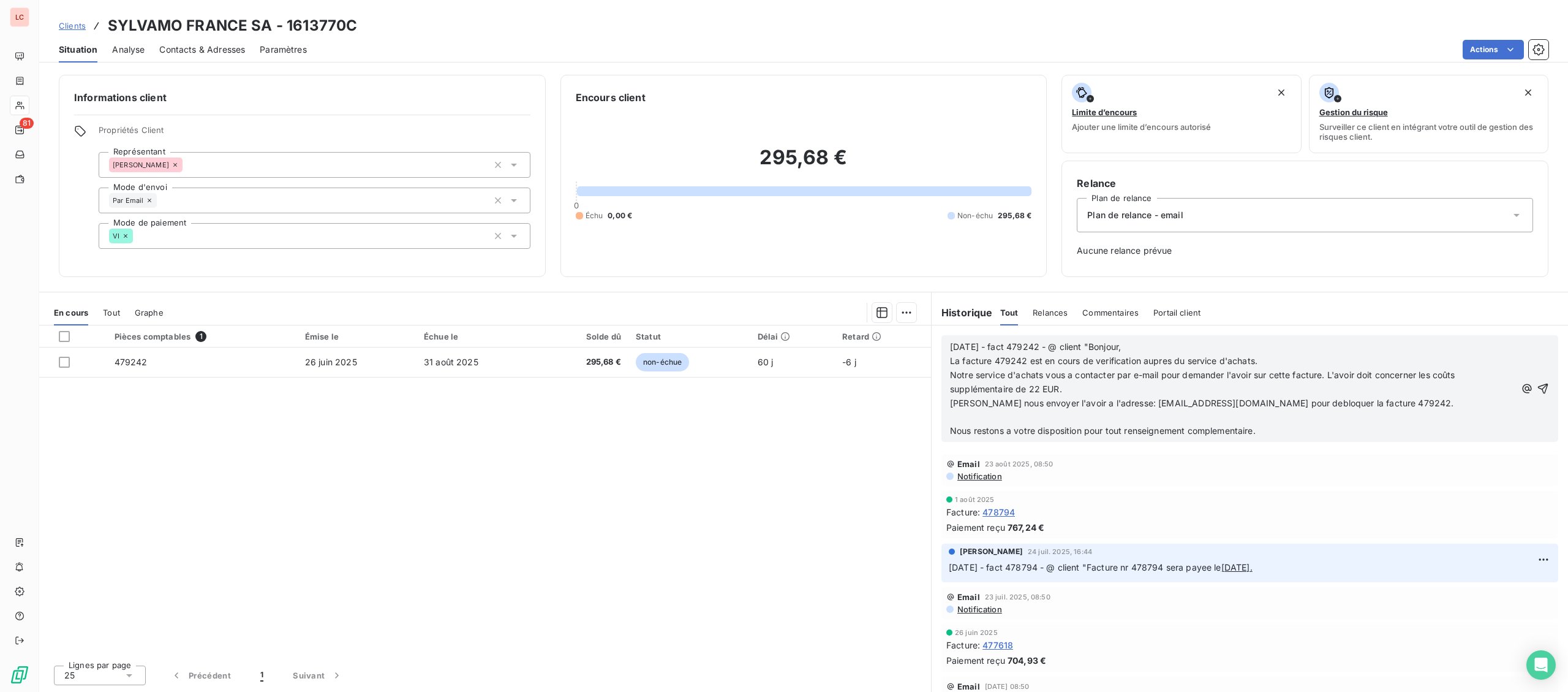
click at [1398, 416] on p at bounding box center [1232, 417] width 565 height 14
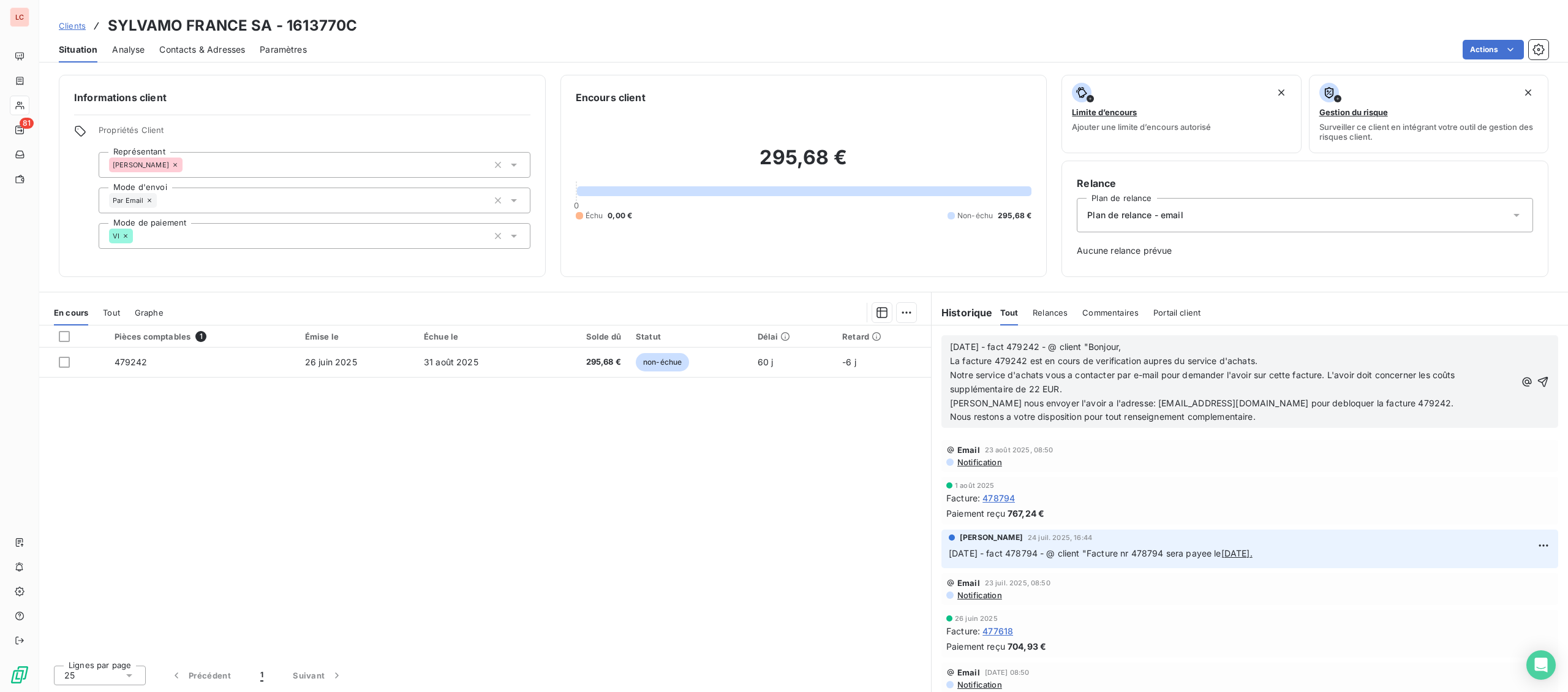
click at [1402, 419] on p "Nous restons a votre disposition pour tout renseignement complementaire." at bounding box center [1232, 417] width 565 height 14
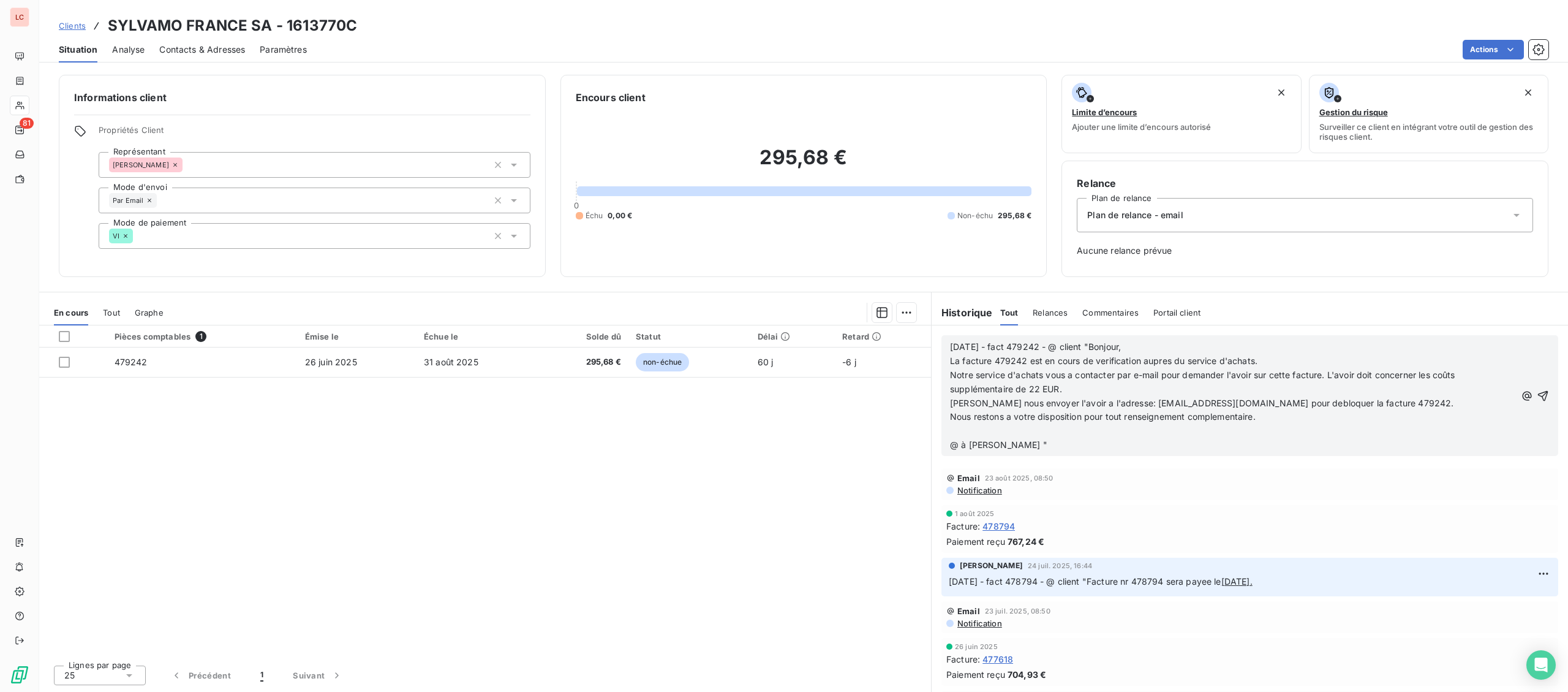
click at [1143, 450] on p "Nous restons a votre disposition pour tout renseignement complementaire. @ à [P…" at bounding box center [1232, 431] width 565 height 43
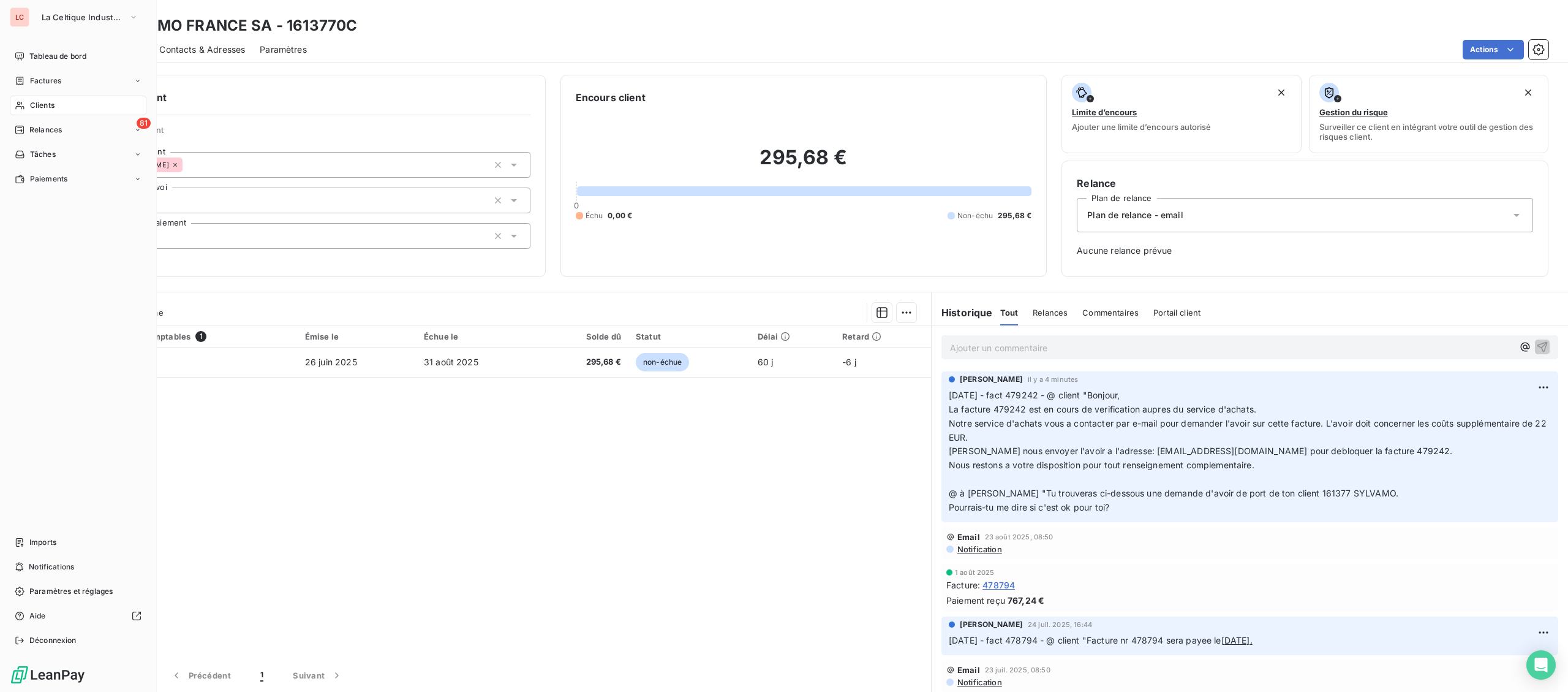
click at [30, 110] on span "Clients" at bounding box center [43, 105] width 24 height 11
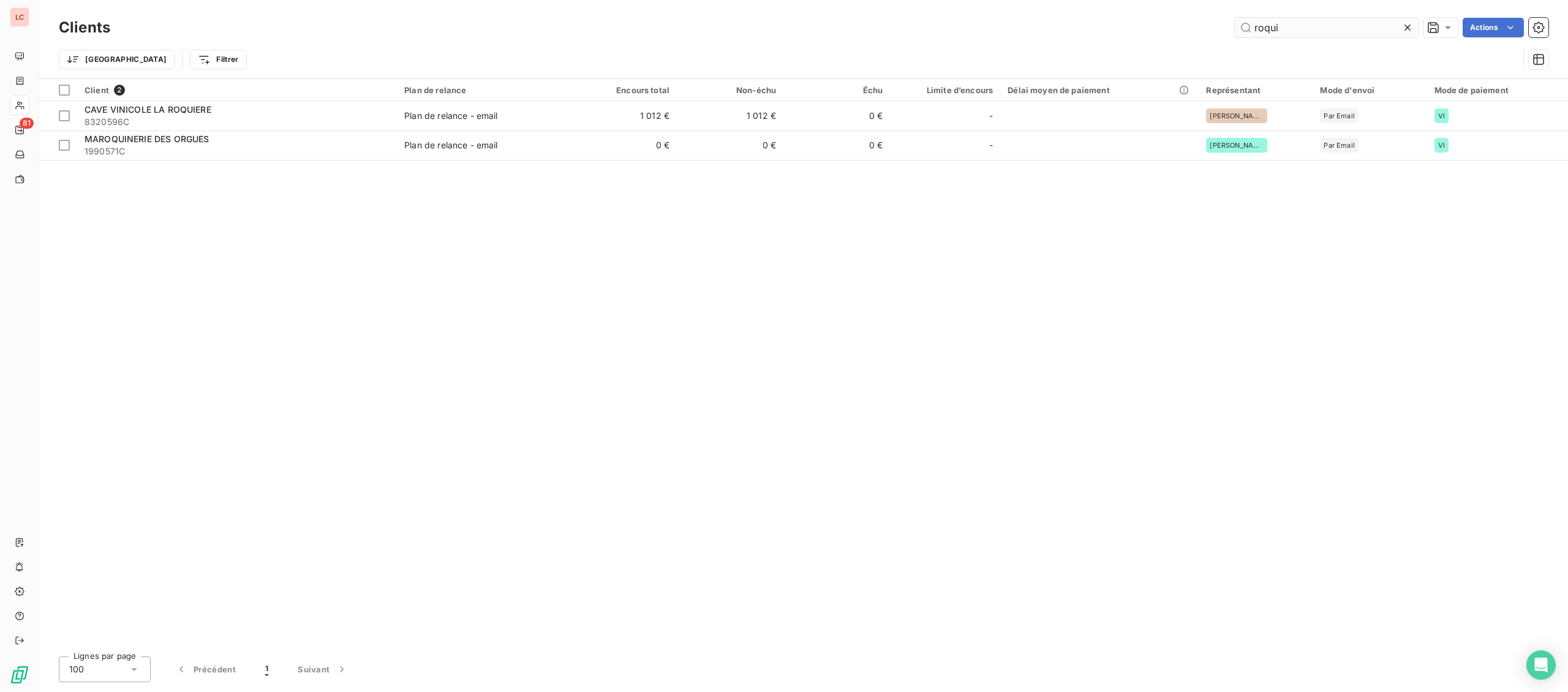
click at [1235, 24] on input "roqui" at bounding box center [1326, 28] width 184 height 19
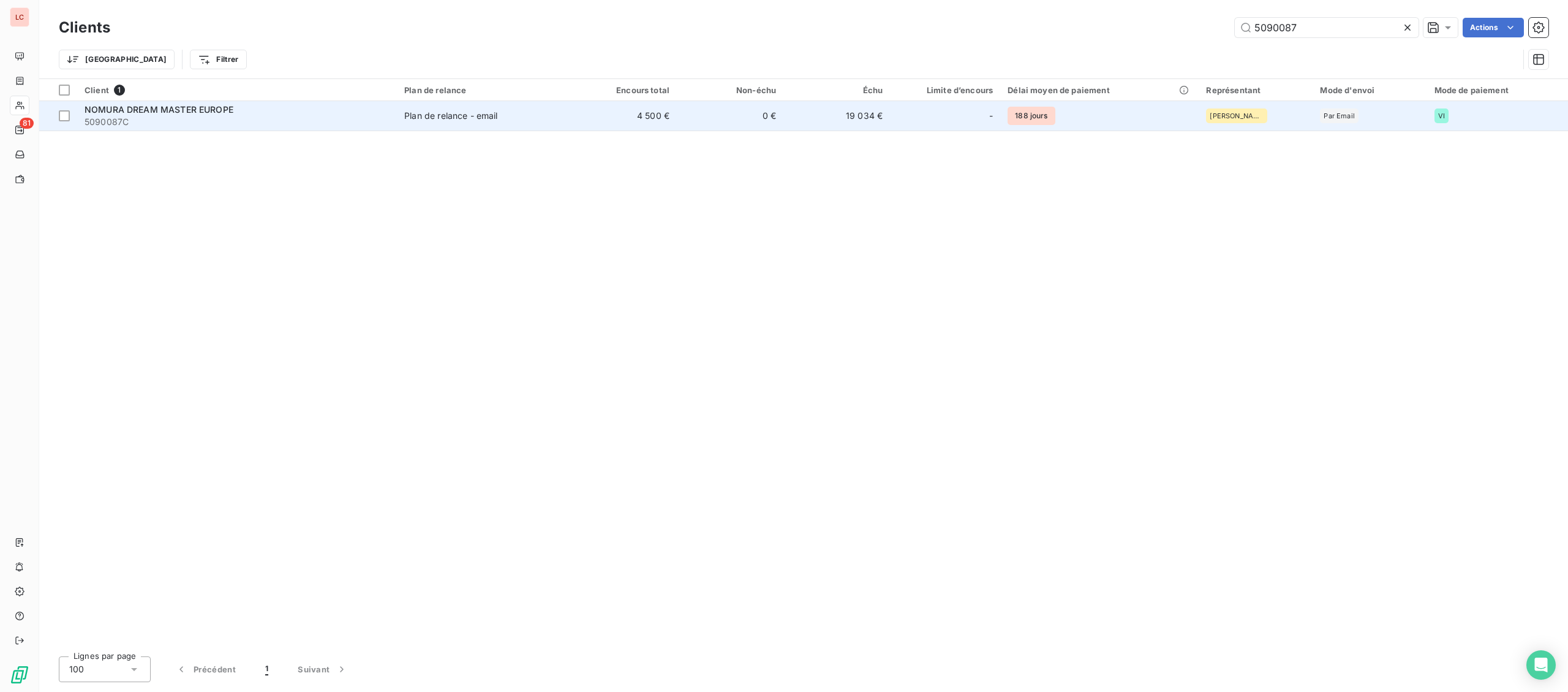
type input "5090087"
click at [743, 121] on td "0 €" at bounding box center [730, 116] width 106 height 30
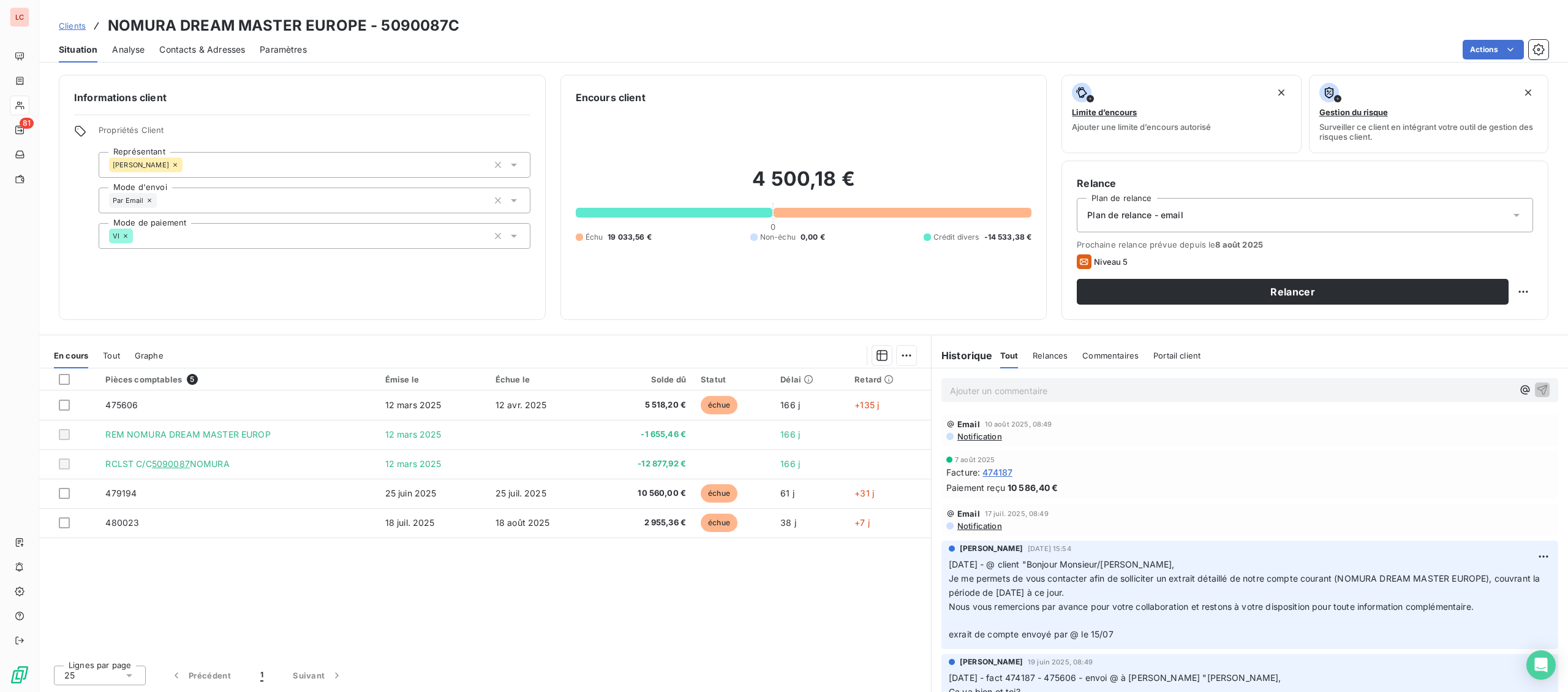
click at [1043, 383] on div "Ajouter un commentaire ﻿" at bounding box center [1231, 390] width 563 height 17
click at [1043, 395] on p "Ajouter un commentaire ﻿" at bounding box center [1231, 391] width 563 height 15
click at [1139, 387] on p "[DATE] - fact 479194 - @ client "" at bounding box center [1231, 390] width 563 height 14
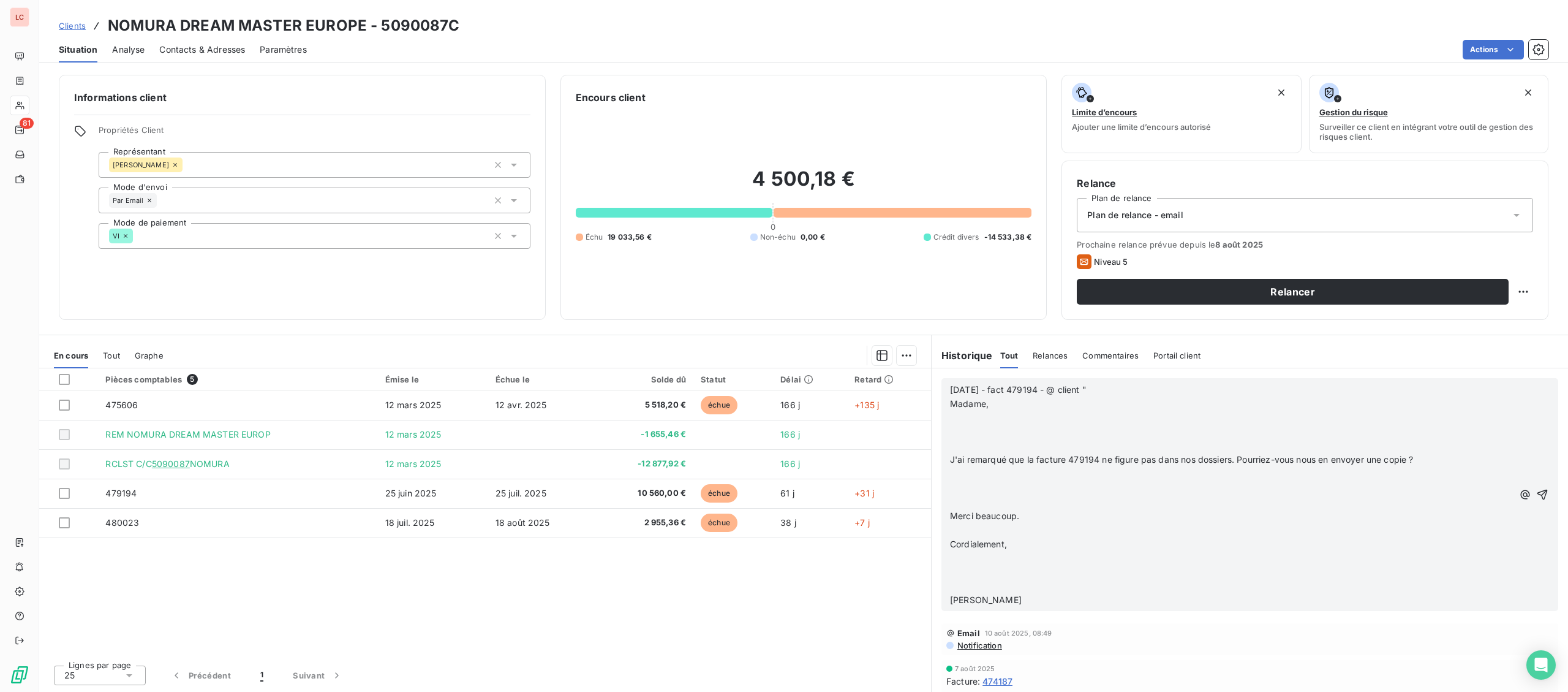
click at [1110, 409] on p "Madame," at bounding box center [1231, 404] width 563 height 14
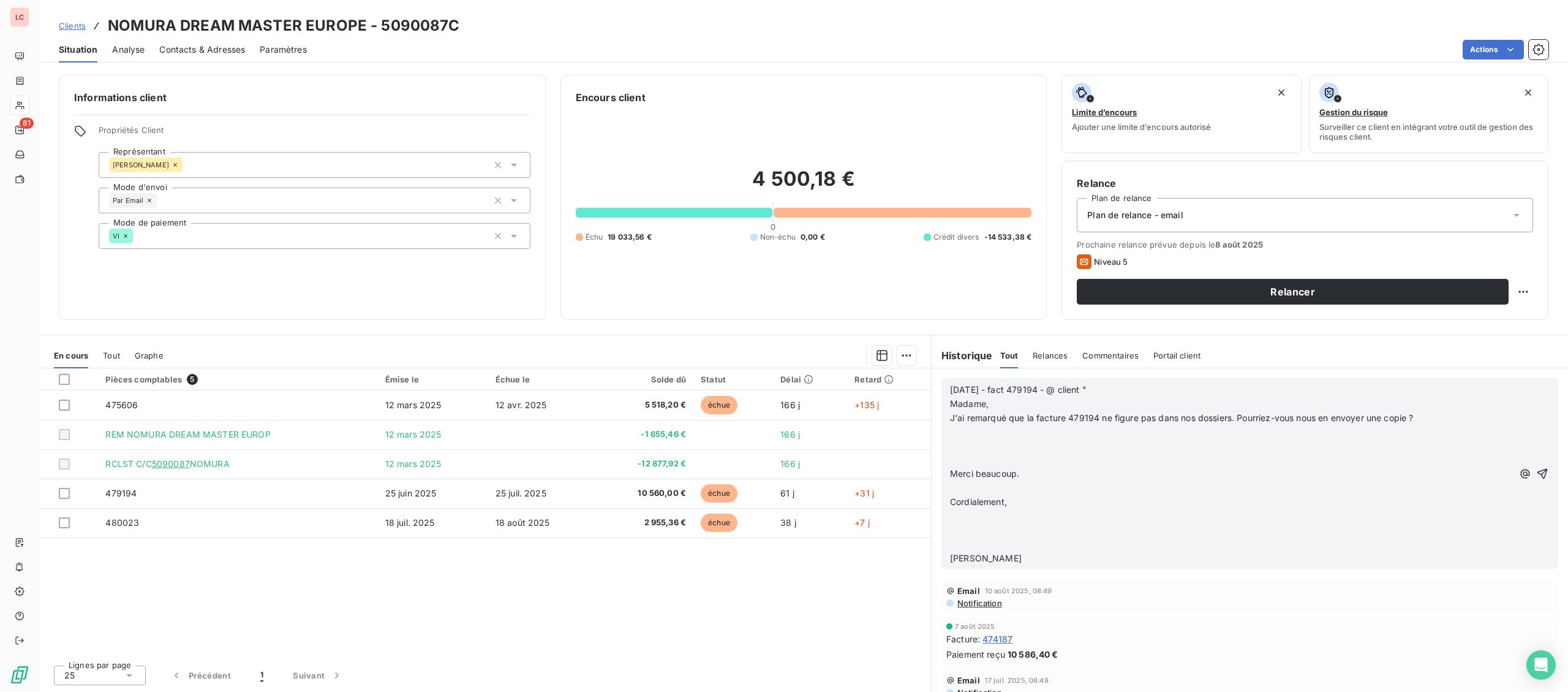
click at [1438, 417] on p "J'ai remarqué que la facture 479194 ne figure pas dans nos dossiers. Pourriez-v…" at bounding box center [1231, 419] width 563 height 14
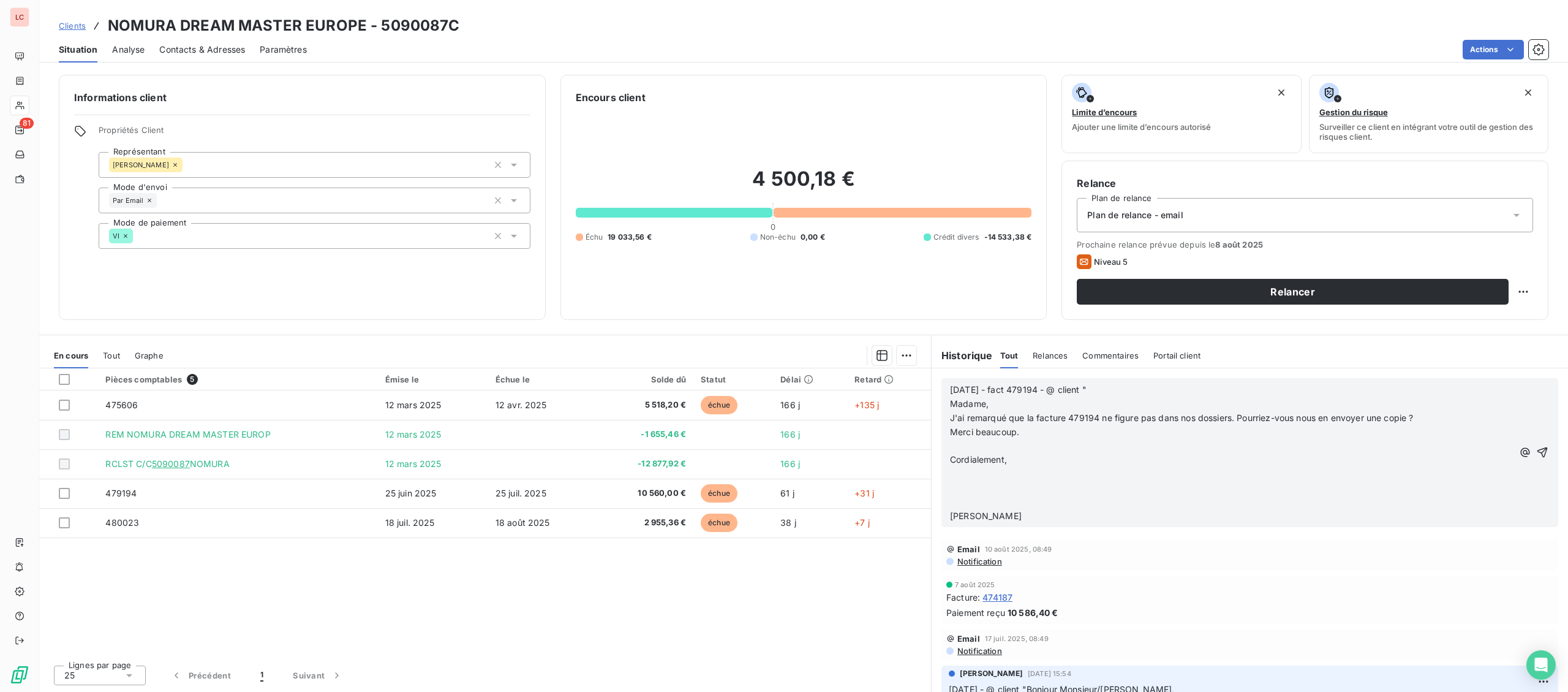
click at [1116, 439] on p "Merci beaucoup." at bounding box center [1231, 432] width 563 height 14
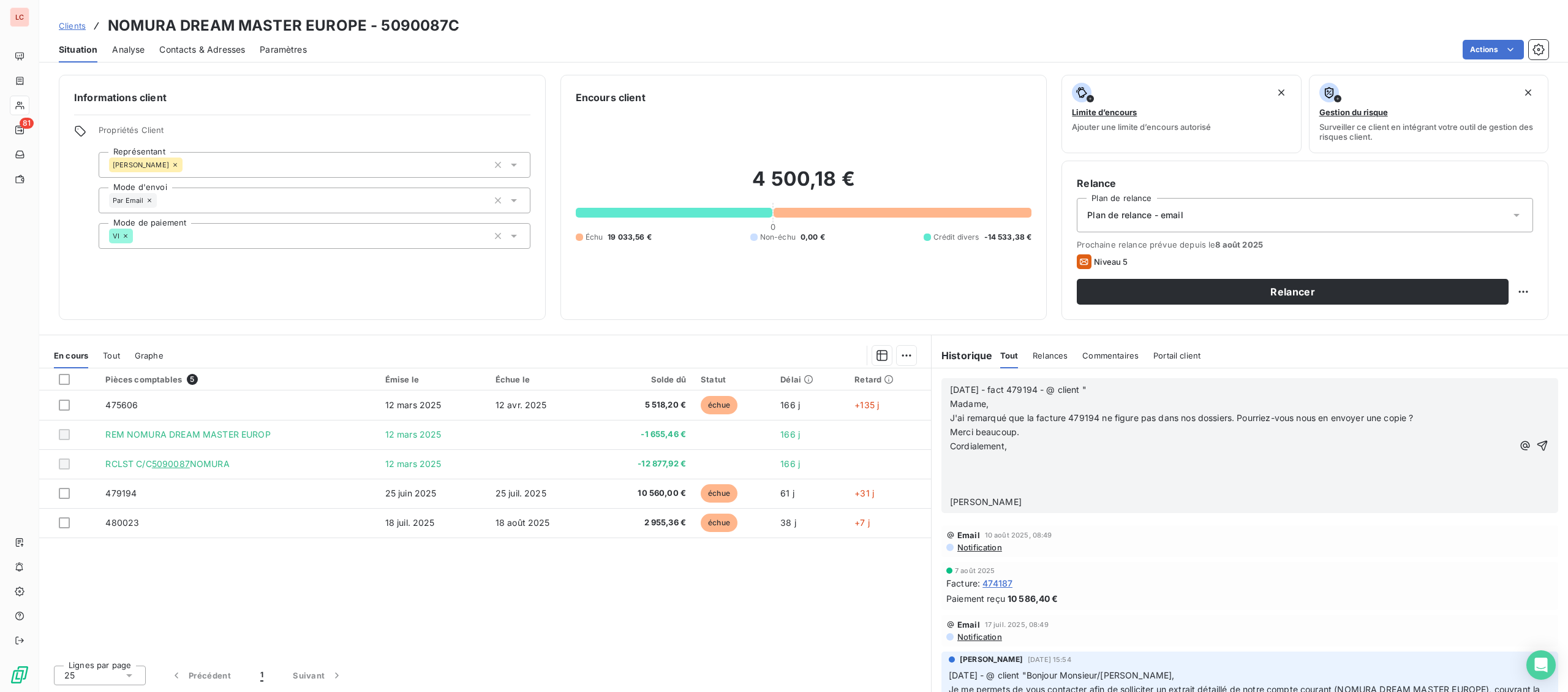
click at [1096, 449] on p "Cordialement," at bounding box center [1231, 446] width 563 height 14
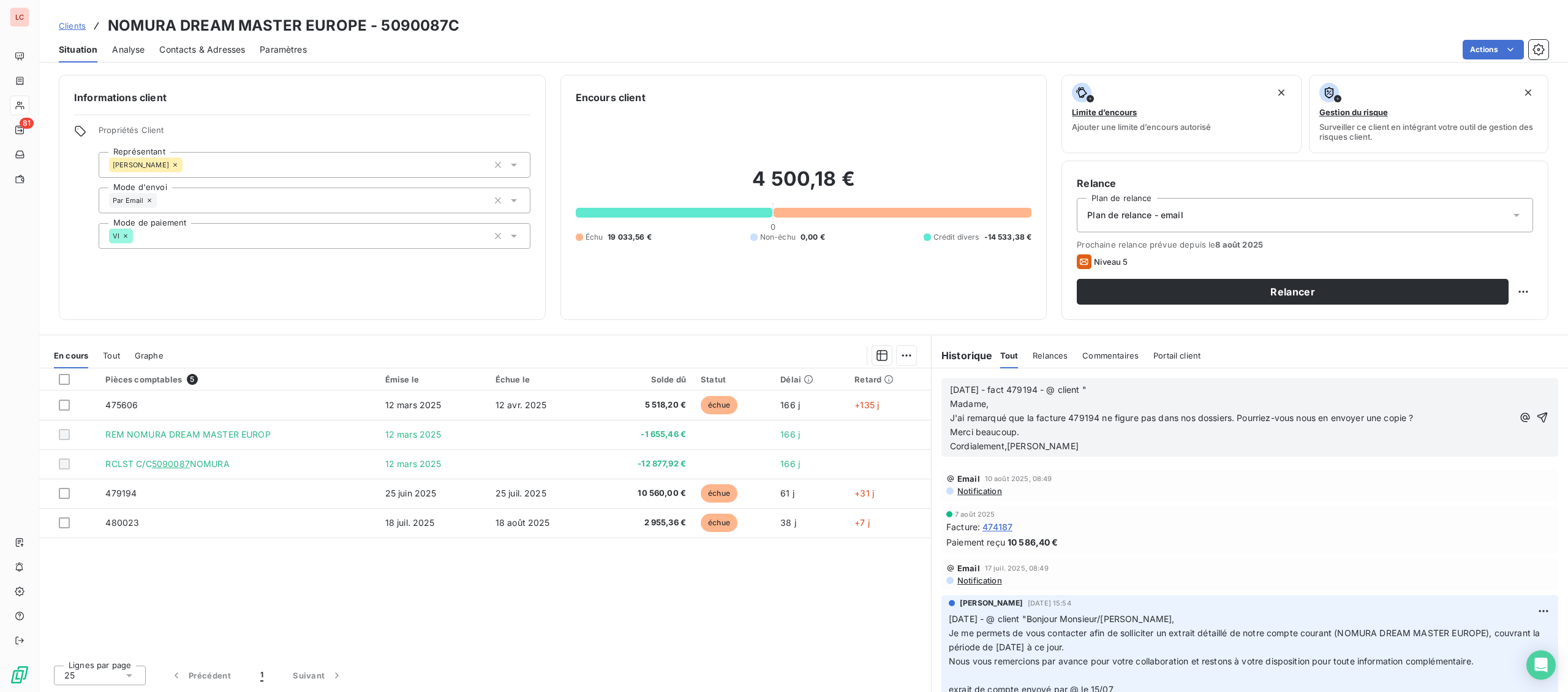
click at [1082, 450] on p "Cordialement,[PERSON_NAME]" at bounding box center [1231, 446] width 563 height 14
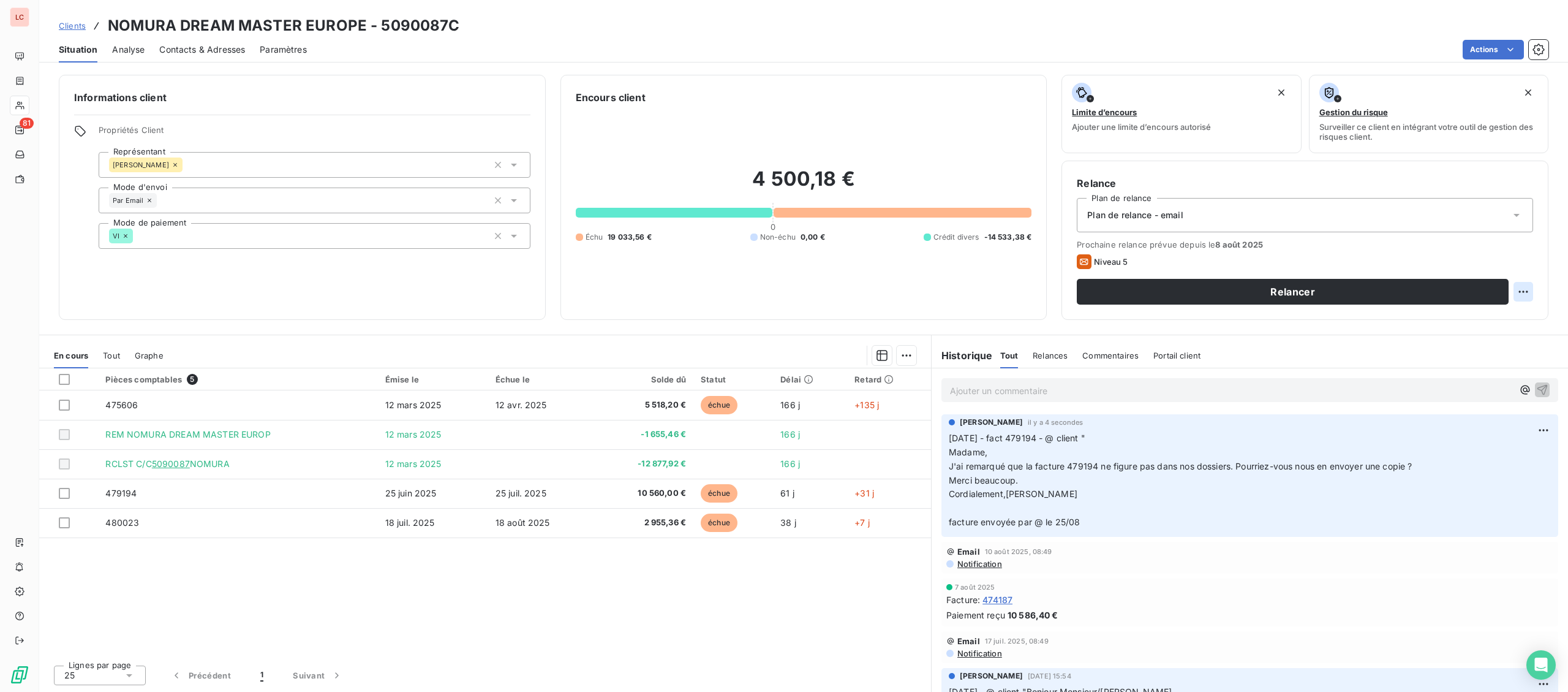
click at [1521, 297] on html "LC 81 Clients NOMURA DREAM MASTER EUROPE - 5090087C Situation Analyse Contacts …" at bounding box center [784, 346] width 1568 height 692
click at [1507, 328] on div "Replanifier cette action" at bounding box center [1473, 319] width 110 height 19
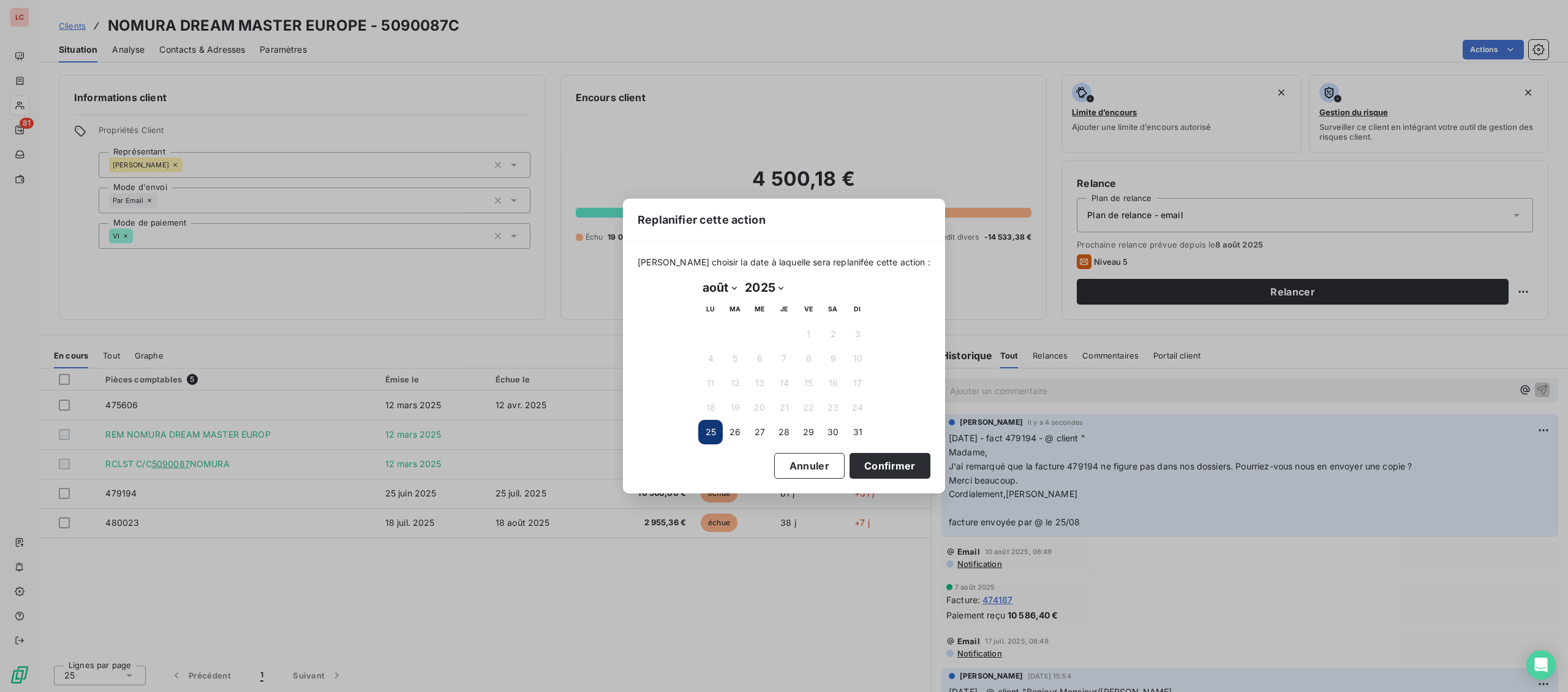
click at [698, 277] on select "janvier février mars avril mai juin juillet août septembre octobre novembre déc…" at bounding box center [719, 287] width 43 height 19
select select "8"
click option "septembre" at bounding box center [0, 0] width 0 height 0
click at [783, 336] on button "4" at bounding box center [784, 334] width 24 height 25
click at [863, 469] on button "Confirmer" at bounding box center [889, 466] width 81 height 26
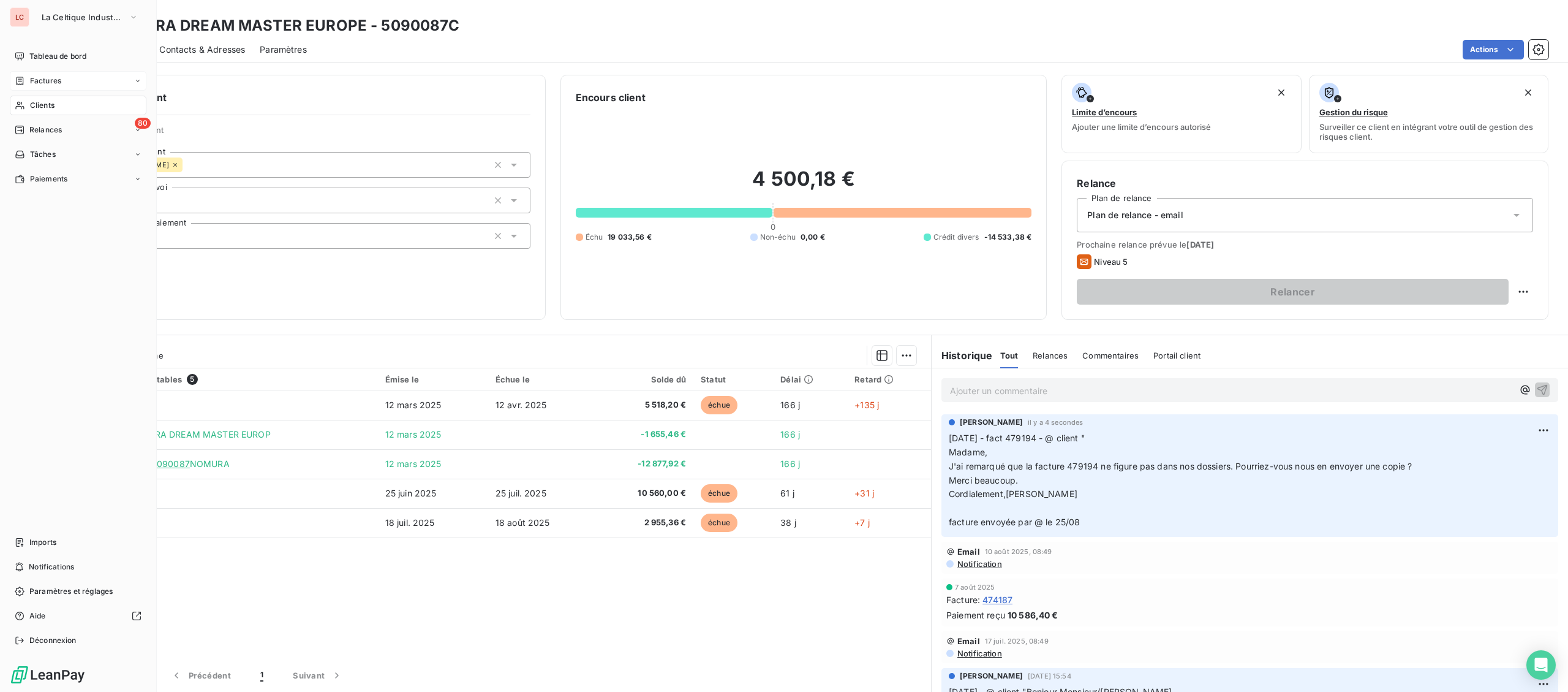
click at [36, 89] on div "Factures" at bounding box center [78, 81] width 137 height 19
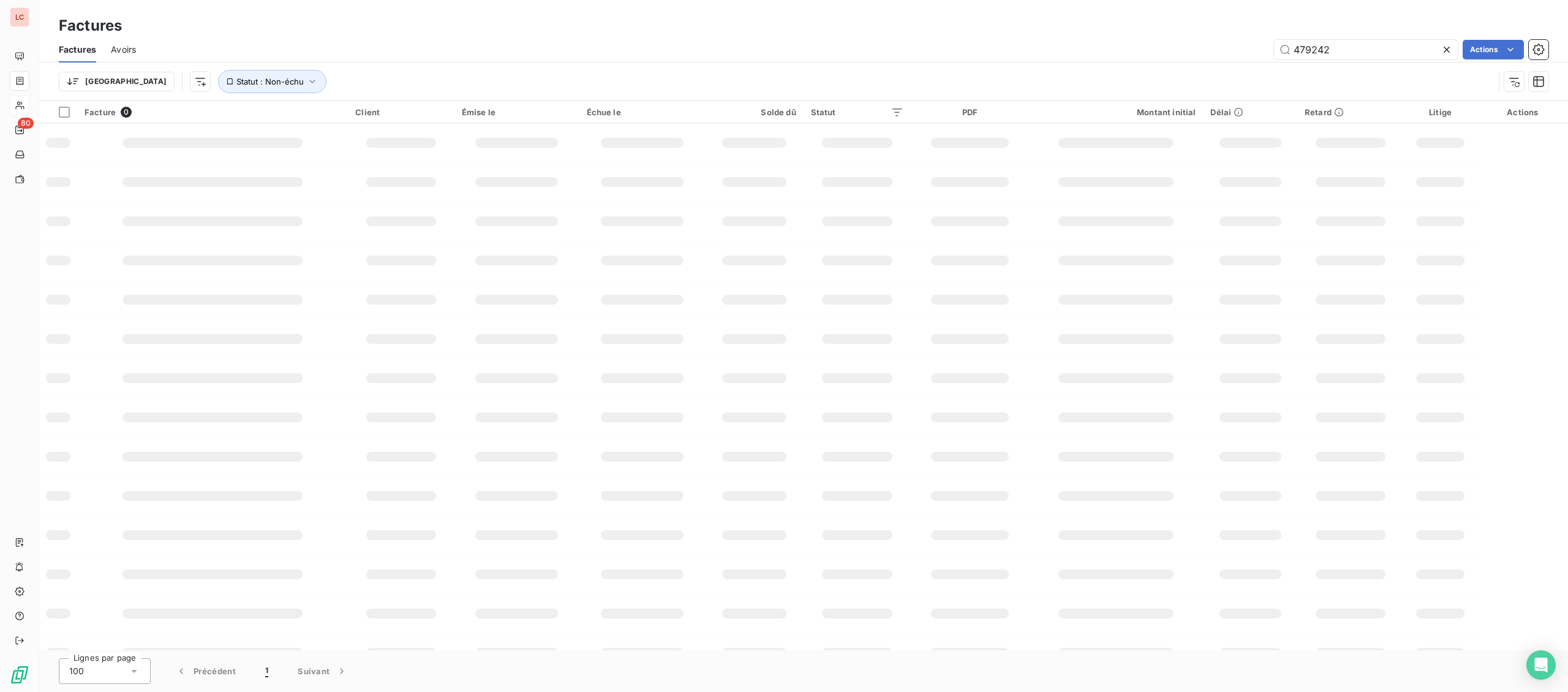
drag, startPoint x: 1321, startPoint y: 44, endPoint x: 1180, endPoint y: 34, distance: 141.4
click at [1274, 44] on input "479242" at bounding box center [1366, 50] width 184 height 19
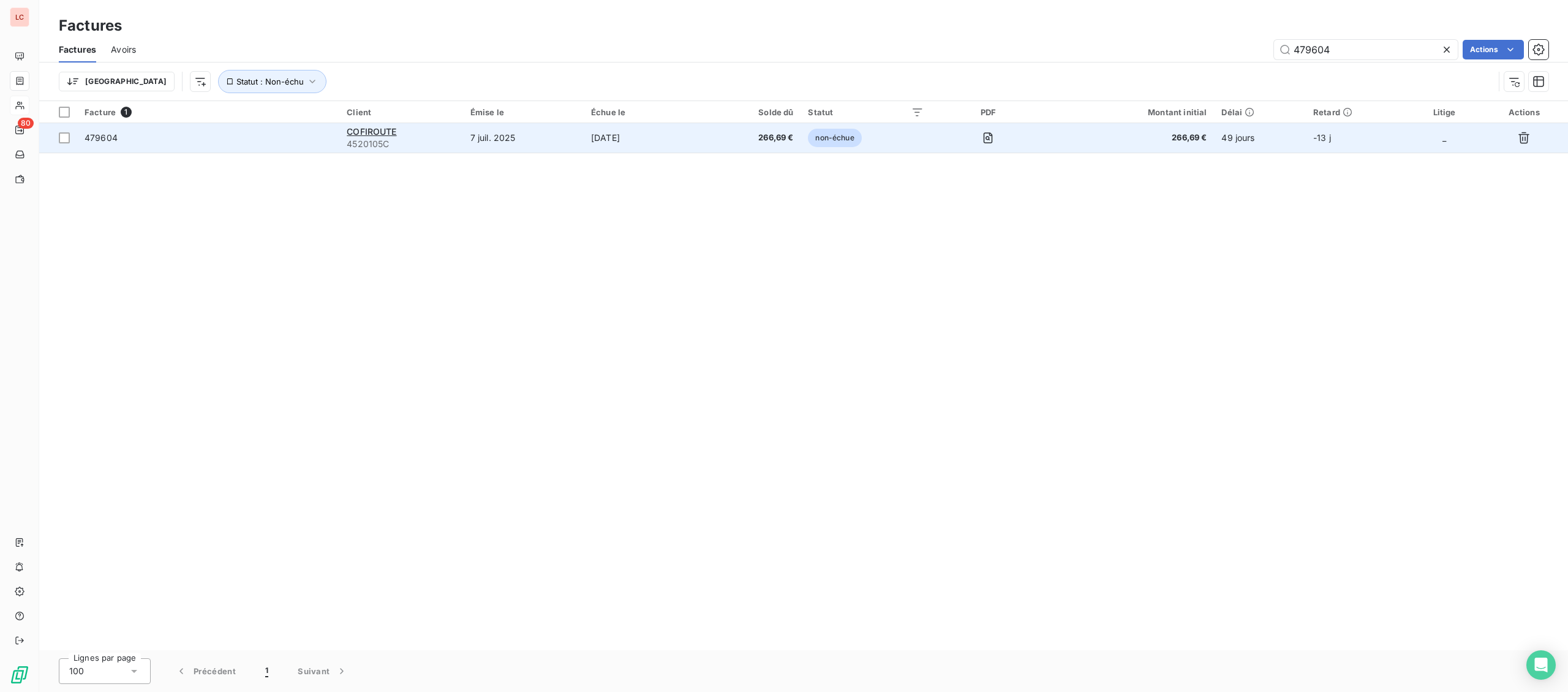
type input "479604"
click at [526, 150] on td "7 juil. 2025" at bounding box center [523, 138] width 121 height 30
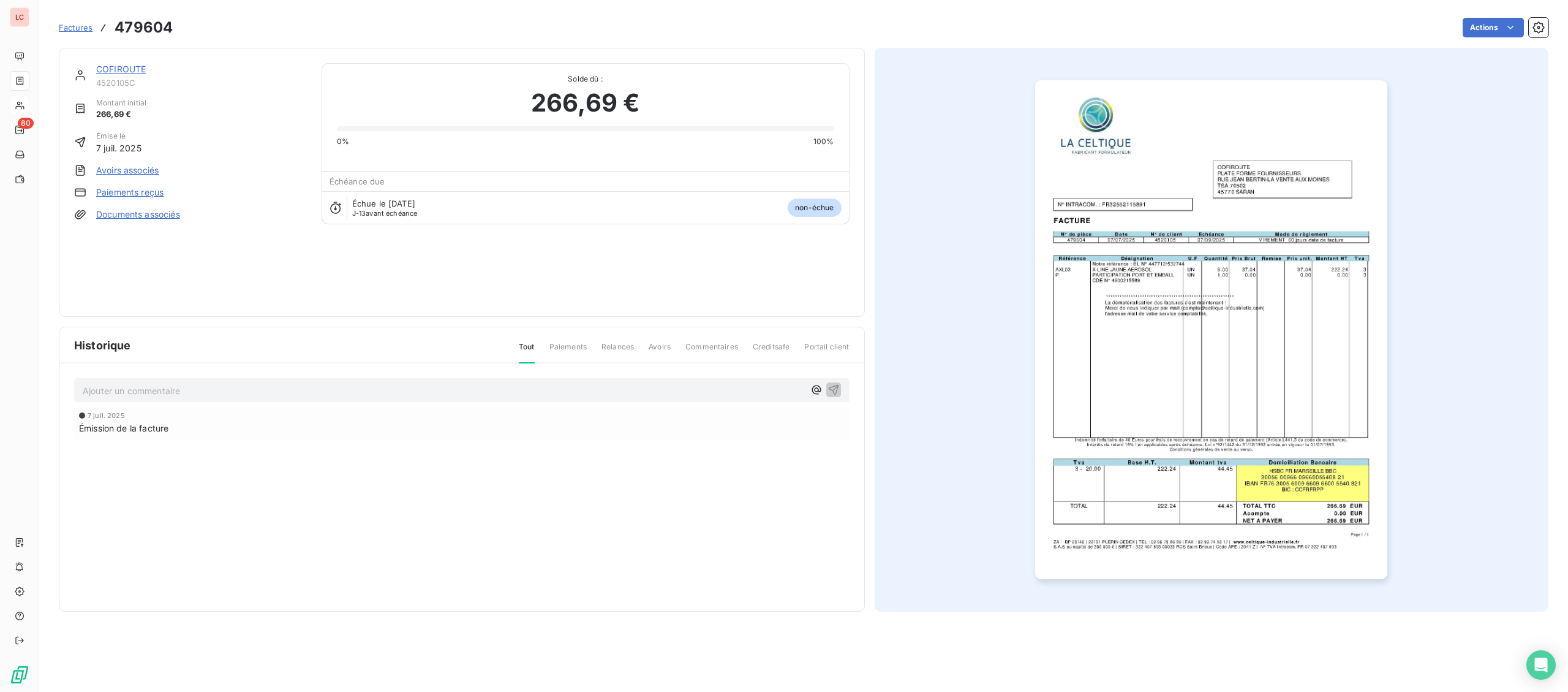
click at [147, 73] on div "COFIROUTE" at bounding box center [201, 69] width 211 height 12
click at [122, 73] on link "COFIROUTE" at bounding box center [121, 69] width 50 height 10
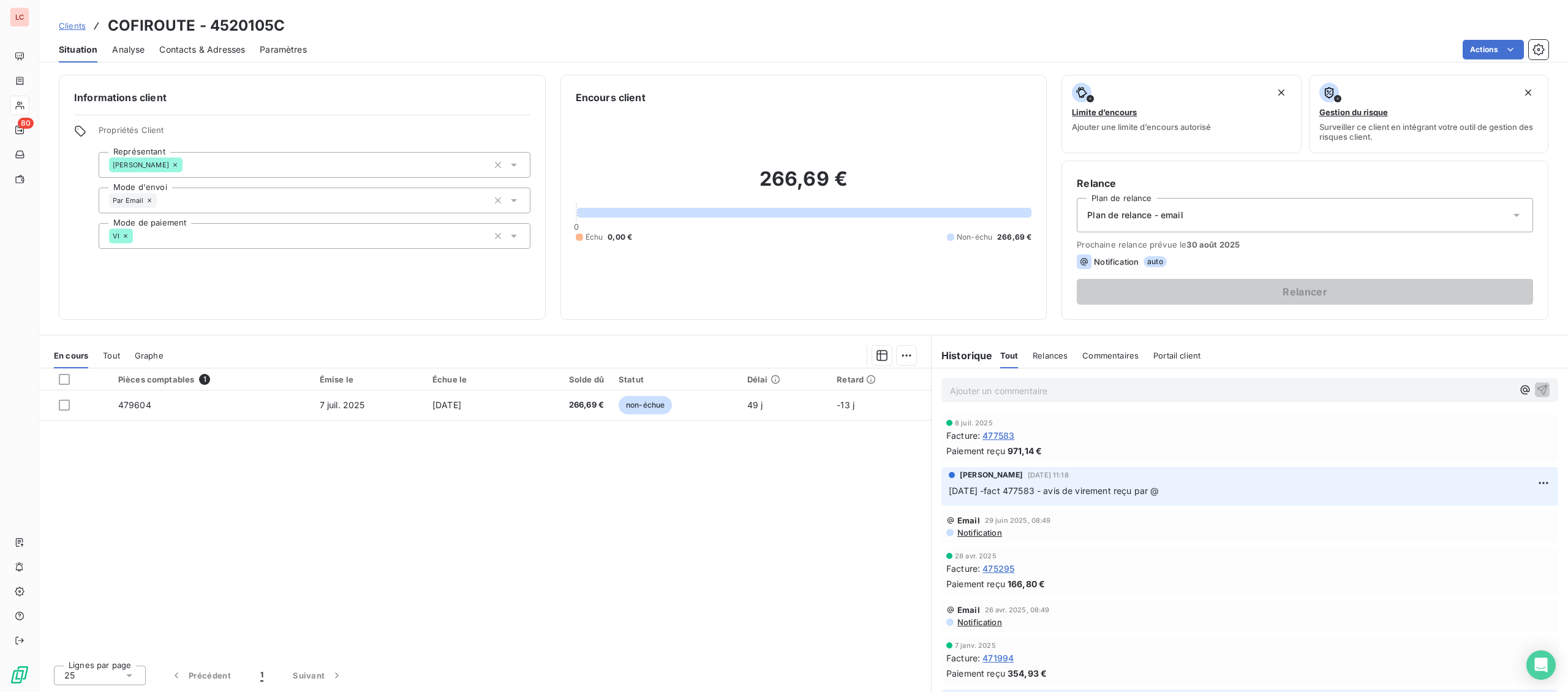
click at [1034, 393] on p "Ajouter un commentaire ﻿" at bounding box center [1231, 391] width 563 height 15
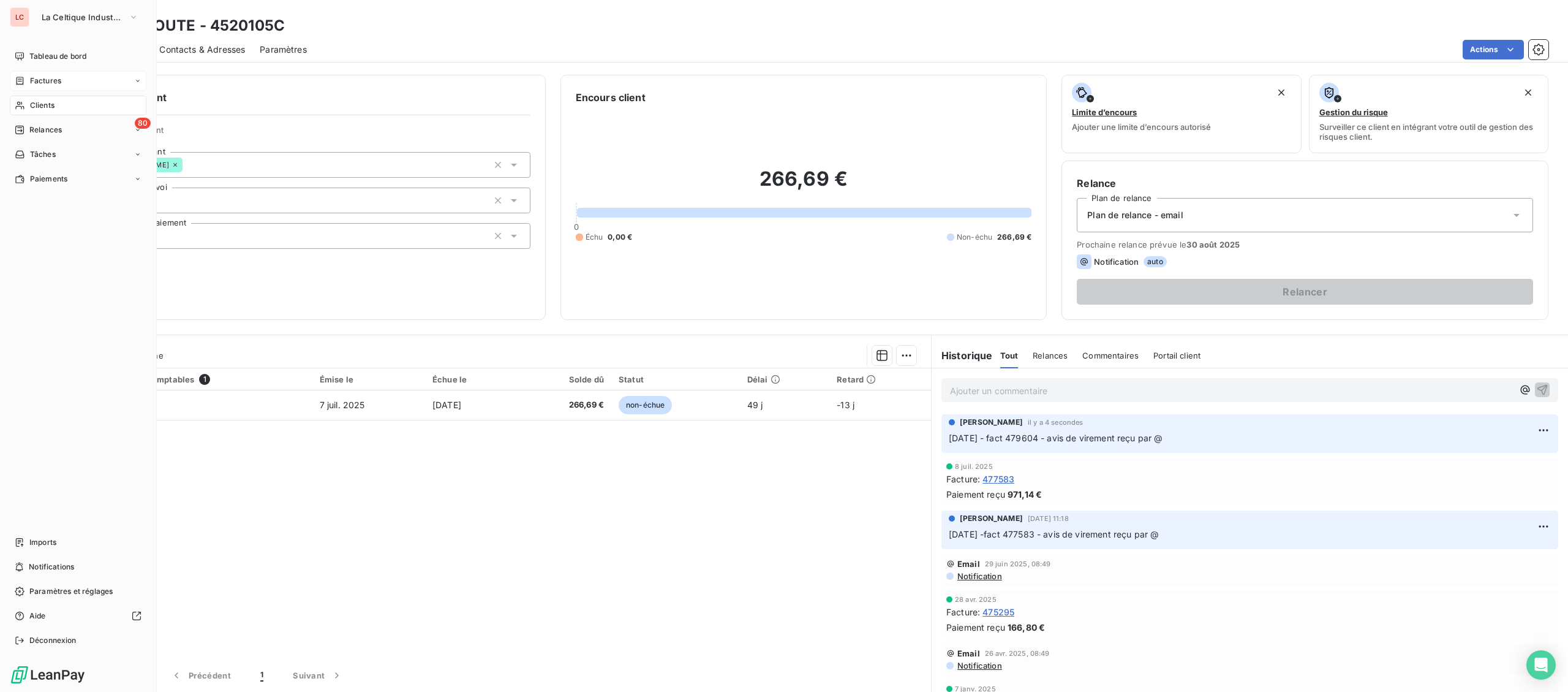
click at [43, 89] on div "Factures" at bounding box center [78, 81] width 137 height 19
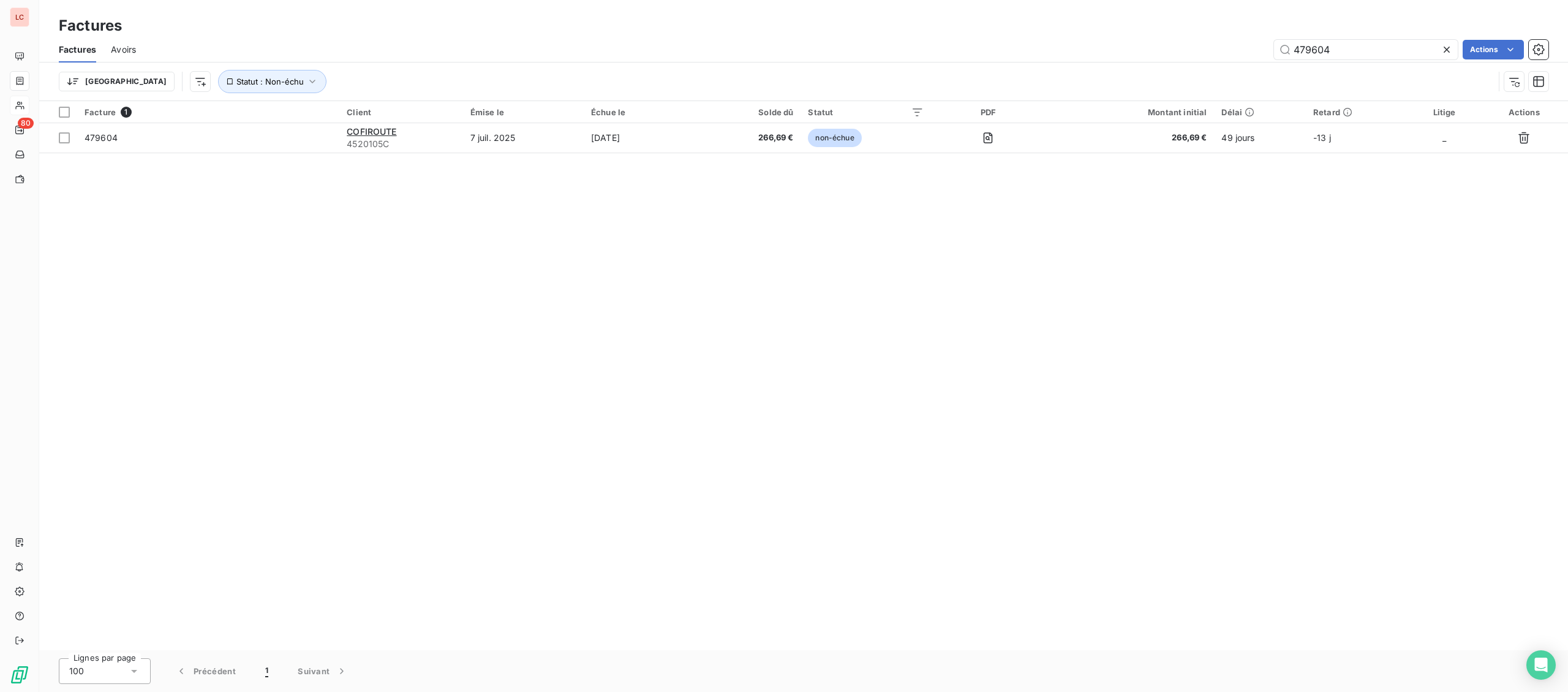
drag, startPoint x: 1337, startPoint y: 54, endPoint x: 1230, endPoint y: 37, distance: 108.3
click at [1274, 40] on input "479604" at bounding box center [1366, 50] width 184 height 19
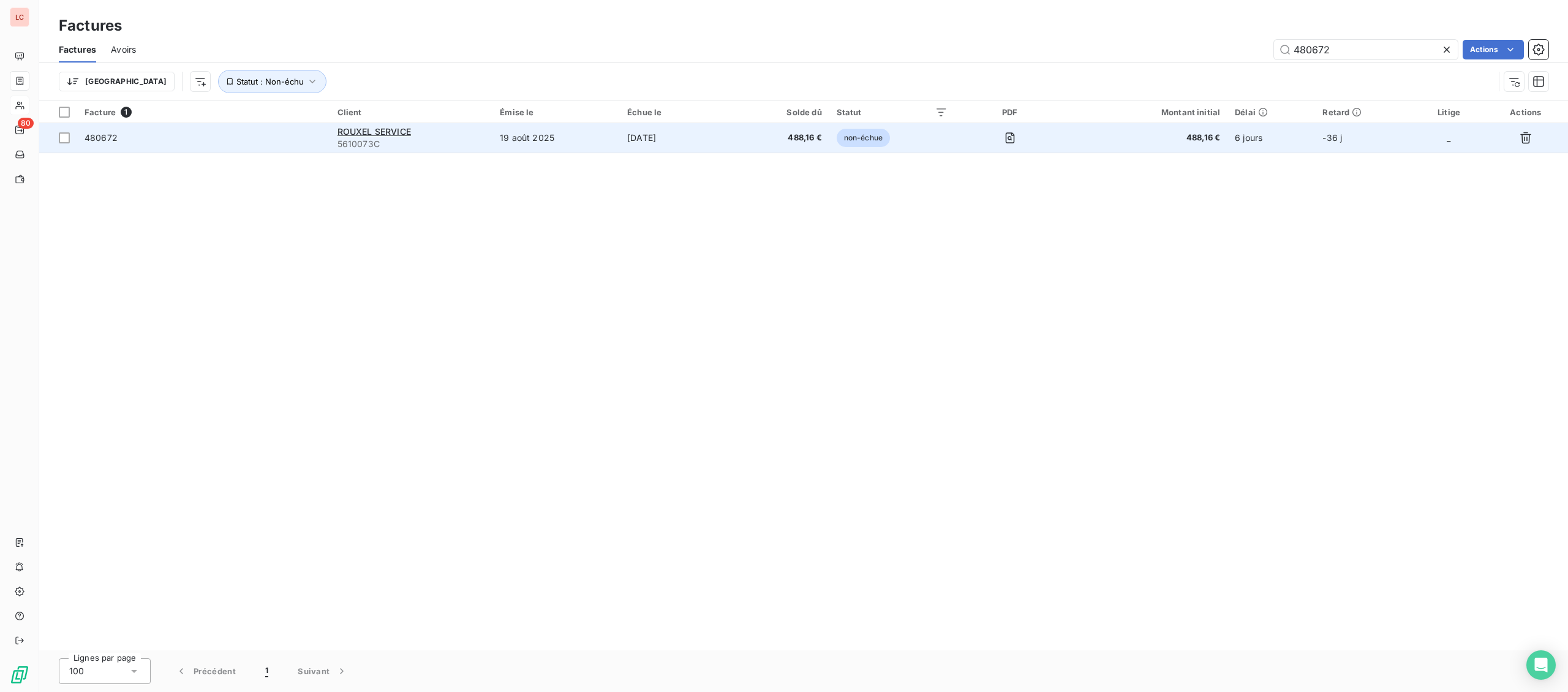
type input "480672"
click at [426, 146] on span "5610073C" at bounding box center [412, 144] width 148 height 12
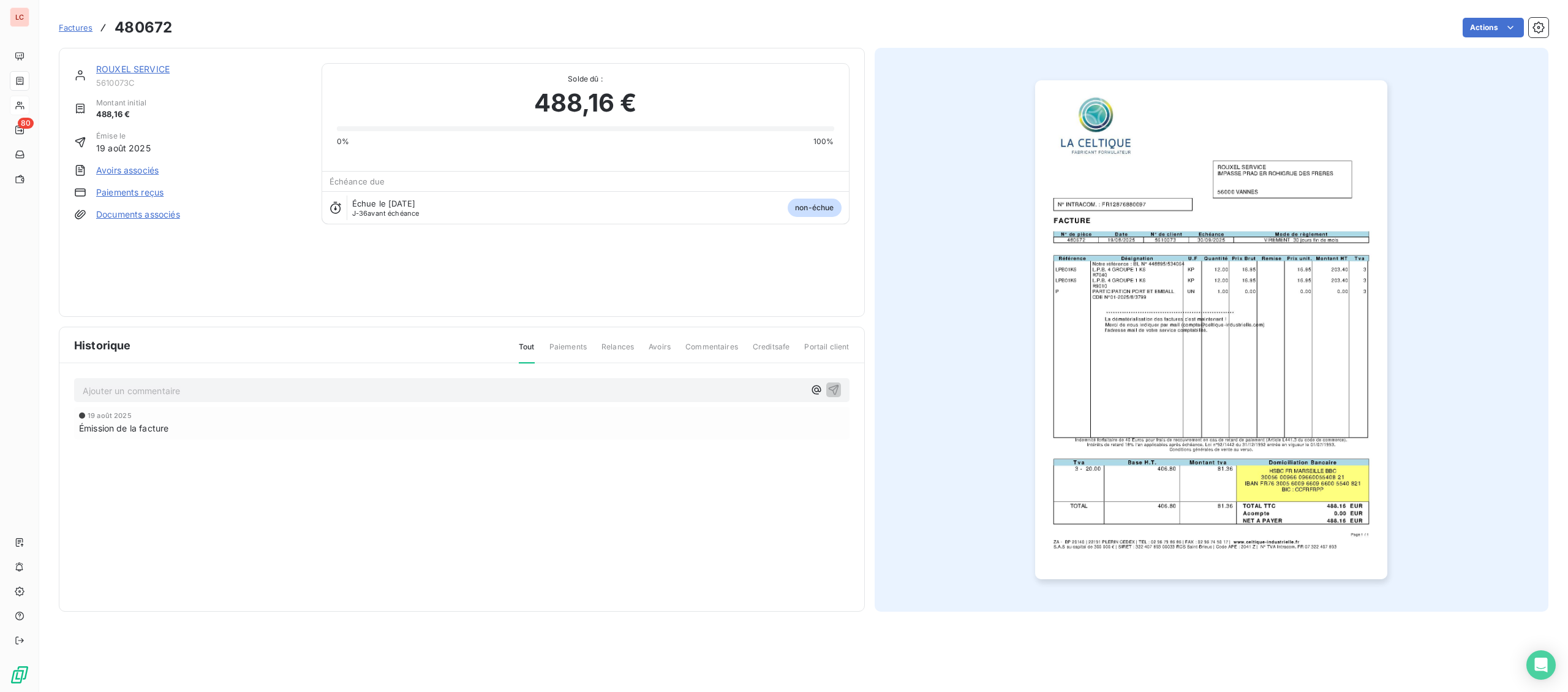
click at [144, 70] on link "ROUXEL SERVICE" at bounding box center [133, 69] width 73 height 10
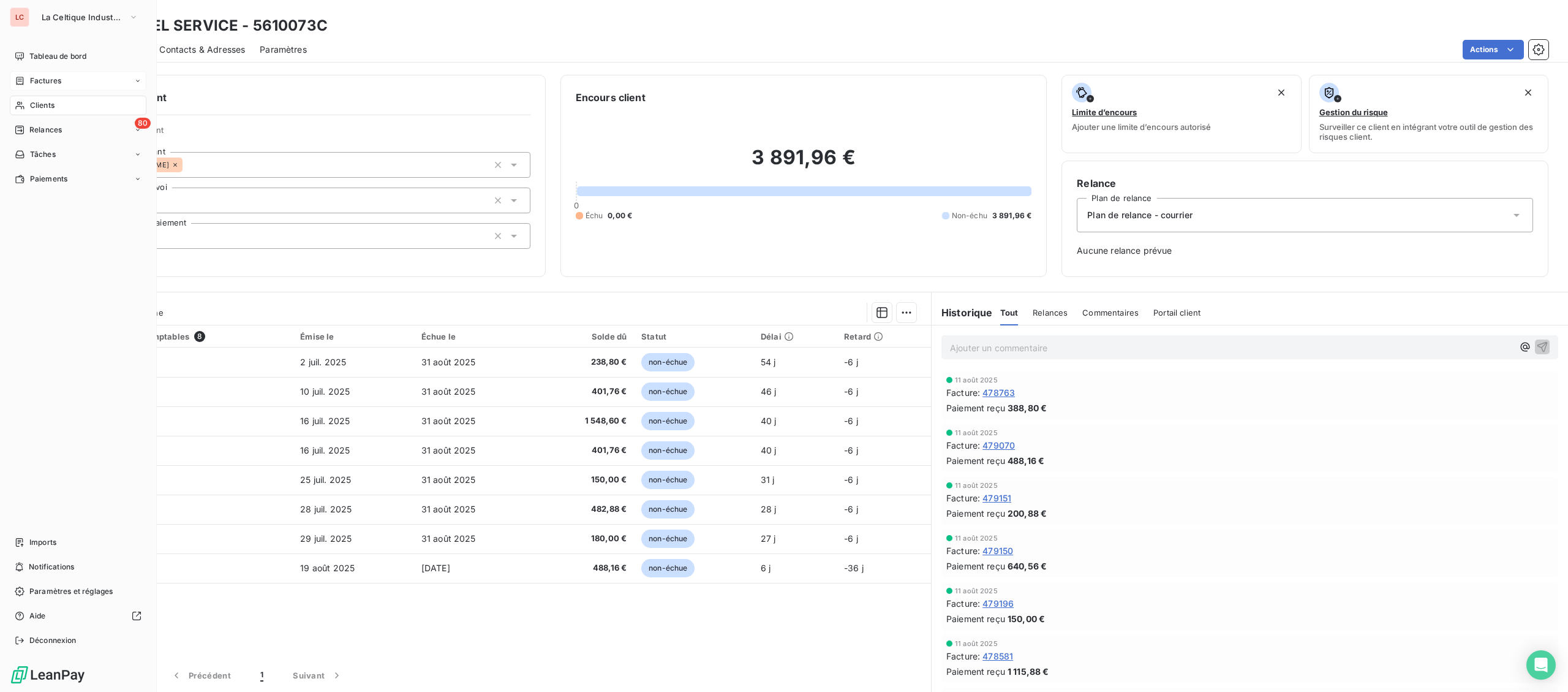
click at [31, 83] on span "Factures" at bounding box center [46, 81] width 31 height 11
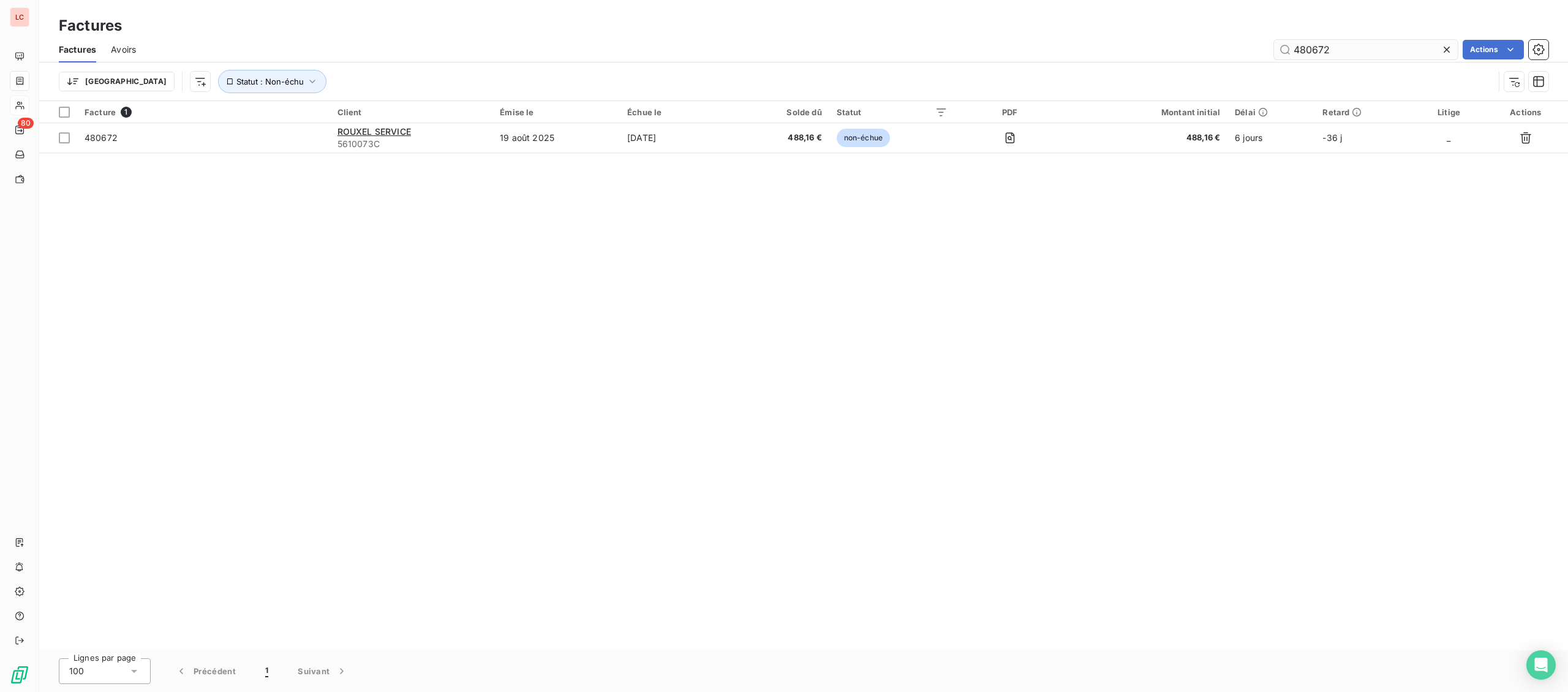
drag, startPoint x: 1339, startPoint y: 41, endPoint x: 1230, endPoint y: 46, distance: 109.1
click at [1274, 46] on input "480672" at bounding box center [1366, 50] width 184 height 19
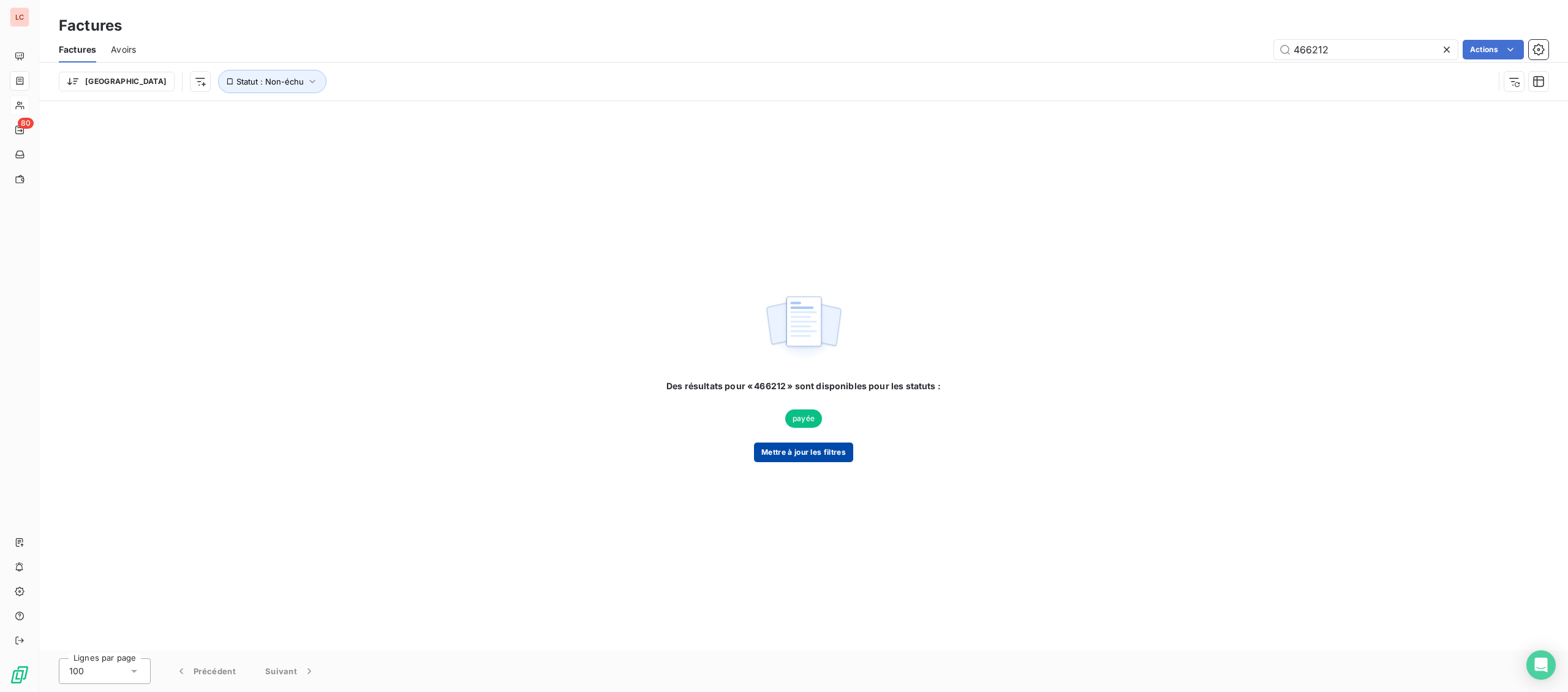
type input "466212"
click at [818, 447] on button "Mettre à jour les filtres" at bounding box center [804, 452] width 99 height 19
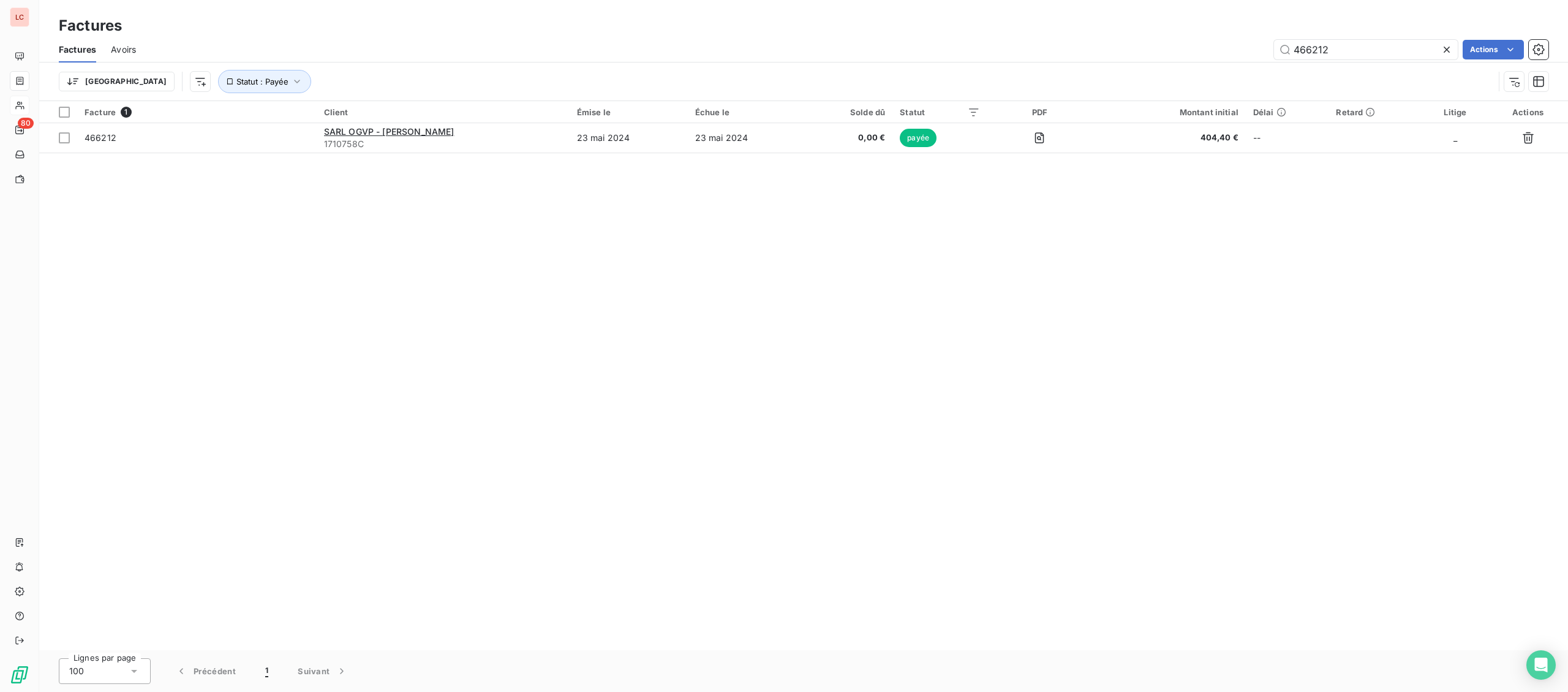
click at [449, 154] on div "Facture 1 Client Émise le Échue le Solde dû Statut PDF Montant initial Délai Re…" at bounding box center [804, 375] width 1529 height 549
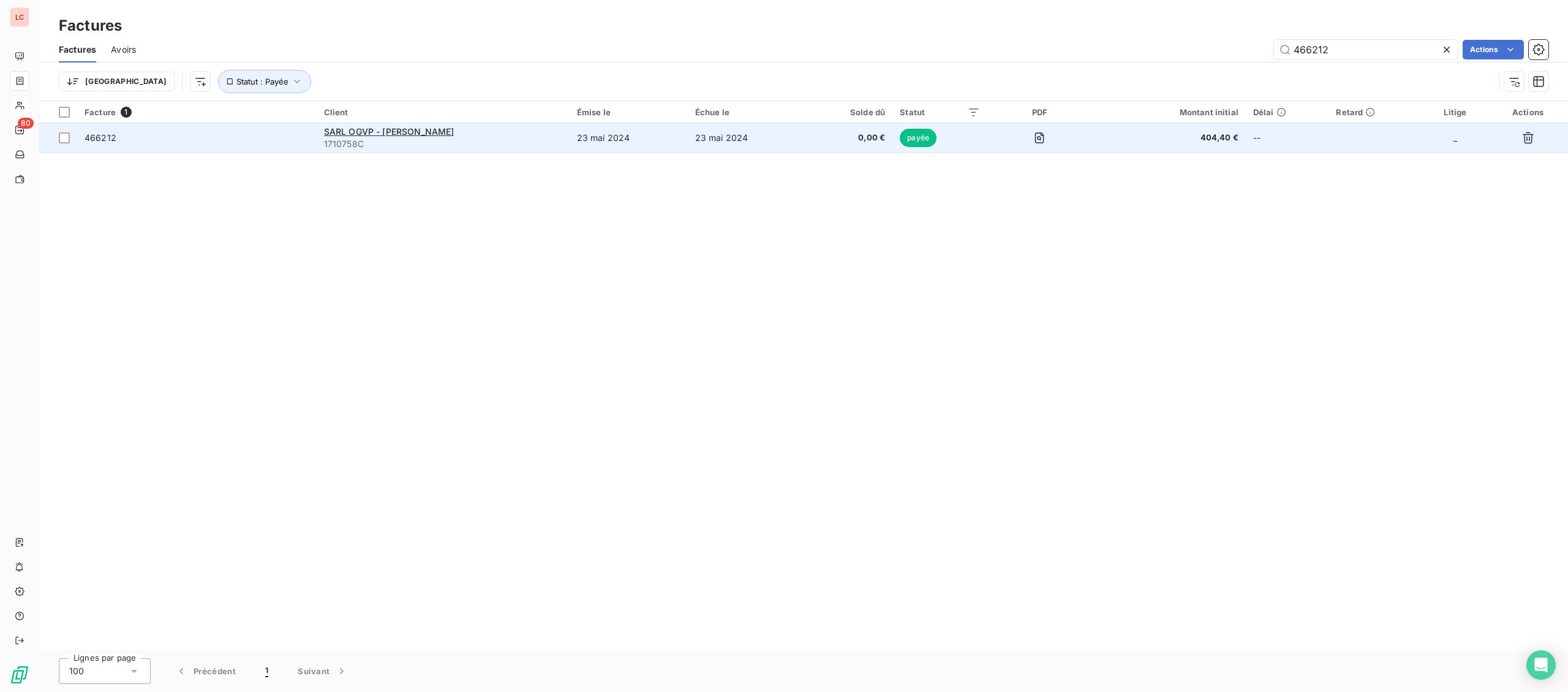
click at [454, 148] on span "1710758C" at bounding box center [443, 144] width 238 height 12
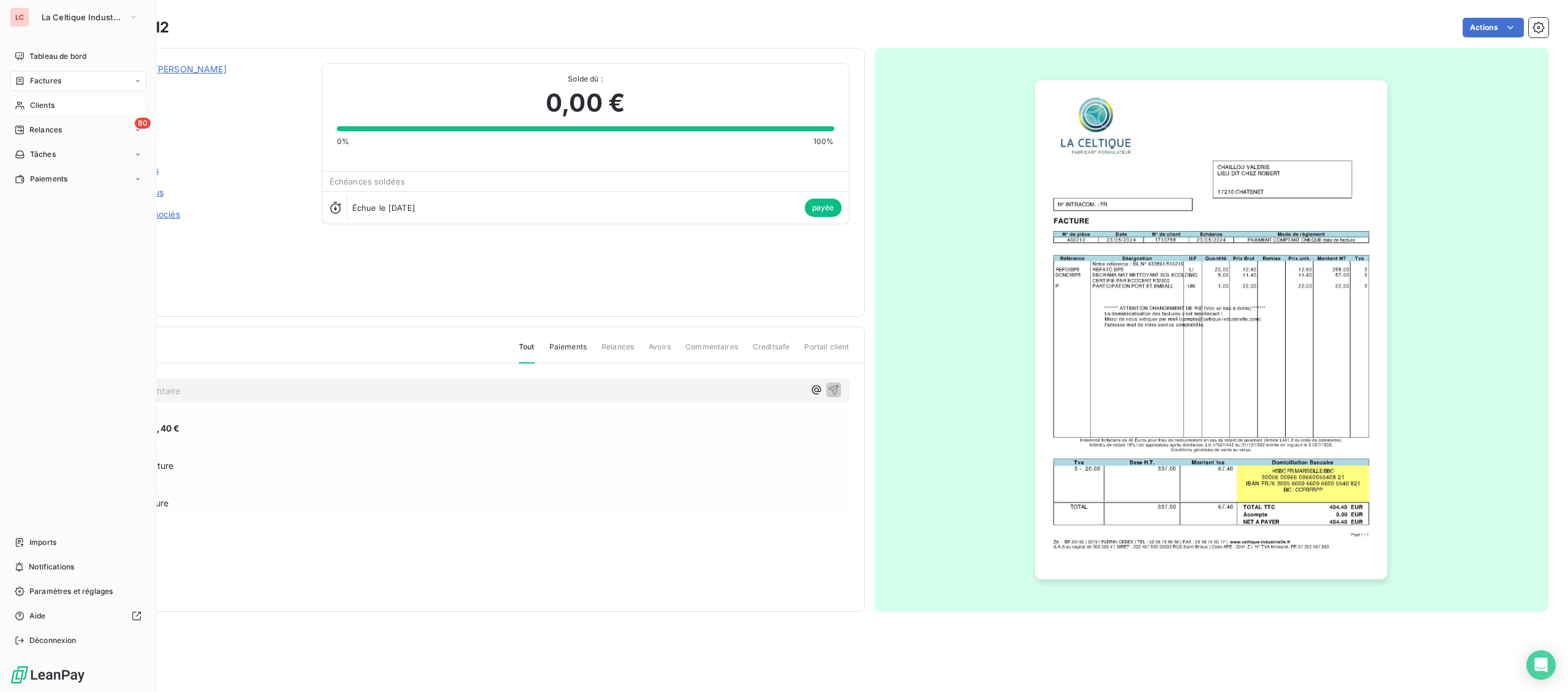
click at [24, 84] on icon at bounding box center [20, 81] width 10 height 10
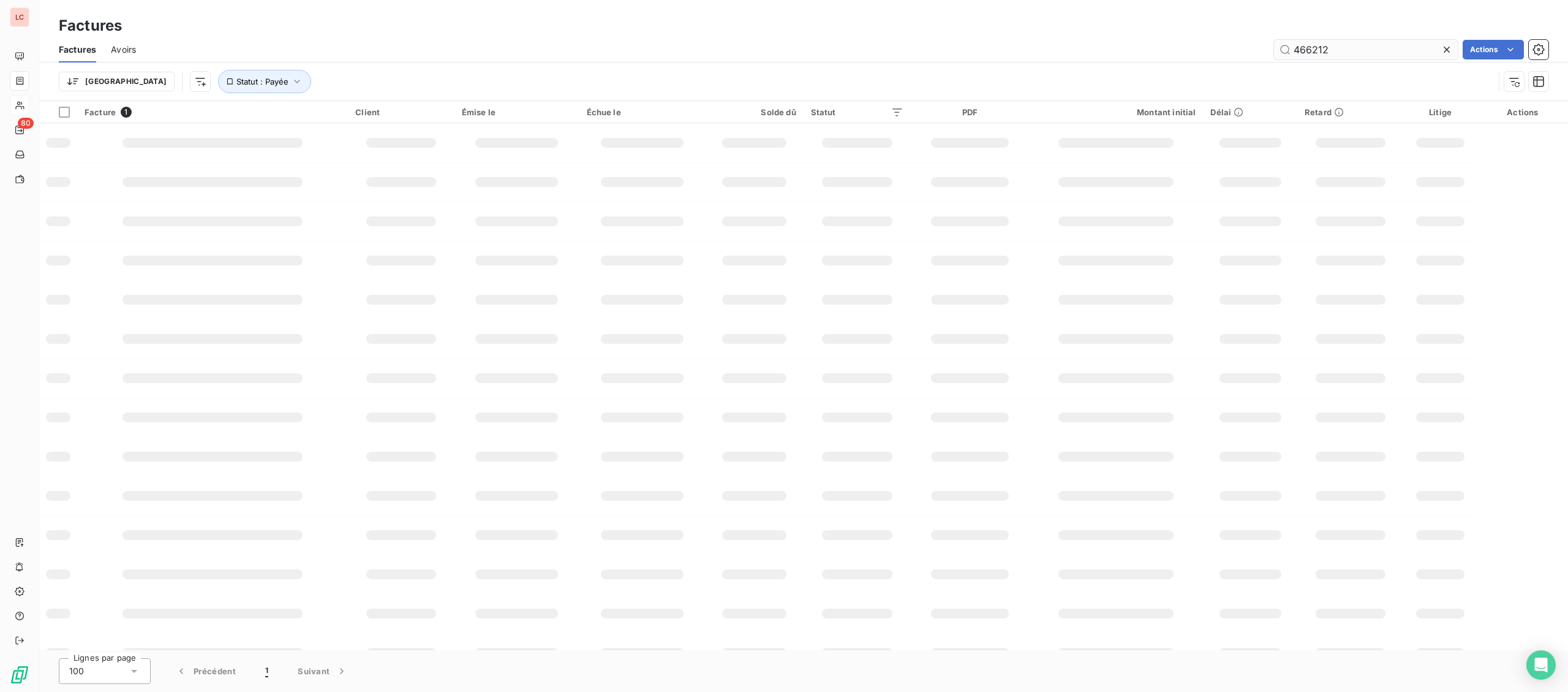
drag, startPoint x: 1322, startPoint y: 51, endPoint x: 1092, endPoint y: 54, distance: 230.0
click at [1274, 54] on input "466212" at bounding box center [1366, 50] width 184 height 19
type input "2"
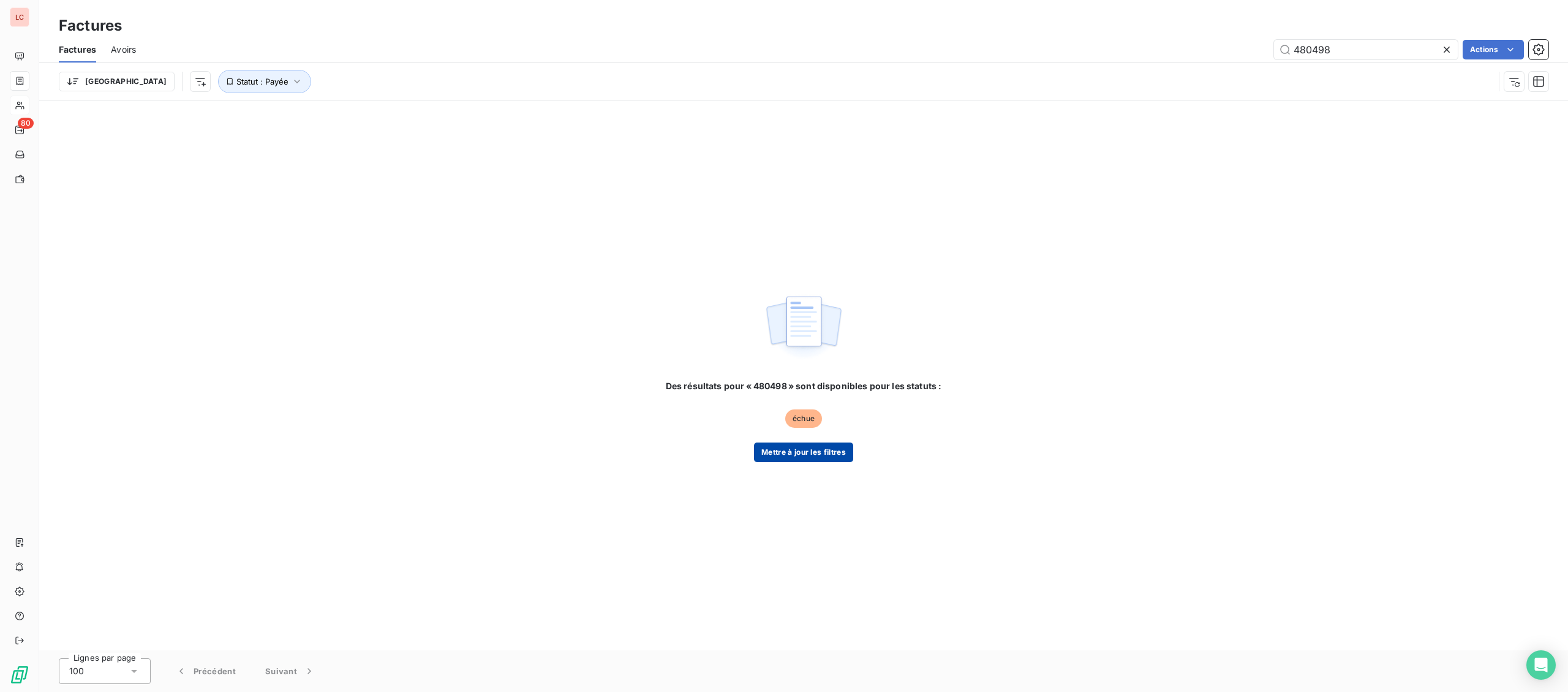
type input "480498"
click at [807, 456] on button "Mettre à jour les filtres" at bounding box center [804, 452] width 99 height 19
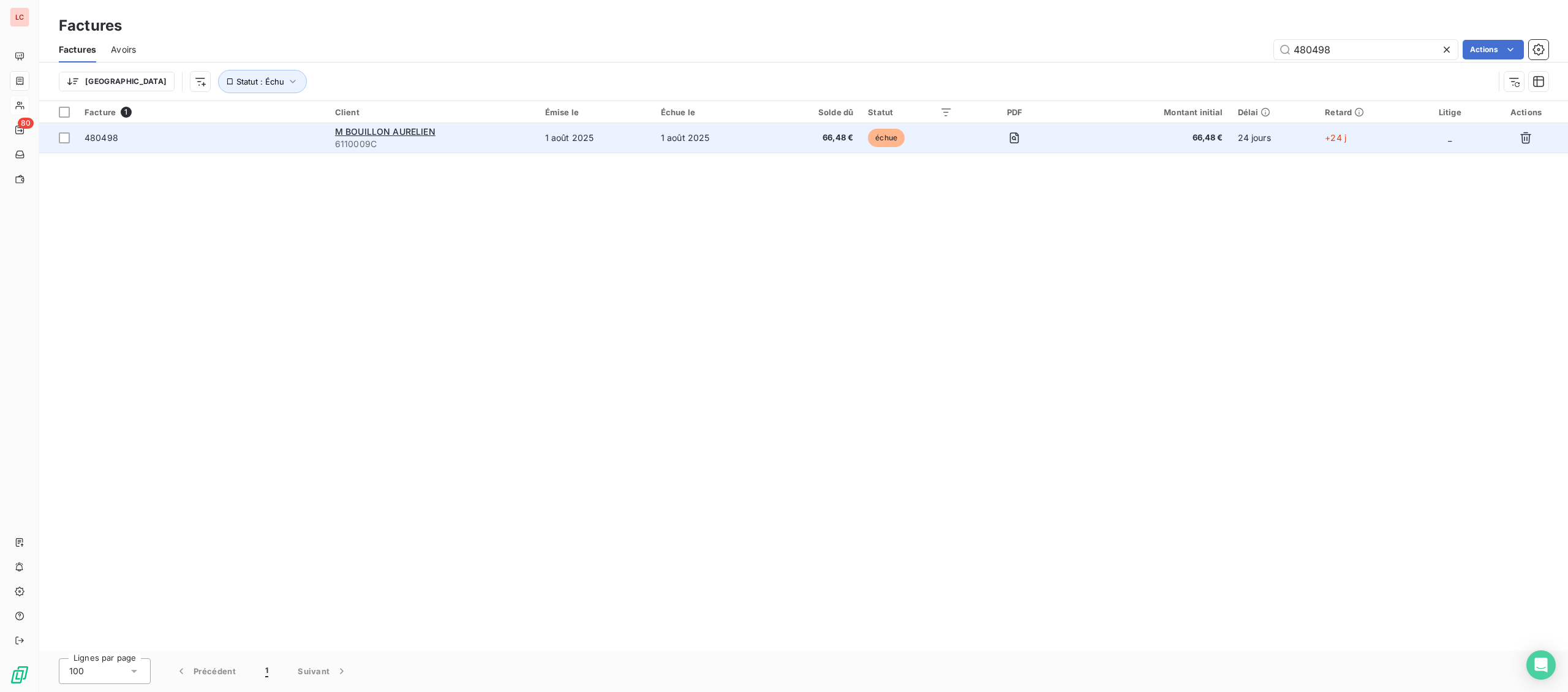
click at [267, 142] on span "480498" at bounding box center [202, 137] width 236 height 12
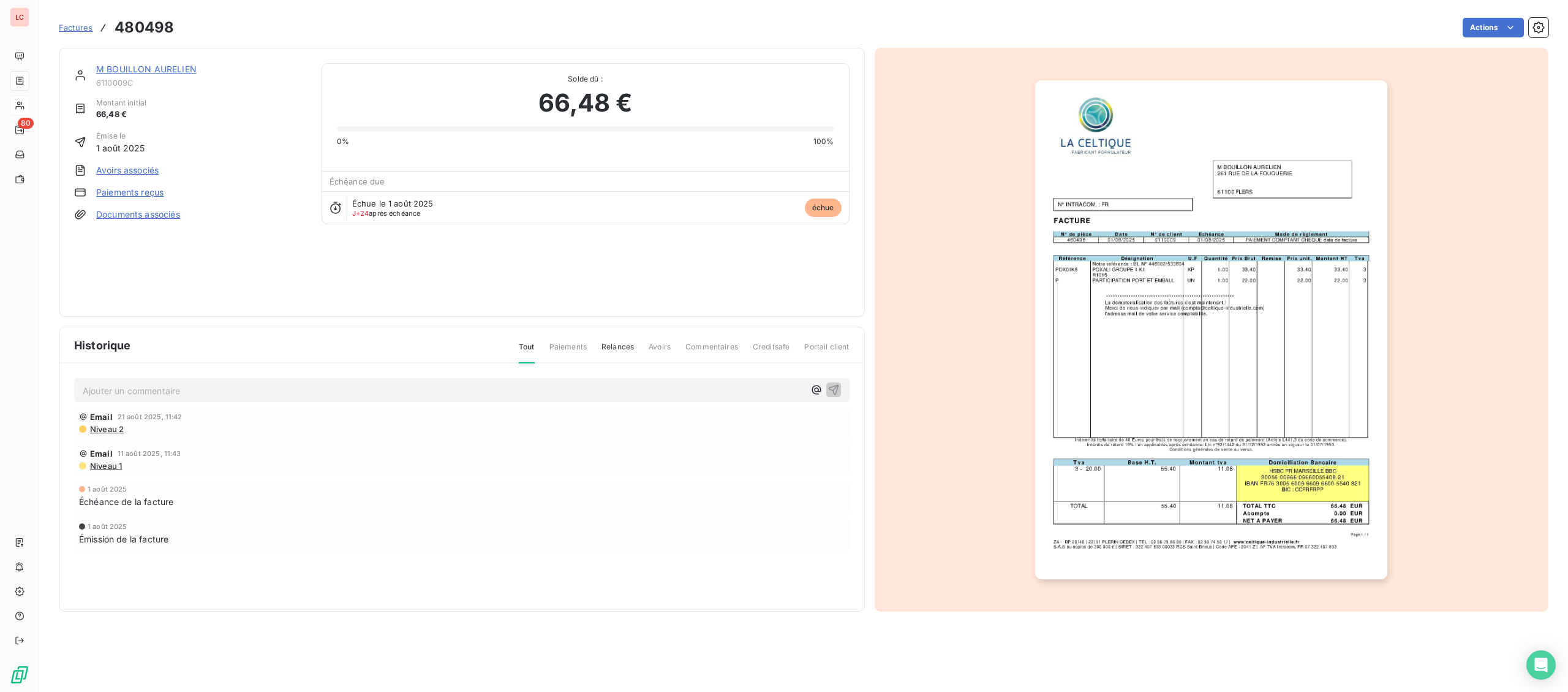
click at [155, 68] on link "M BOUILLON AURELIEN" at bounding box center [146, 69] width 101 height 10
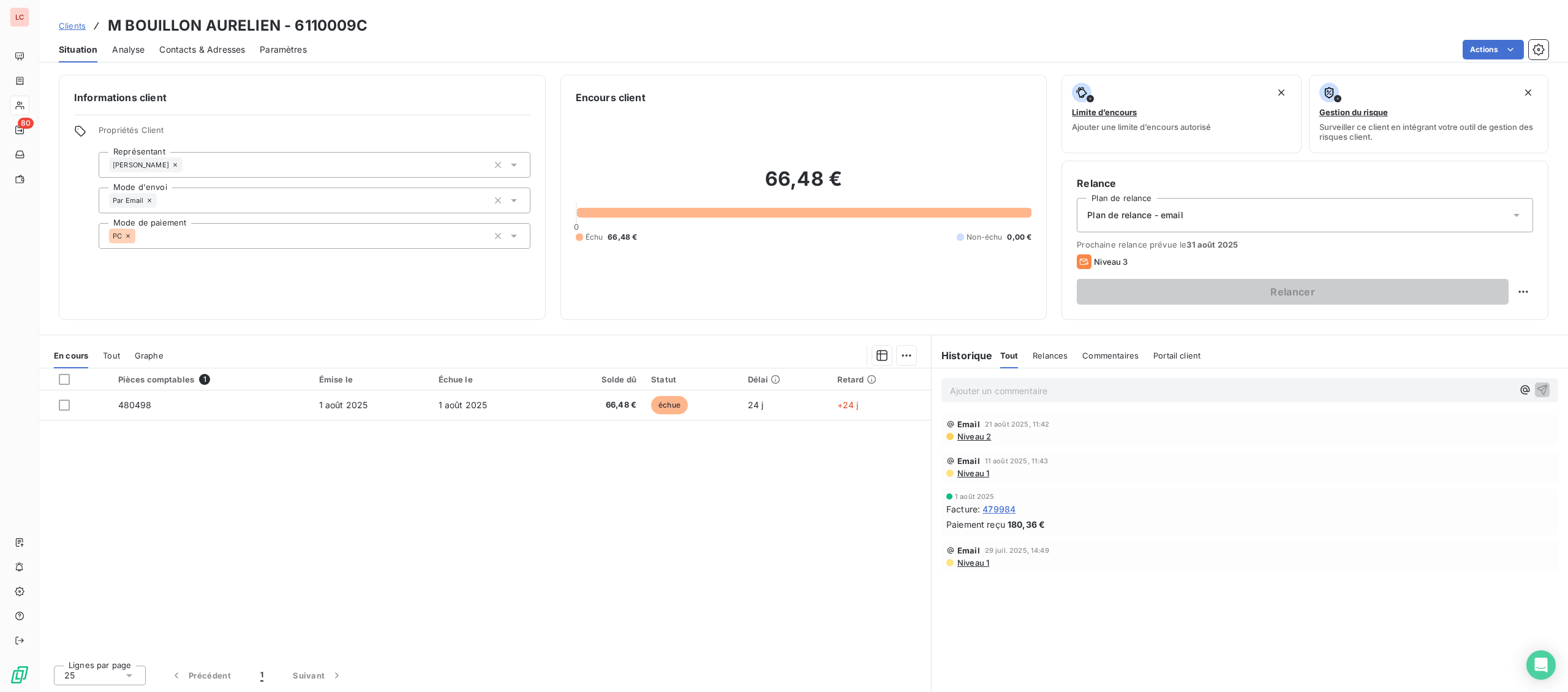
click at [1038, 391] on p "Ajouter un commentaire ﻿" at bounding box center [1231, 391] width 563 height 15
click at [1139, 390] on p "[DATE] - FACT 480498 - @ Client "" at bounding box center [1231, 390] width 563 height 14
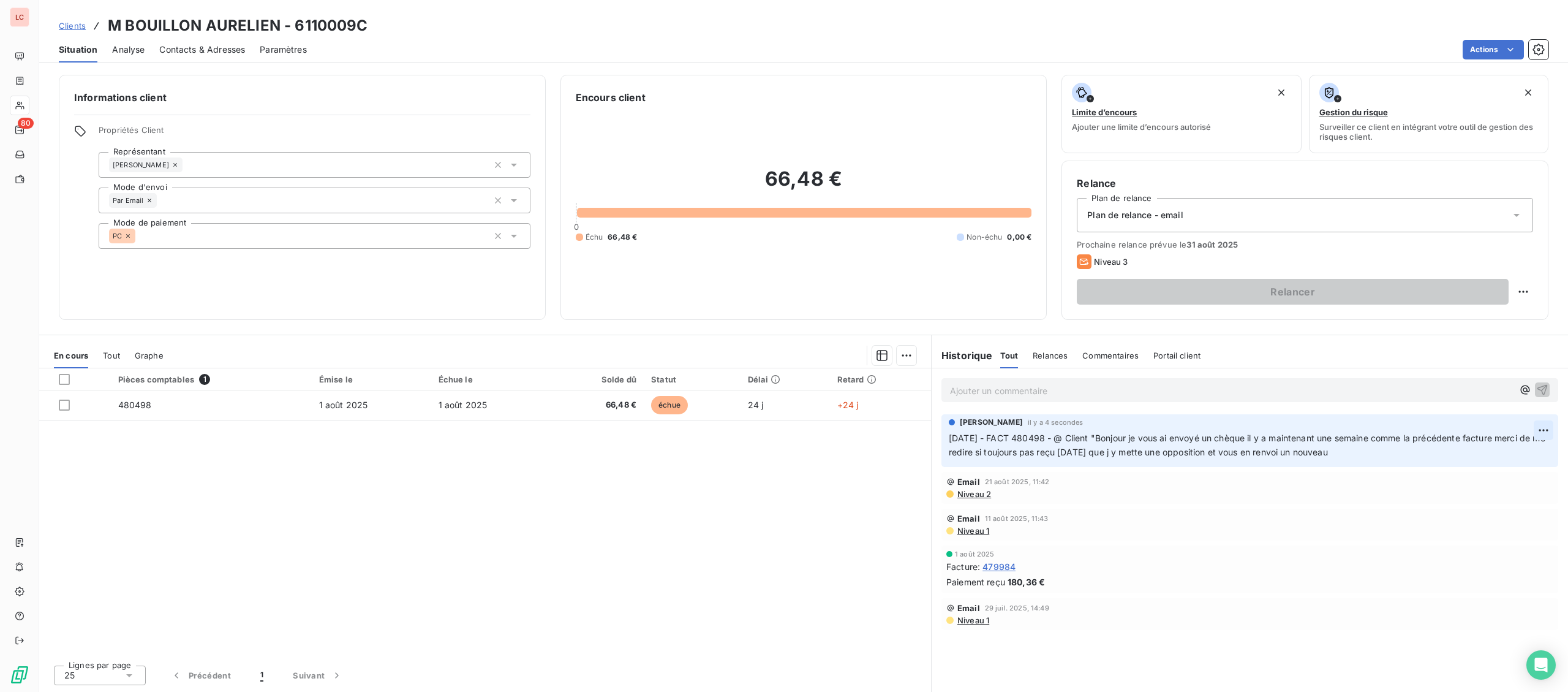
click at [1546, 426] on html "LC 80 Clients M BOUILLON AURELIEN - 6110009C Situation Analyse Contacts & Adres…" at bounding box center [784, 346] width 1568 height 692
click at [1520, 454] on div "Editer" at bounding box center [1514, 459] width 68 height 19
drag, startPoint x: 954, startPoint y: 439, endPoint x: 1016, endPoint y: 439, distance: 62.0
click at [954, 439] on span "[DATE] - FACT 480498 - @ Client "Bonjour je vous ai envoyé un chèque il y a mai…" at bounding box center [1241, 445] width 584 height 25
click at [1002, 397] on p "Ajouter un commentaire ﻿" at bounding box center [1231, 391] width 563 height 15
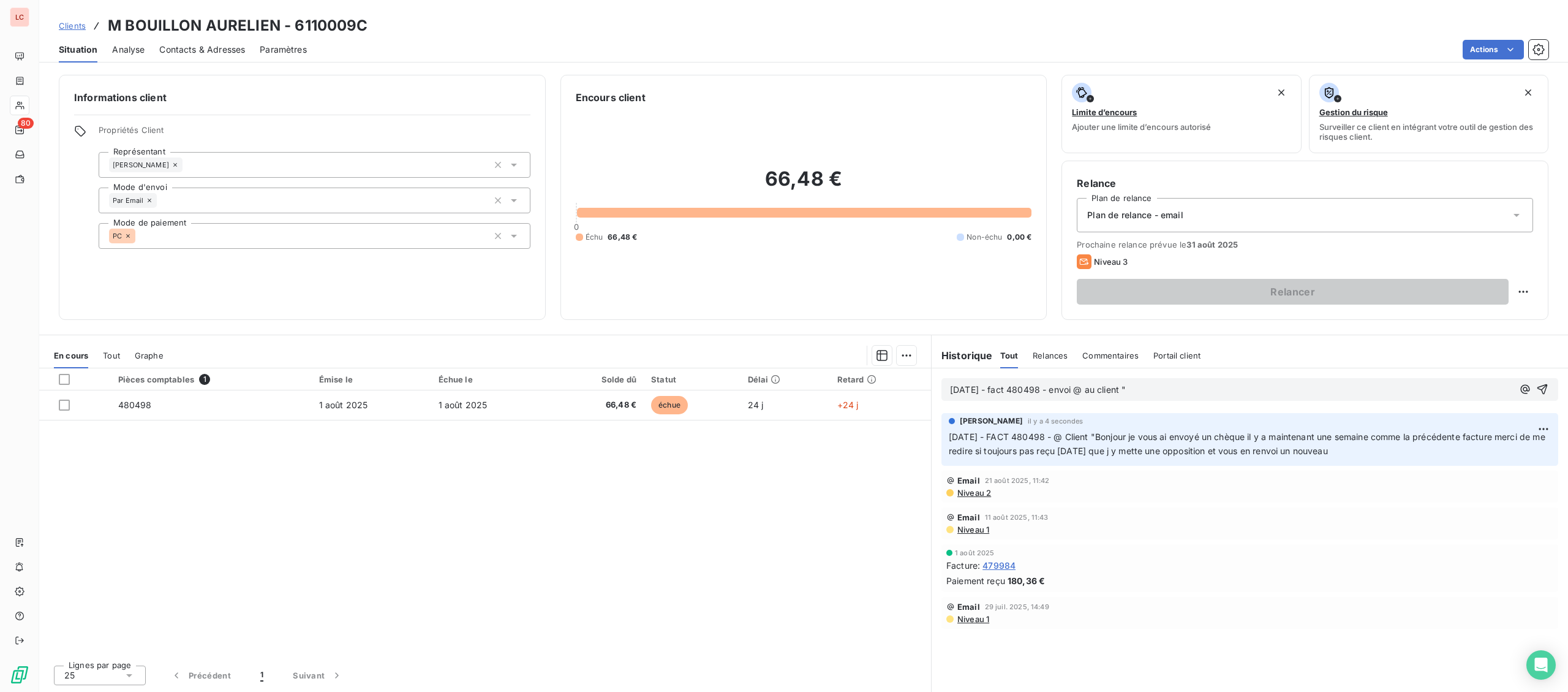
click at [1220, 402] on div "[DATE] - fact 480498 - envoi @ au client "" at bounding box center [1249, 390] width 636 height 43
click at [1220, 395] on p "[DATE] - fact 480498 - envoi @ au client "" at bounding box center [1231, 390] width 563 height 14
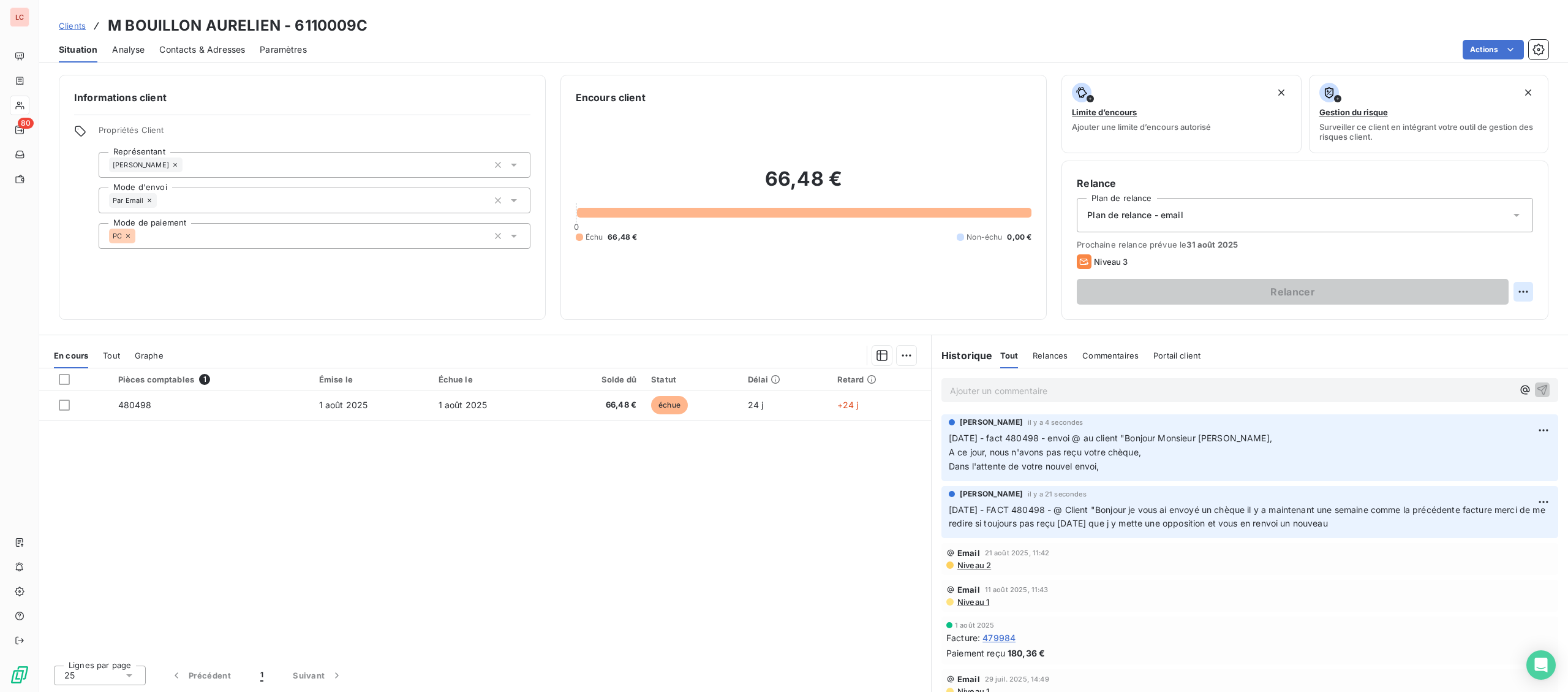
click at [1525, 289] on html "LC 80 Clients M BOUILLON AURELIEN - 6110009C Situation Analyse Contacts & Adres…" at bounding box center [784, 346] width 1568 height 692
click at [1467, 321] on div "Replanifier cette action" at bounding box center [1473, 319] width 110 height 19
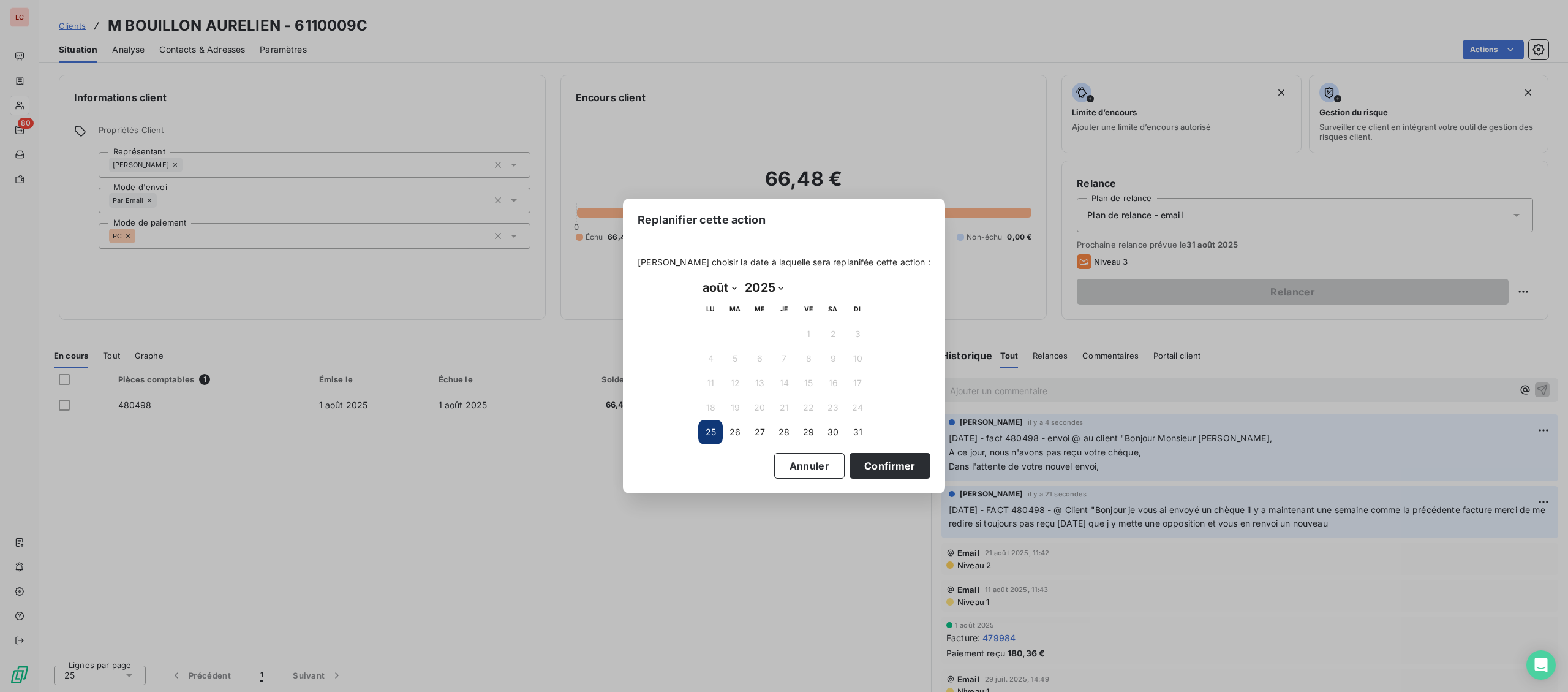
click at [698, 277] on select "janvier février mars avril mai juin juillet août septembre octobre novembre déc…" at bounding box center [719, 287] width 43 height 19
select select "8"
click option "septembre" at bounding box center [0, 0] width 0 height 0
click at [715, 364] on button "8" at bounding box center [710, 359] width 24 height 25
click at [860, 466] on button "Confirmer" at bounding box center [889, 466] width 81 height 26
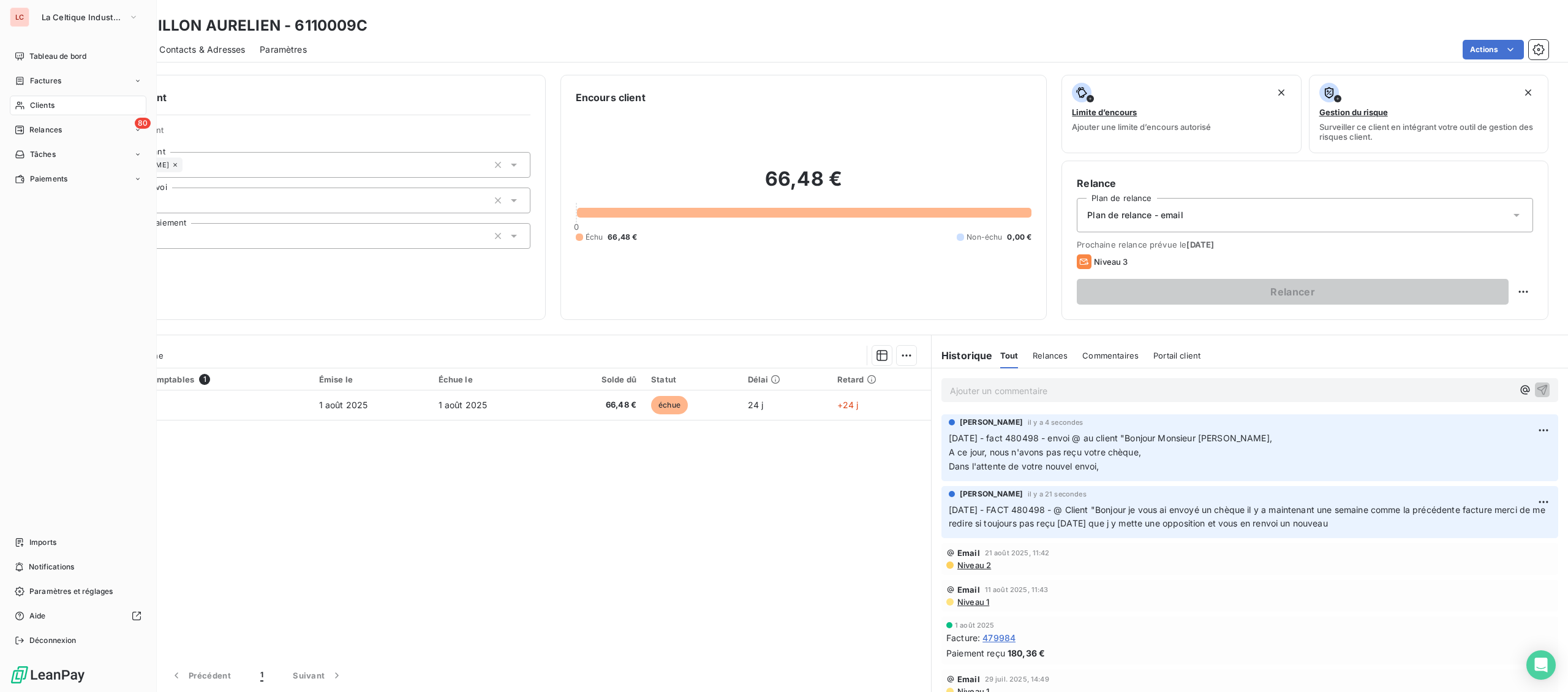
click at [30, 100] on div "Clients" at bounding box center [78, 105] width 137 height 19
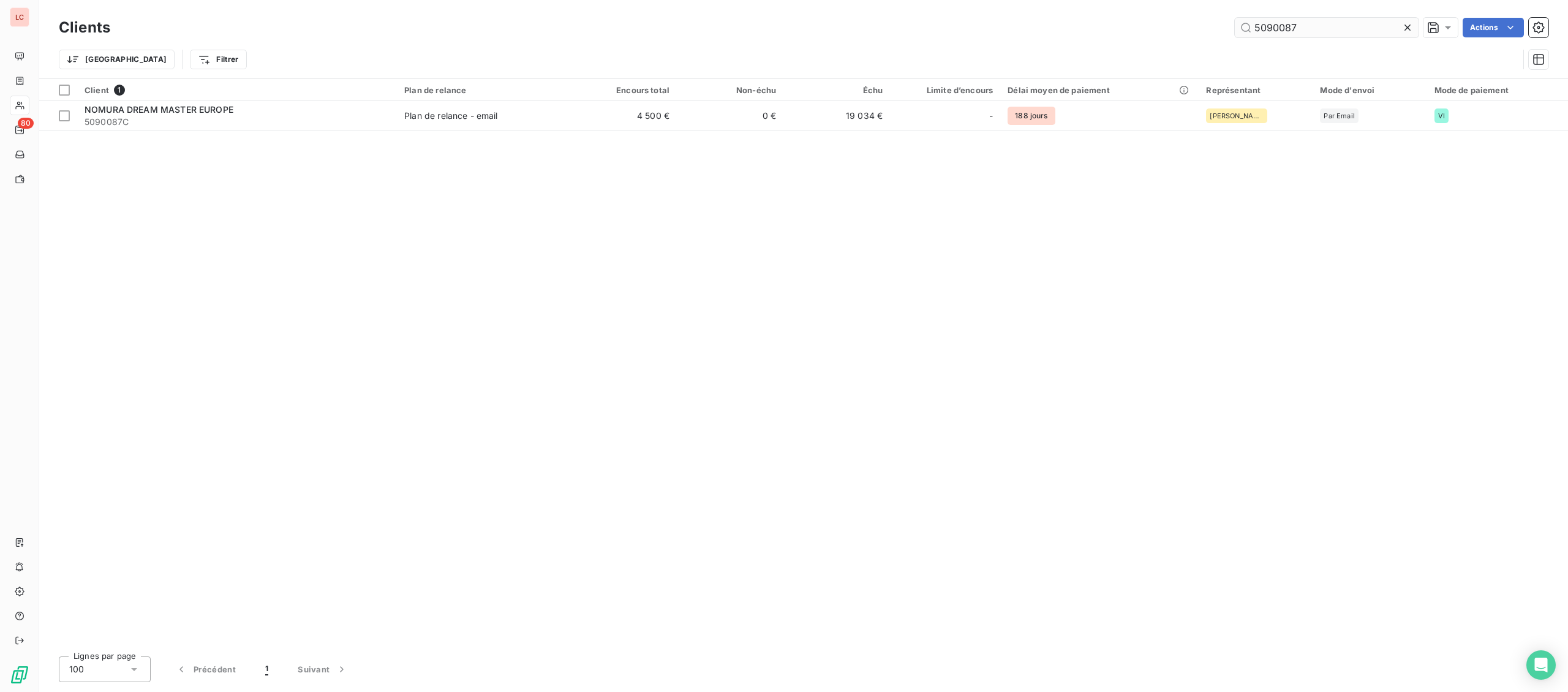
drag, startPoint x: 1299, startPoint y: 32, endPoint x: 1202, endPoint y: 25, distance: 97.3
click at [1235, 25] on input "5090087" at bounding box center [1326, 28] width 184 height 19
type input "441415"
click at [463, 132] on div "Client 1 Plan de relance Encours total Non-échu Échu Limite d’encours Délai moy…" at bounding box center [804, 363] width 1529 height 568
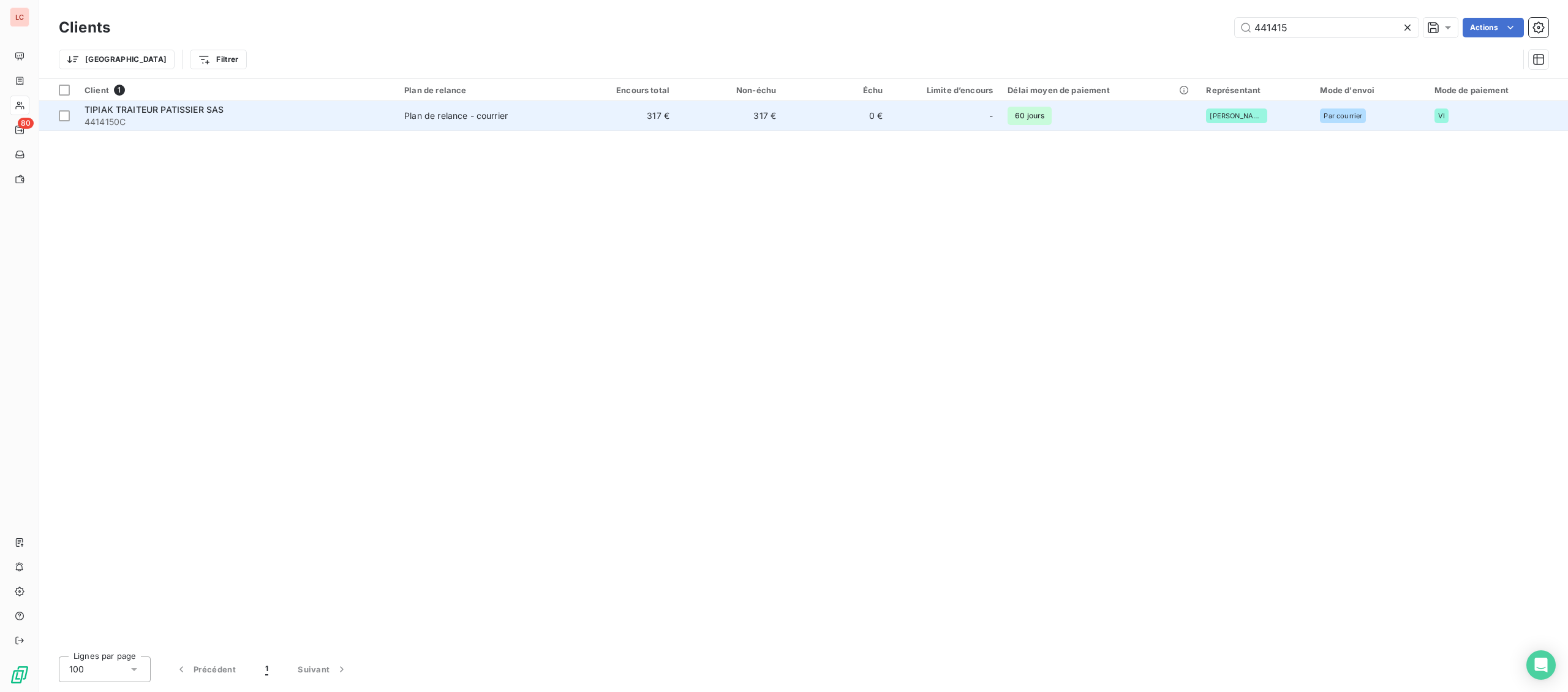
click at [479, 125] on td "Plan de relance - courrier" at bounding box center [483, 116] width 173 height 30
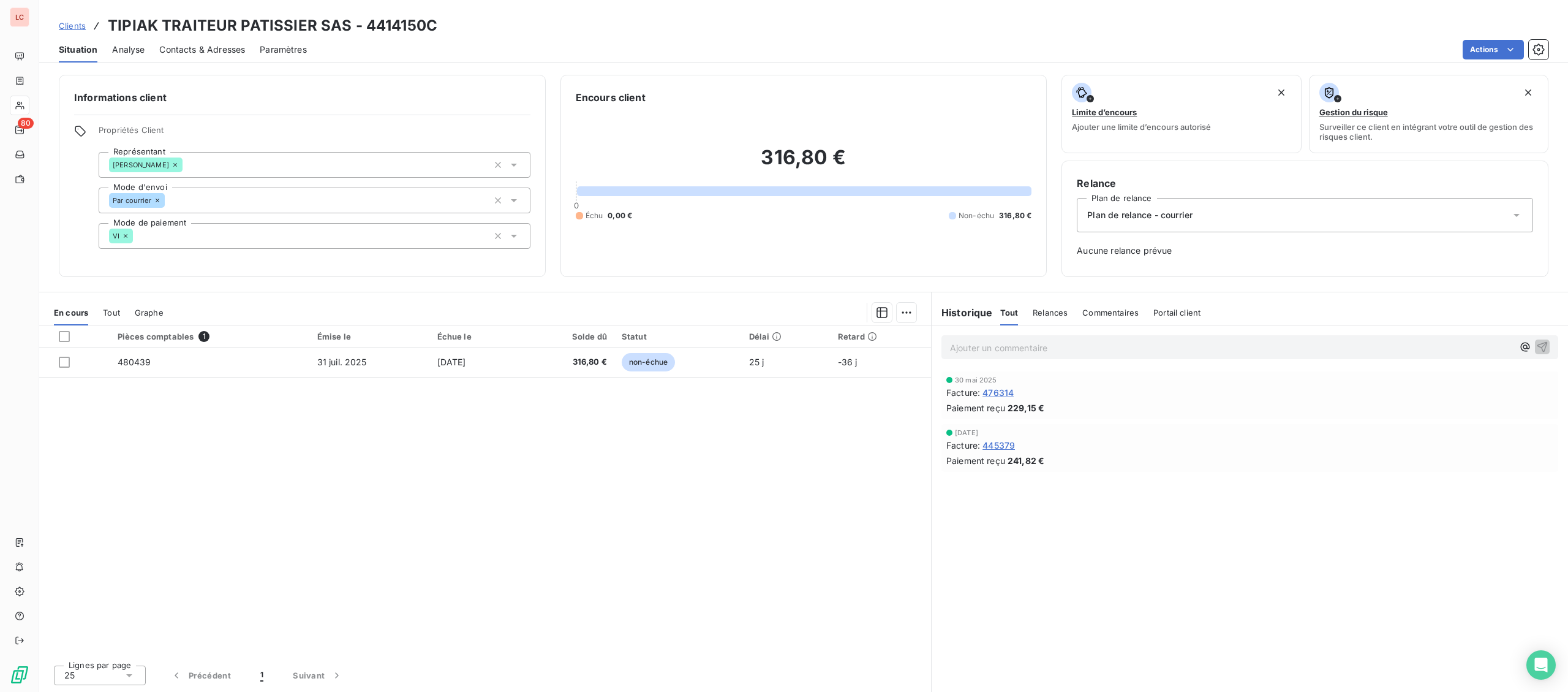
click at [204, 42] on div "Contacts & Adresses" at bounding box center [202, 50] width 86 height 26
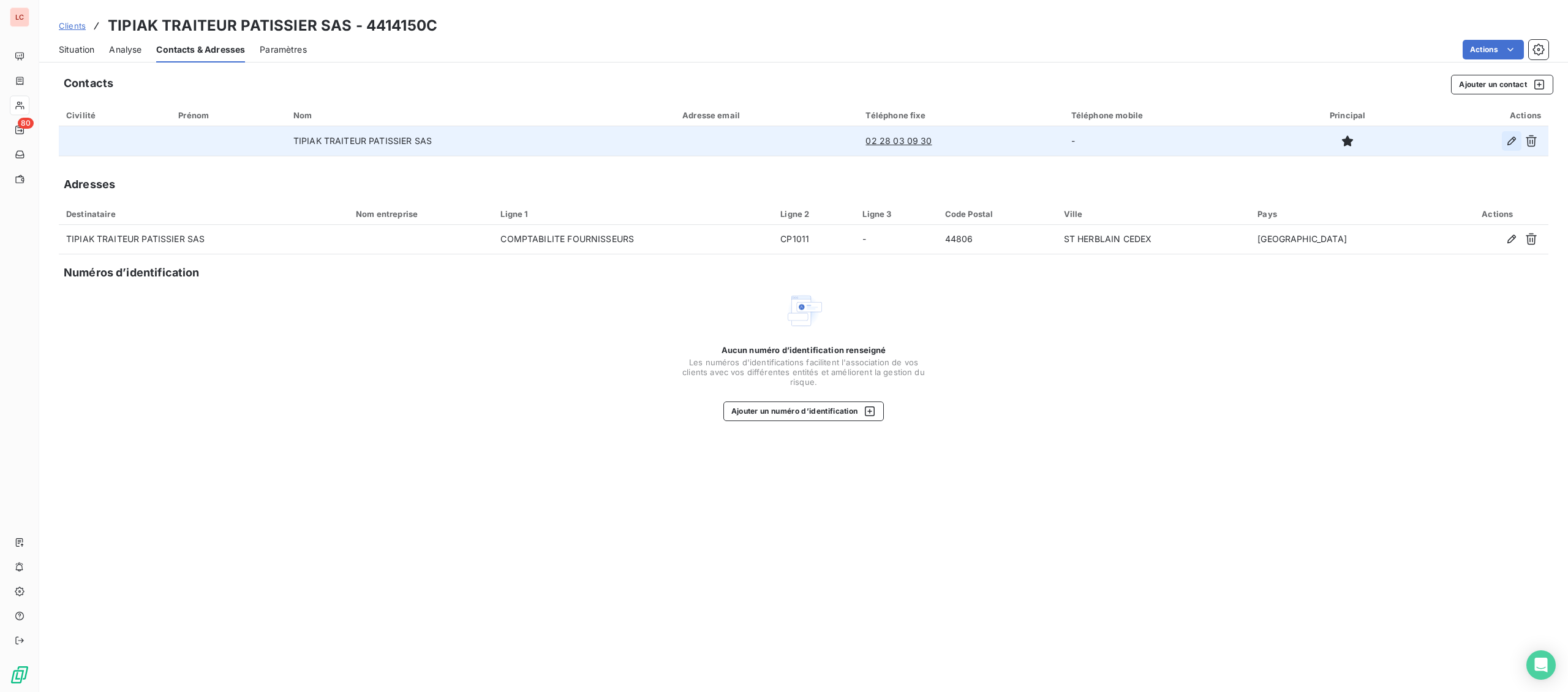
click at [1516, 138] on icon "button" at bounding box center [1511, 141] width 12 height 12
type input "TIPIAK TRAITEUR PATISSIER SAS"
type input "02 28 03 09 30"
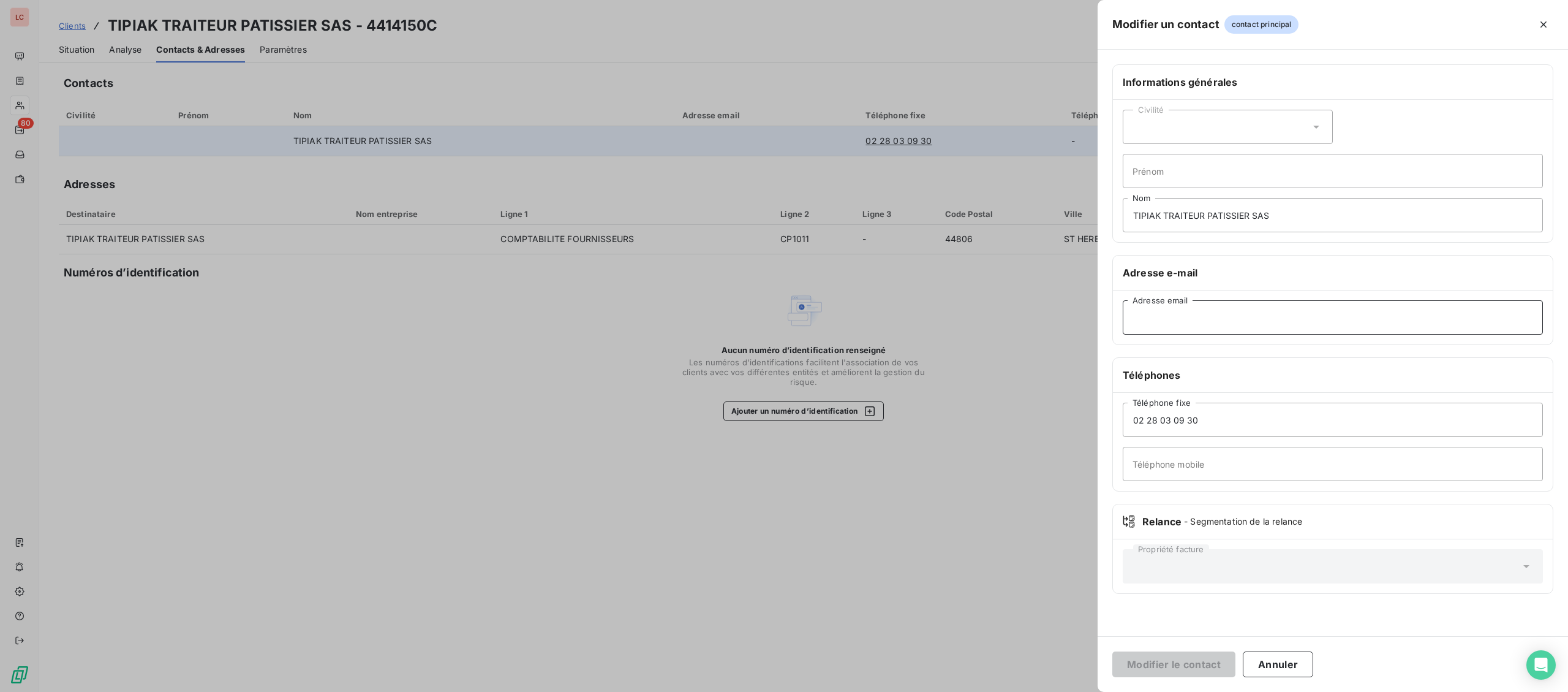
click at [1206, 321] on input "Adresse email" at bounding box center [1333, 317] width 420 height 34
paste input "[EMAIL_ADDRESS][DOMAIN_NAME]"
type input "[EMAIL_ADDRESS][DOMAIN_NAME]"
click at [1198, 669] on button "Modifier le contact" at bounding box center [1174, 664] width 123 height 26
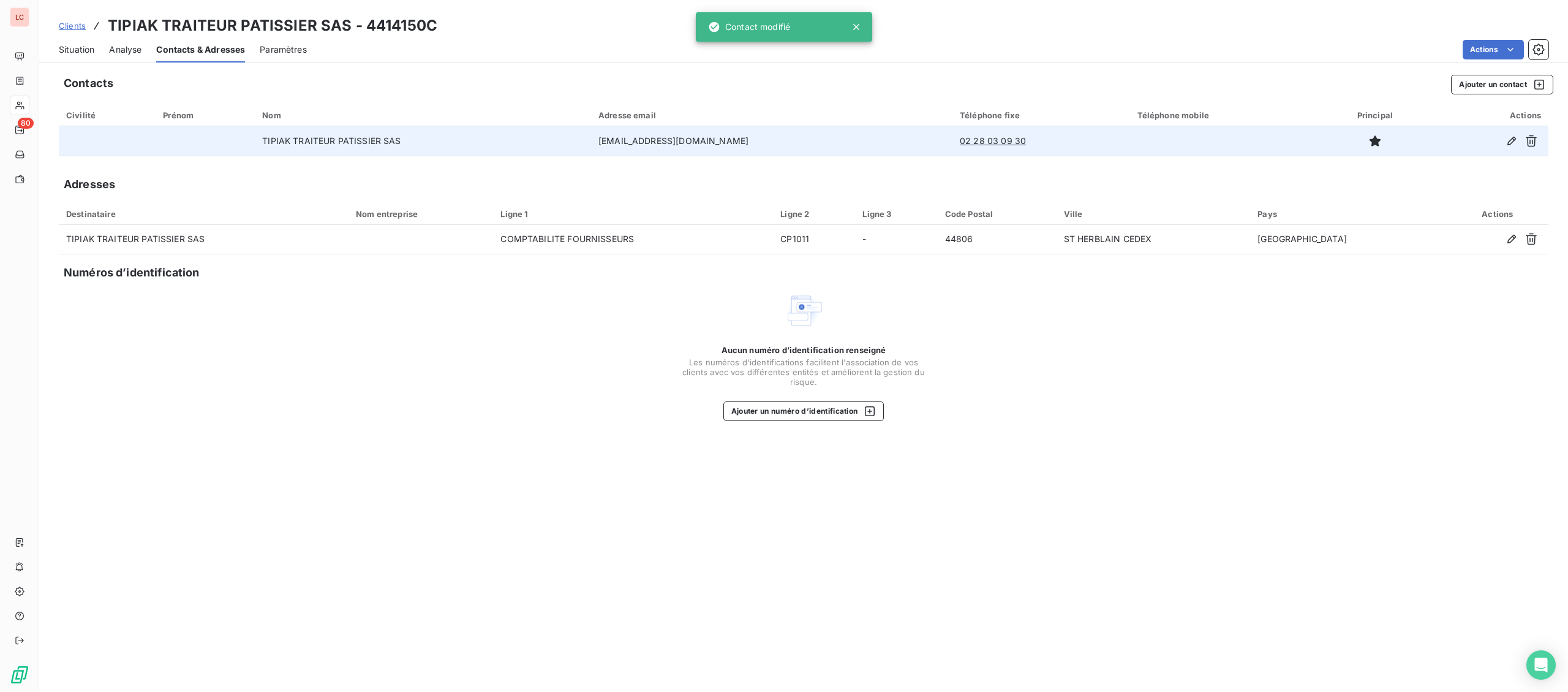
click at [88, 39] on div "Situation" at bounding box center [76, 50] width 35 height 26
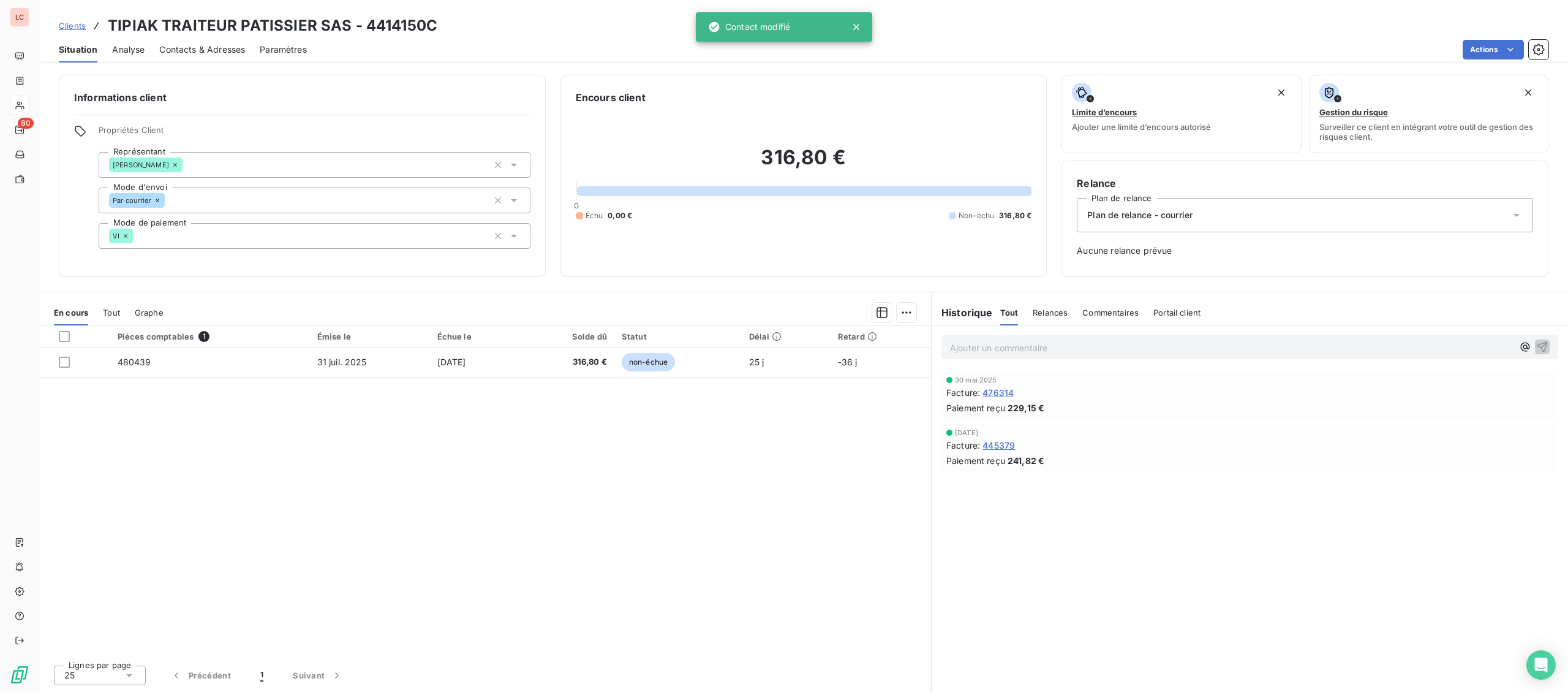
click at [1244, 215] on div "Plan de relance - courrier" at bounding box center [1305, 215] width 456 height 34
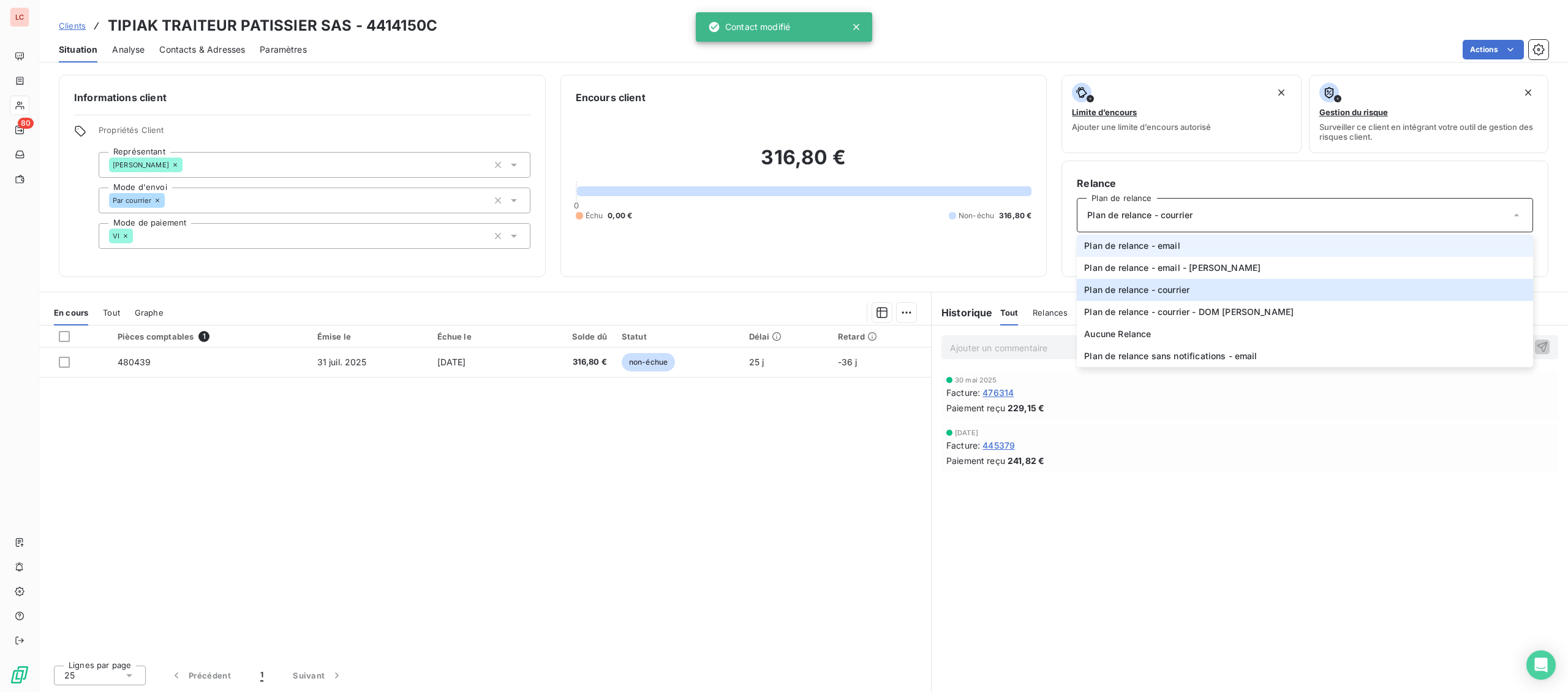
click at [1200, 253] on li "Plan de relance - email" at bounding box center [1305, 246] width 456 height 22
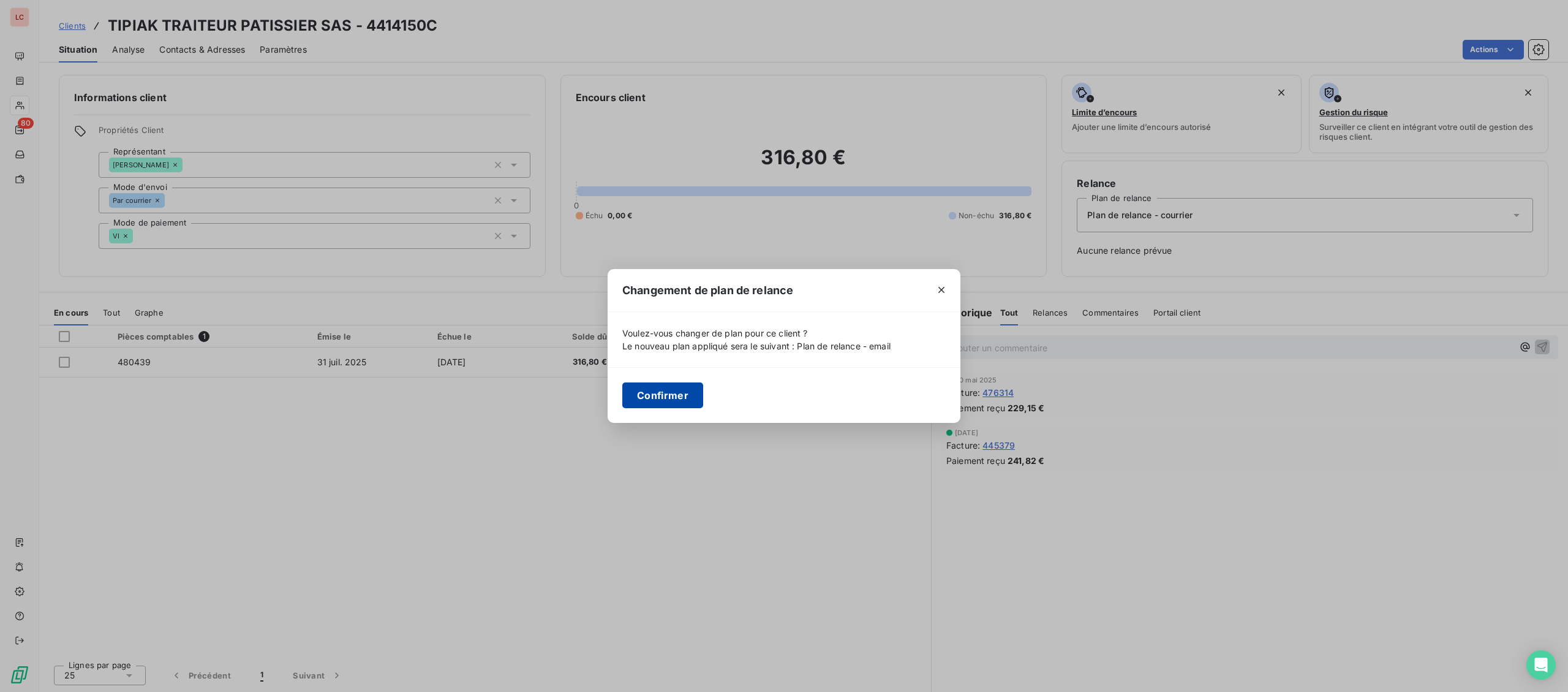
click at [671, 397] on button "Confirmer" at bounding box center [662, 395] width 81 height 26
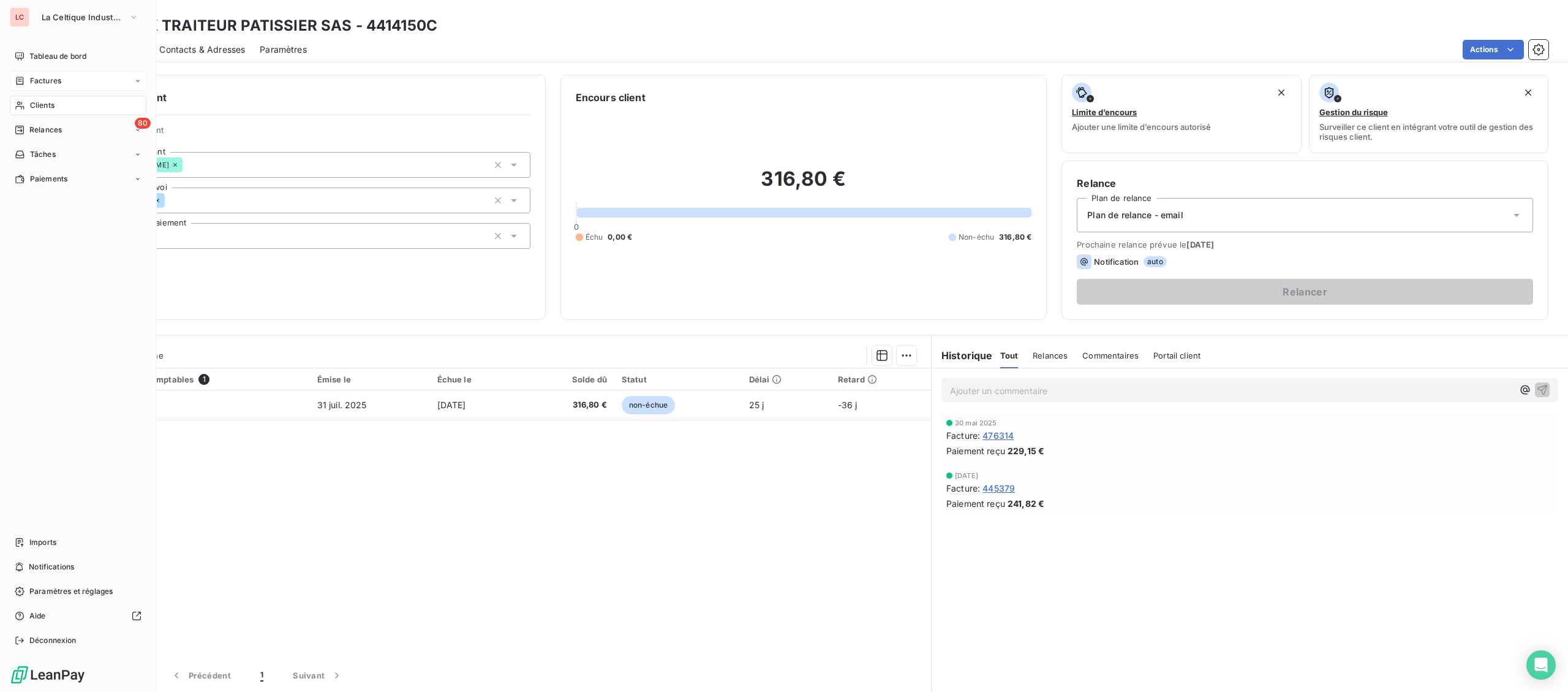
click at [40, 84] on span "Factures" at bounding box center [46, 81] width 31 height 11
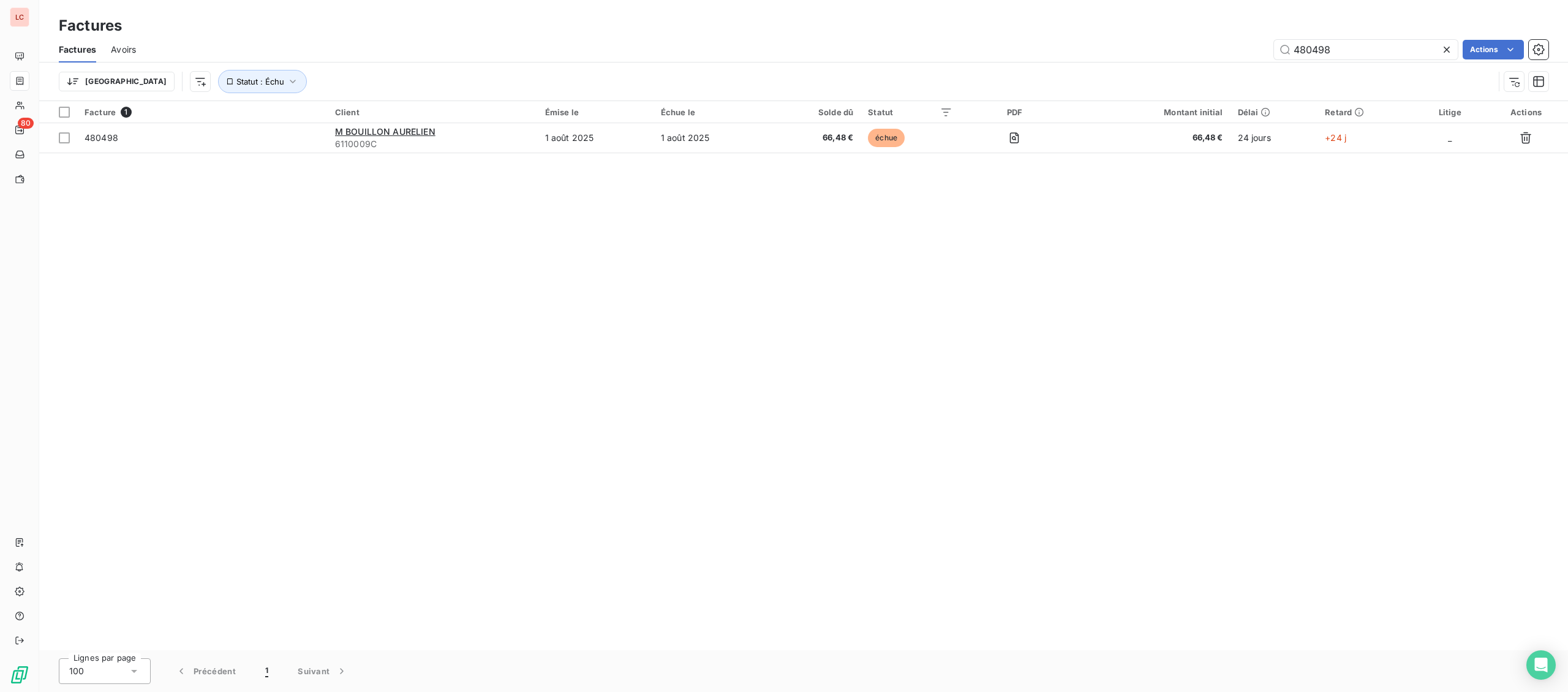
drag, startPoint x: 1348, startPoint y: 51, endPoint x: 1184, endPoint y: 52, distance: 164.0
click at [1274, 54] on input "480498" at bounding box center [1366, 50] width 184 height 19
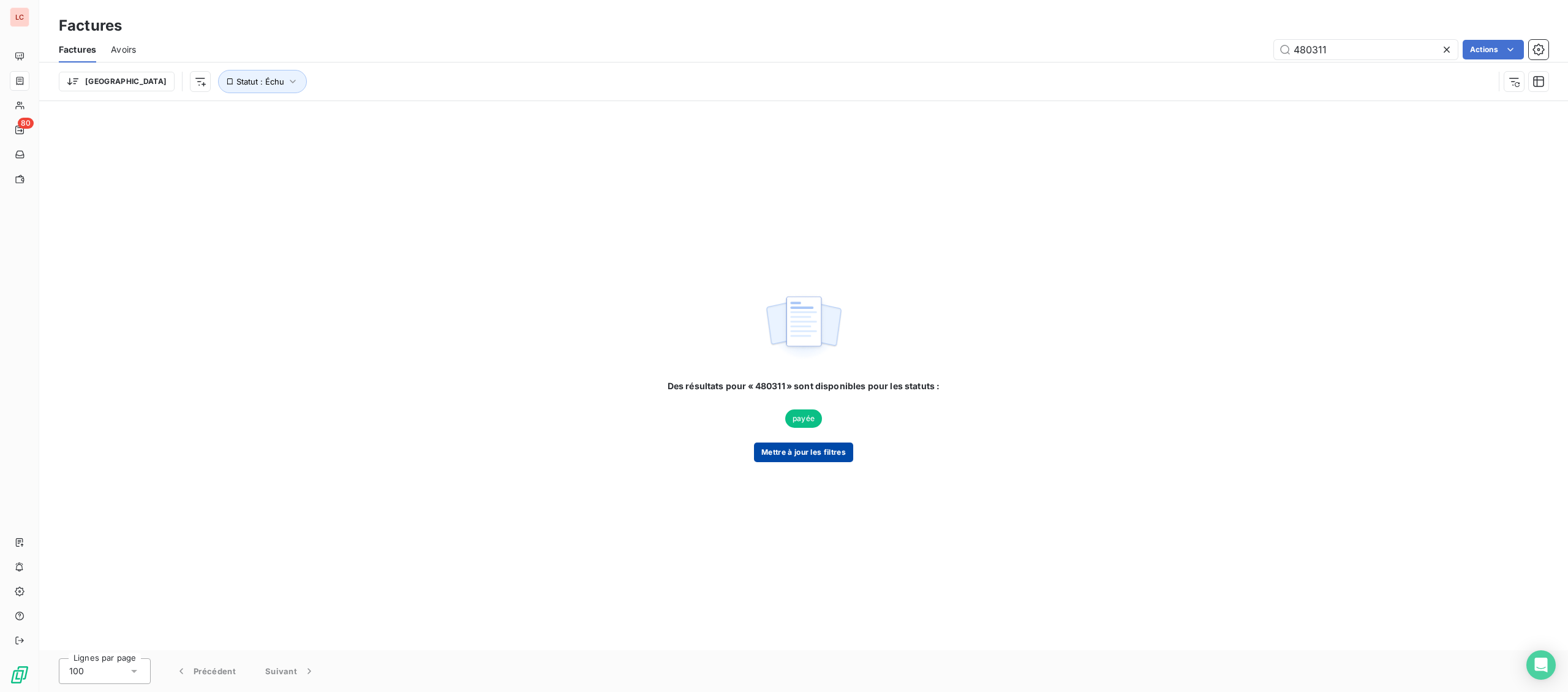
type input "480311"
click at [798, 450] on button "Mettre à jour les filtres" at bounding box center [804, 452] width 99 height 19
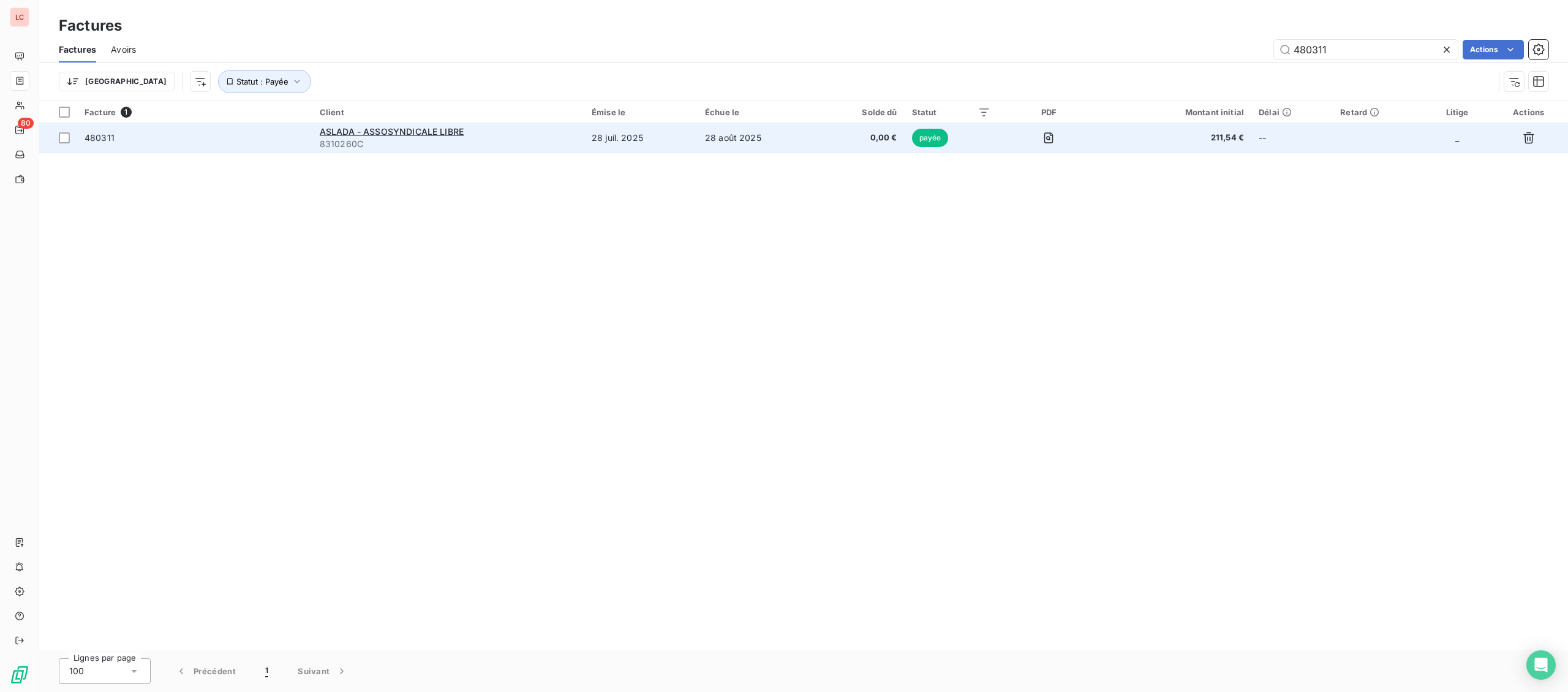
click at [157, 132] on span "480311" at bounding box center [195, 137] width 220 height 12
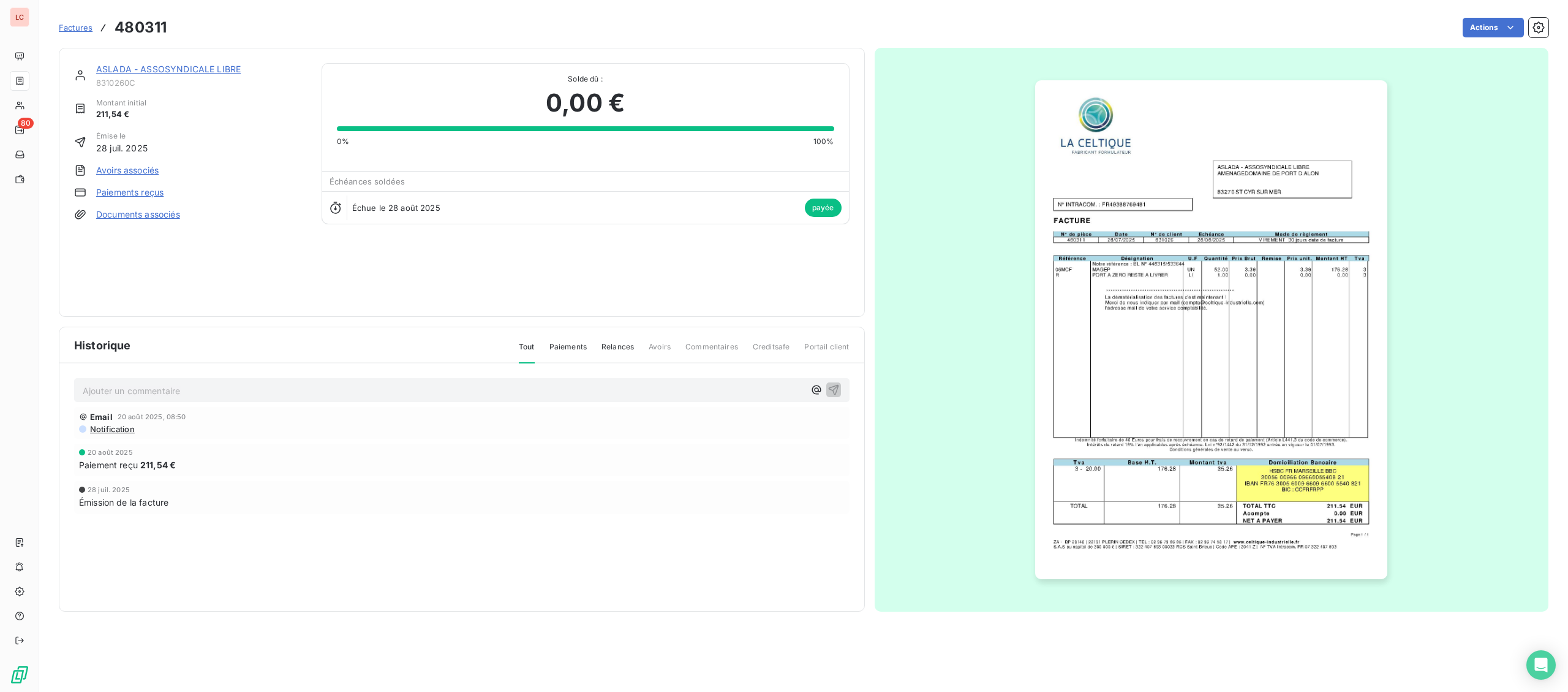
click at [149, 64] on link "ASLADA - ASSOSYNDICALE LIBRE" at bounding box center [168, 69] width 144 height 10
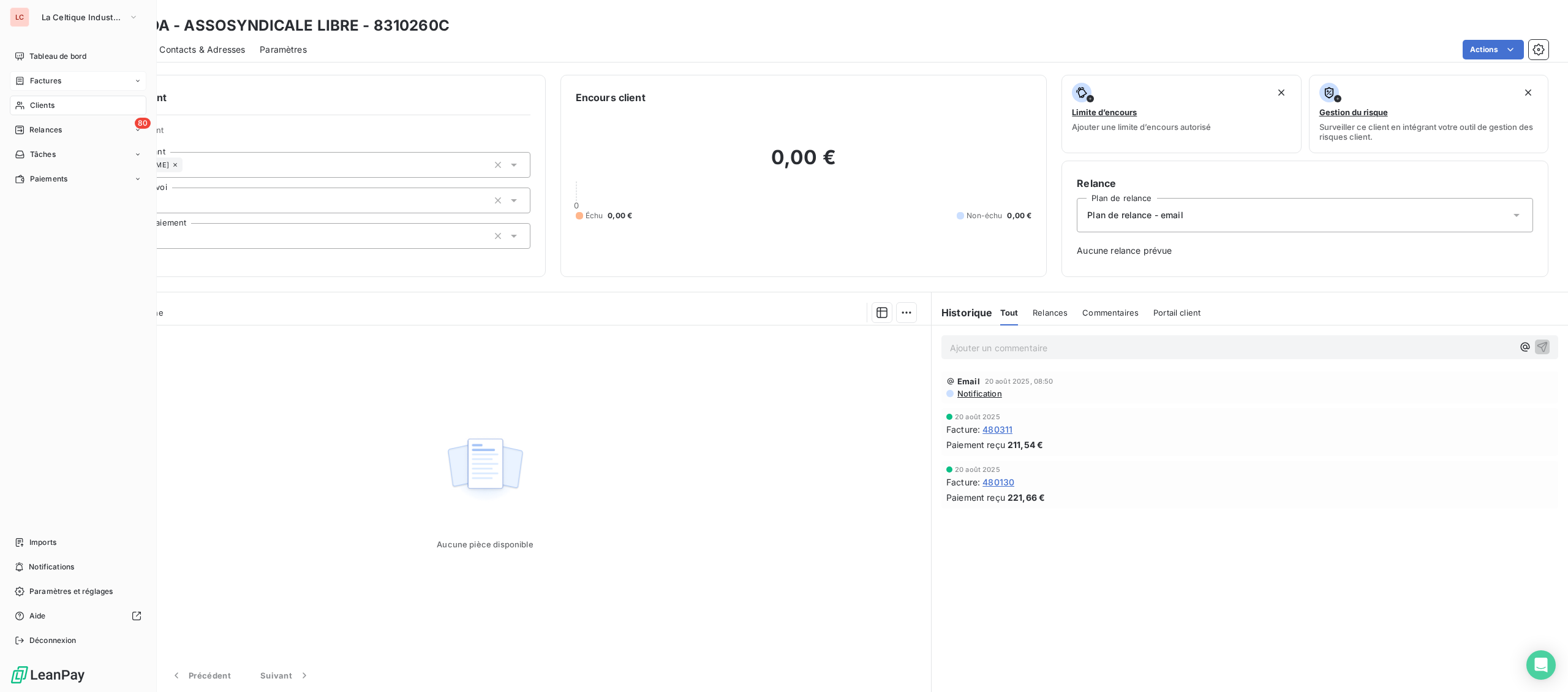
click at [43, 76] on span "Factures" at bounding box center [46, 81] width 31 height 11
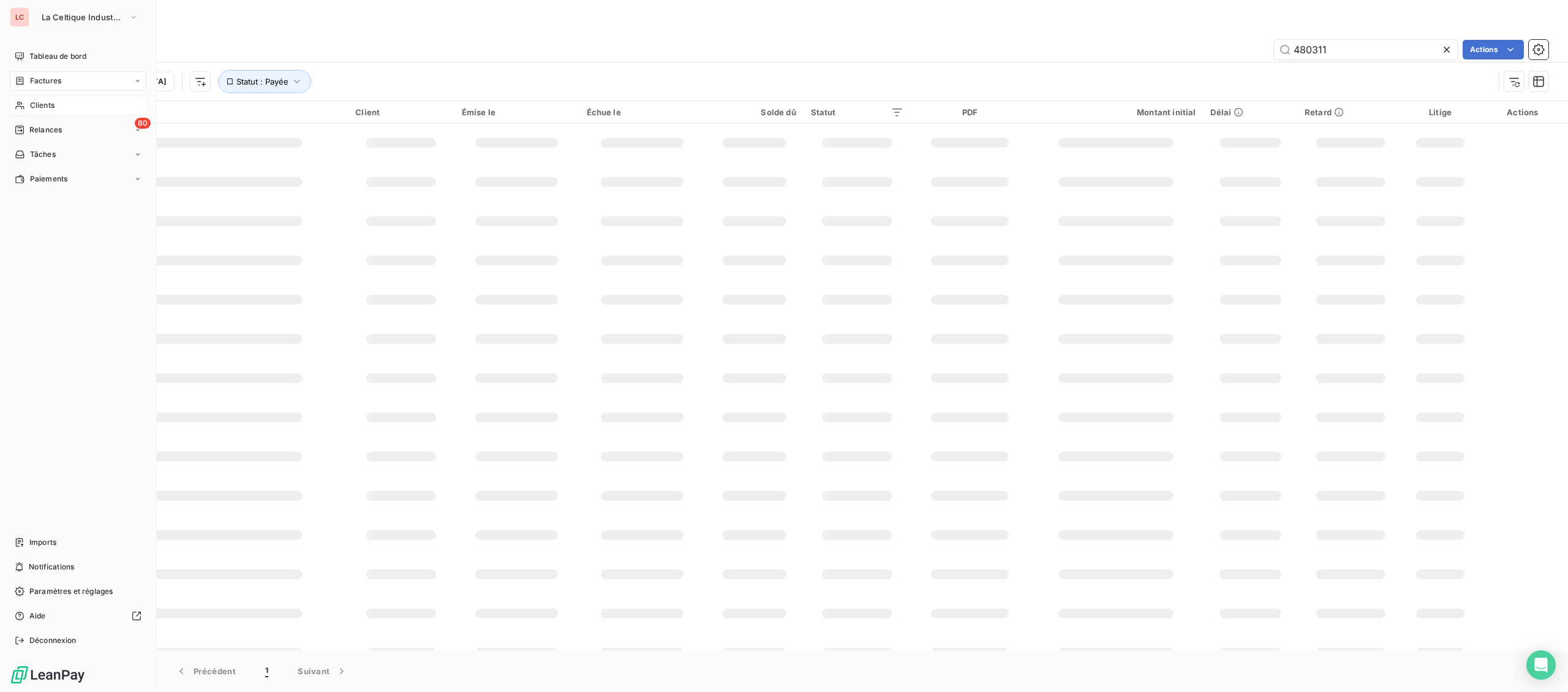
click at [30, 108] on span "Clients" at bounding box center [43, 105] width 24 height 11
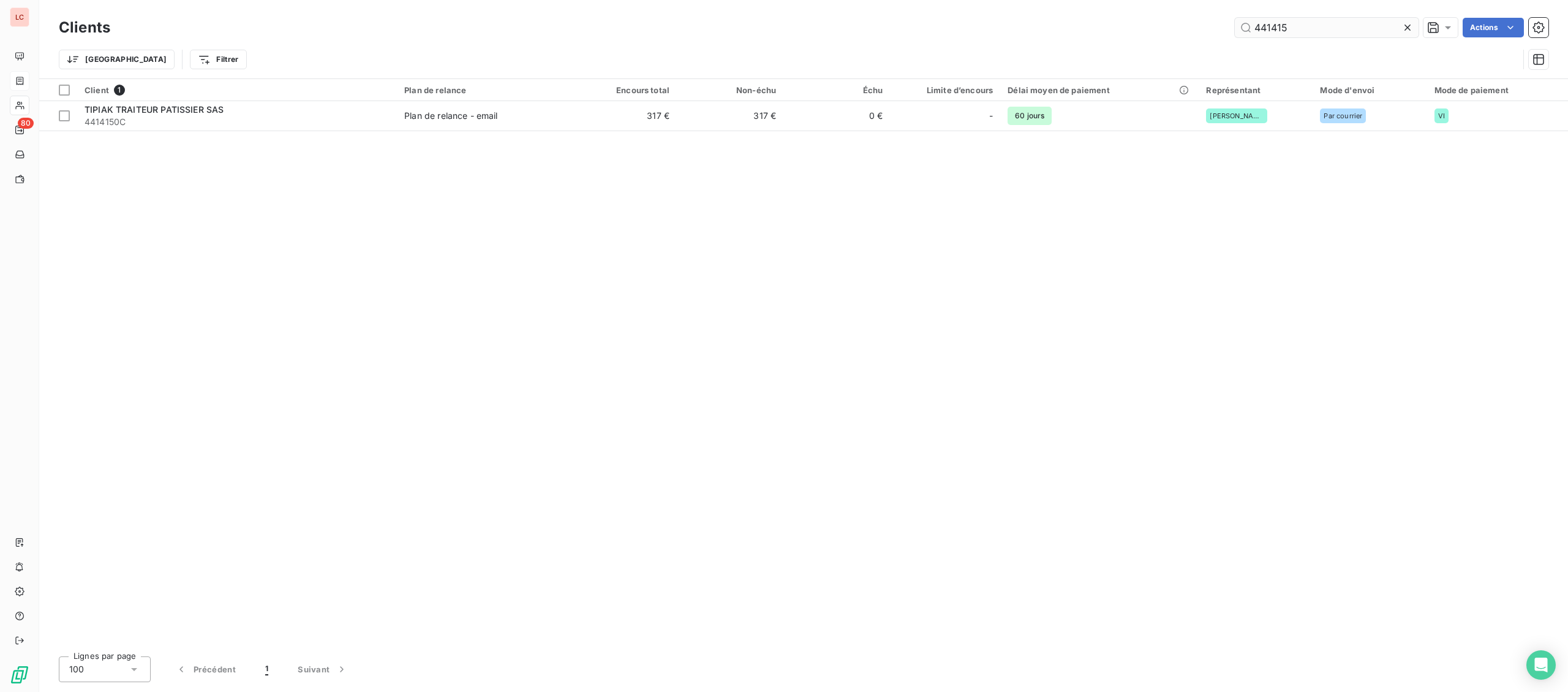
drag, startPoint x: 1289, startPoint y: 32, endPoint x: 1043, endPoint y: 30, distance: 246.0
click at [1235, 30] on input "441415" at bounding box center [1326, 28] width 184 height 19
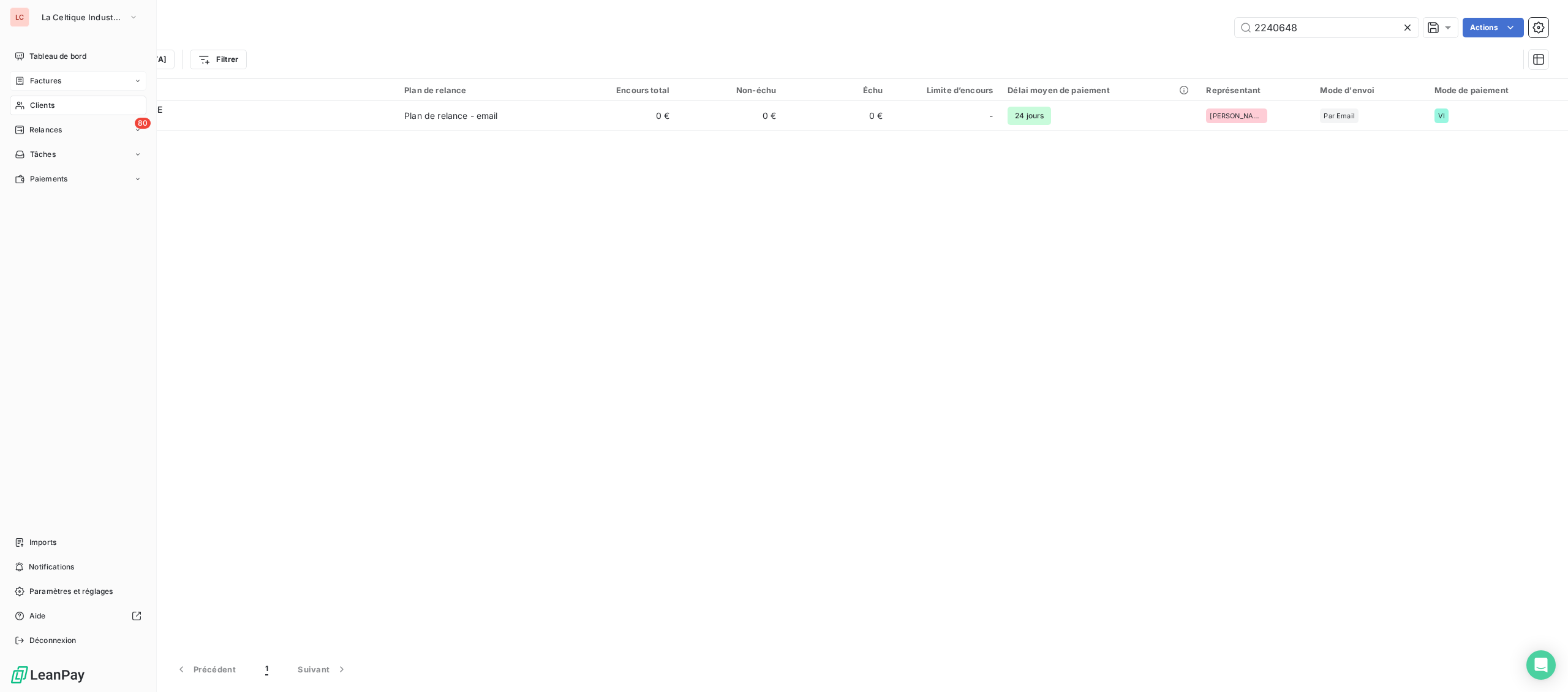
click at [27, 104] on div "Clients" at bounding box center [78, 105] width 137 height 19
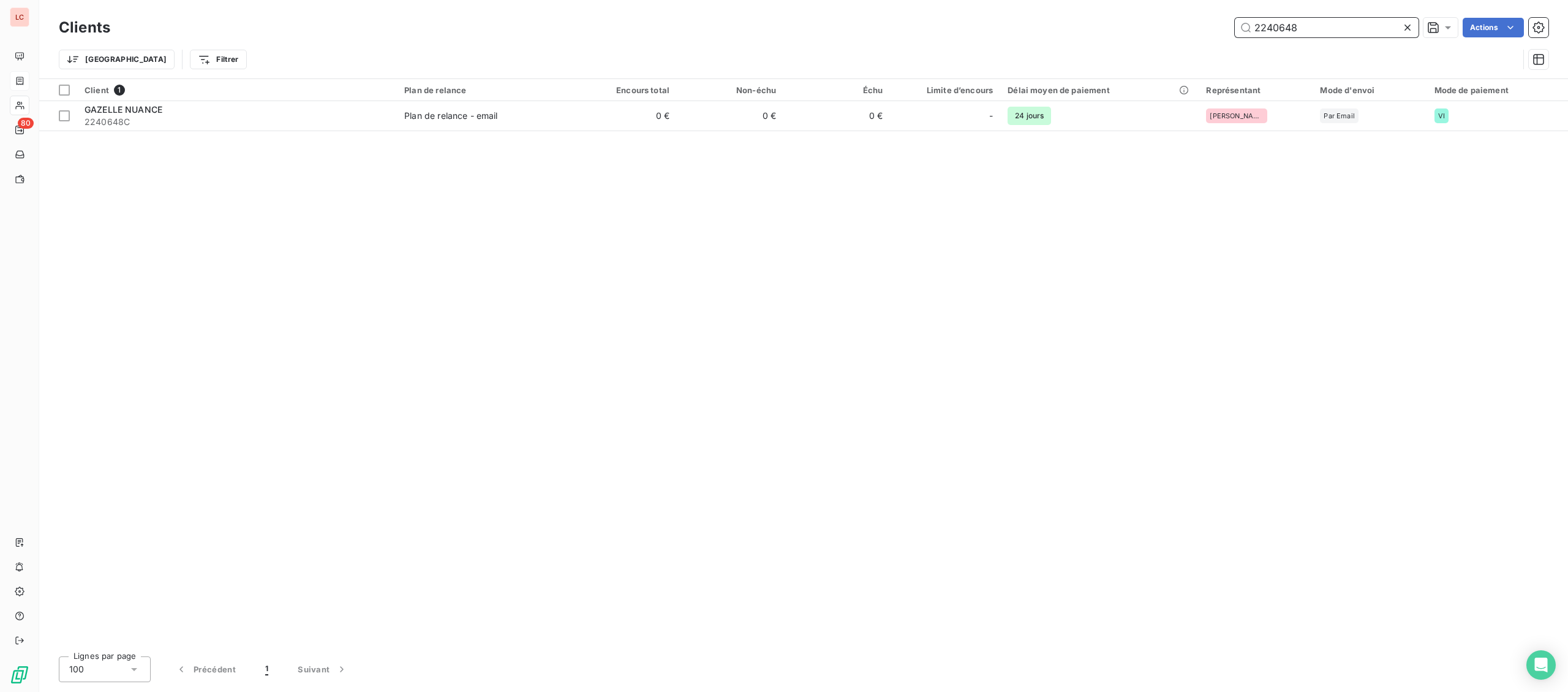
drag, startPoint x: 1340, startPoint y: 19, endPoint x: 1134, endPoint y: 15, distance: 206.0
click at [1235, 18] on input "2240648" at bounding box center [1326, 28] width 184 height 19
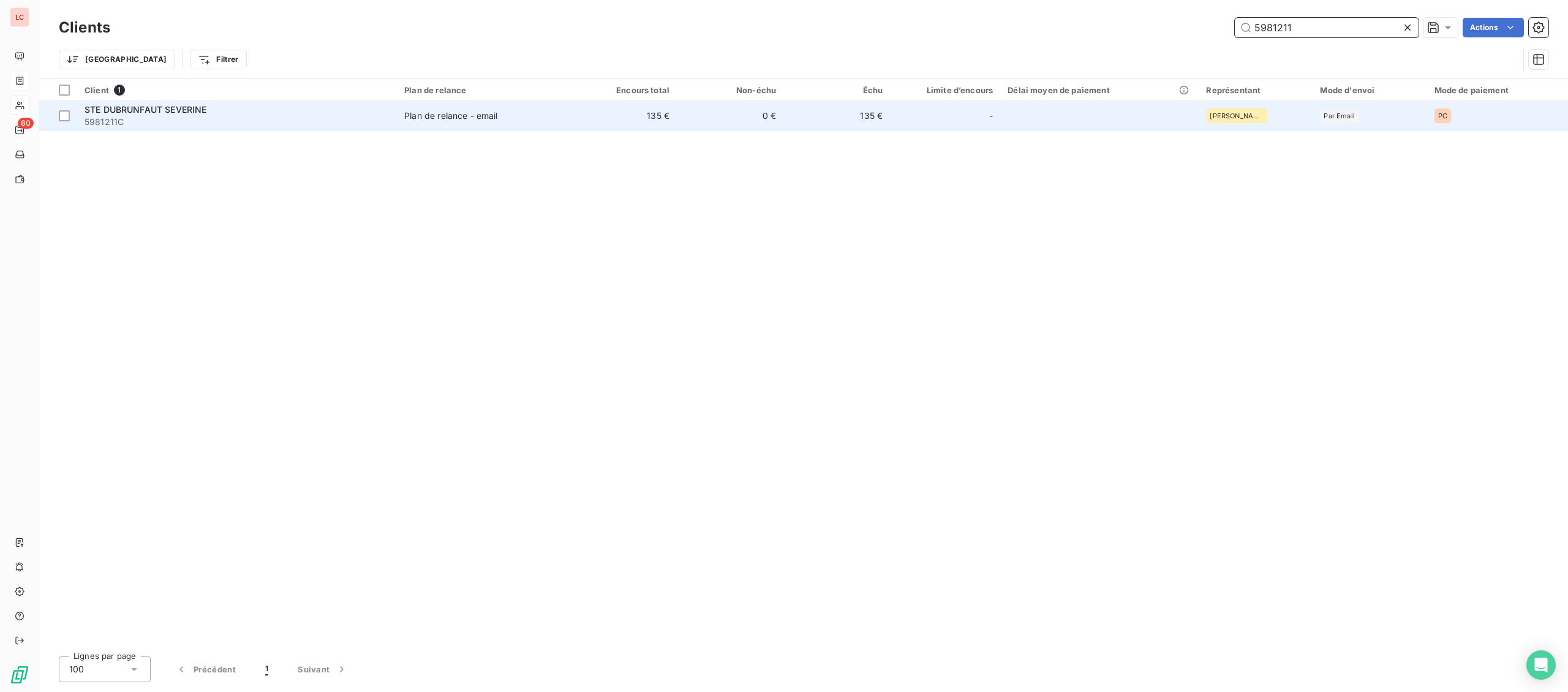
type input "5981211"
click at [445, 115] on div "Plan de relance - email" at bounding box center [450, 115] width 93 height 12
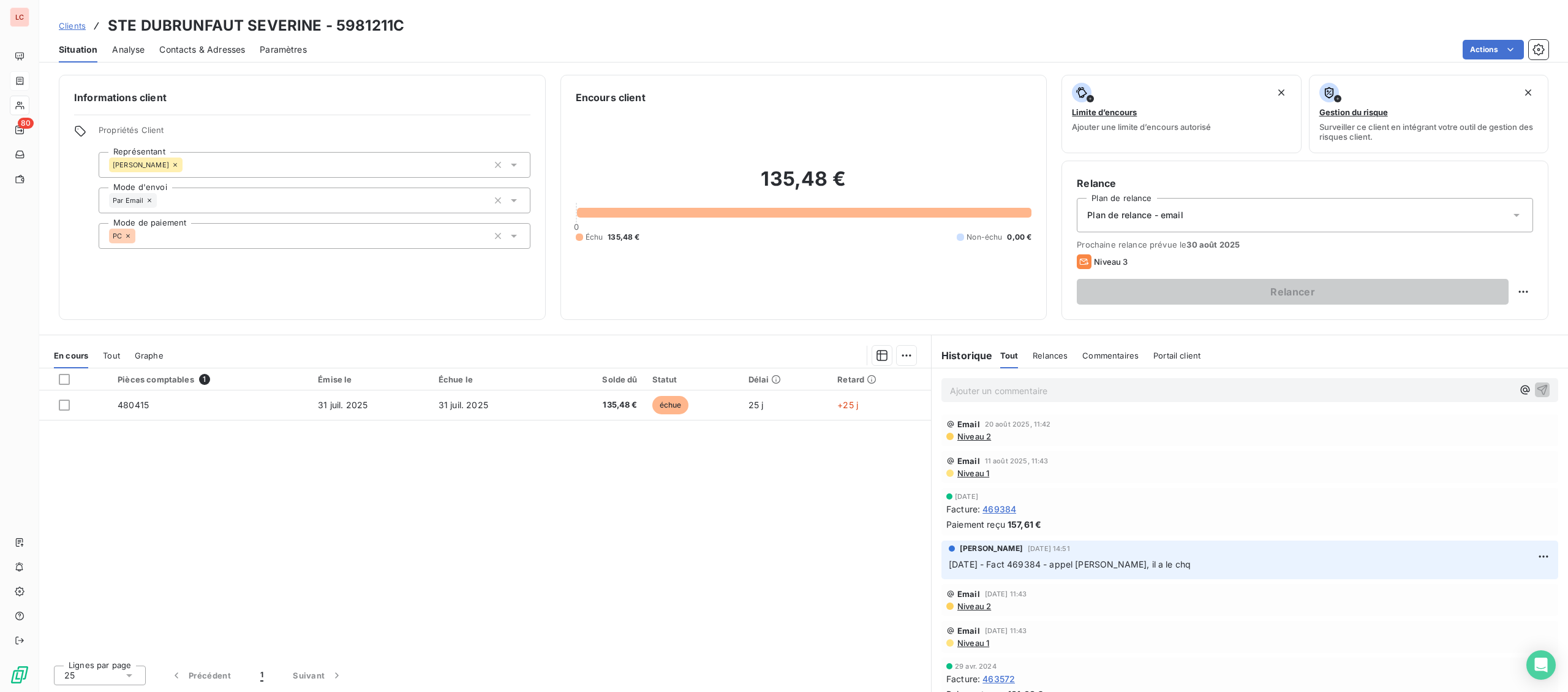
click at [1143, 390] on p "Ajouter un commentaire ﻿" at bounding box center [1231, 391] width 563 height 15
click at [958, 390] on span "[DATE] - fact 480415 - @ [PERSON_NAME] "" at bounding box center [1043, 390] width 186 height 10
click at [1152, 391] on p "[DATE] - fact 480415 - @ [PERSON_NAME] "" at bounding box center [1231, 390] width 563 height 14
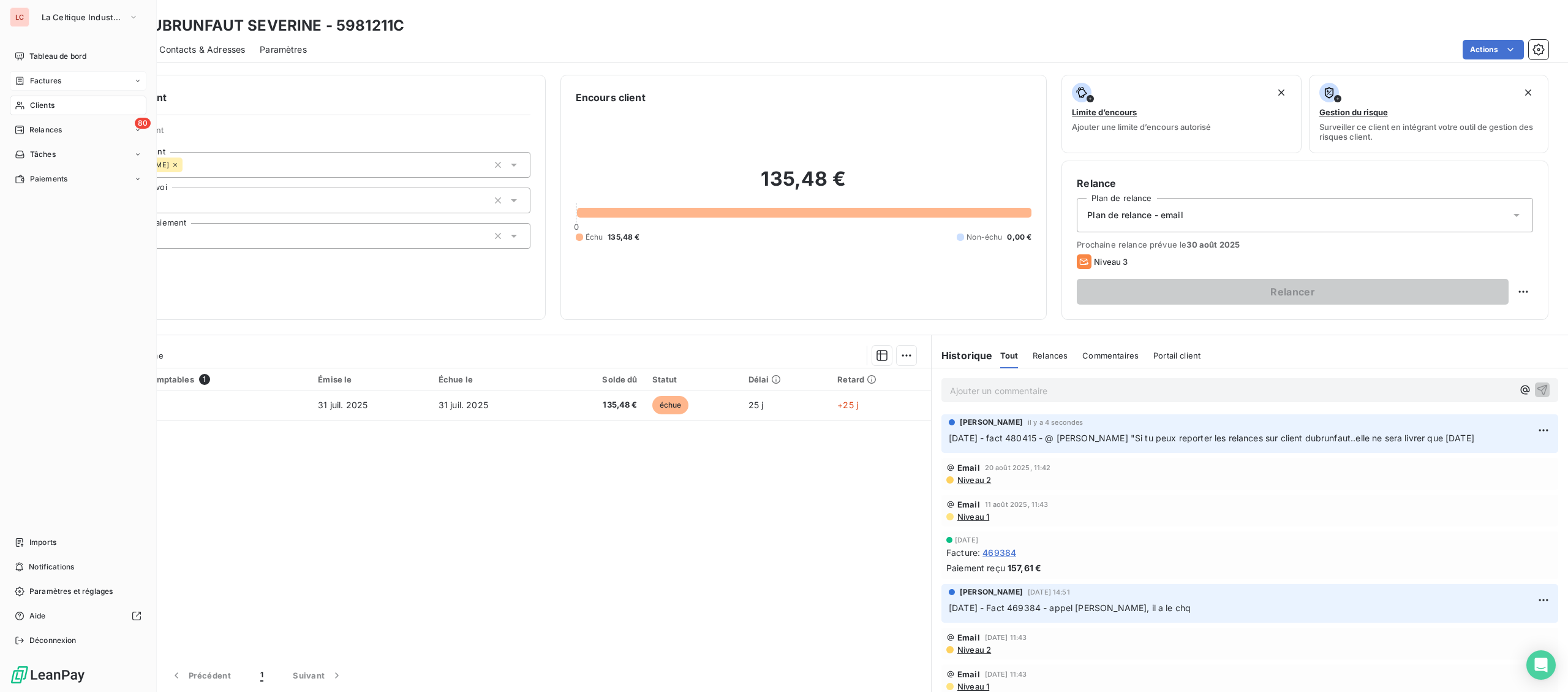
click at [59, 83] on span "Factures" at bounding box center [46, 81] width 31 height 11
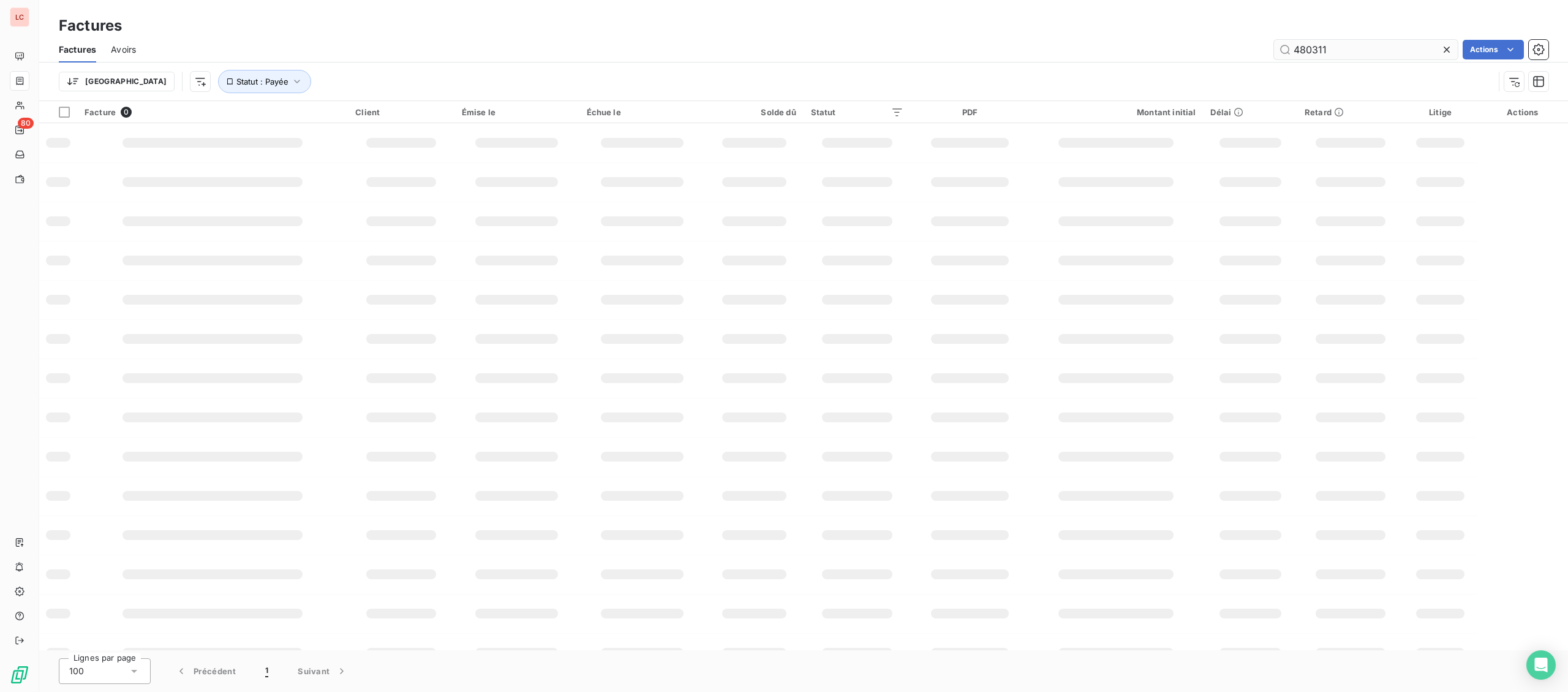
drag, startPoint x: 1322, startPoint y: 51, endPoint x: 1223, endPoint y: 49, distance: 99.0
click at [1274, 49] on input "480311" at bounding box center [1366, 50] width 184 height 19
type input "1"
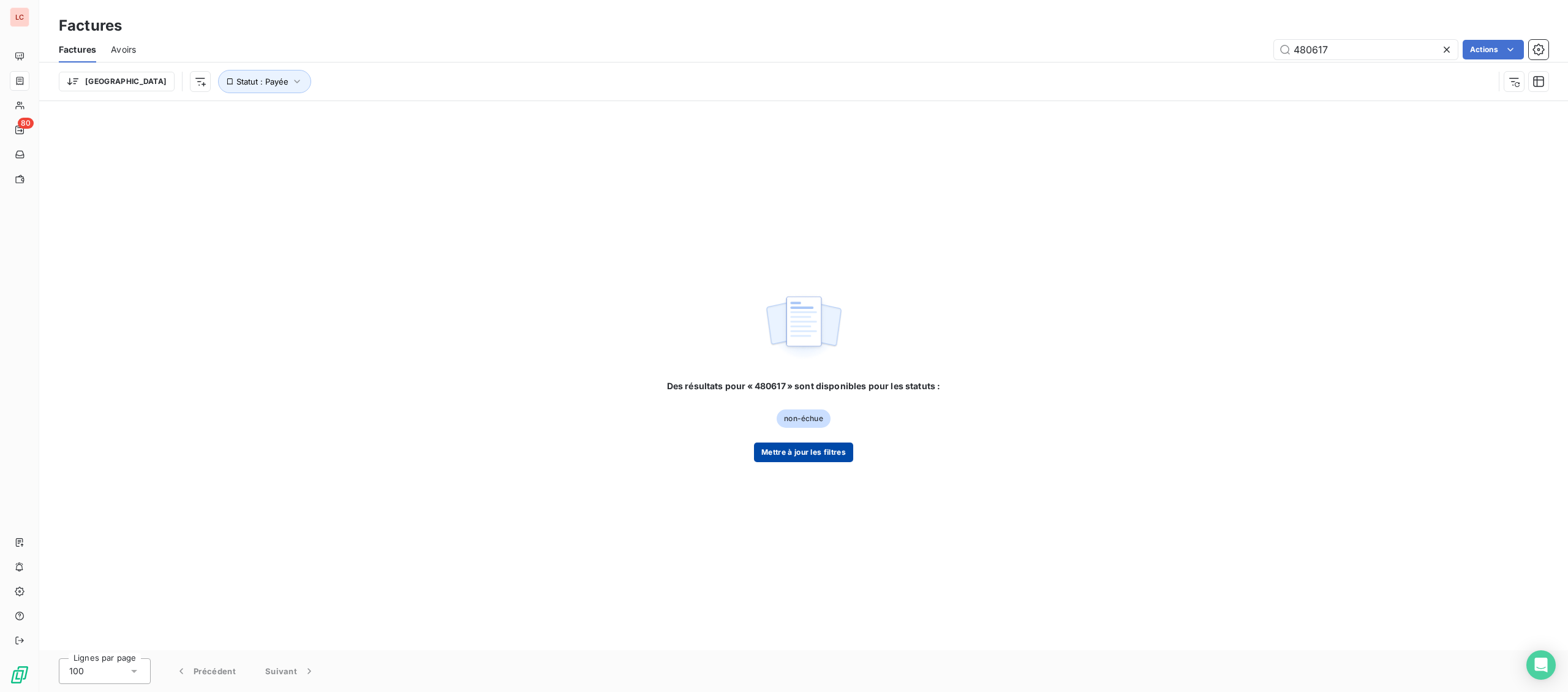
type input "480617"
click at [828, 449] on button "Mettre à jour les filtres" at bounding box center [804, 452] width 99 height 19
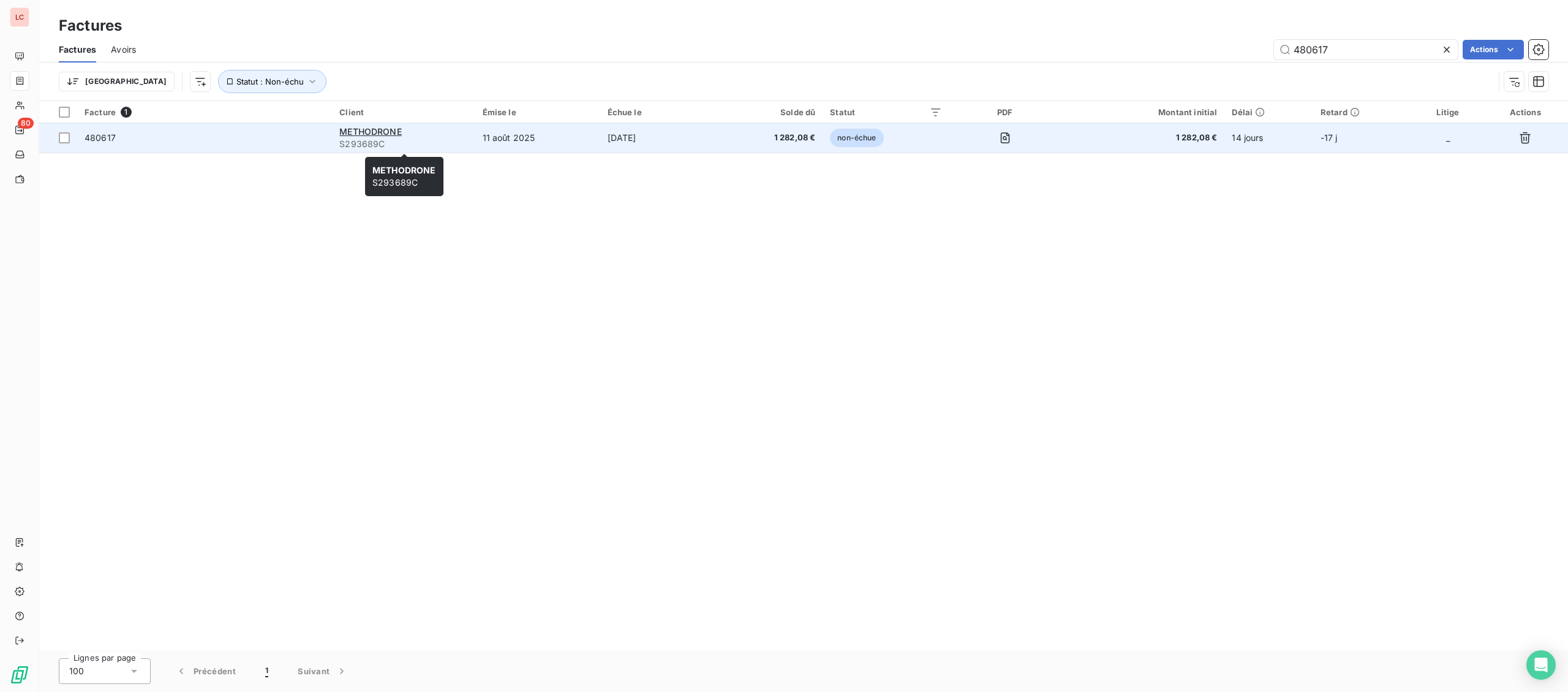
click at [426, 132] on div "METHODRONE" at bounding box center [403, 132] width 128 height 12
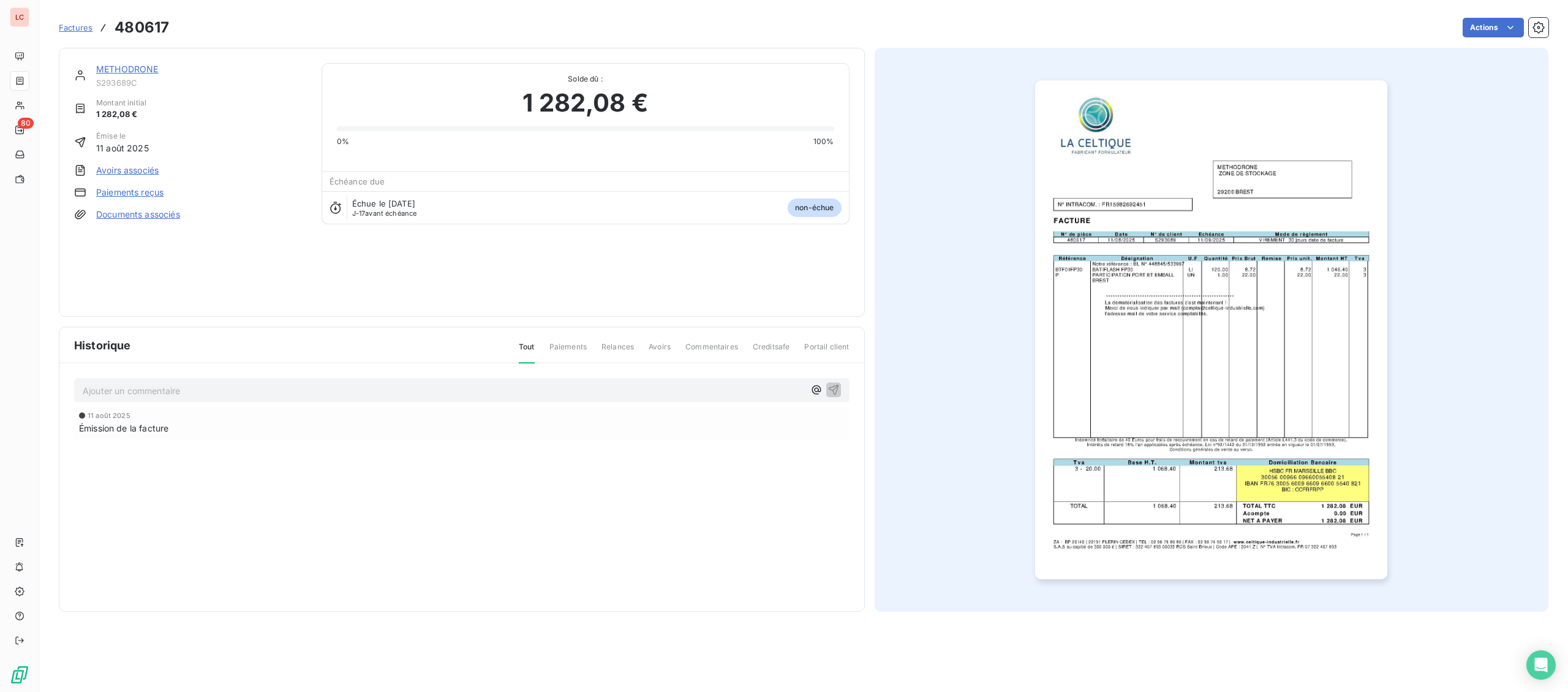
click at [132, 64] on link "METHODRONE" at bounding box center [127, 69] width 63 height 10
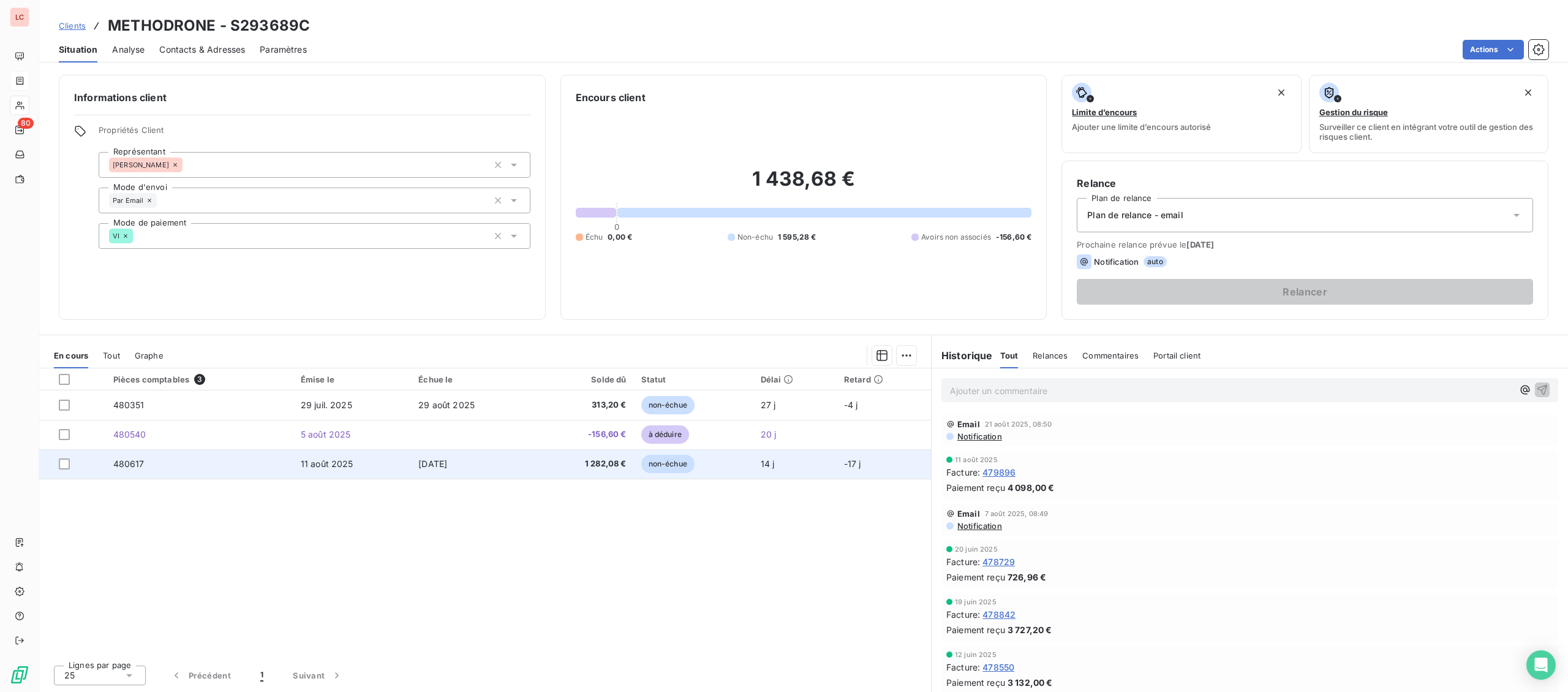
click at [314, 470] on td "11 août 2025" at bounding box center [352, 464] width 117 height 30
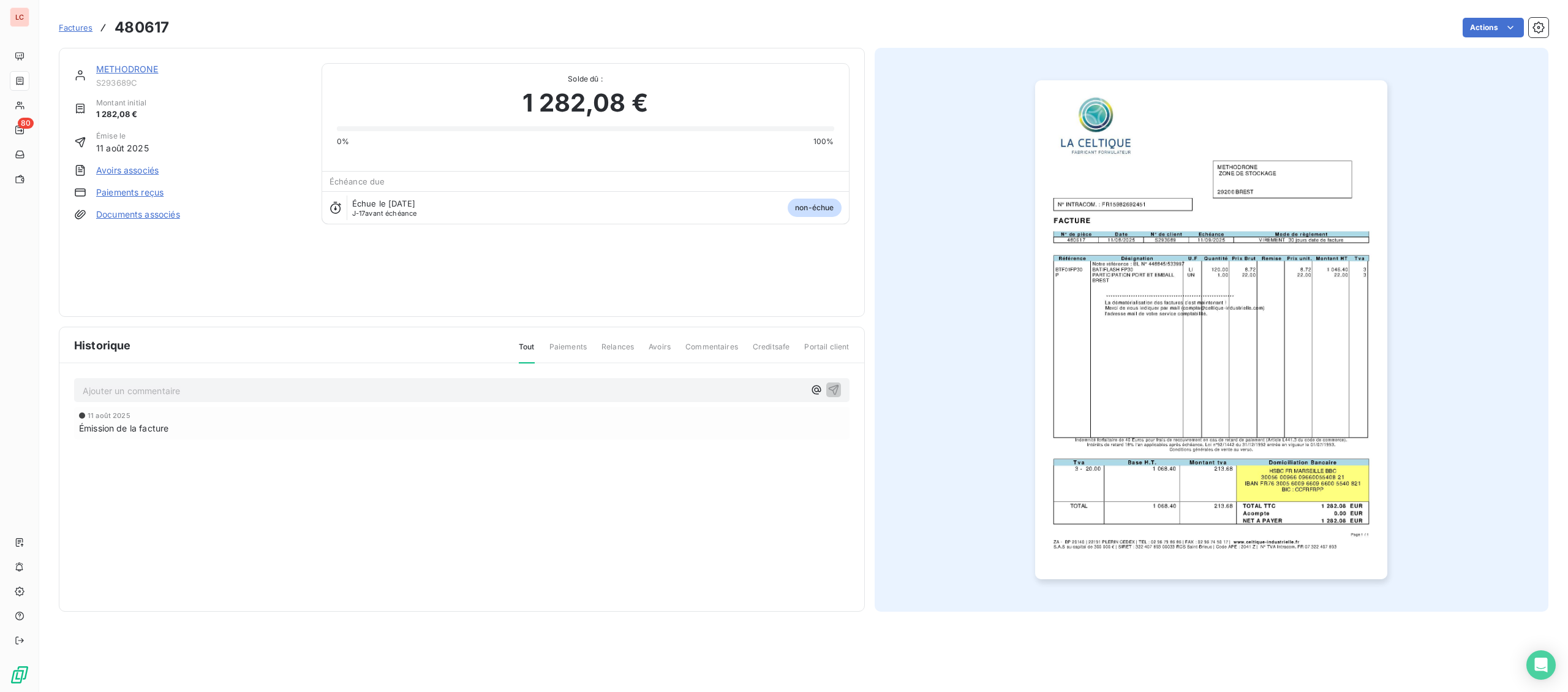
click at [154, 68] on link "METHODRONE" at bounding box center [127, 69] width 63 height 10
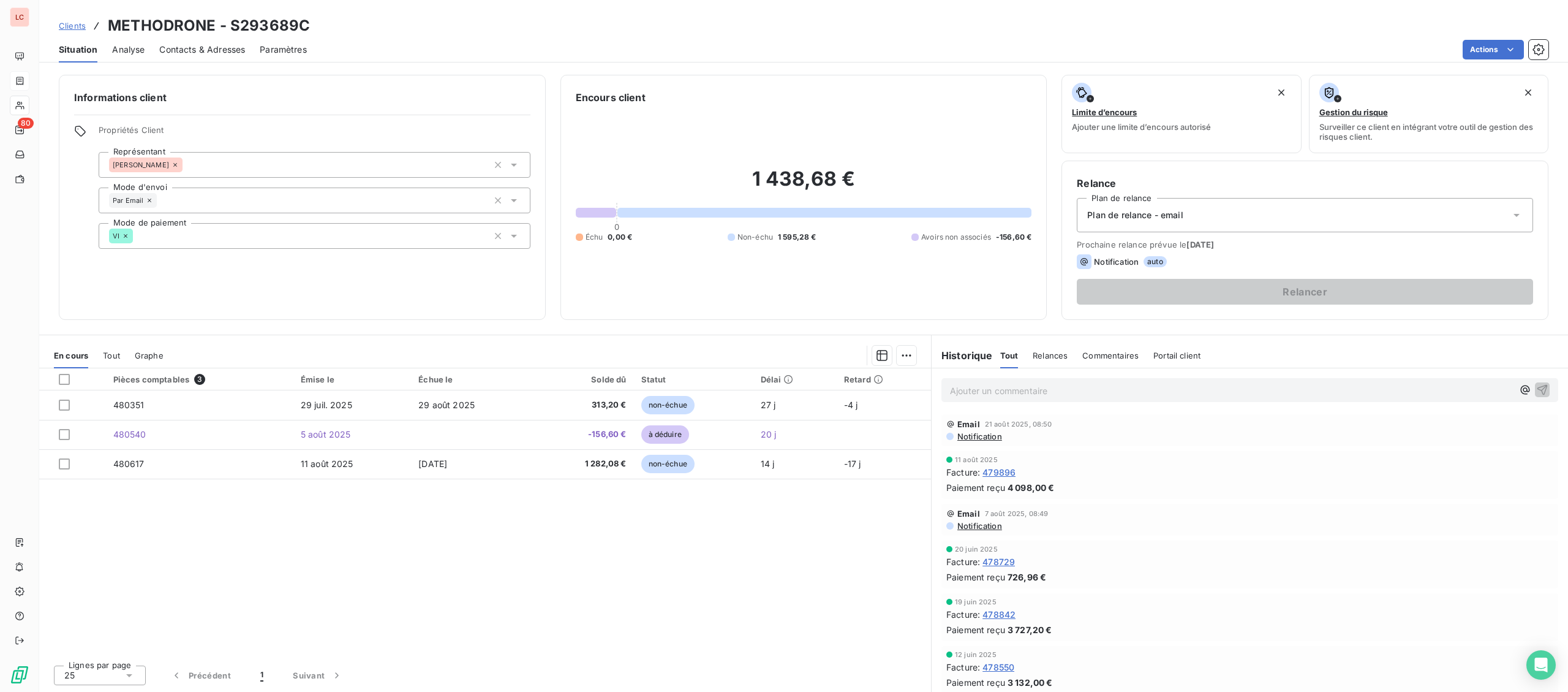
click at [1056, 400] on div "Ajouter un commentaire ﻿" at bounding box center [1250, 390] width 617 height 24
click at [1070, 395] on p "Ajouter un commentaire ﻿" at bounding box center [1231, 391] width 563 height 15
click at [1152, 388] on p "[DATE]- fact 480617 - @ client "" at bounding box center [1231, 390] width 563 height 14
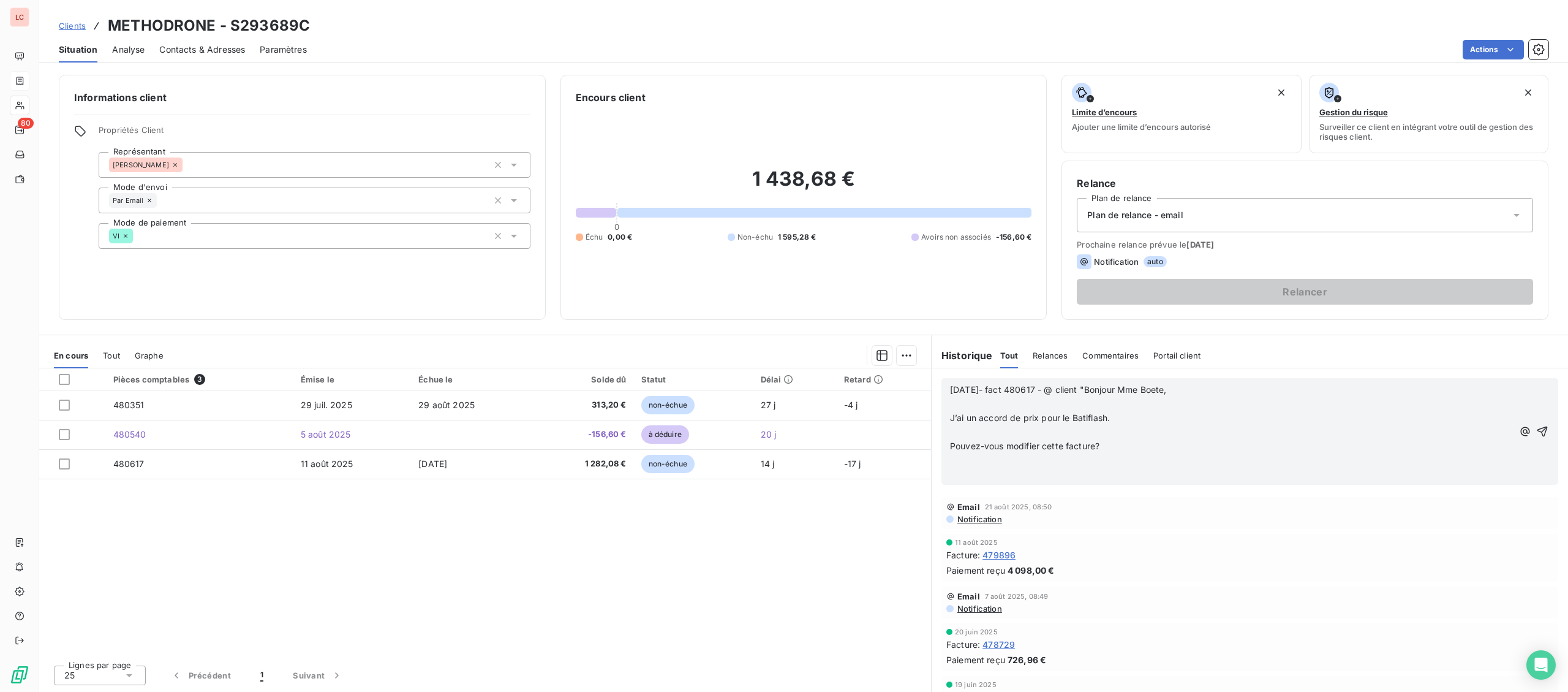
click at [1205, 400] on p "﻿" at bounding box center [1231, 404] width 563 height 14
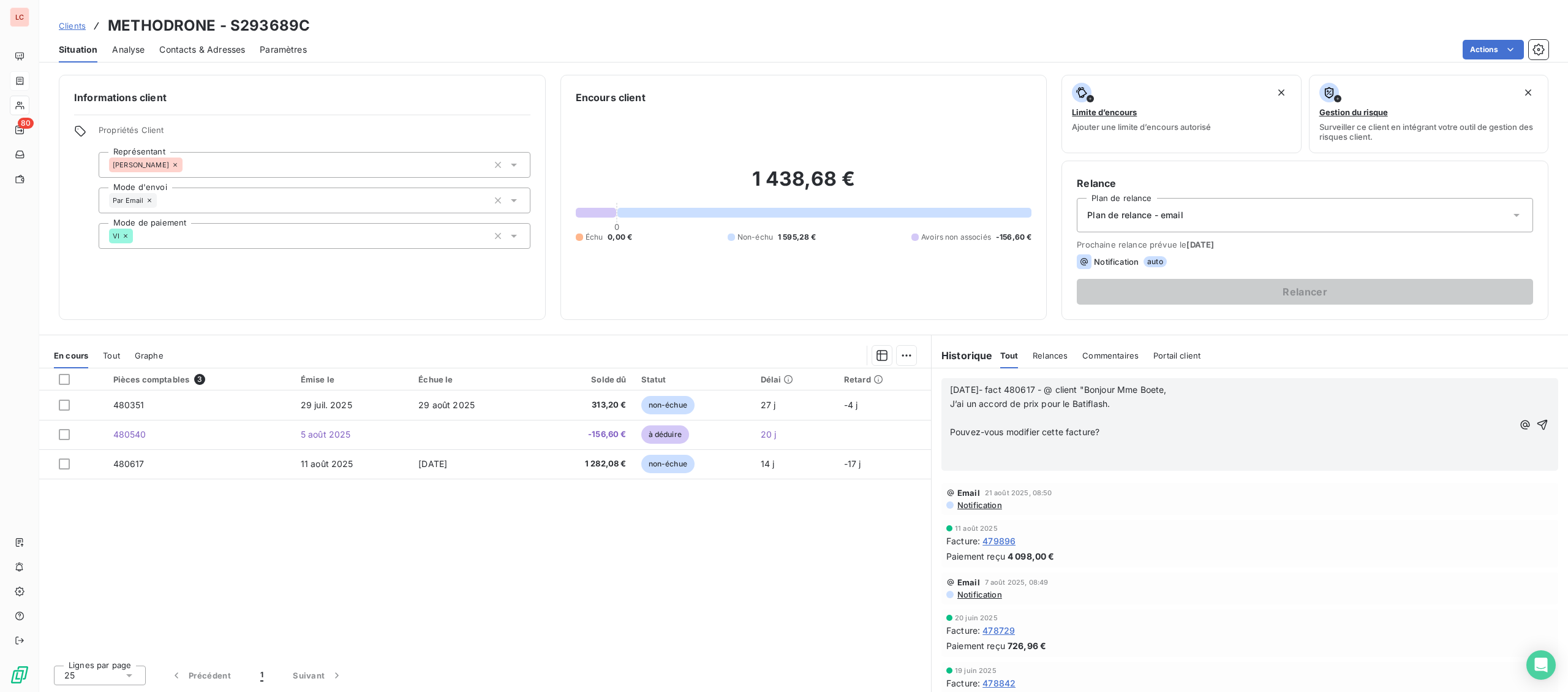
click at [1194, 401] on p "J’ai un accord de prix pour le Batiflash." at bounding box center [1231, 404] width 563 height 14
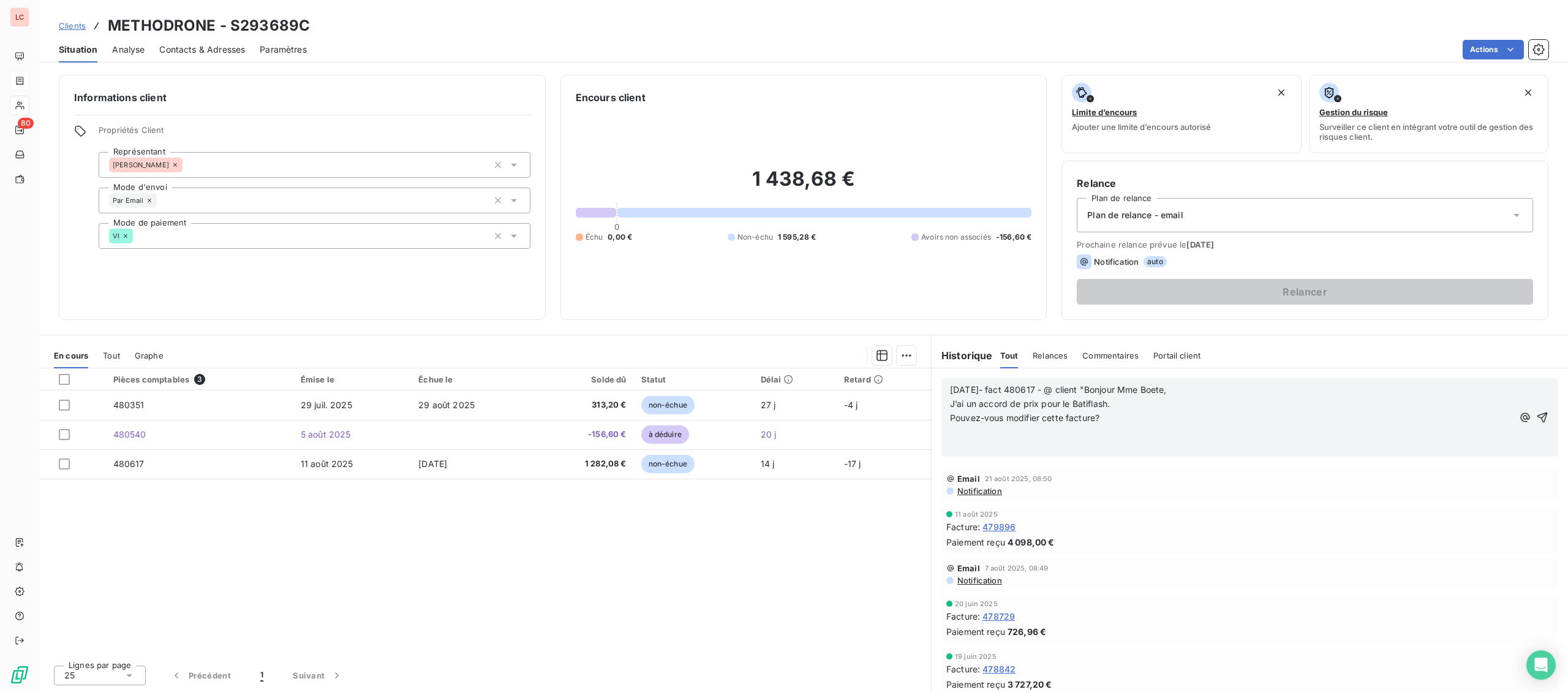
click at [1188, 415] on p "Pouvez-vous modifier cette facture?" at bounding box center [1231, 419] width 563 height 14
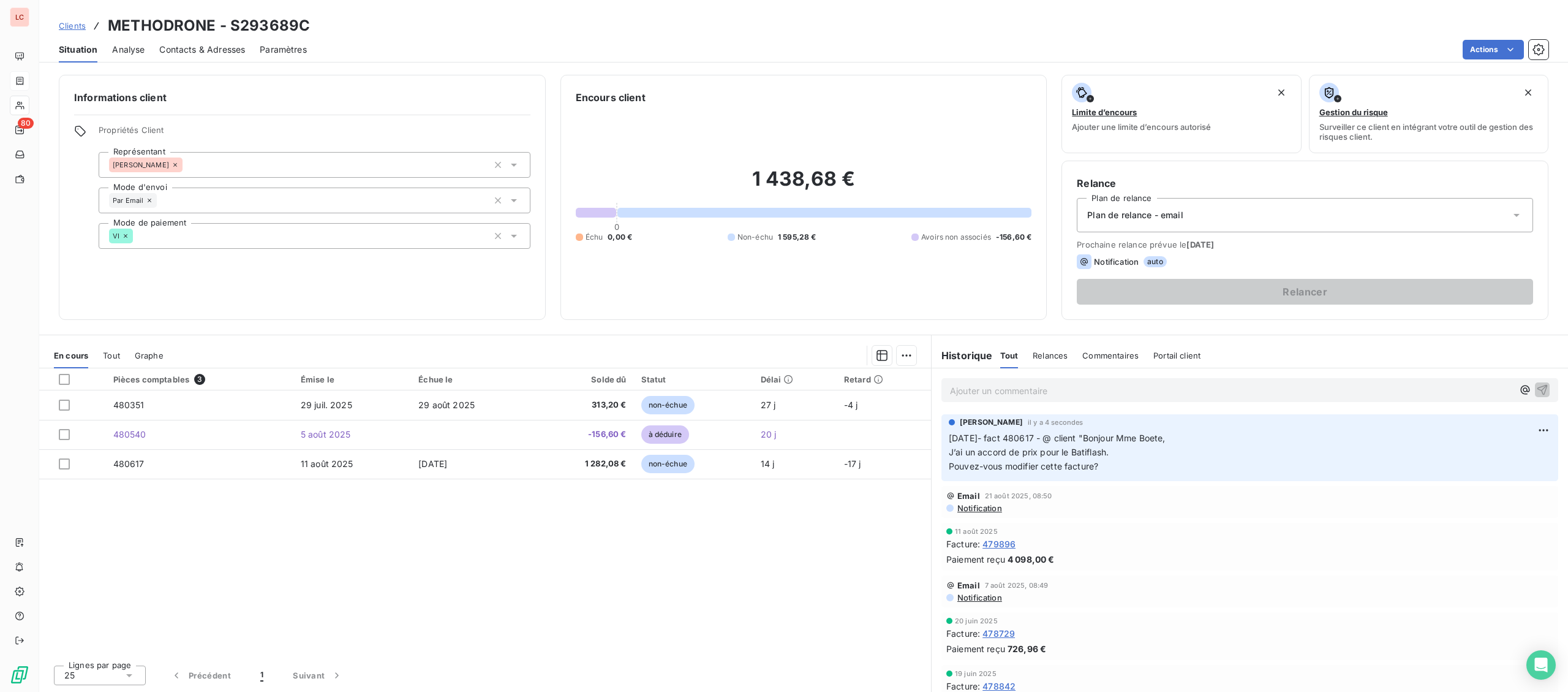
click at [1083, 390] on p "Ajouter un commentaire ﻿" at bounding box center [1231, 391] width 563 height 15
click at [1270, 389] on p "[DATE] - fact 480617 - envoi @ à [PERSON_NAME] "" at bounding box center [1231, 390] width 563 height 14
click at [1270, 390] on p "[DATE] - fact 480617 - envoi @ à [PERSON_NAME] "" at bounding box center [1231, 390] width 563 height 14
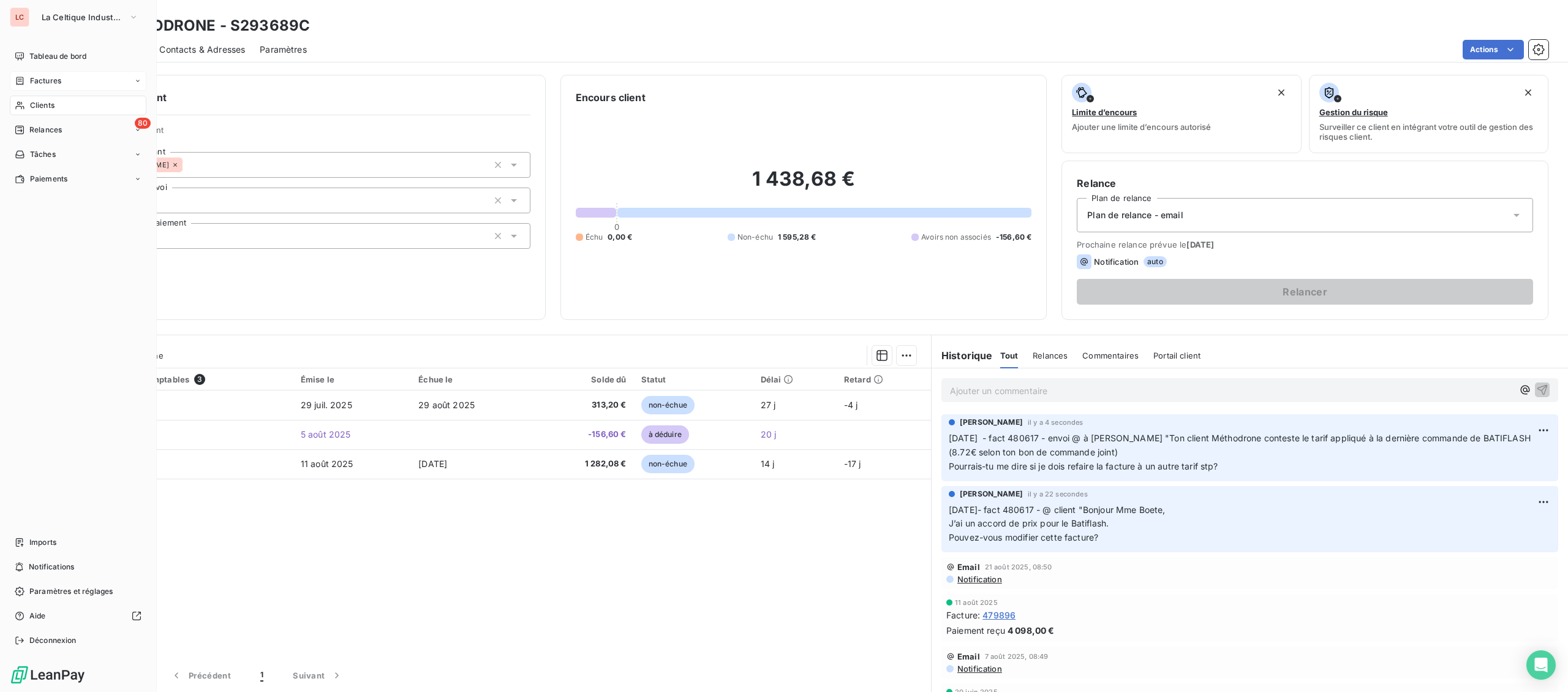
click at [57, 100] on div "Clients" at bounding box center [78, 105] width 137 height 19
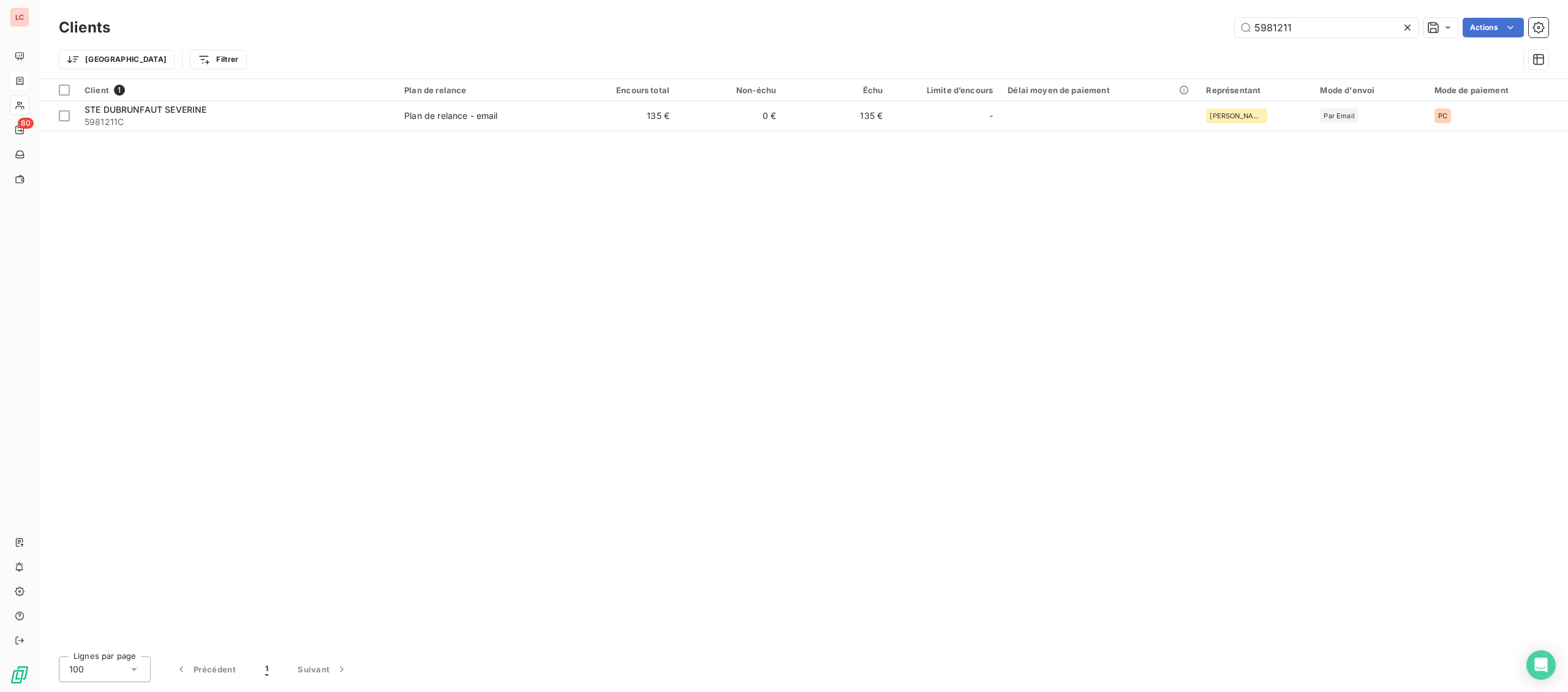
click at [1235, 32] on input "5981211" at bounding box center [1326, 28] width 184 height 19
type input "1"
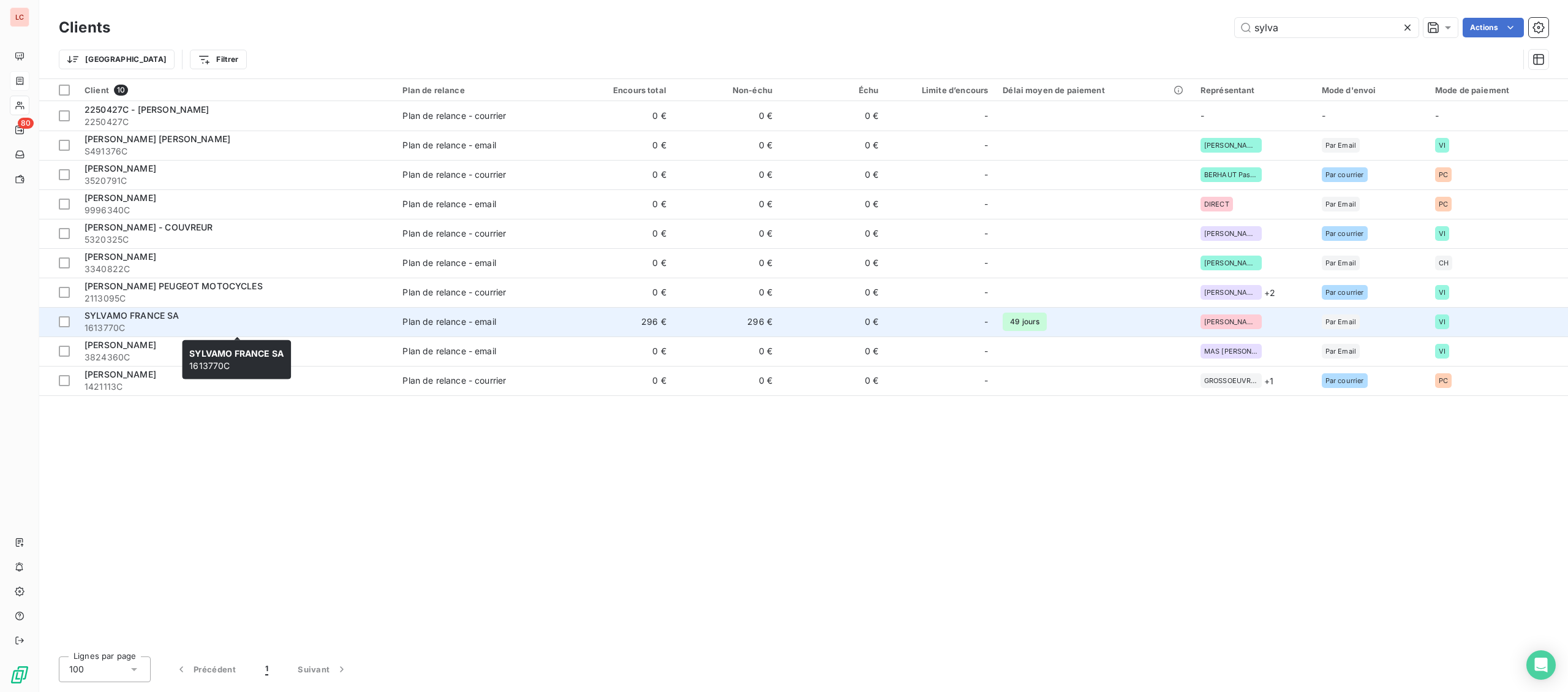
type input "sylva"
click at [187, 328] on span "1613770C" at bounding box center [236, 328] width 303 height 12
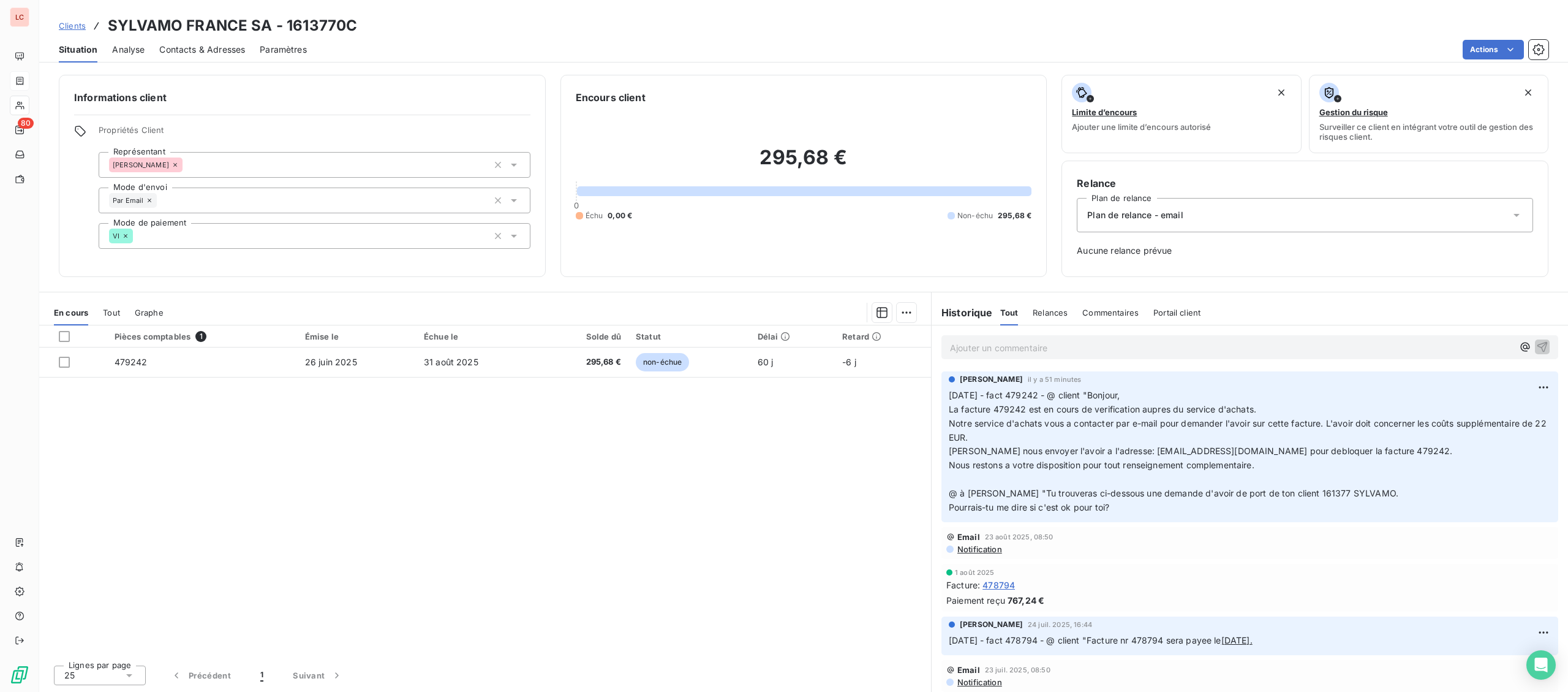
click at [1050, 344] on p "Ajouter un commentaire ﻿" at bounding box center [1231, 348] width 563 height 15
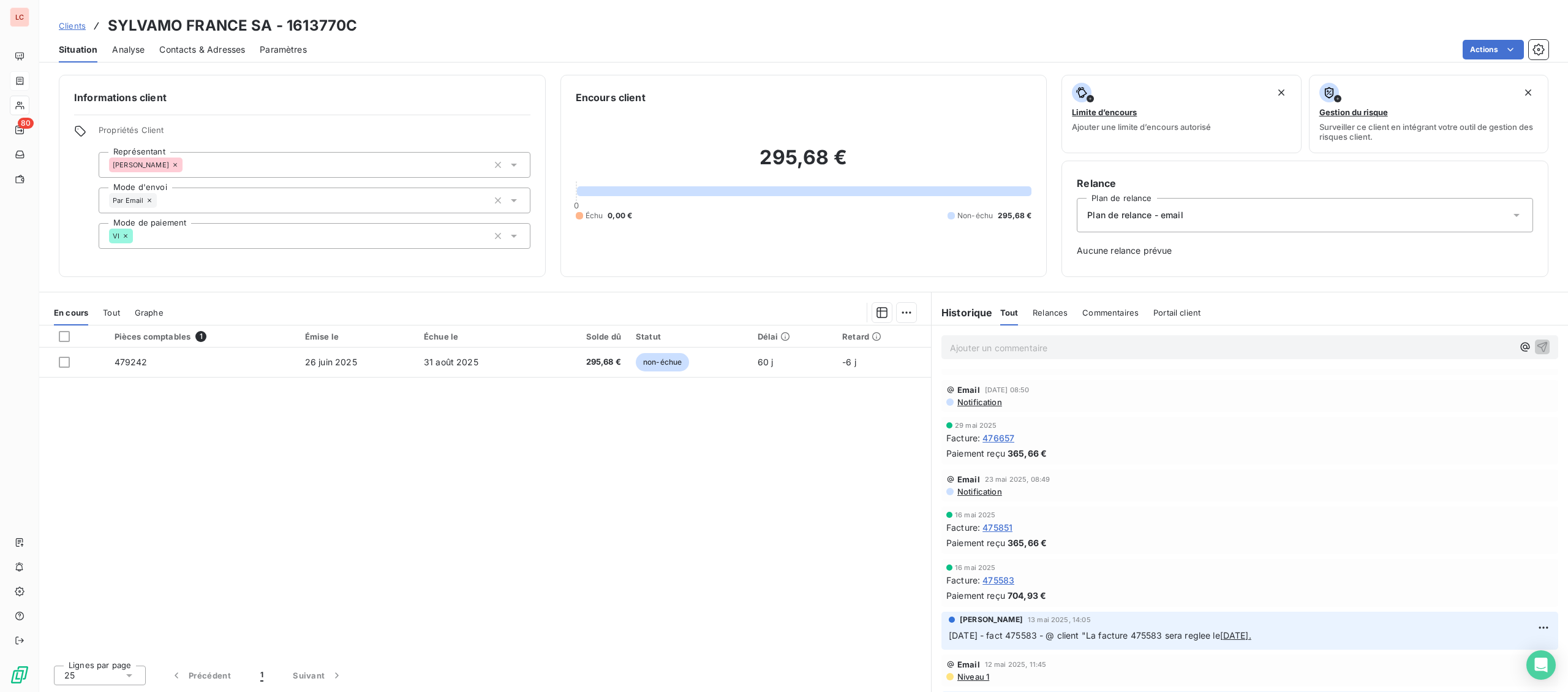
scroll to position [510, 0]
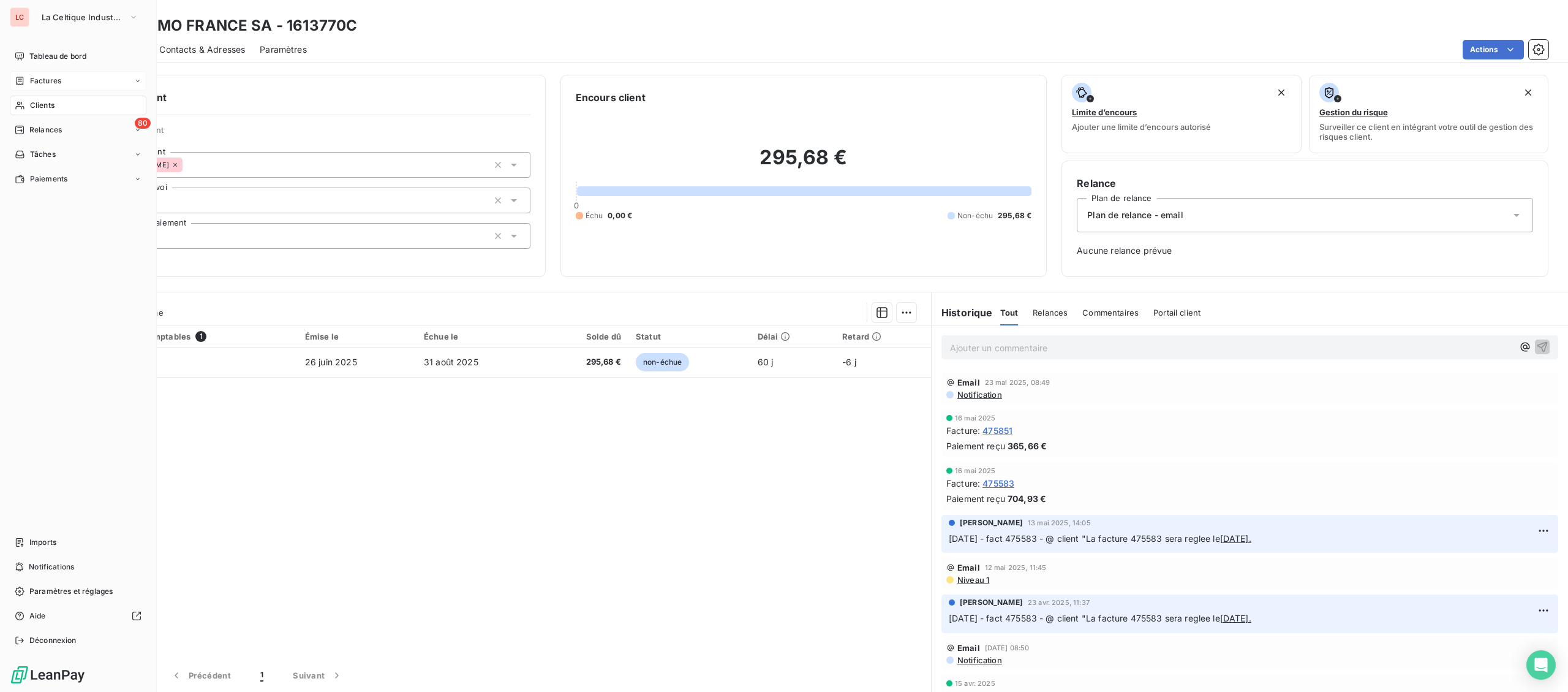
click at [37, 97] on div "Clients" at bounding box center [78, 105] width 137 height 19
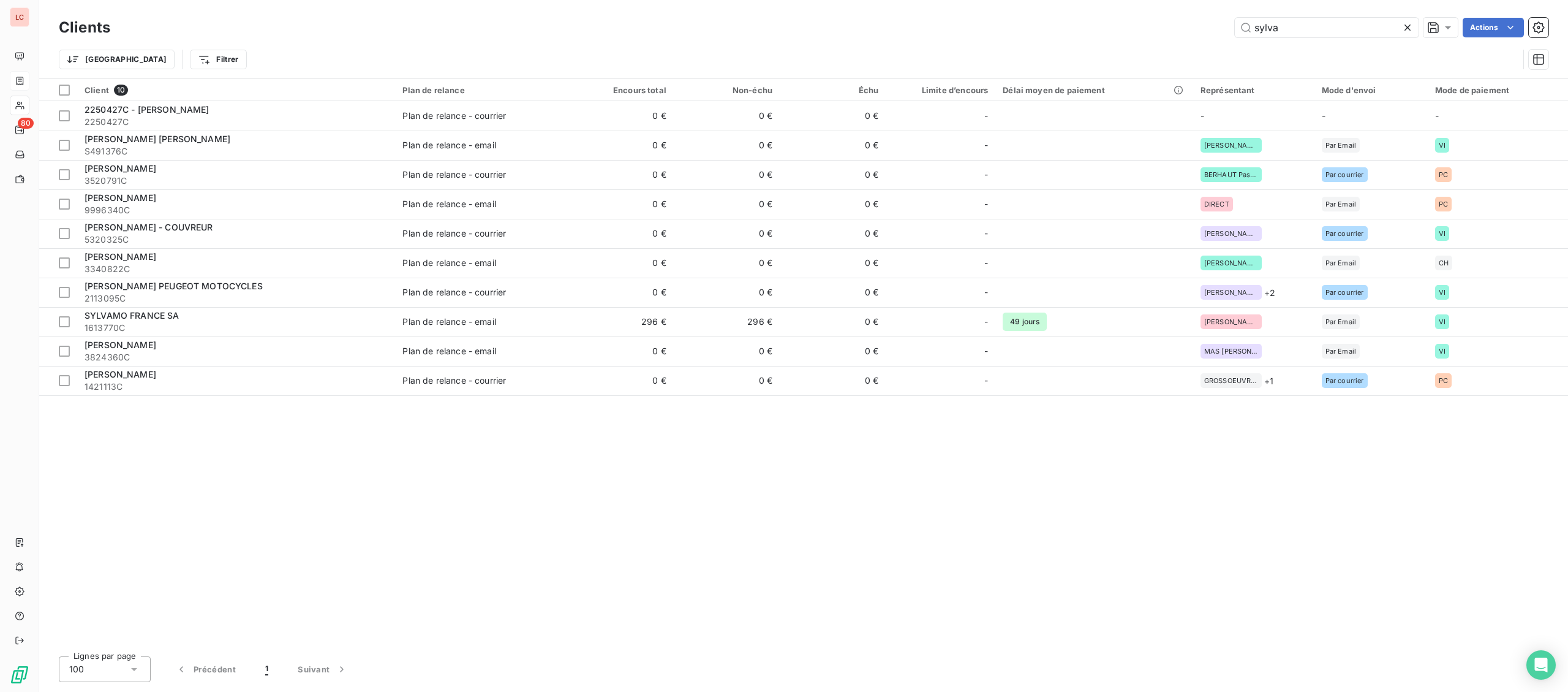
drag, startPoint x: 1214, startPoint y: 27, endPoint x: 1147, endPoint y: 25, distance: 67.0
click at [1235, 25] on input "sylva" at bounding box center [1326, 28] width 184 height 19
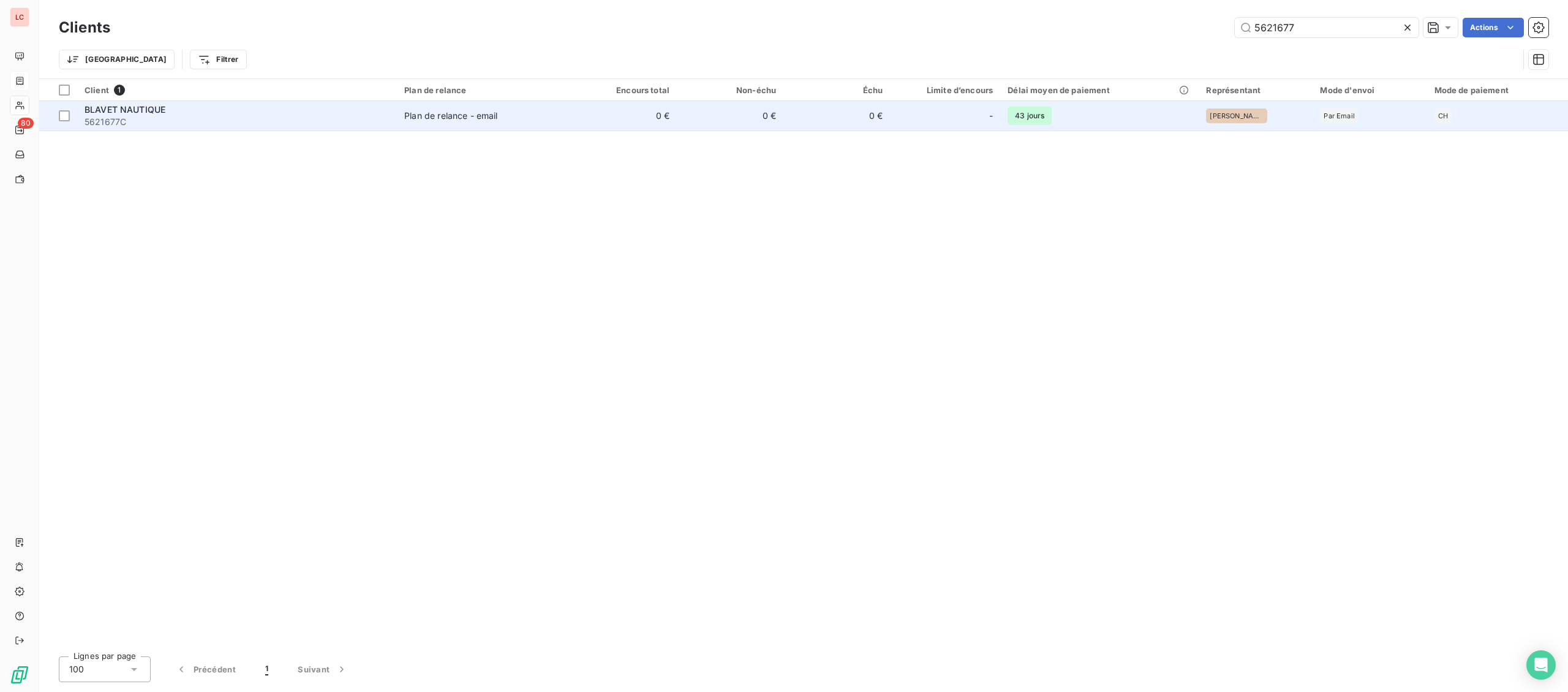
type input "5621677"
click at [635, 121] on td "0 €" at bounding box center [623, 116] width 106 height 30
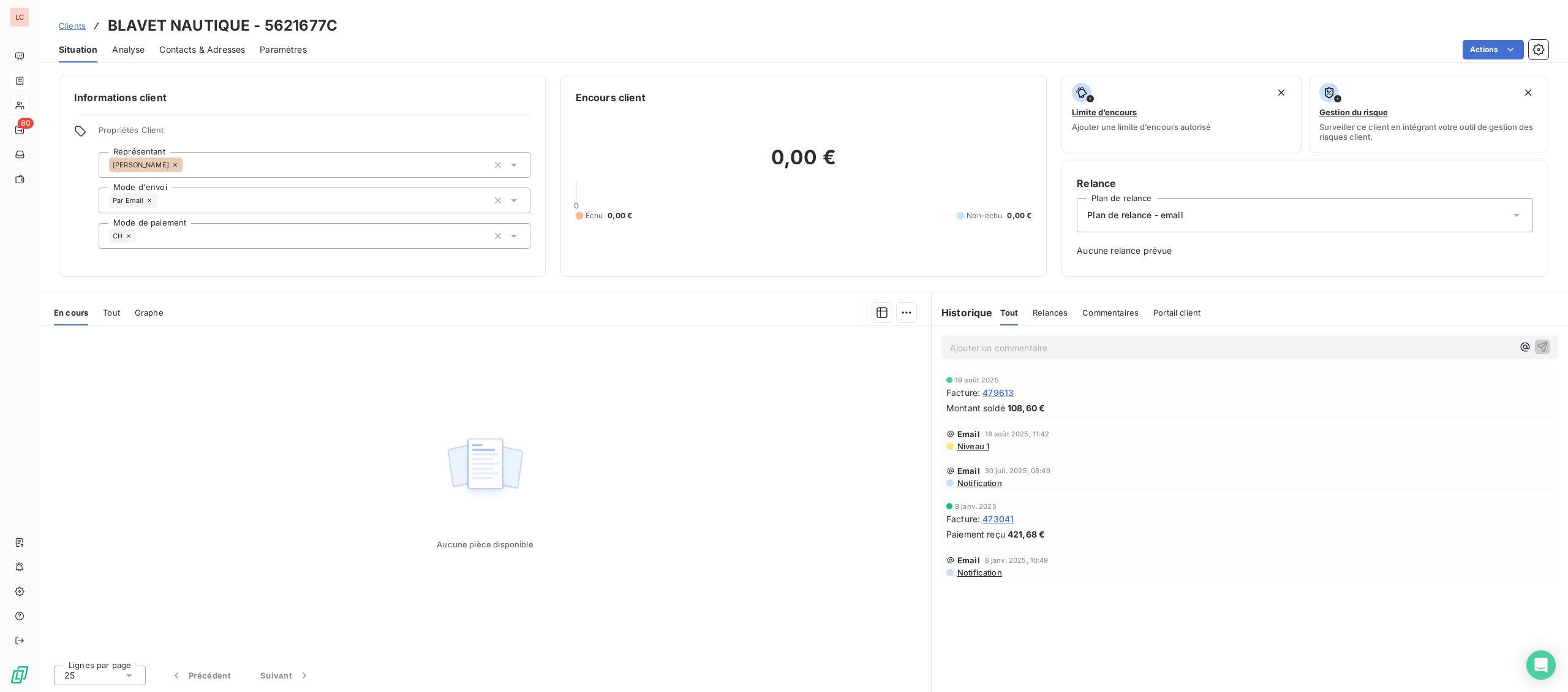
click at [998, 390] on span "479613" at bounding box center [998, 393] width 31 height 13
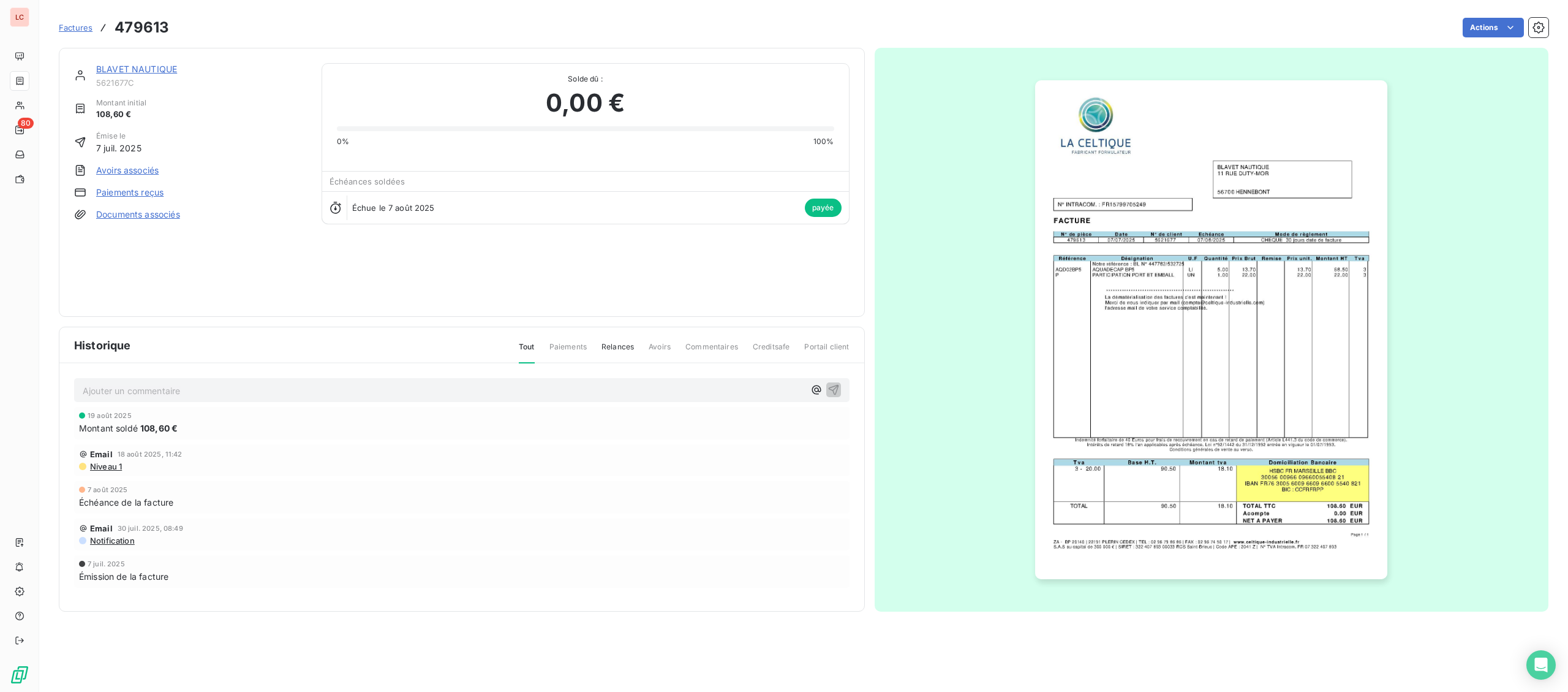
drag, startPoint x: 425, startPoint y: 618, endPoint x: 416, endPoint y: 604, distance: 16.6
click at [422, 612] on section "Factures 479613 Actions BLAVET NAUTIQUE 5621677C Montant initial 108,60 € Émise…" at bounding box center [804, 346] width 1529 height 692
click at [138, 71] on link "BLAVET NAUTIQUE" at bounding box center [136, 69] width 81 height 10
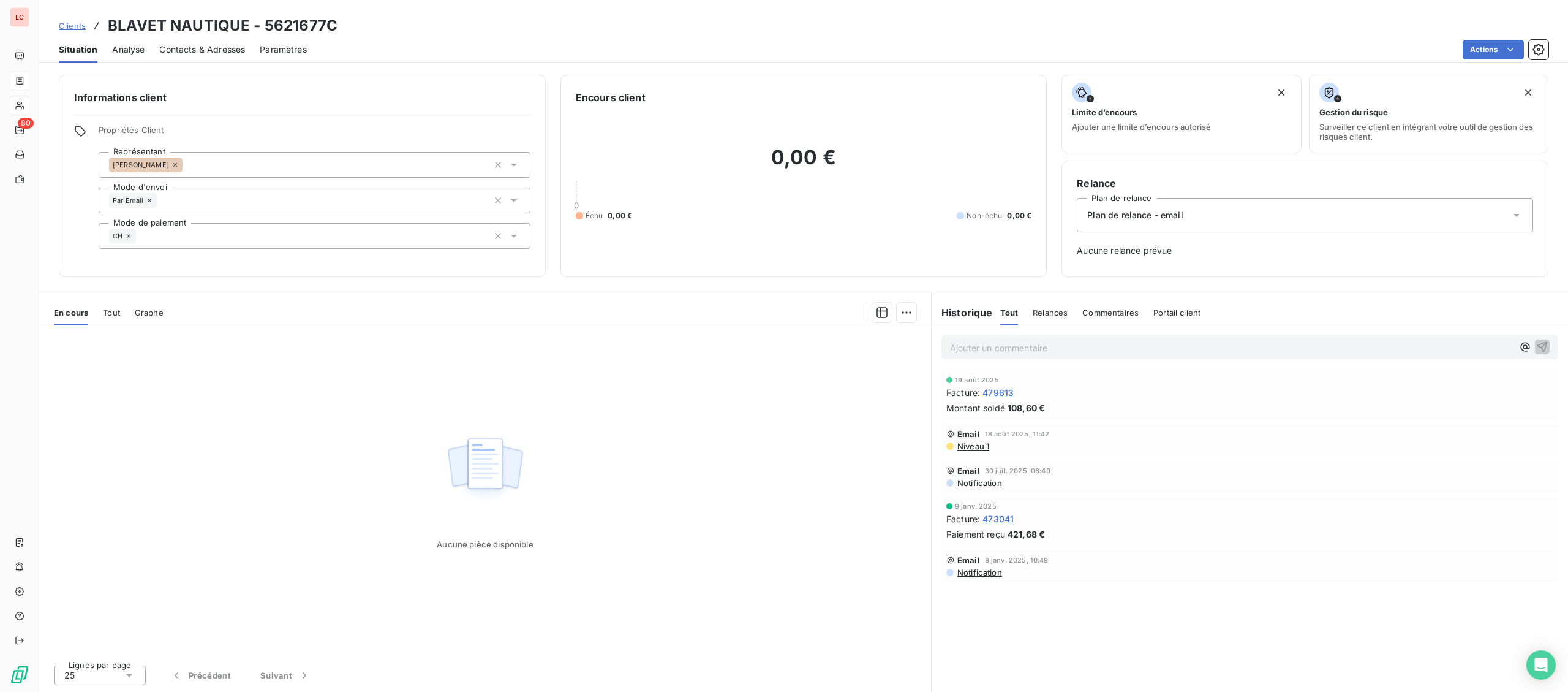
click at [1029, 357] on div "Ajouter un commentaire ﻿" at bounding box center [1250, 347] width 617 height 24
click at [1034, 351] on p "Ajouter un commentaire ﻿" at bounding box center [1231, 348] width 563 height 15
click at [1123, 342] on p "[DATE] - @ [PERSON_NAME] "" at bounding box center [1231, 347] width 563 height 14
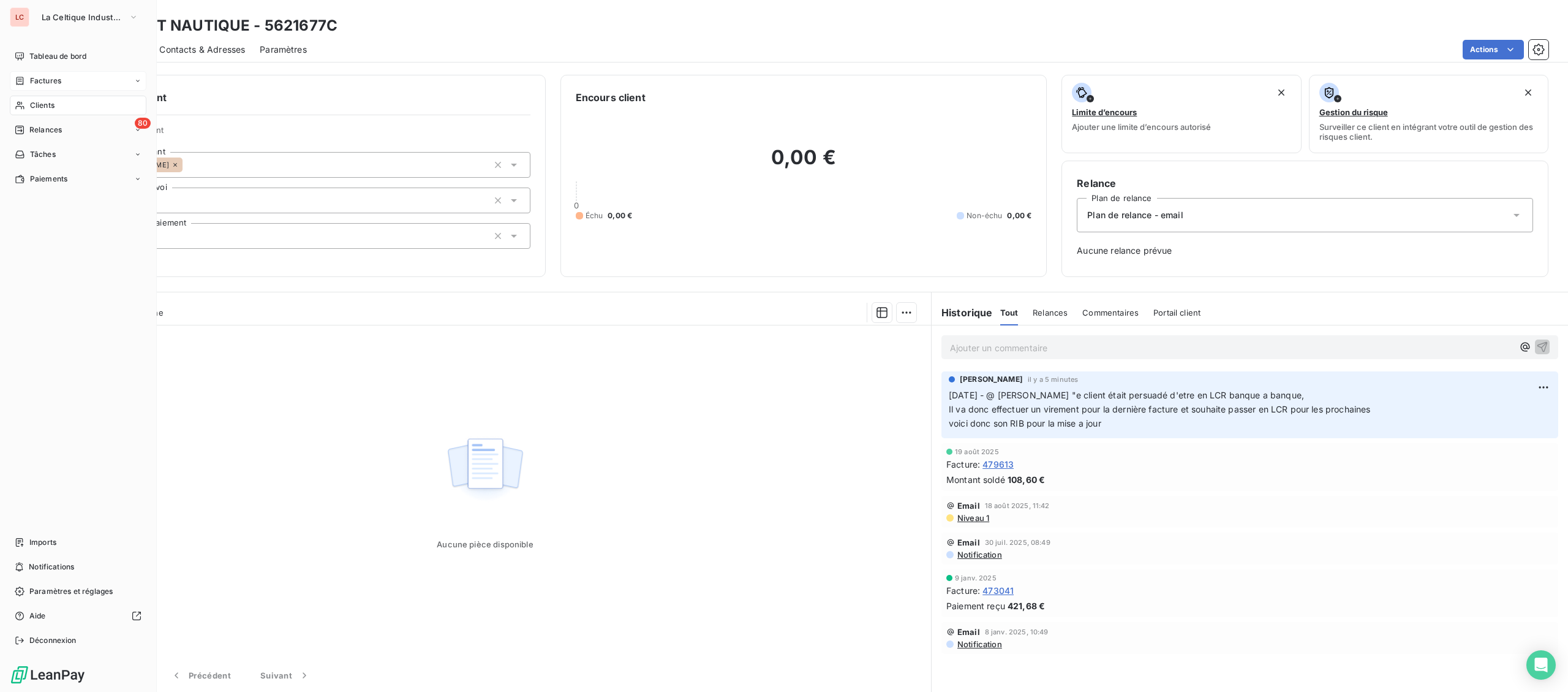
click at [36, 81] on span "Factures" at bounding box center [46, 81] width 31 height 11
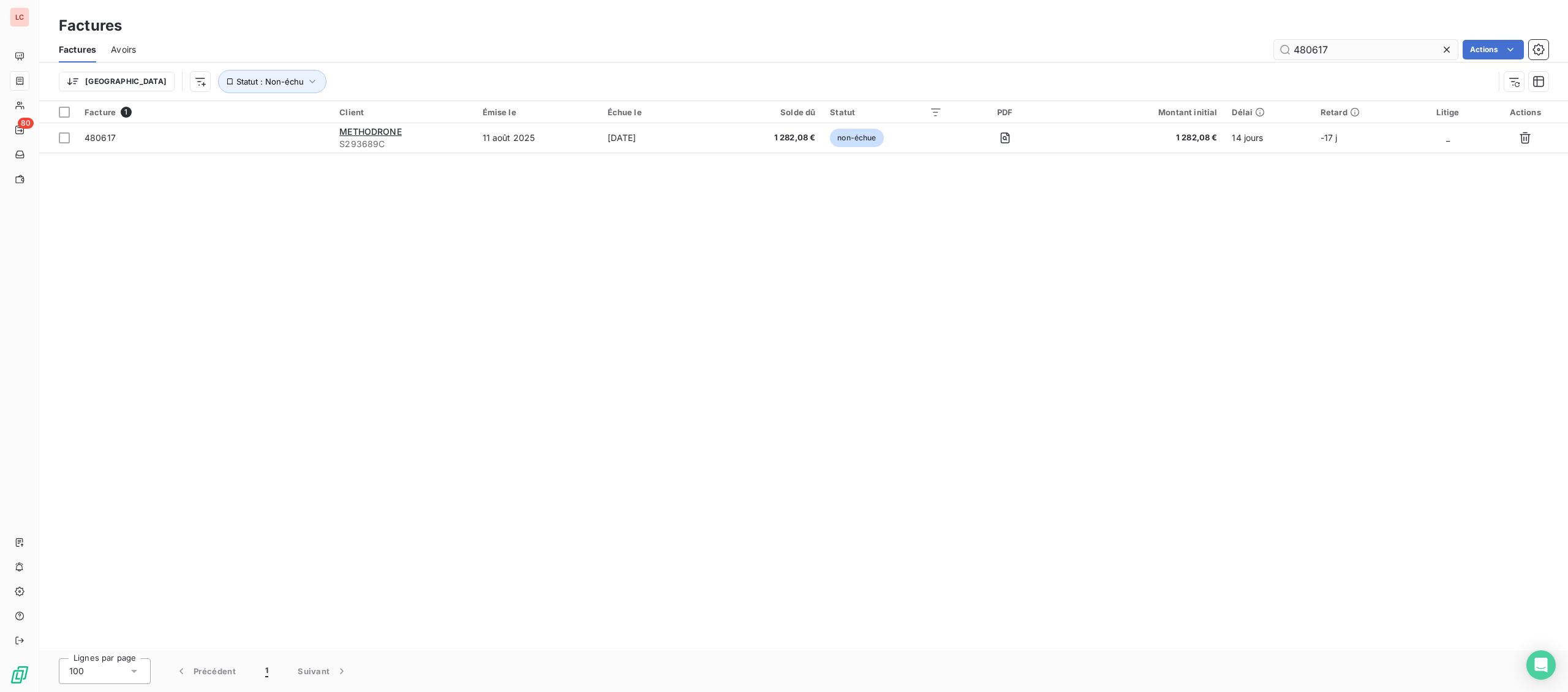
drag, startPoint x: 1249, startPoint y: 39, endPoint x: 1217, endPoint y: 39, distance: 32.0
click at [1274, 40] on input "480617" at bounding box center [1366, 50] width 184 height 19
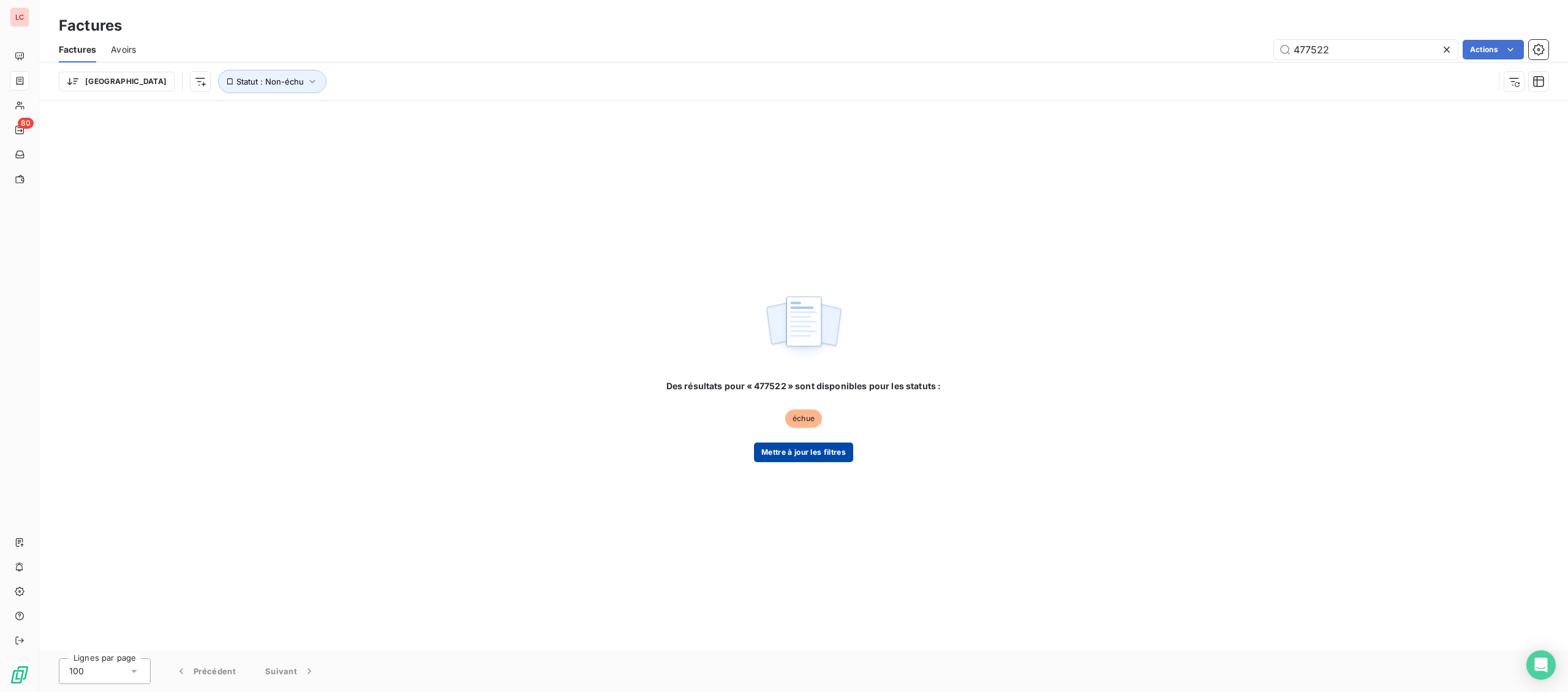
type input "477522"
click at [841, 454] on button "Mettre à jour les filtres" at bounding box center [804, 452] width 99 height 19
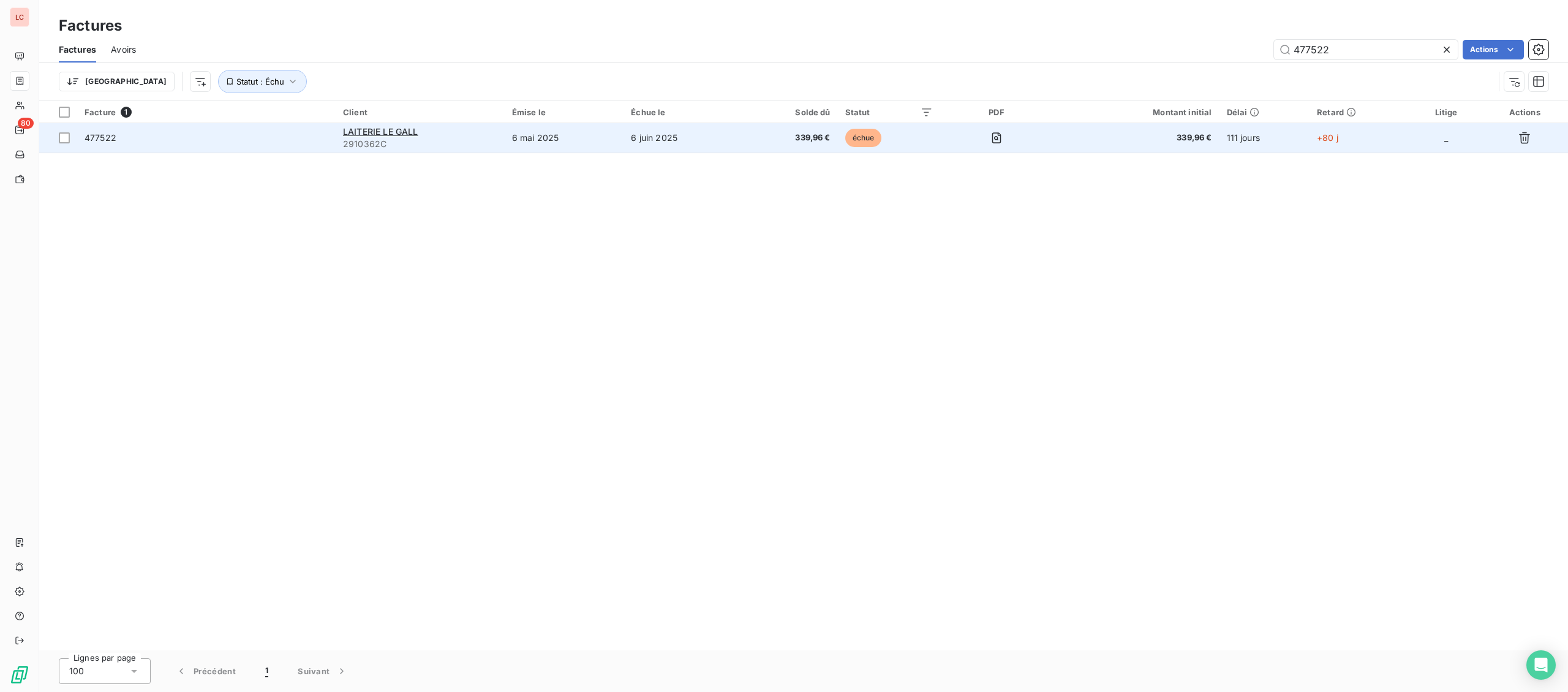
click at [449, 140] on span "2910362C" at bounding box center [420, 144] width 154 height 12
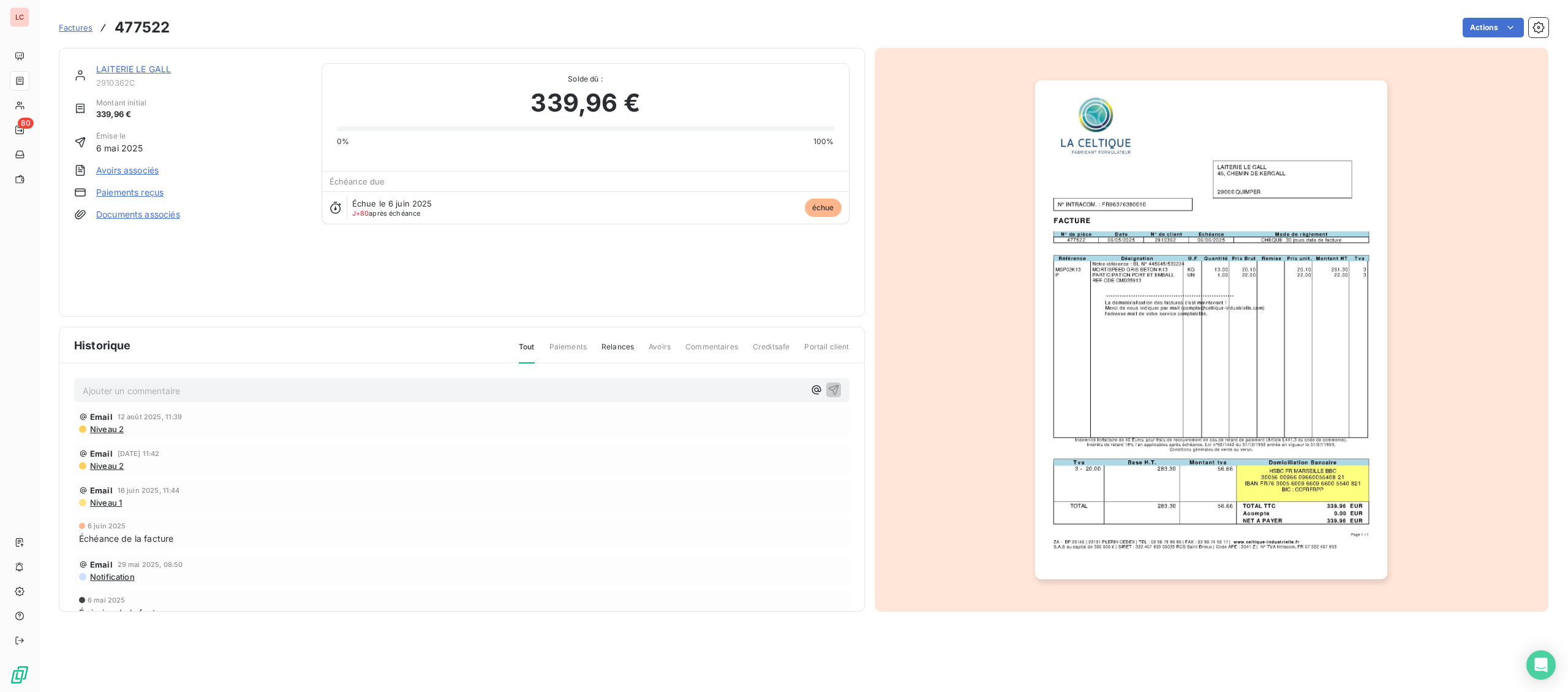
click at [127, 64] on div "LAITERIE LE GALL" at bounding box center [201, 69] width 211 height 12
click at [122, 68] on link "LAITERIE LE GALL" at bounding box center [133, 69] width 75 height 10
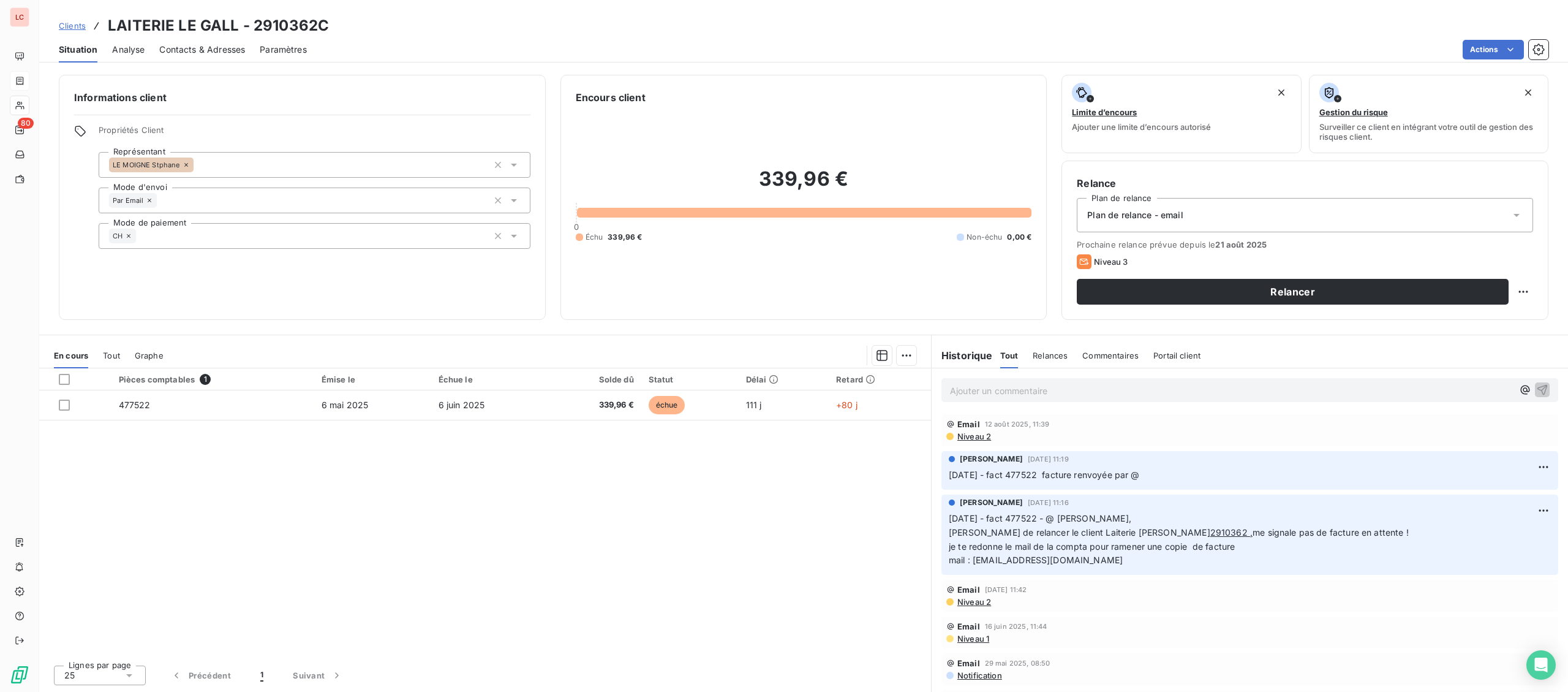
click at [999, 388] on p "Ajouter un commentaire ﻿" at bounding box center [1231, 391] width 563 height 15
click at [1125, 390] on p "[DATE] fact 477522 - @ client "" at bounding box center [1231, 390] width 563 height 14
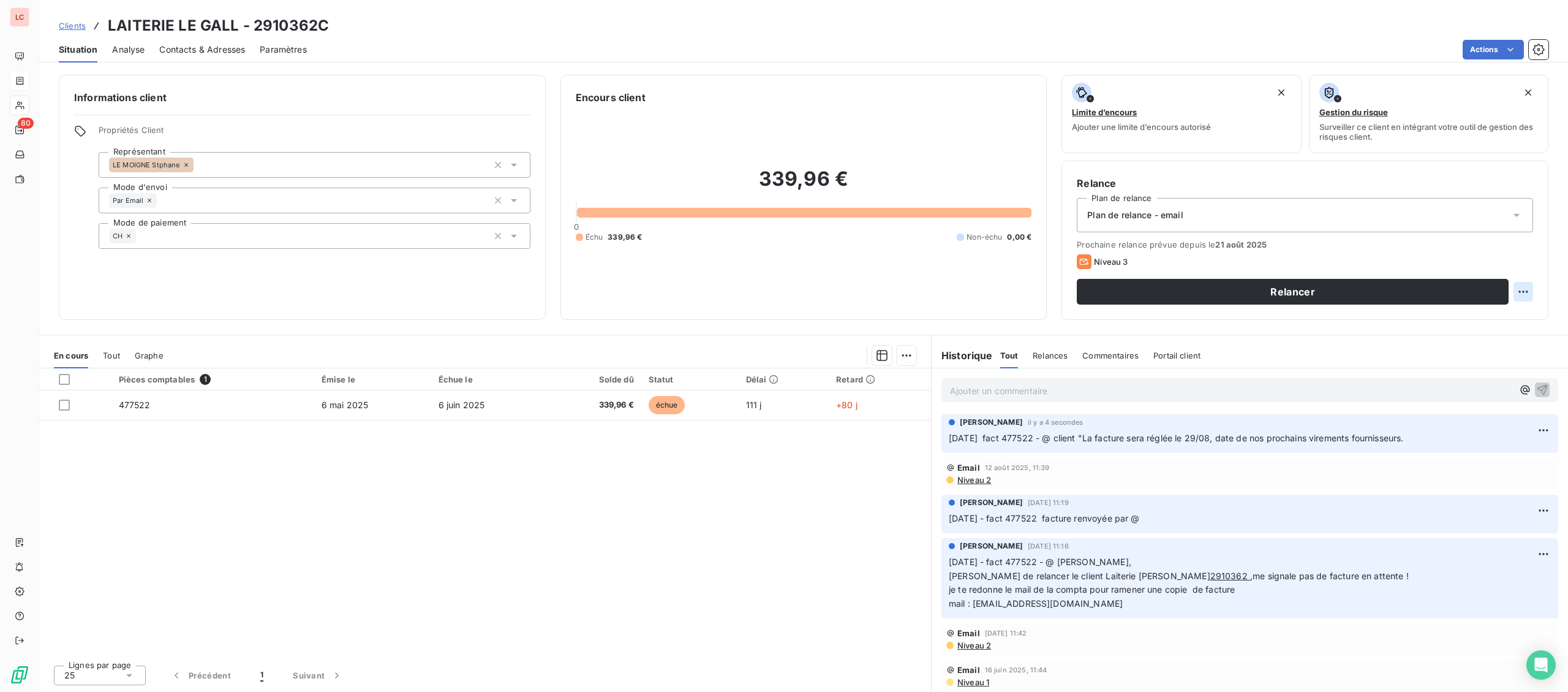
click at [1529, 294] on html "LC 80 Clients LAITERIE LE GALL - 2910362C Situation Analyse Contacts & Adresses…" at bounding box center [784, 346] width 1568 height 692
click at [1502, 319] on div "Replanifier cette action" at bounding box center [1473, 319] width 110 height 19
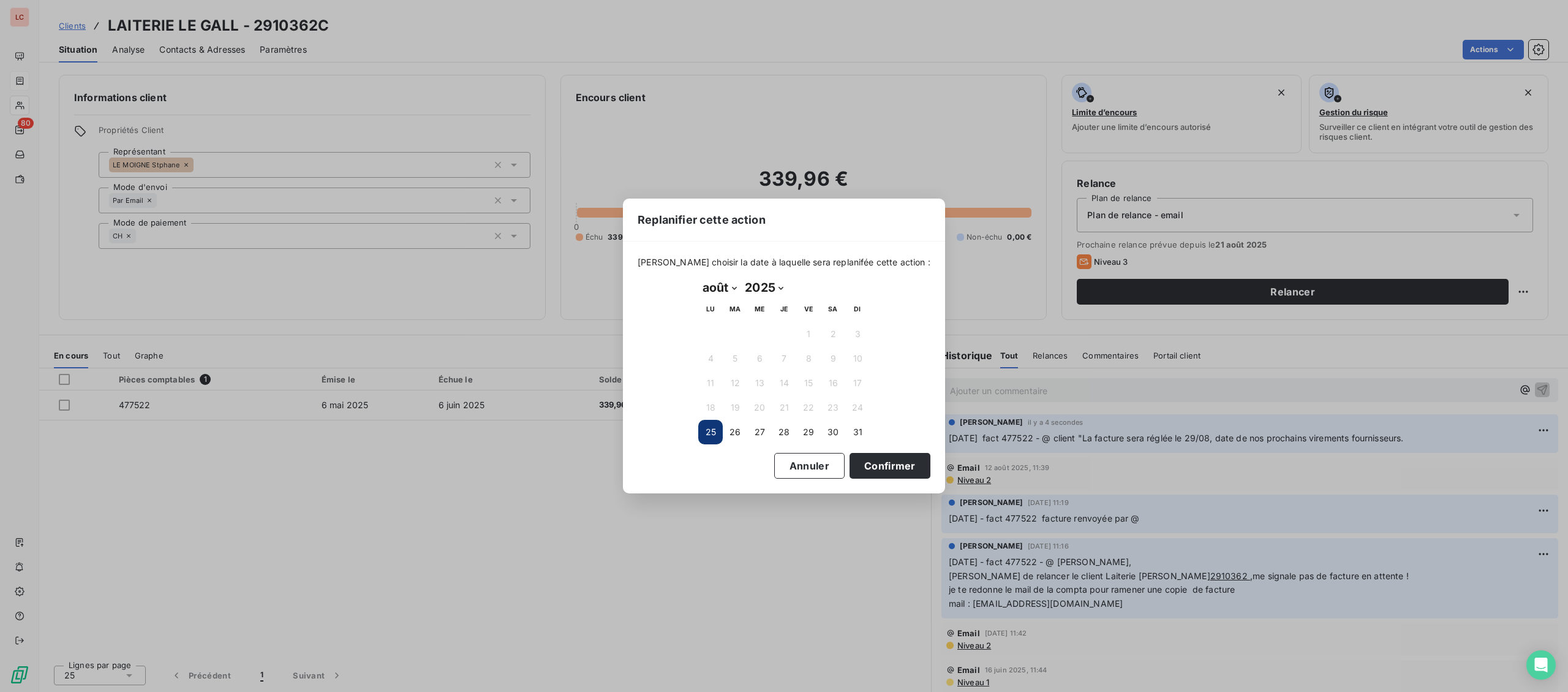
click at [698, 277] on select "janvier février mars avril mai juin juillet août septembre octobre novembre déc…" at bounding box center [719, 287] width 43 height 19
select select "8"
click option "septembre" at bounding box center [0, 0] width 0 height 0
click at [764, 329] on button "3" at bounding box center [759, 334] width 24 height 25
click at [894, 465] on button "Confirmer" at bounding box center [889, 466] width 81 height 26
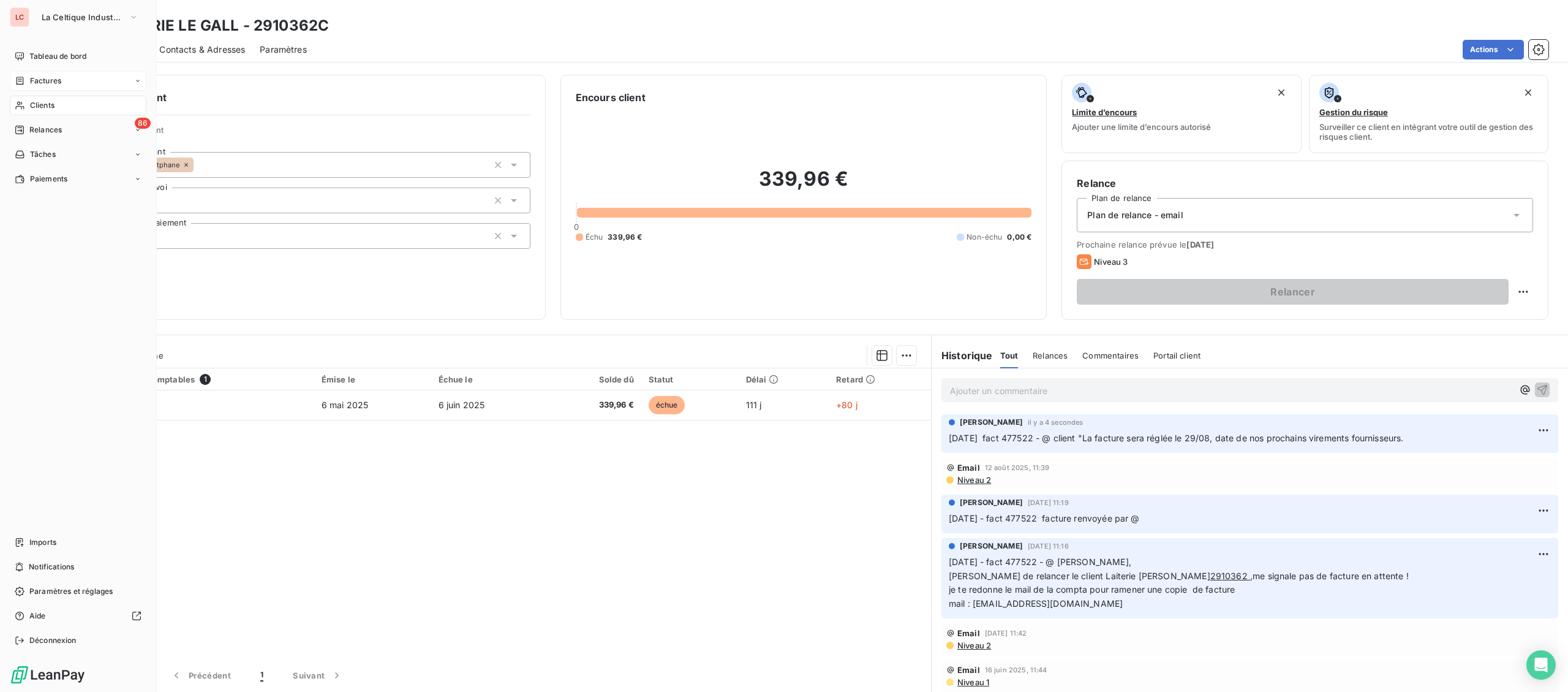
click at [34, 103] on span "Clients" at bounding box center [43, 105] width 24 height 11
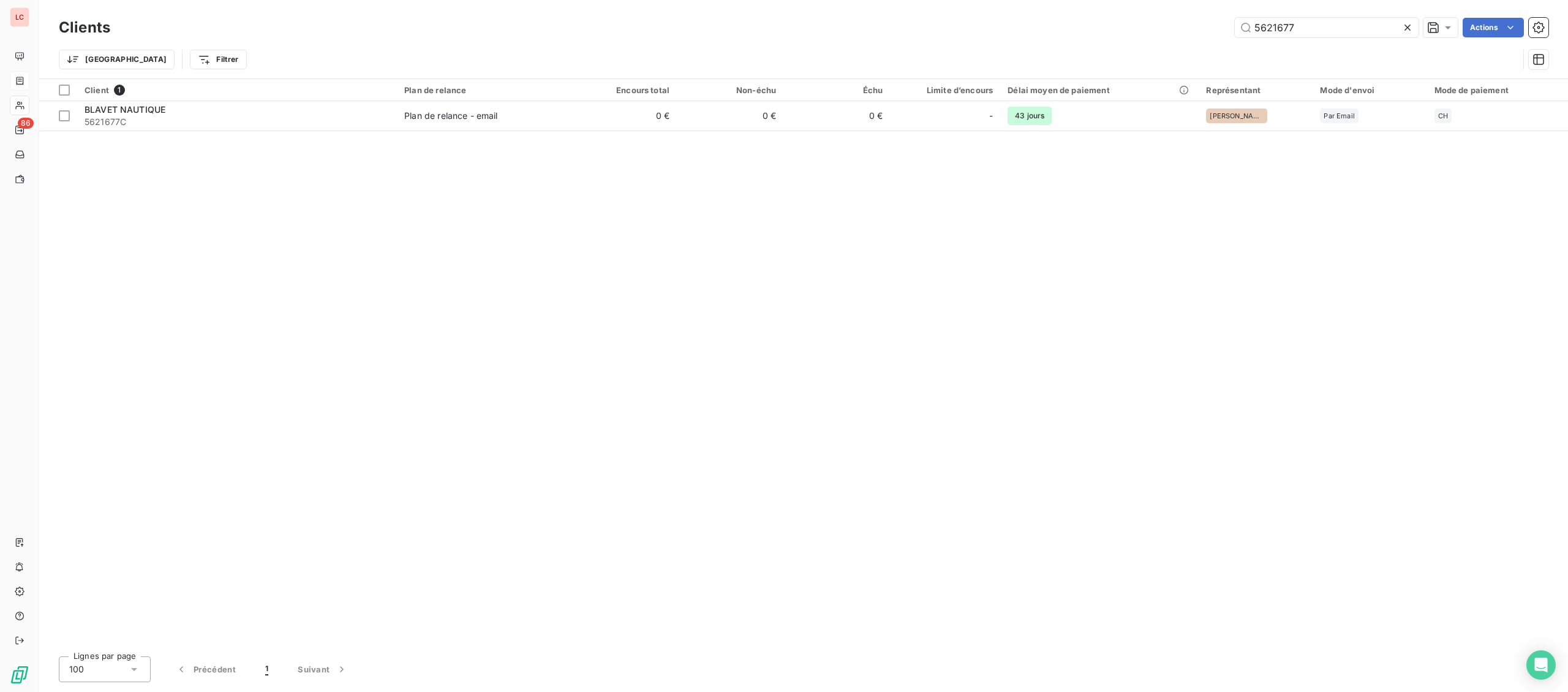
drag, startPoint x: 1300, startPoint y: 31, endPoint x: 1121, endPoint y: 25, distance: 179.1
click at [1235, 25] on input "5621677" at bounding box center [1326, 28] width 184 height 19
type input "jager"
click at [483, 132] on div "Client 1 Plan de relance Encours total Non-échu Échu Limite d’encours Délai moy…" at bounding box center [804, 363] width 1529 height 568
click at [485, 130] on table "Client 1 Plan de relance Encours total Non-échu Échu Limite d’encours Délai moy…" at bounding box center [804, 105] width 1529 height 52
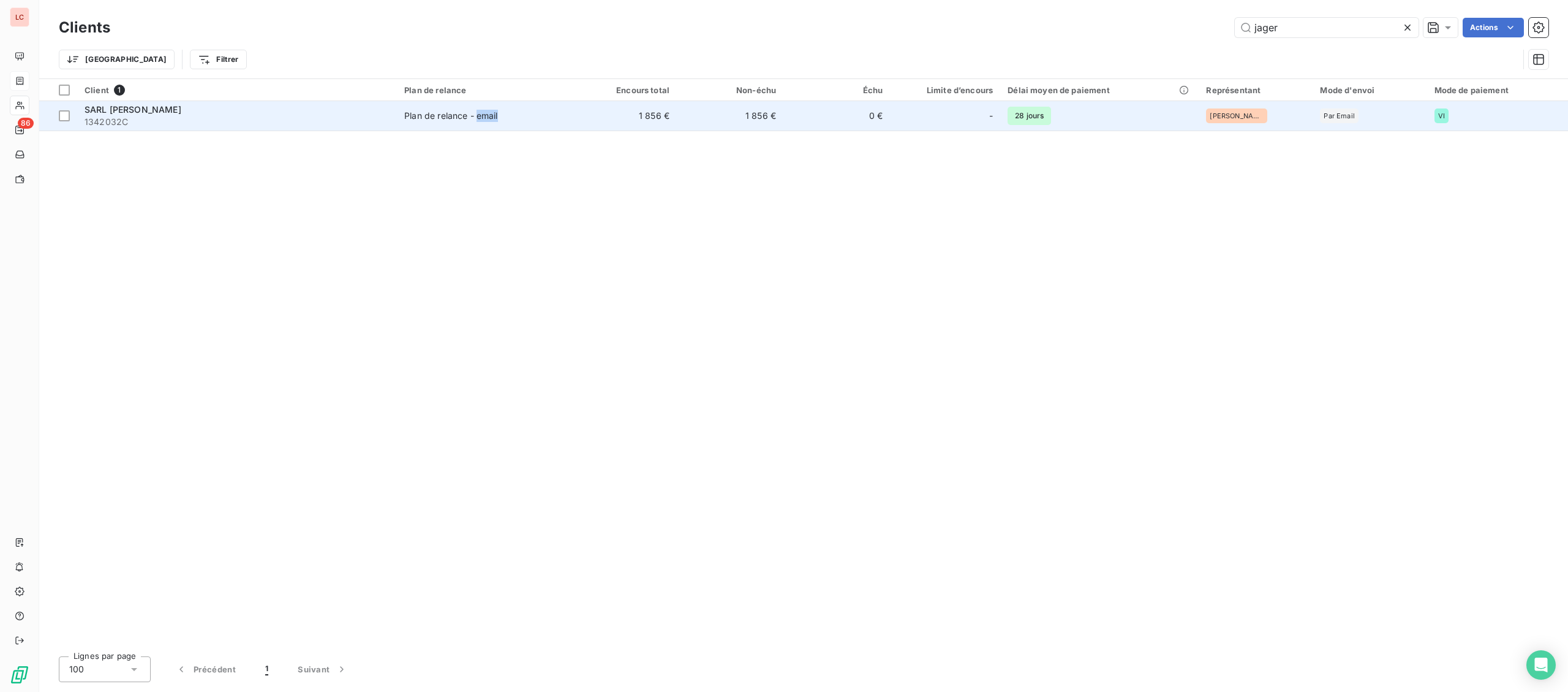
click at [490, 121] on div "Plan de relance - email" at bounding box center [450, 115] width 93 height 12
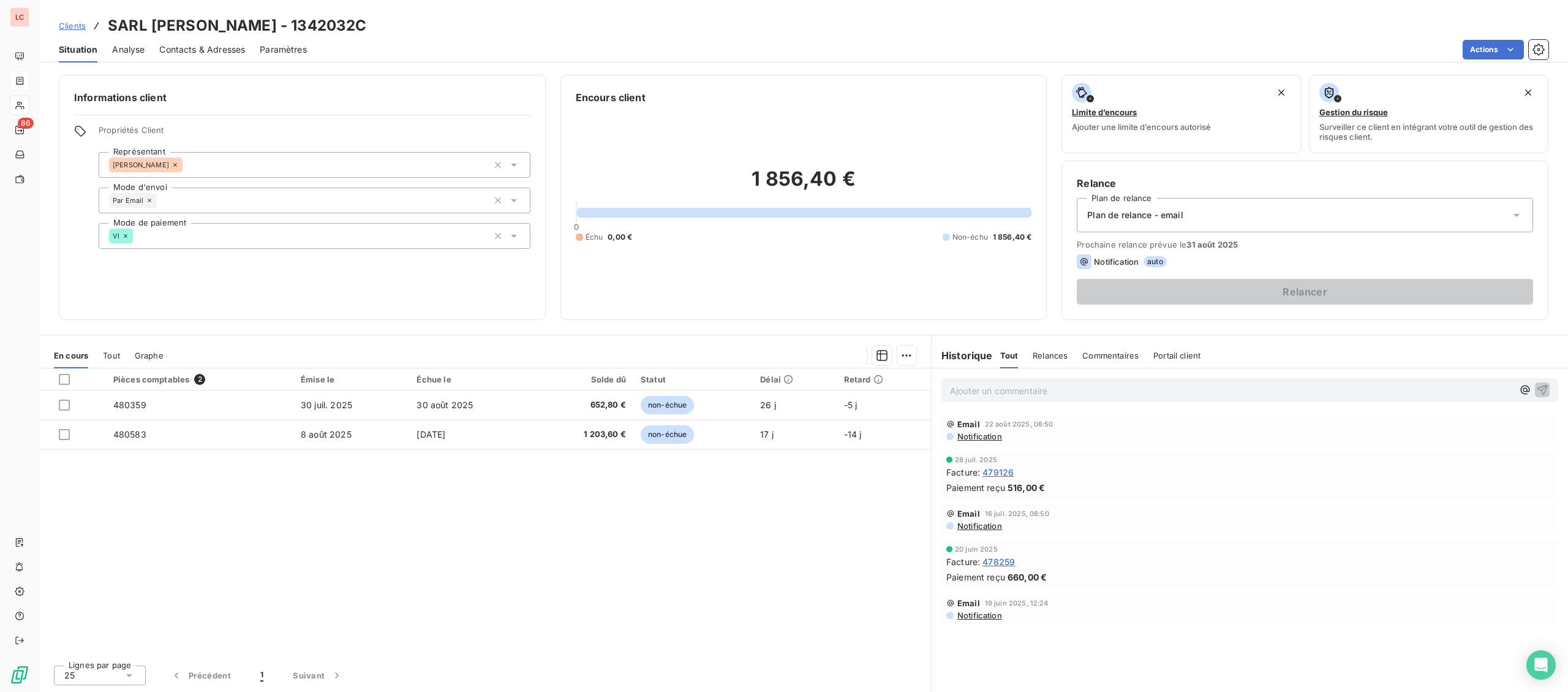
click at [1142, 390] on p "Ajouter un commentaire ﻿" at bounding box center [1231, 391] width 563 height 15
click at [1134, 391] on p "[DATE] - fact 480583 - @ client "" at bounding box center [1231, 390] width 563 height 14
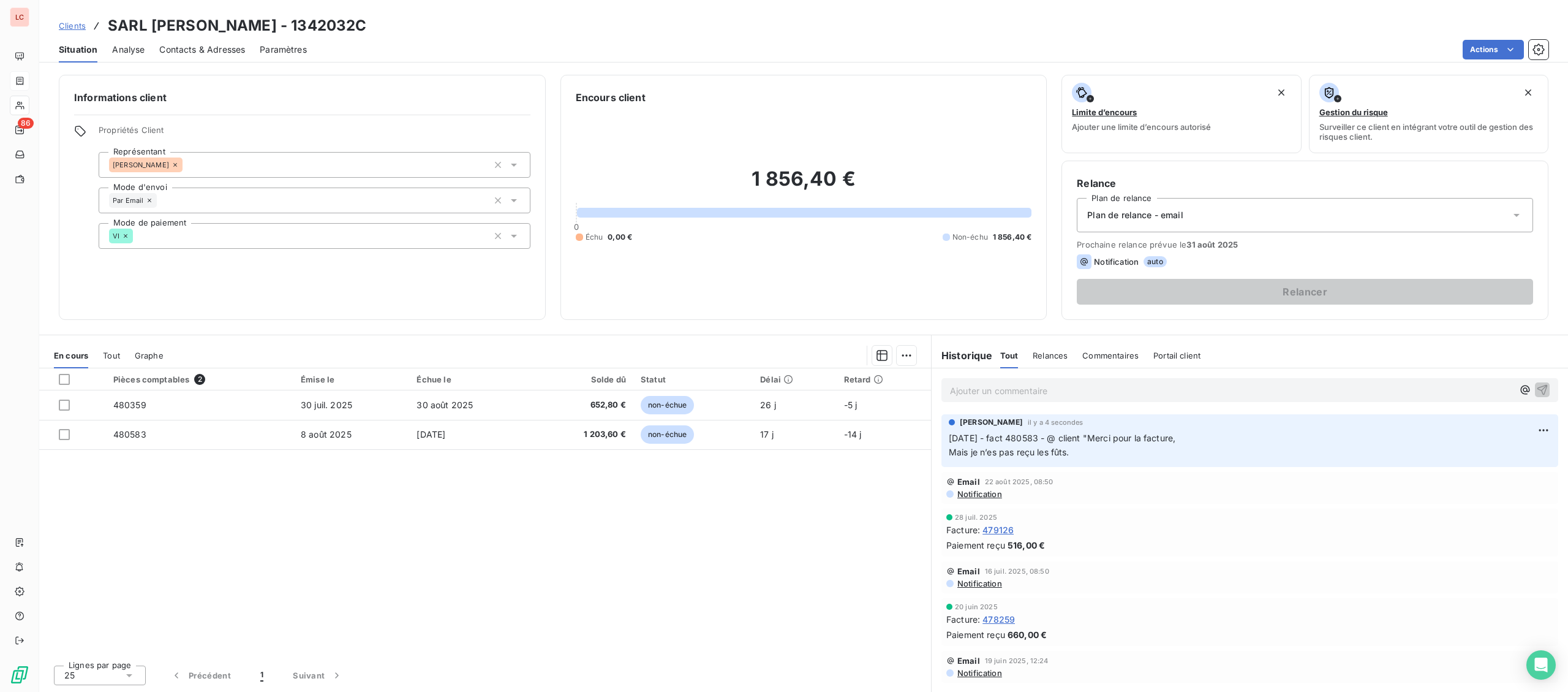
click at [1129, 395] on p "Ajouter un commentaire ﻿" at bounding box center [1231, 391] width 563 height 15
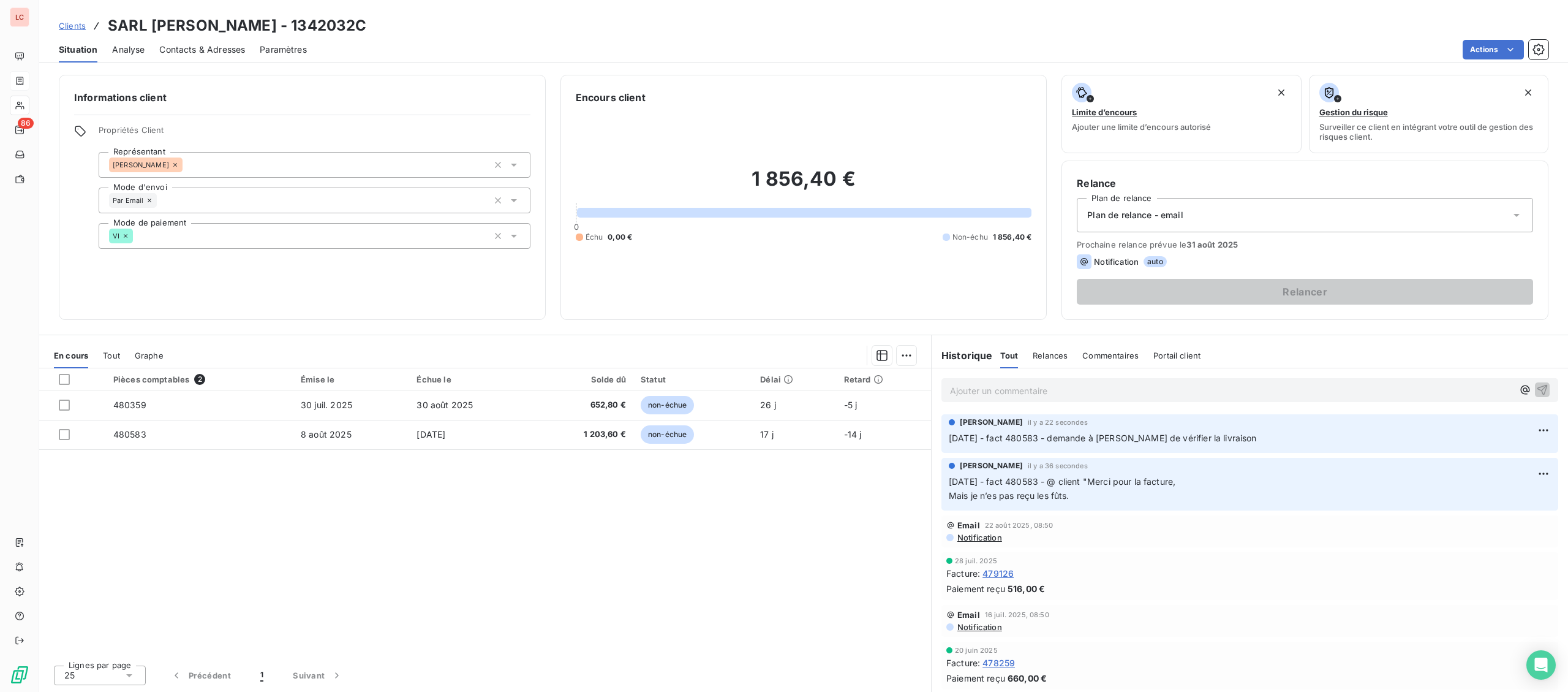
click at [44, 101] on div "Informations client Propriétés Client Représentant [PERSON_NAME] Mode d'envoi P…" at bounding box center [804, 197] width 1529 height 245
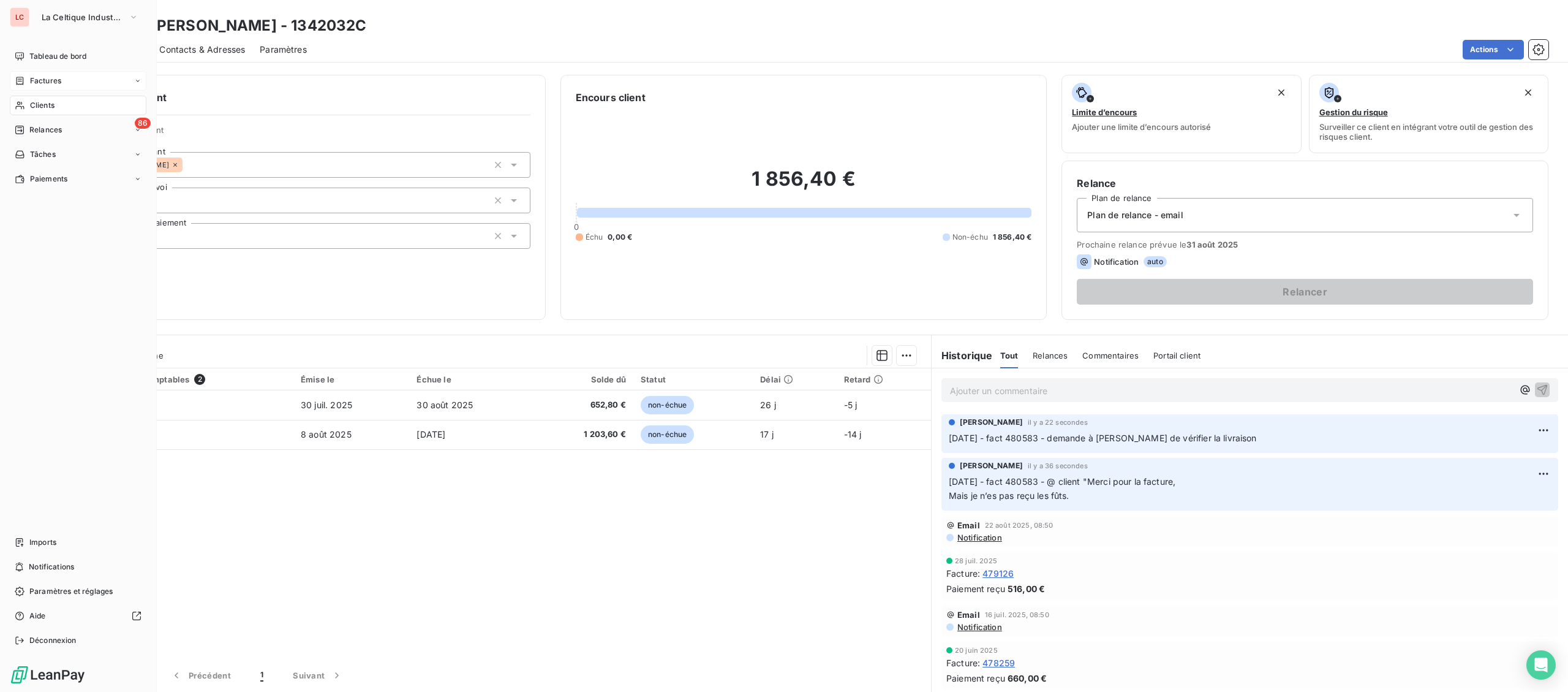
click at [24, 104] on icon at bounding box center [20, 105] width 10 height 10
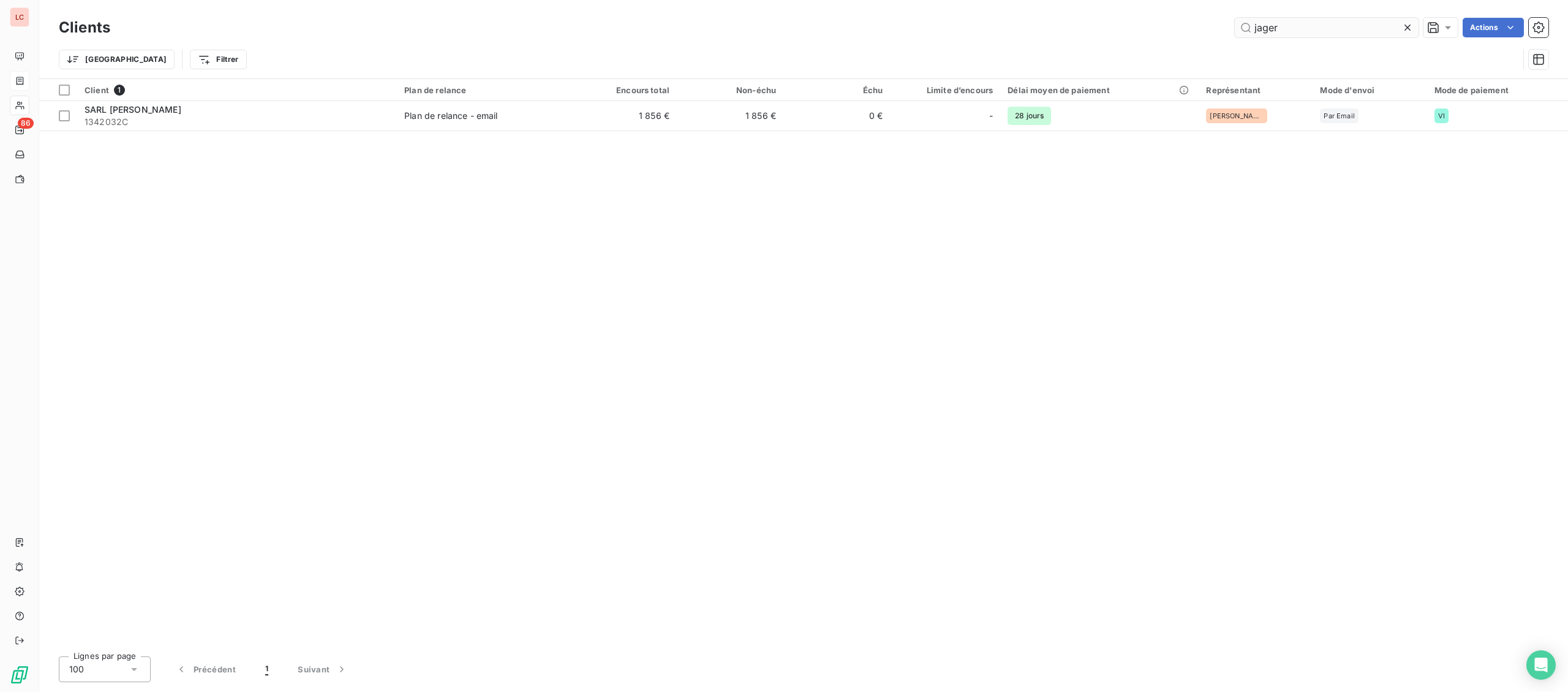
drag, startPoint x: 1331, startPoint y: 27, endPoint x: 1139, endPoint y: 19, distance: 192.2
click at [1235, 19] on input "jager" at bounding box center [1326, 28] width 184 height 19
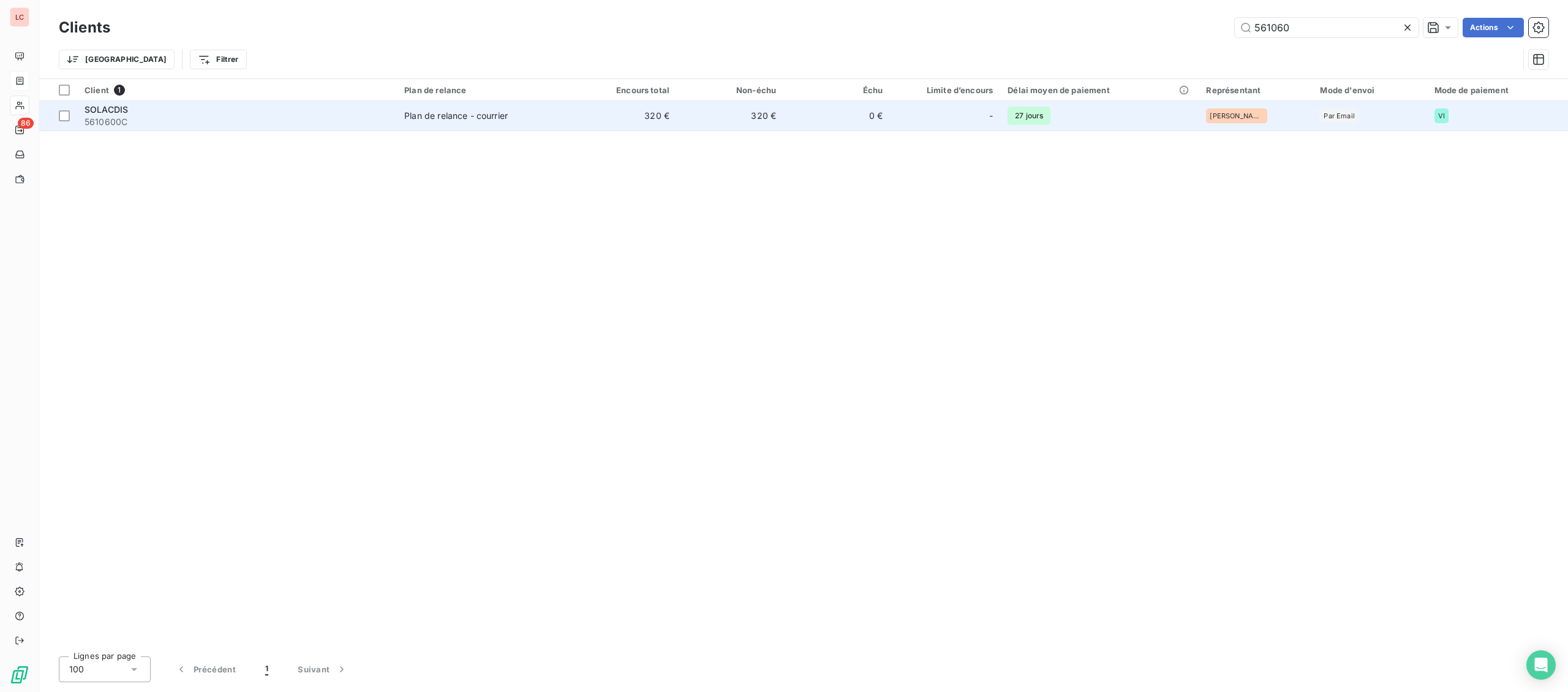
type input "561060"
click at [122, 118] on span "5610600C" at bounding box center [237, 122] width 305 height 12
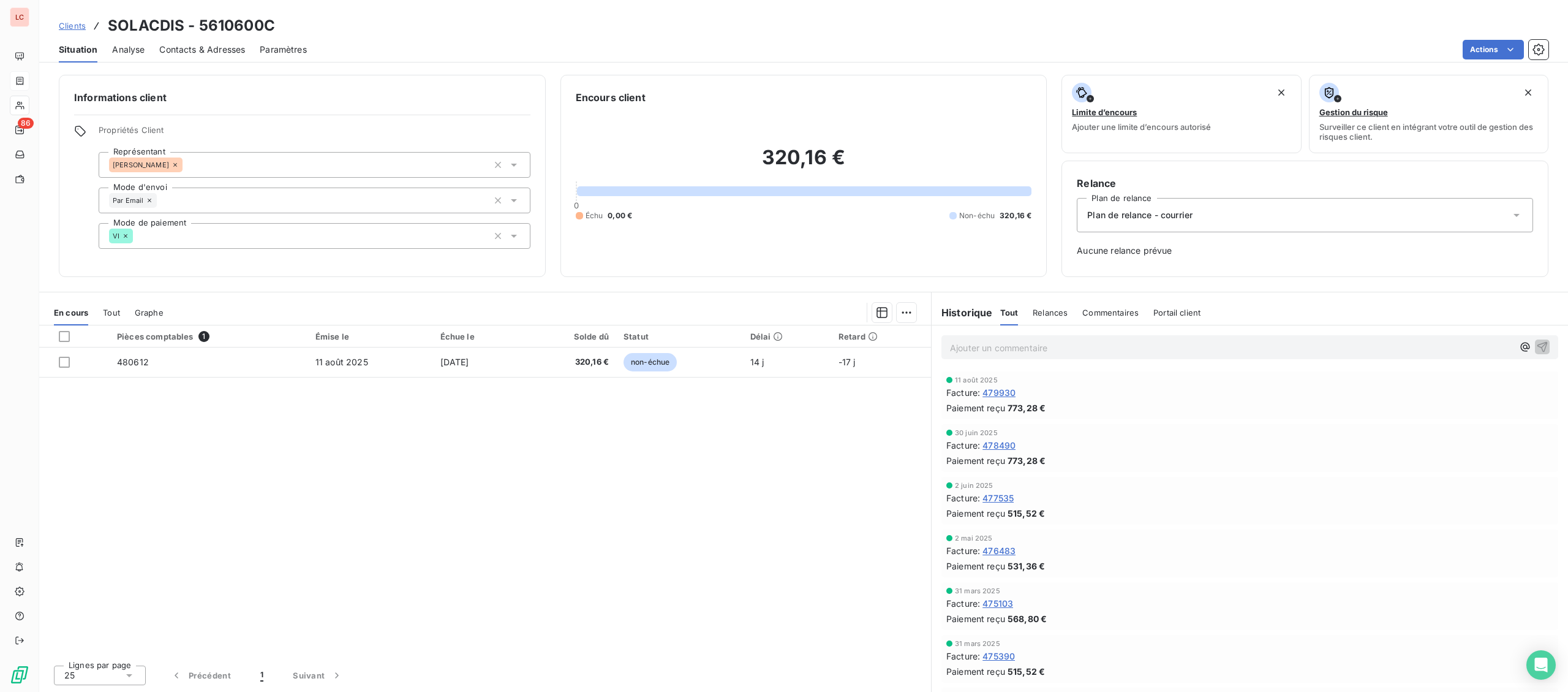
click at [179, 50] on span "Contacts & Adresses" at bounding box center [202, 49] width 86 height 12
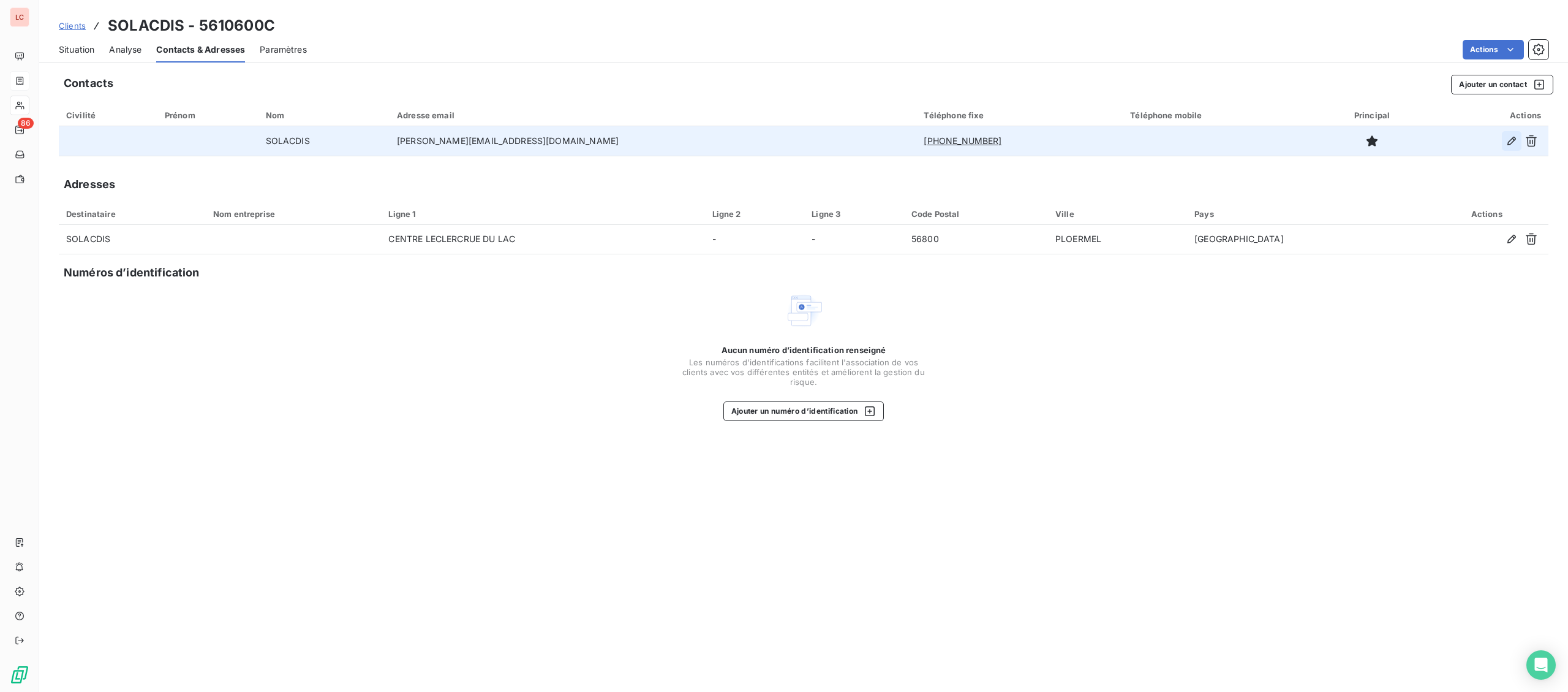
click at [1514, 139] on icon "button" at bounding box center [1511, 141] width 12 height 12
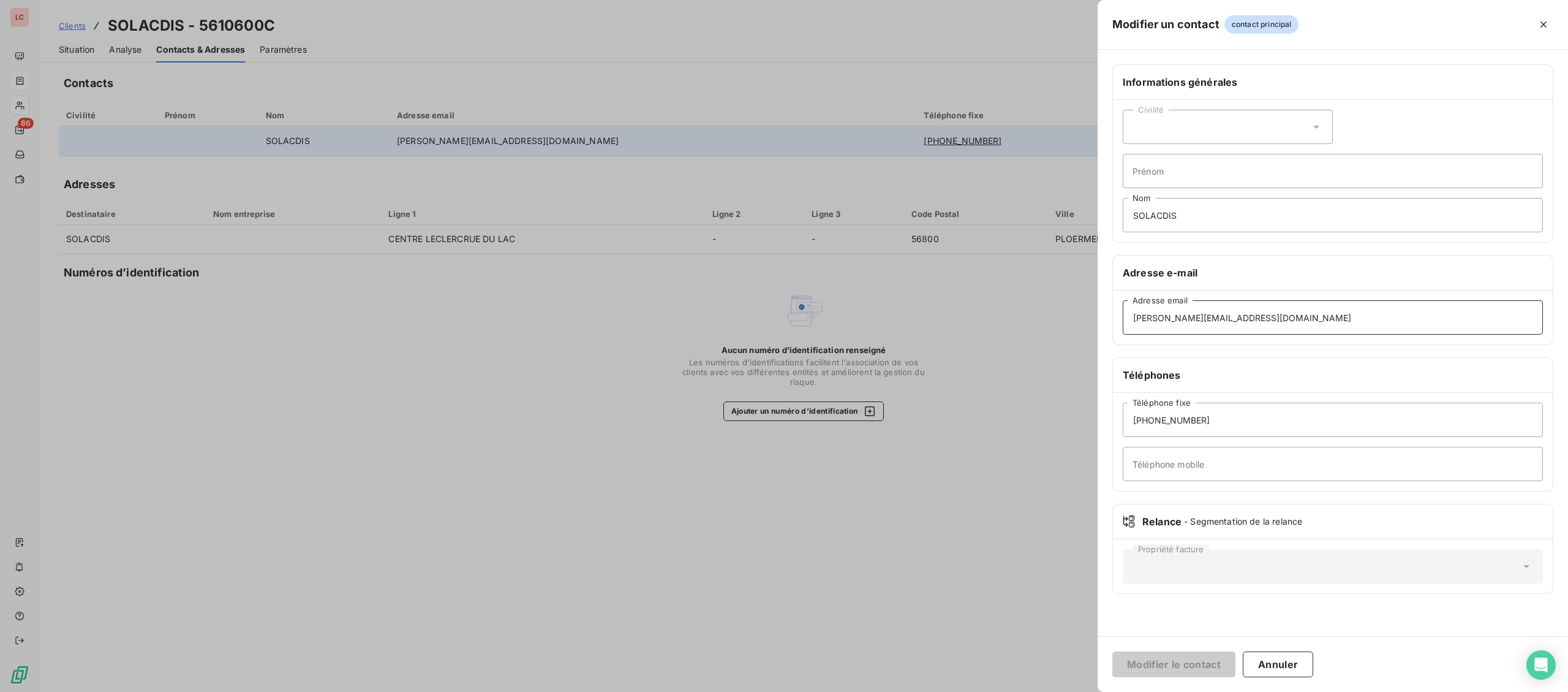
drag, startPoint x: 1275, startPoint y: 326, endPoint x: 1034, endPoint y: 319, distance: 241.1
click at [1034, 691] on div "Modifier un contact contact principal Informations générales Civilité Prénom SO…" at bounding box center [784, 692] width 1568 height 0
drag, startPoint x: 1316, startPoint y: 323, endPoint x: 978, endPoint y: 311, distance: 338.2
click at [1123, 311] on input "[PERSON_NAME][EMAIL_ADDRESS][DOMAIN_NAME]" at bounding box center [1333, 317] width 420 height 34
paste input "[PERSON_NAME].badouel"
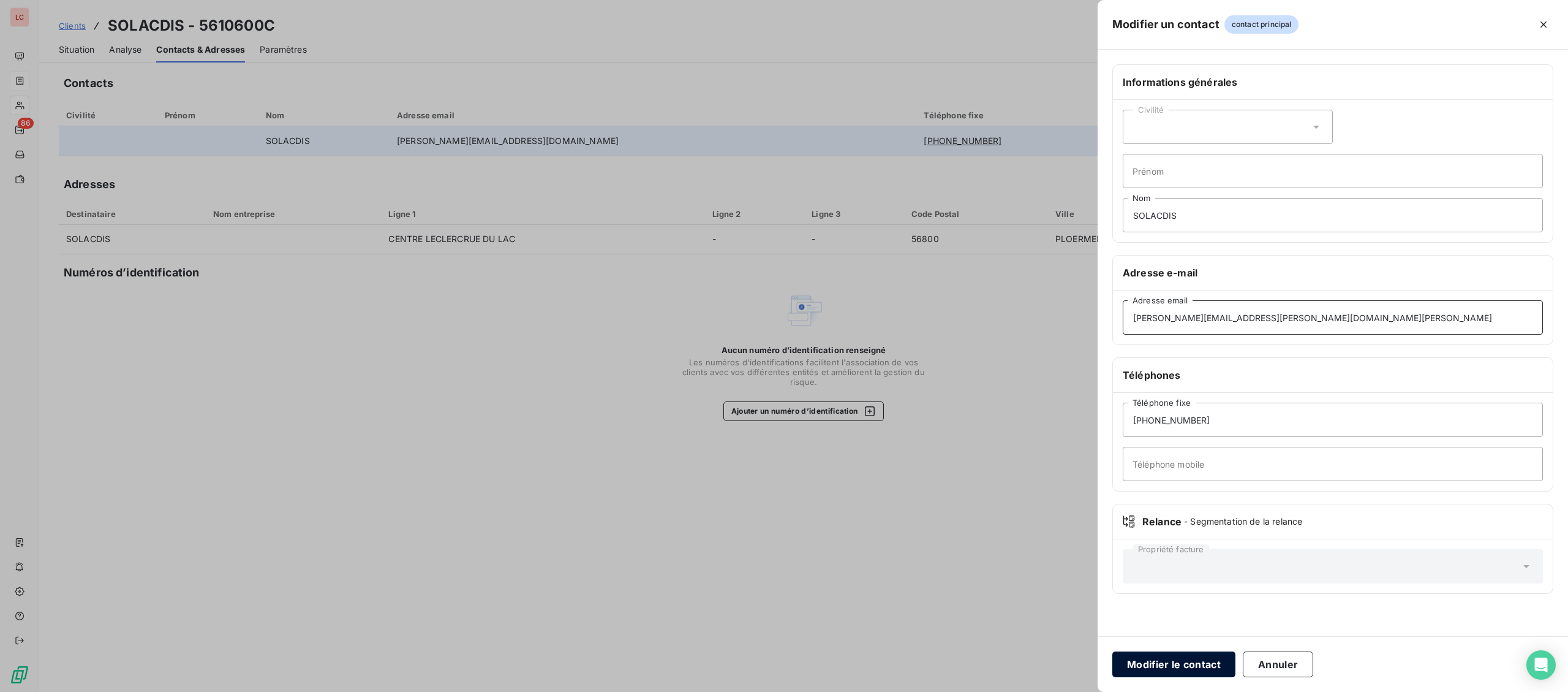
type input "[PERSON_NAME][EMAIL_ADDRESS][PERSON_NAME][DOMAIN_NAME][PERSON_NAME]"
click at [1193, 662] on button "Modifier le contact" at bounding box center [1174, 664] width 123 height 26
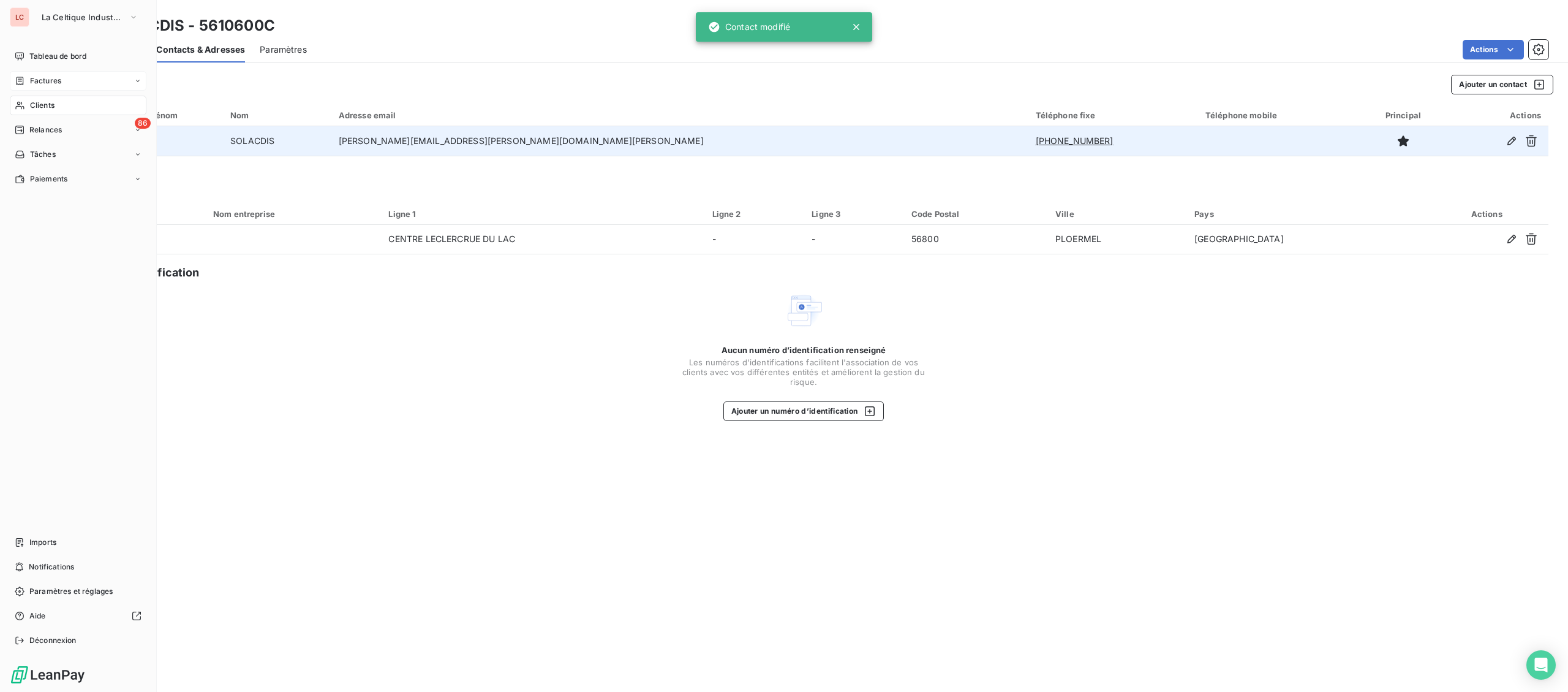
click at [26, 107] on div "Clients" at bounding box center [78, 105] width 137 height 19
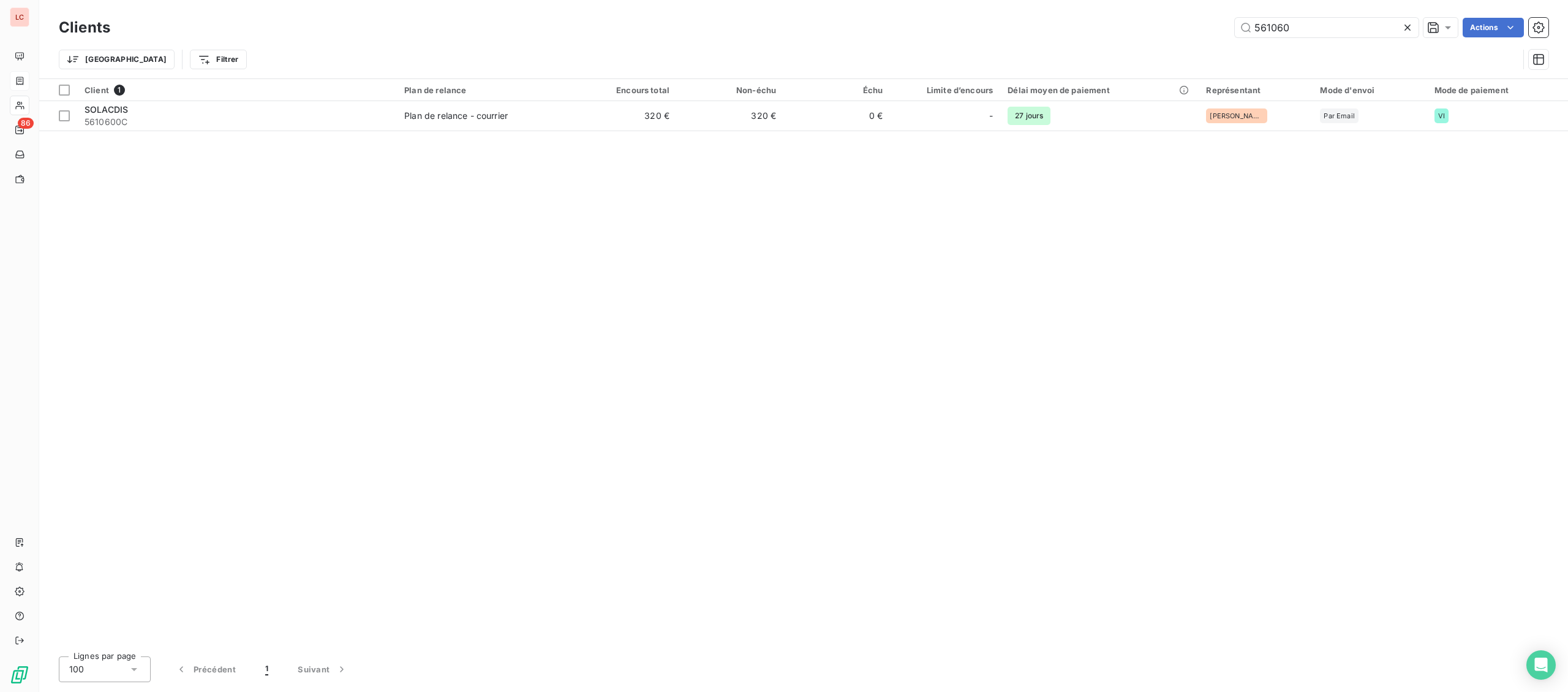
drag, startPoint x: 1174, startPoint y: 13, endPoint x: 1150, endPoint y: 13, distance: 24.0
click at [1235, 18] on input "561060" at bounding box center [1326, 28] width 184 height 19
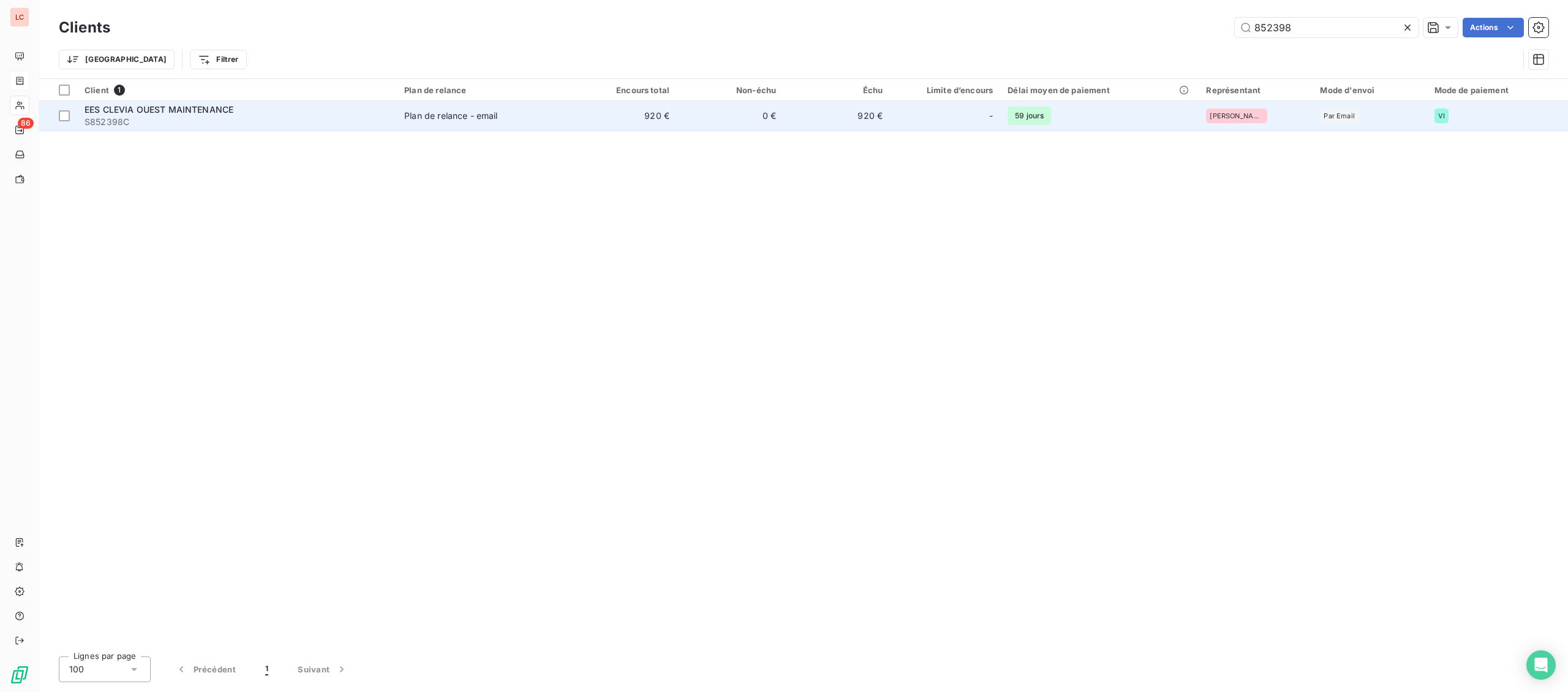
type input "852398"
click at [138, 118] on span "S852398C" at bounding box center [237, 122] width 305 height 12
